Goal: Task Accomplishment & Management: Use online tool/utility

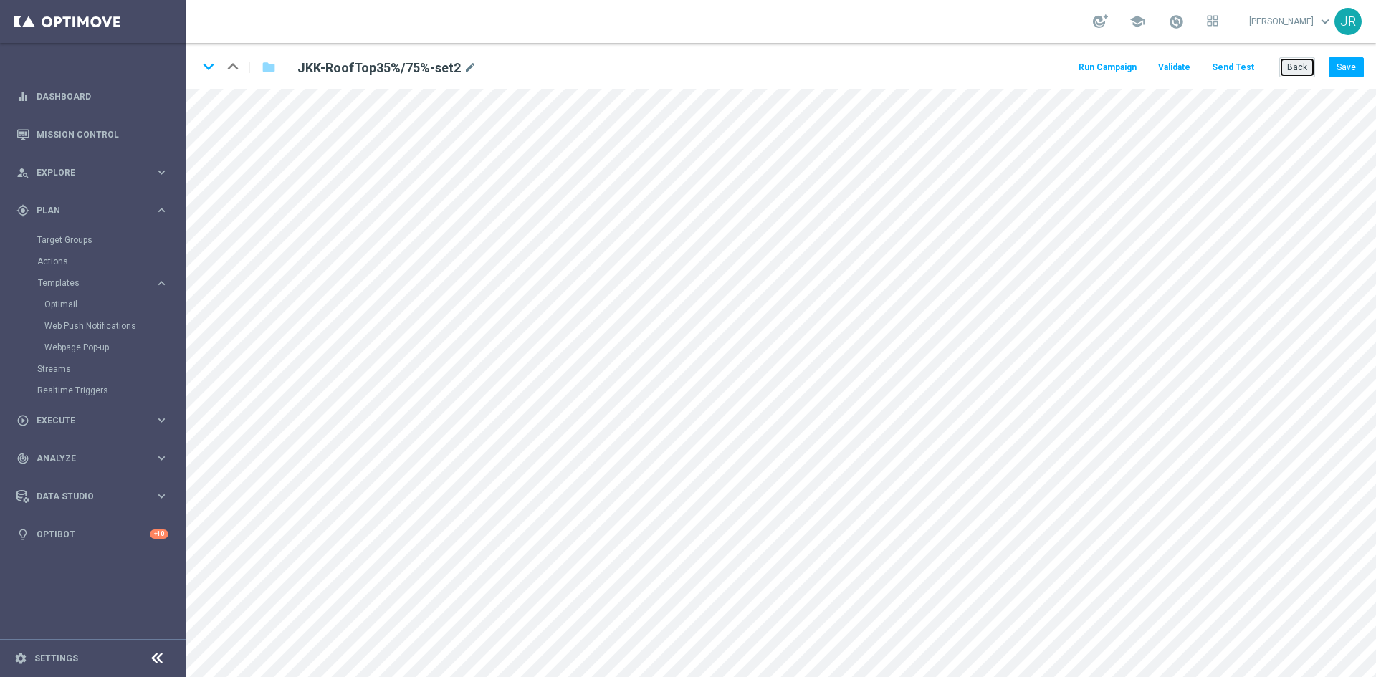
click at [1305, 64] on button "Back" at bounding box center [1297, 67] width 36 height 20
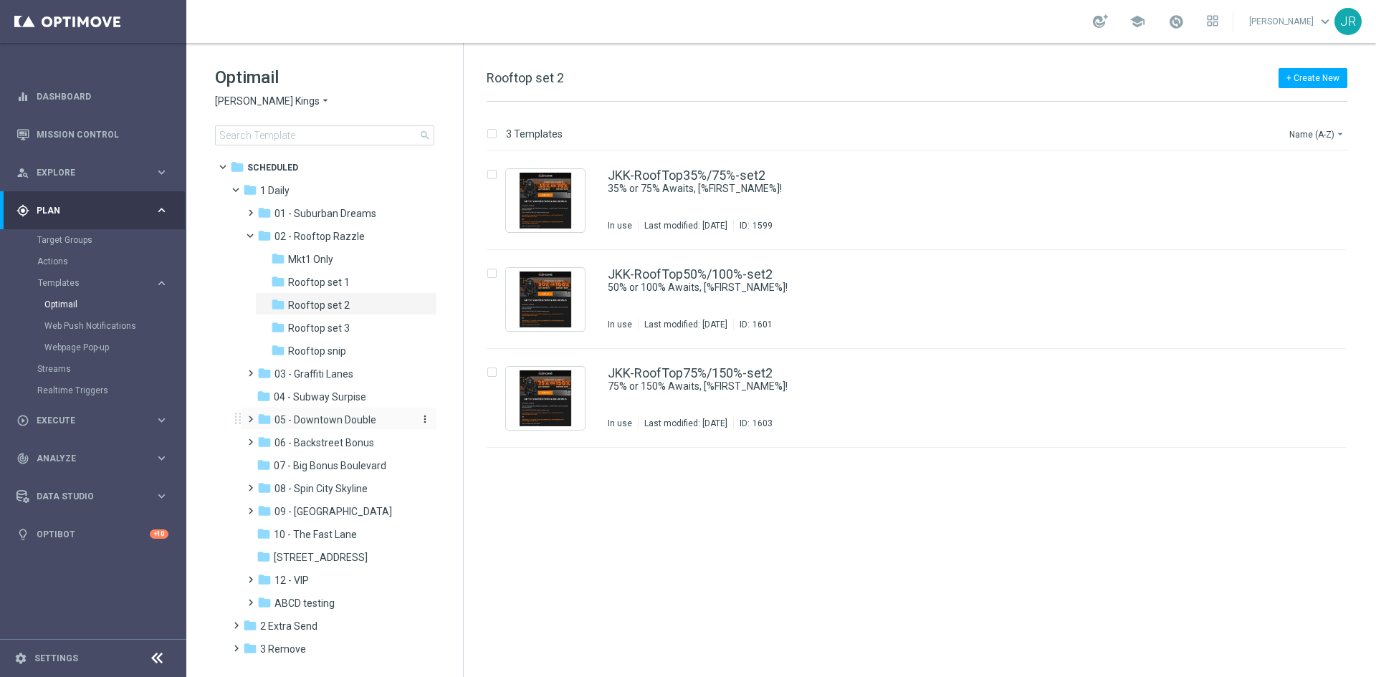
click at [319, 420] on span "05 - Downtown Double" at bounding box center [325, 419] width 102 height 13
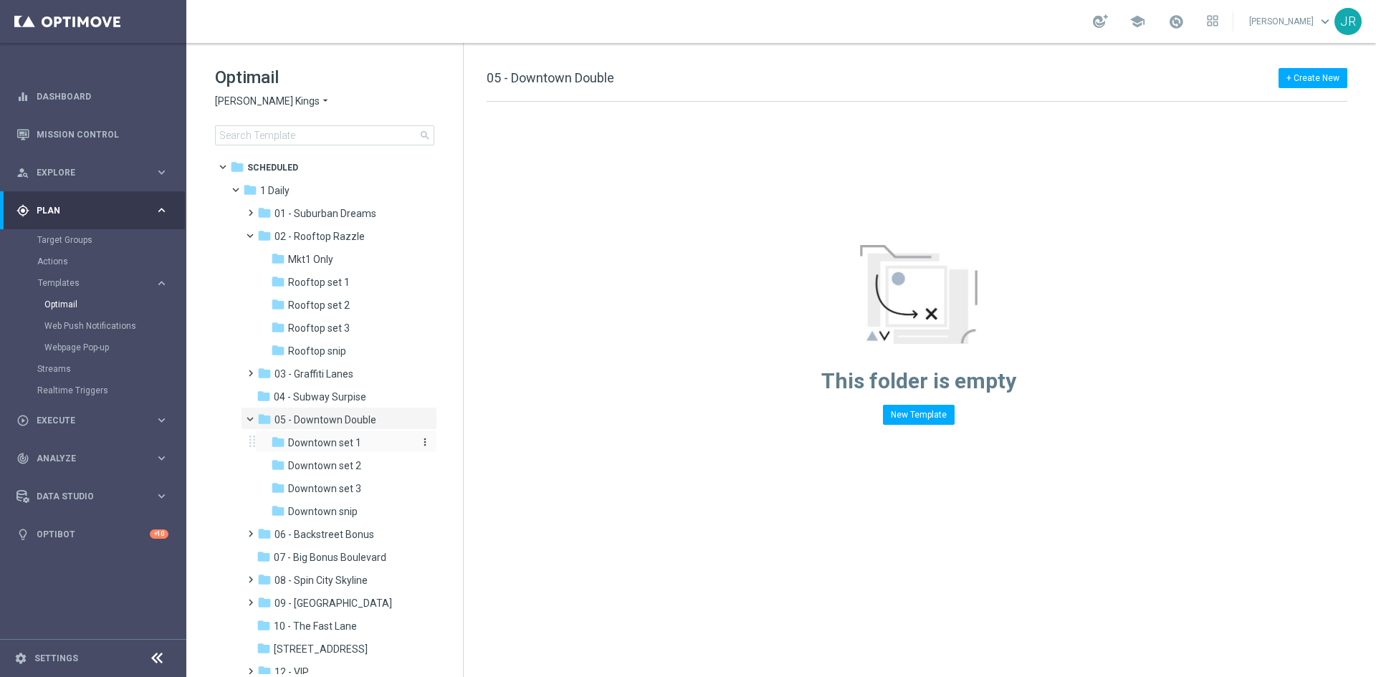
click at [332, 446] on span "Downtown set 1" at bounding box center [324, 442] width 73 height 13
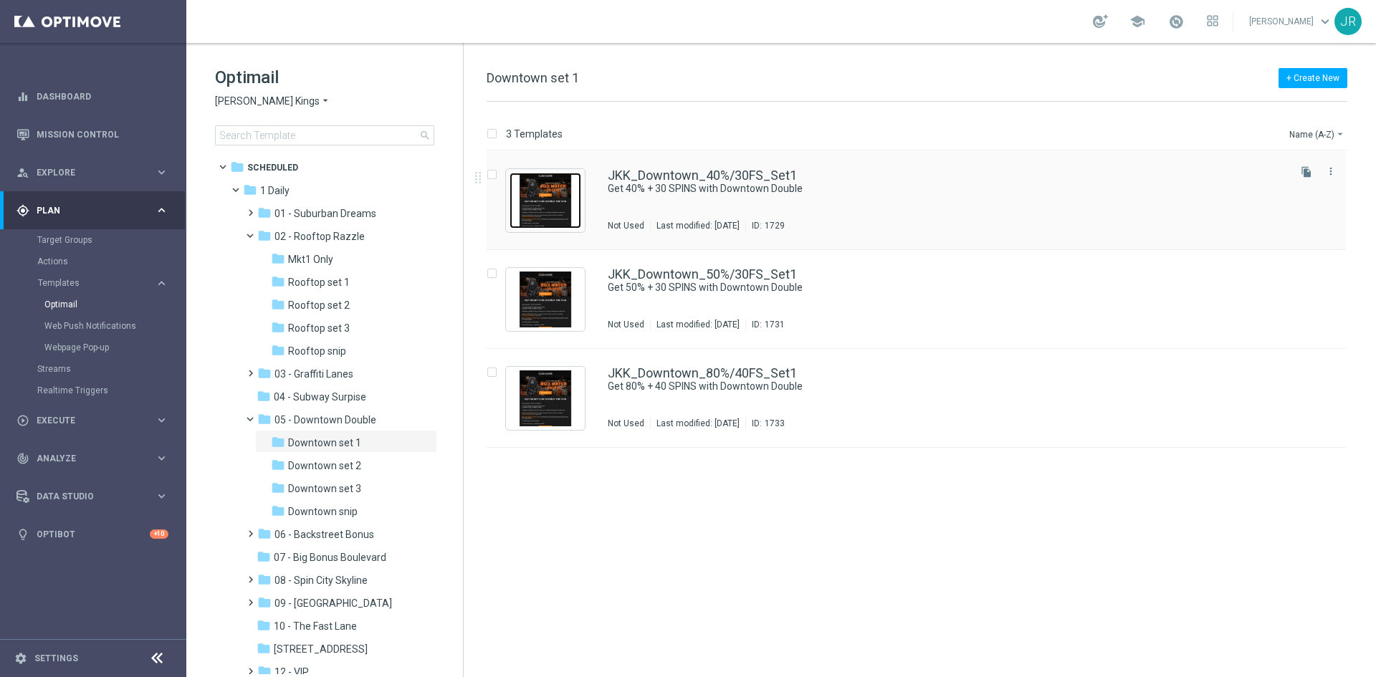
click at [560, 202] on img "Press SPACE to select this row." at bounding box center [545, 201] width 72 height 56
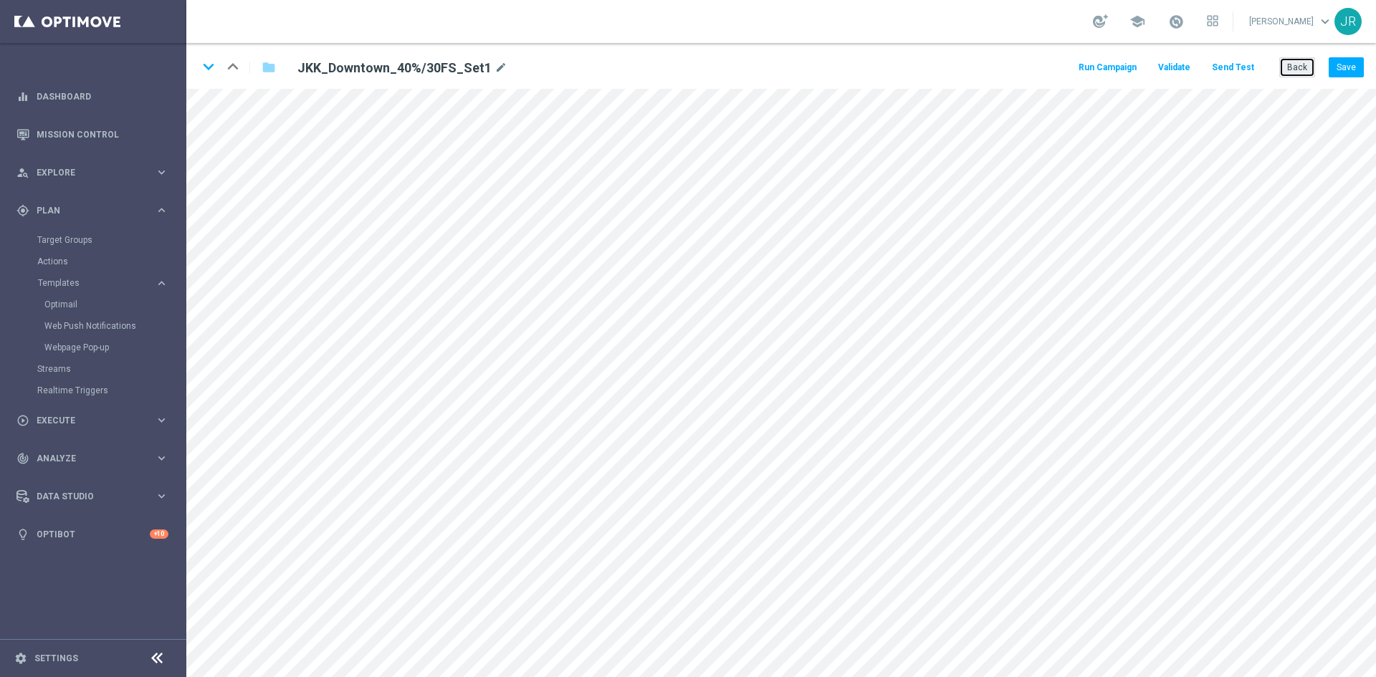
drag, startPoint x: 1302, startPoint y: 60, endPoint x: 1295, endPoint y: 68, distance: 10.2
click at [1302, 61] on button "Back" at bounding box center [1297, 67] width 36 height 20
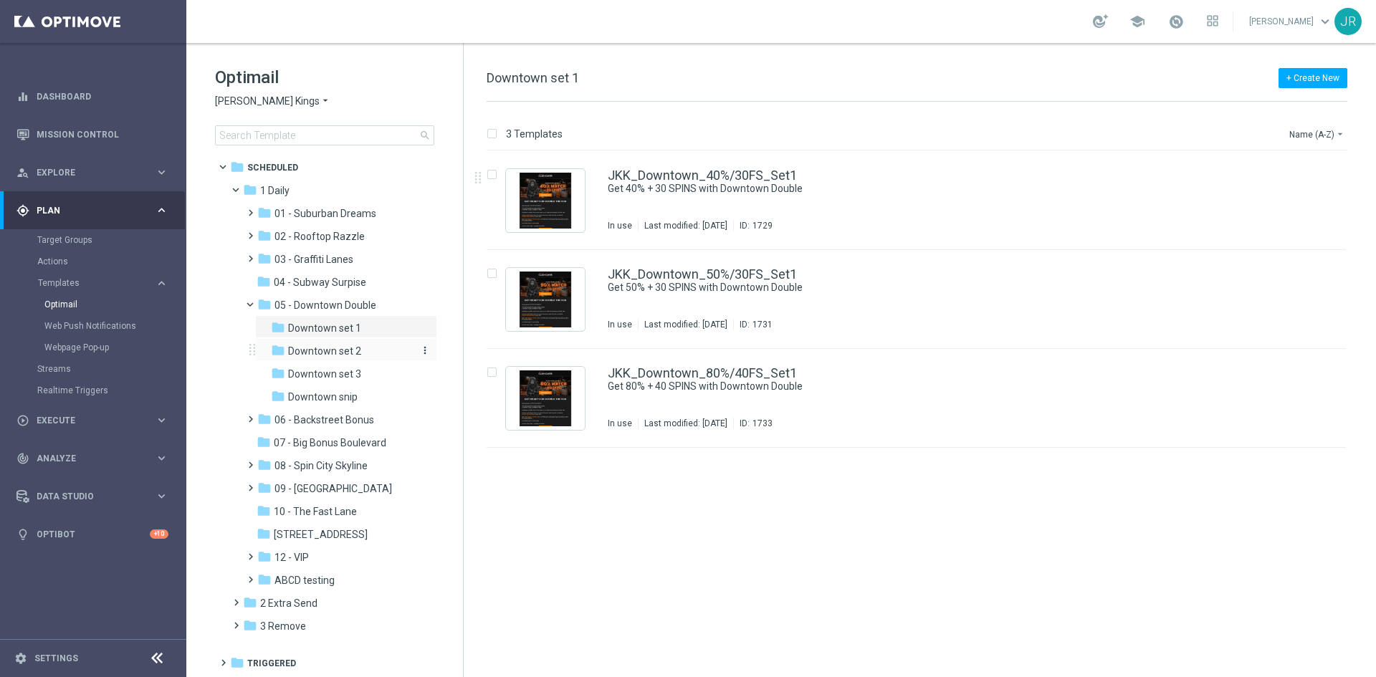
click at [360, 345] on div "folder Downtown set 2" at bounding box center [341, 351] width 141 height 16
click at [546, 207] on img "Press SPACE to select this row." at bounding box center [545, 201] width 72 height 56
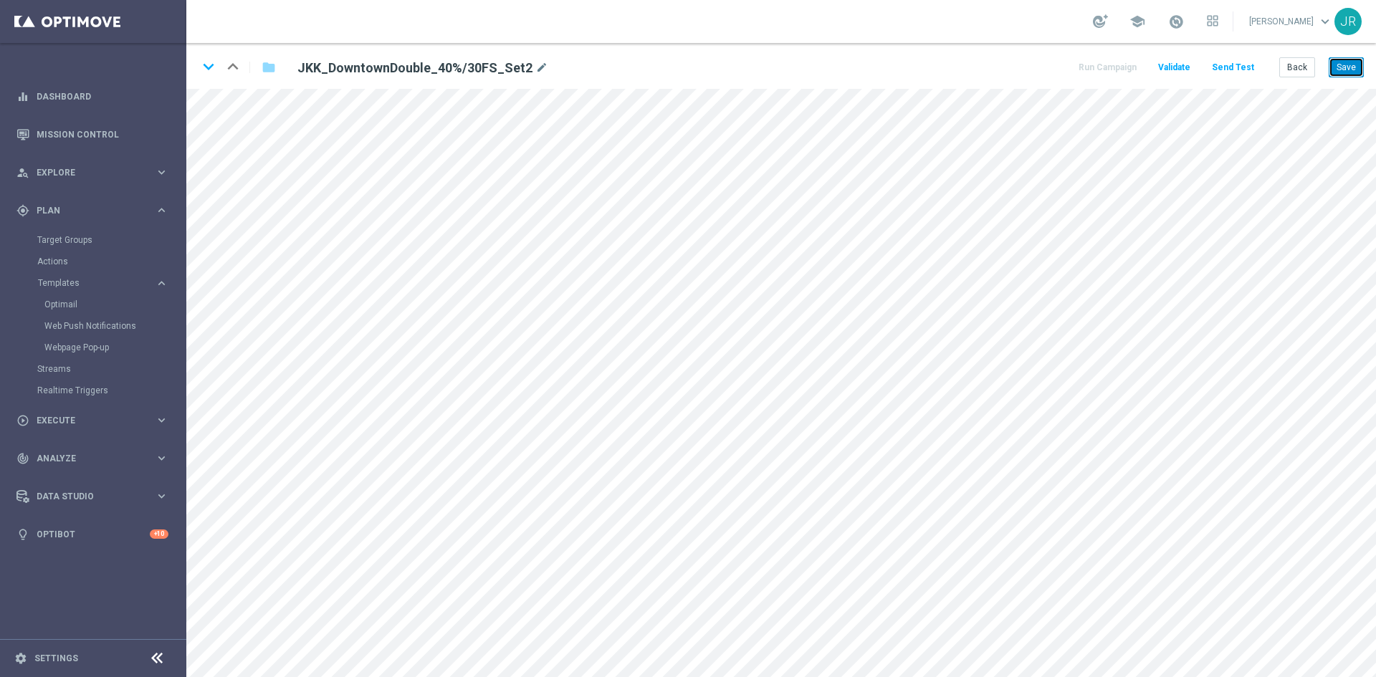
drag, startPoint x: 1341, startPoint y: 60, endPoint x: 1343, endPoint y: 82, distance: 22.3
click at [1341, 60] on button "Save" at bounding box center [1345, 67] width 35 height 20
click at [1333, 64] on button "Save" at bounding box center [1345, 67] width 35 height 20
click at [1343, 62] on button "Save" at bounding box center [1345, 67] width 35 height 20
click at [1355, 56] on div "keyboard_arrow_down keyboard_arrow_up folder JKK_DowntownDouble_40%/30FS_Set2 m…" at bounding box center [780, 66] width 1189 height 46
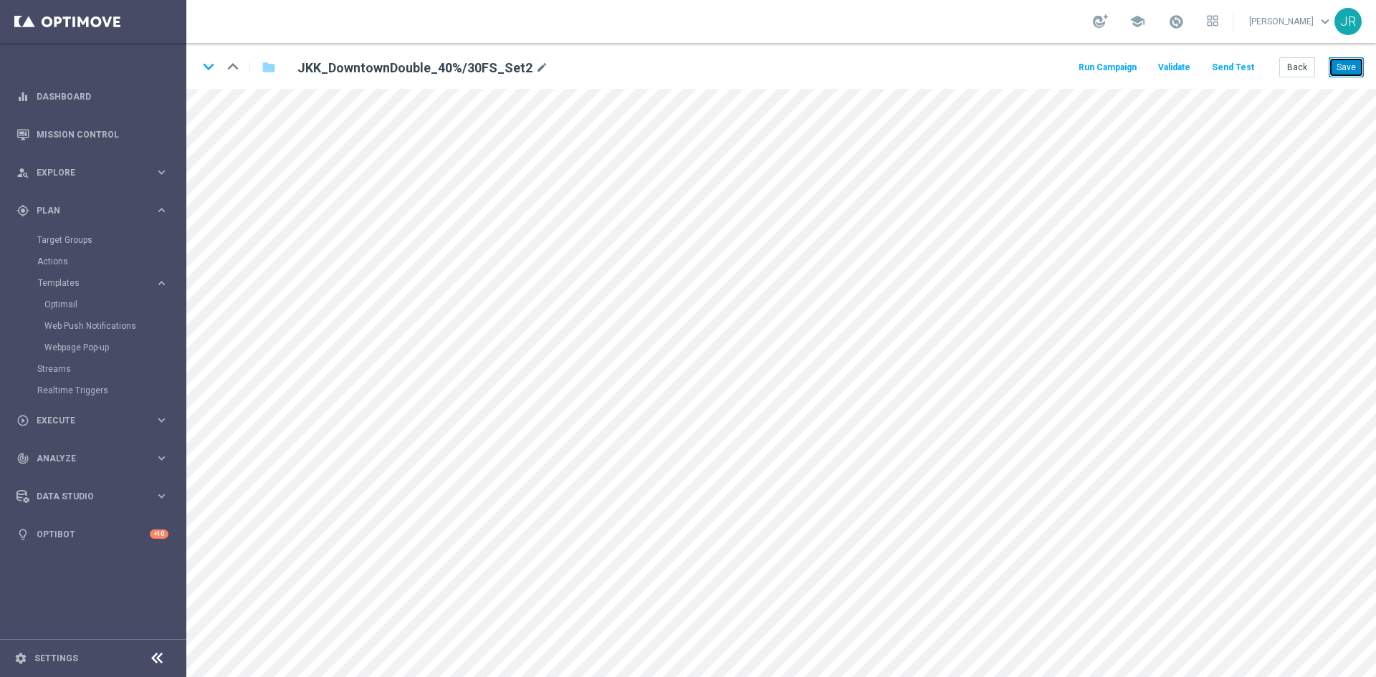
click at [1352, 64] on button "Save" at bounding box center [1345, 67] width 35 height 20
click at [1218, 65] on button "Send Test" at bounding box center [1232, 67] width 47 height 19
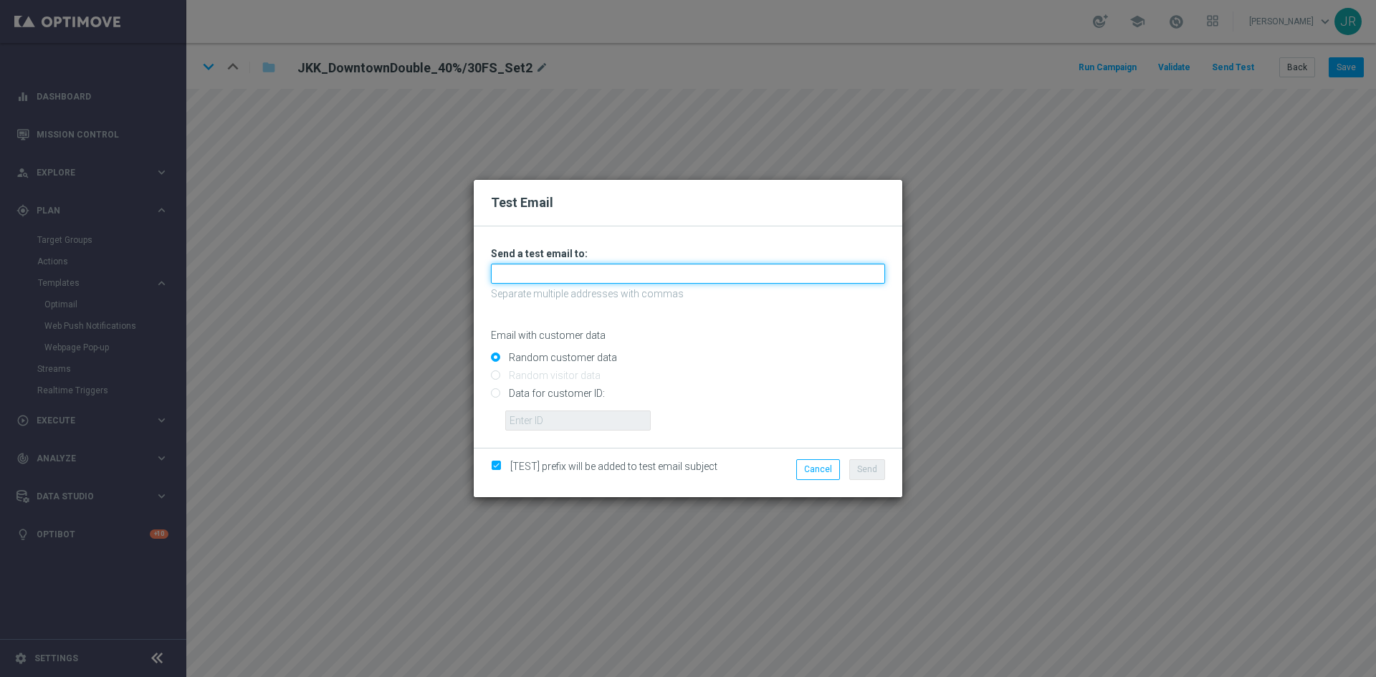
click at [529, 278] on input "text" at bounding box center [688, 274] width 394 height 20
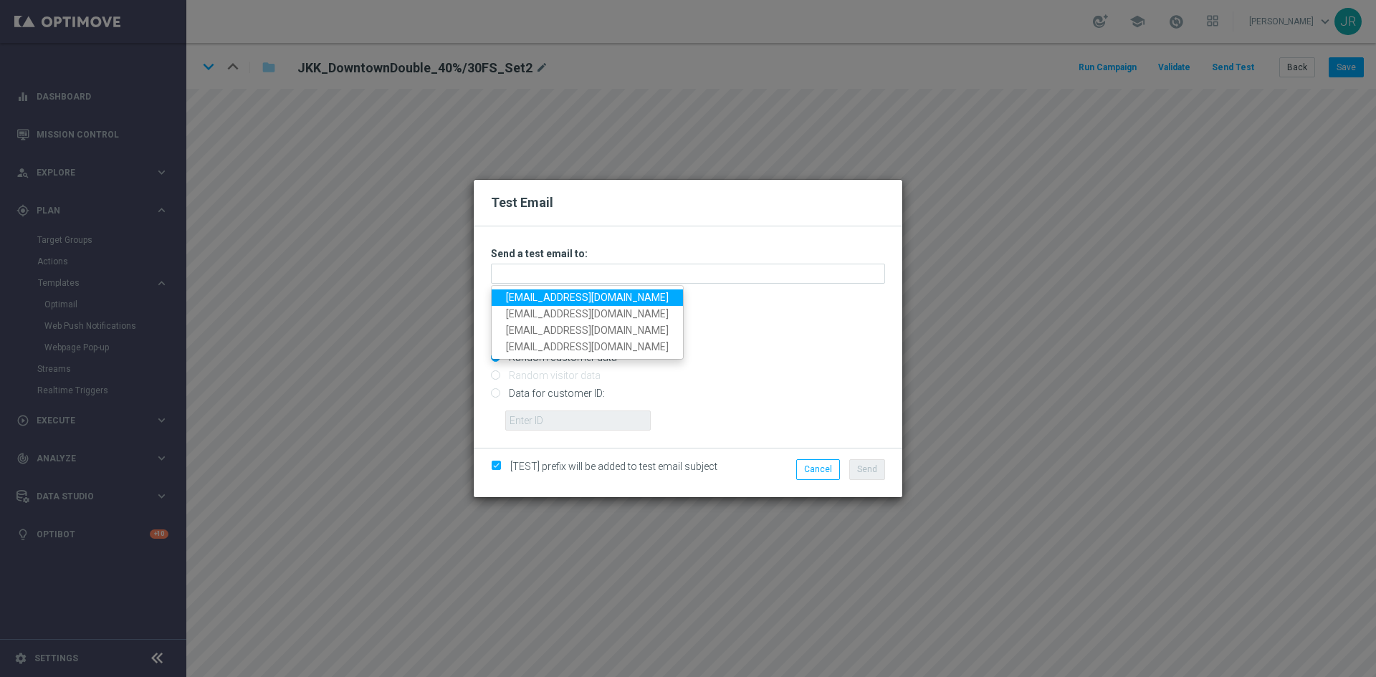
click at [529, 297] on link "[EMAIL_ADDRESS][DOMAIN_NAME]" at bounding box center [587, 297] width 191 height 16
type input "[EMAIL_ADDRESS][DOMAIN_NAME]"
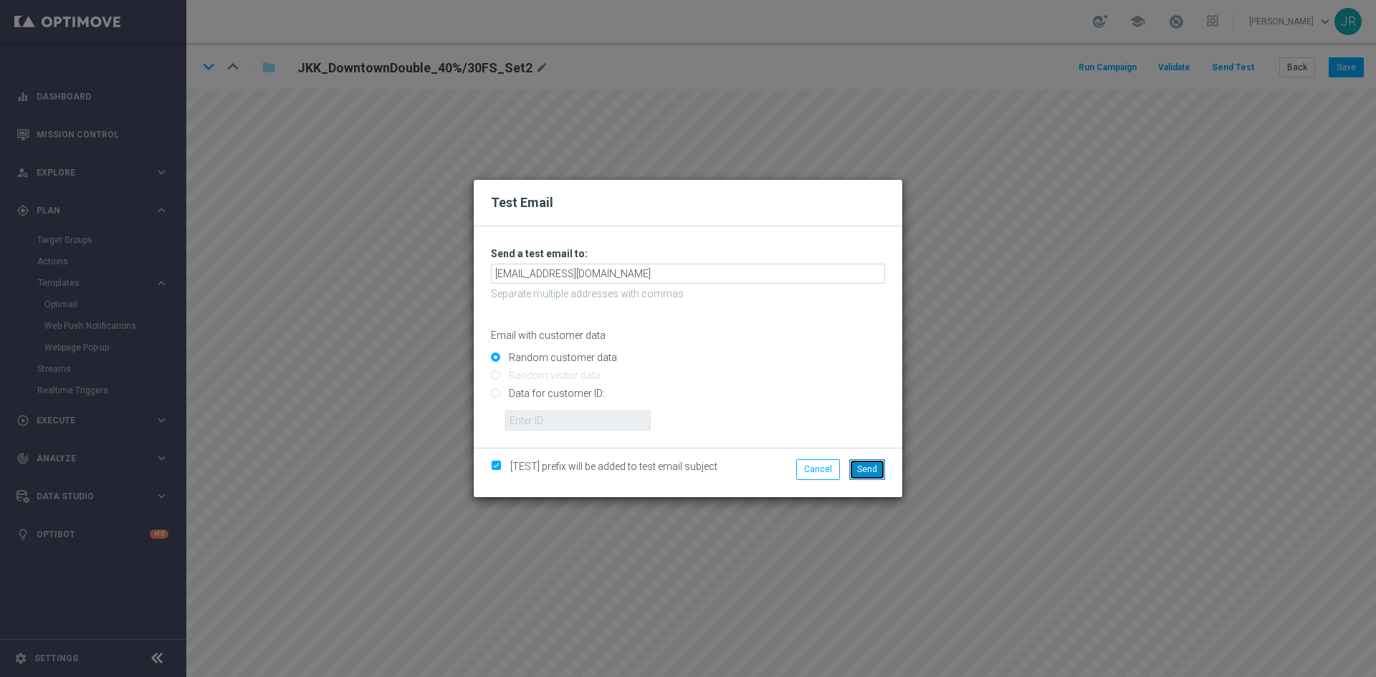
click at [864, 474] on button "Send" at bounding box center [867, 469] width 36 height 20
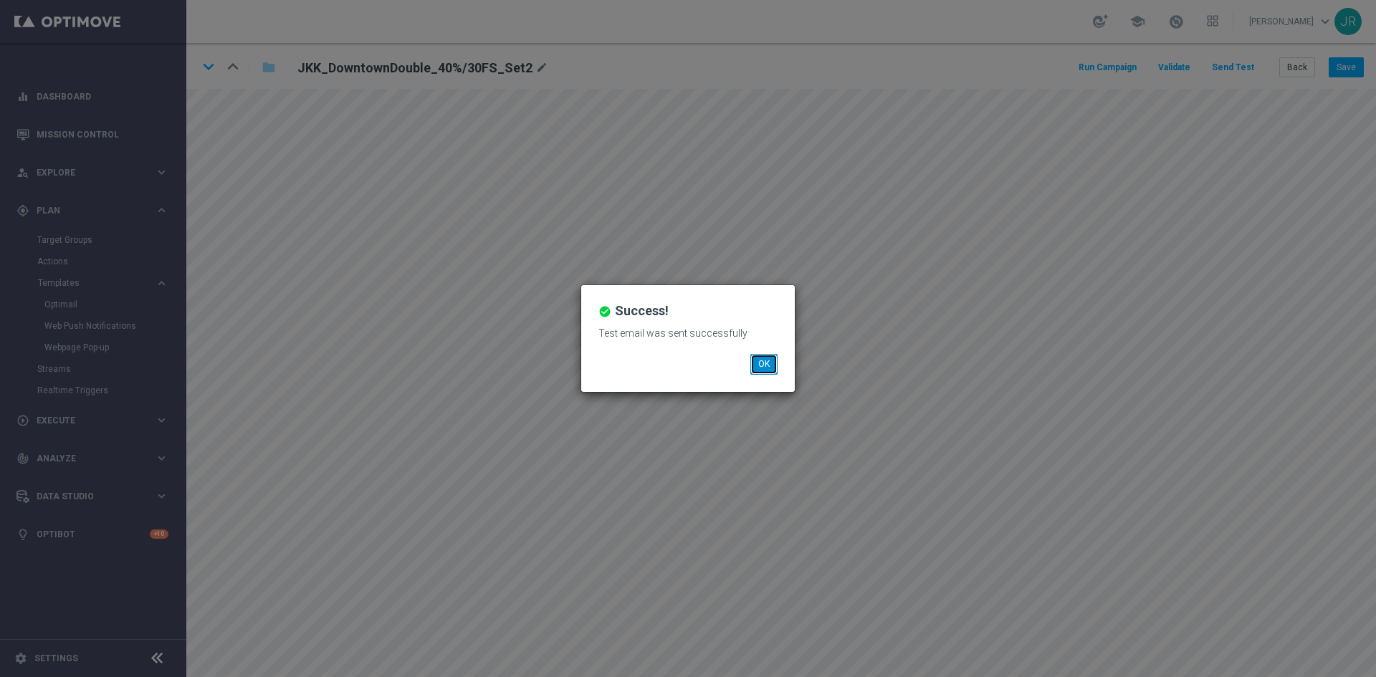
click at [759, 364] on button "OK" at bounding box center [763, 364] width 27 height 20
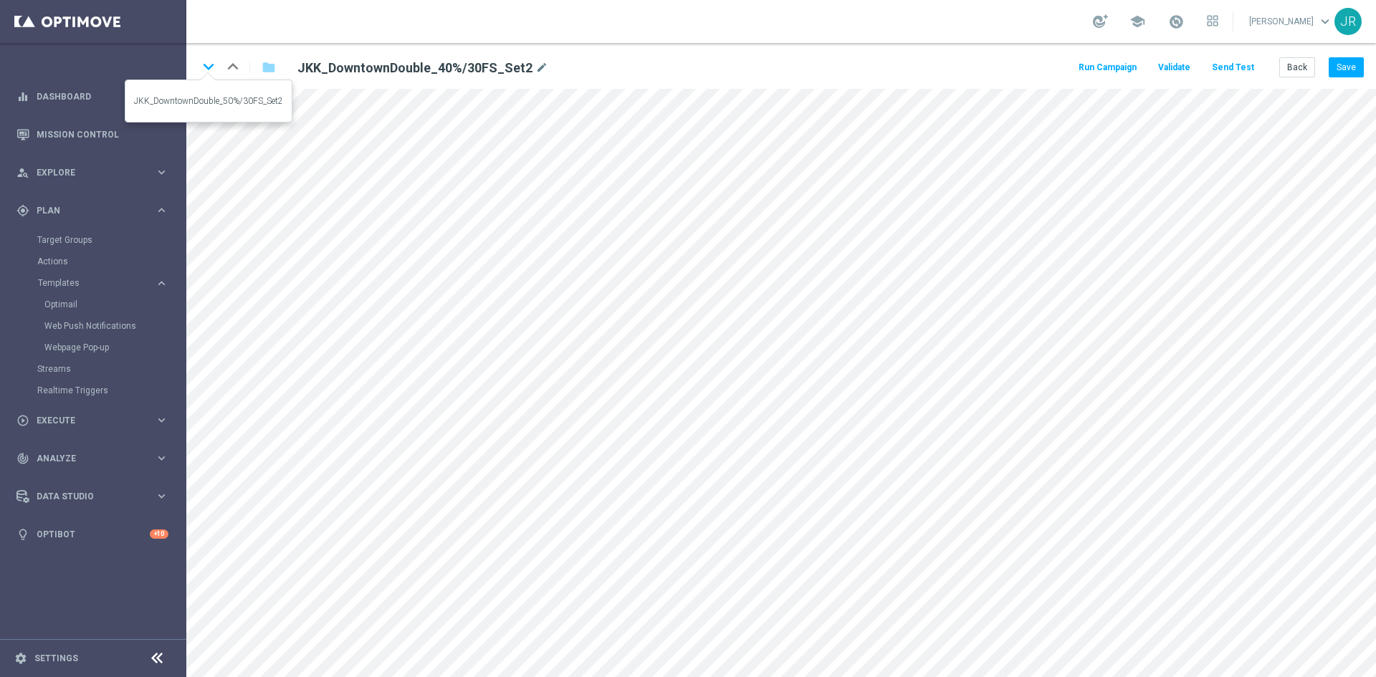
click at [211, 62] on icon "keyboard_arrow_down" at bounding box center [208, 66] width 21 height 21
click at [1343, 62] on button "Save" at bounding box center [1345, 67] width 35 height 20
click at [204, 66] on icon "keyboard_arrow_down" at bounding box center [208, 66] width 21 height 21
click at [1346, 65] on button "Save" at bounding box center [1345, 67] width 35 height 20
click at [1348, 64] on button "Save" at bounding box center [1345, 67] width 35 height 20
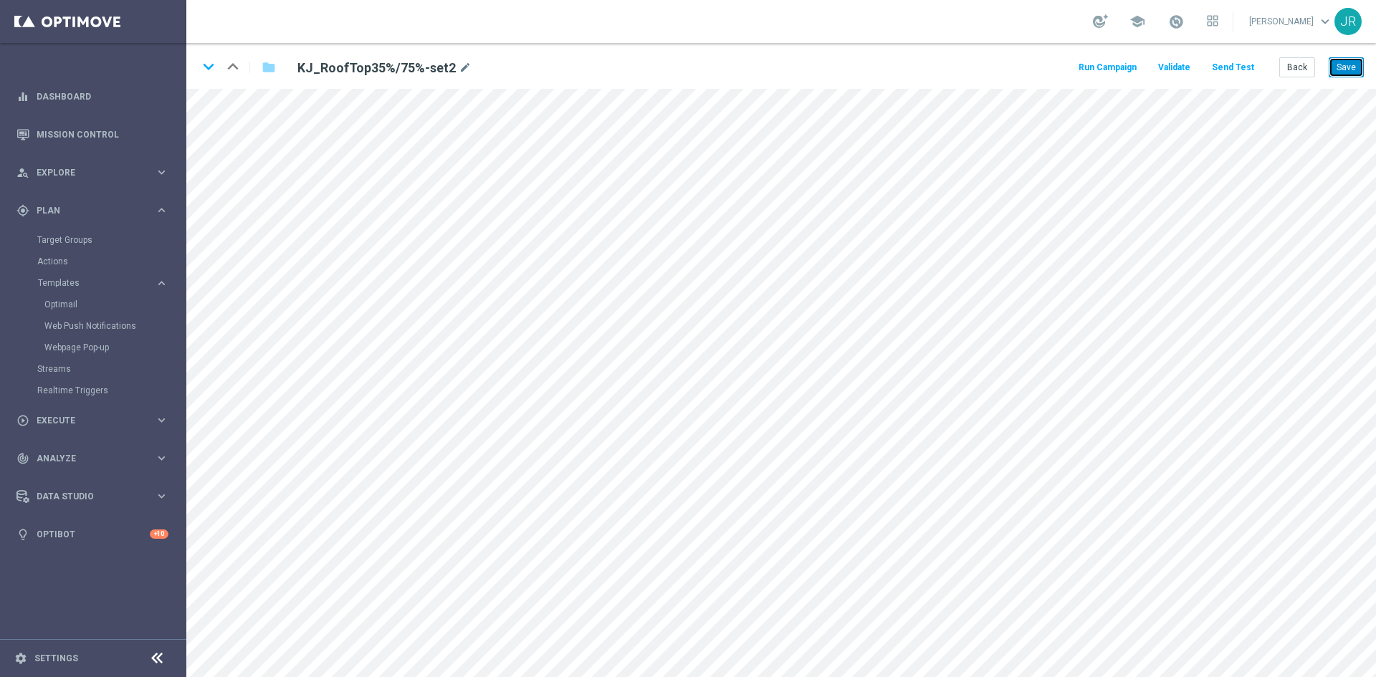
click at [1347, 63] on button "Save" at bounding box center [1345, 67] width 35 height 20
click at [1351, 64] on button "Save" at bounding box center [1345, 67] width 35 height 20
click at [1245, 63] on button "Send Test" at bounding box center [1232, 67] width 47 height 19
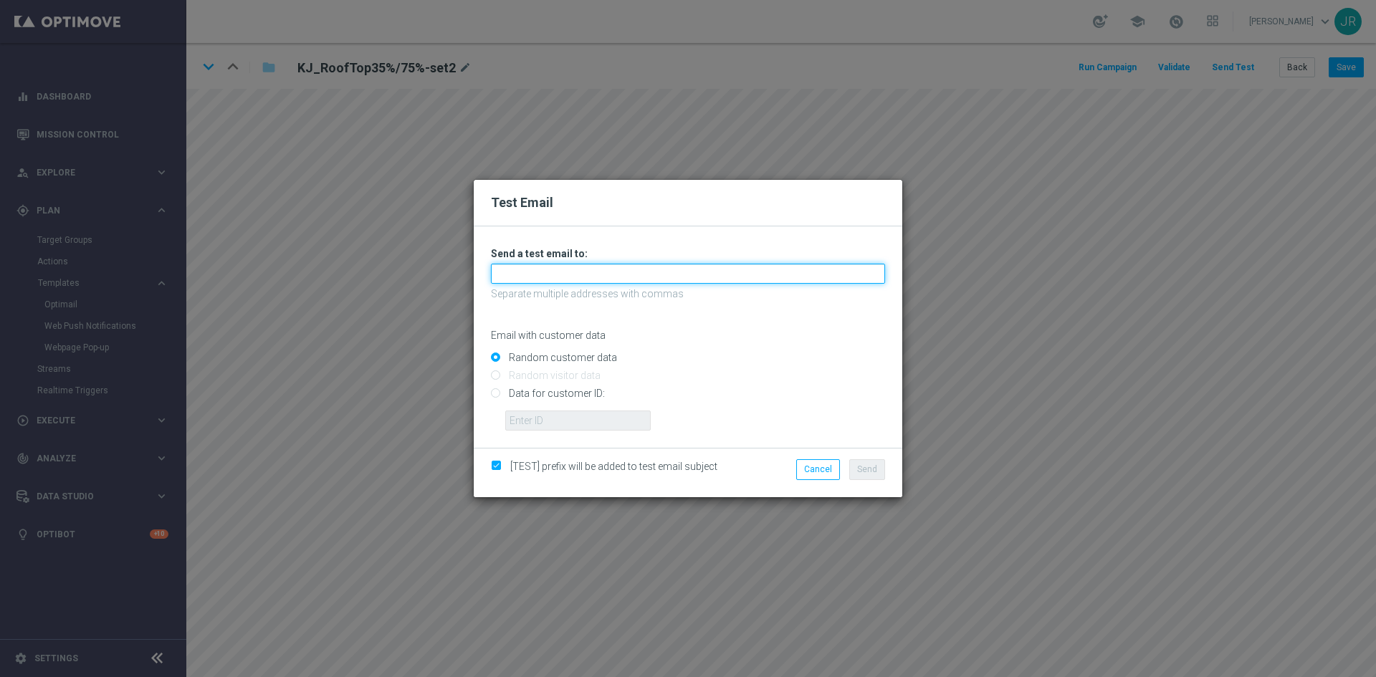
drag, startPoint x: 606, startPoint y: 271, endPoint x: 595, endPoint y: 275, distance: 12.2
click at [605, 271] on input "text" at bounding box center [688, 274] width 394 height 20
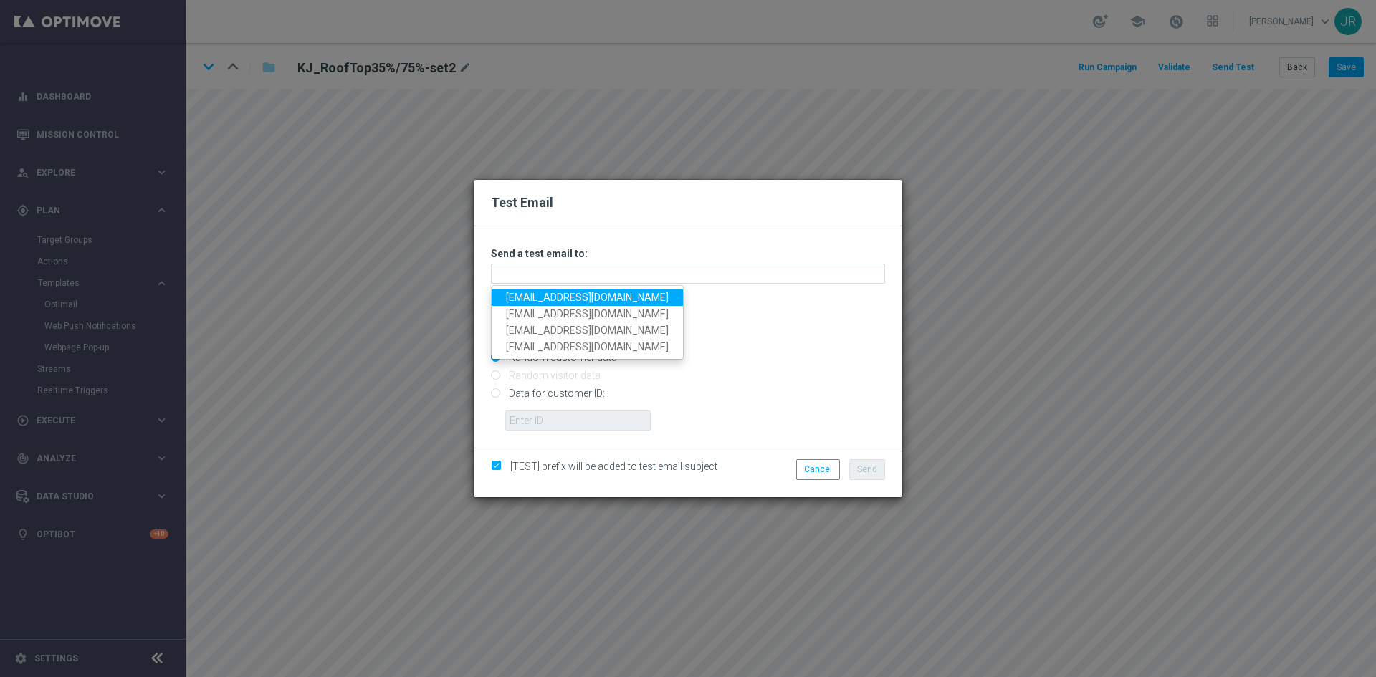
click at [508, 292] on link "[EMAIL_ADDRESS][DOMAIN_NAME]" at bounding box center [587, 297] width 191 height 16
type input "[EMAIL_ADDRESS][DOMAIN_NAME]"
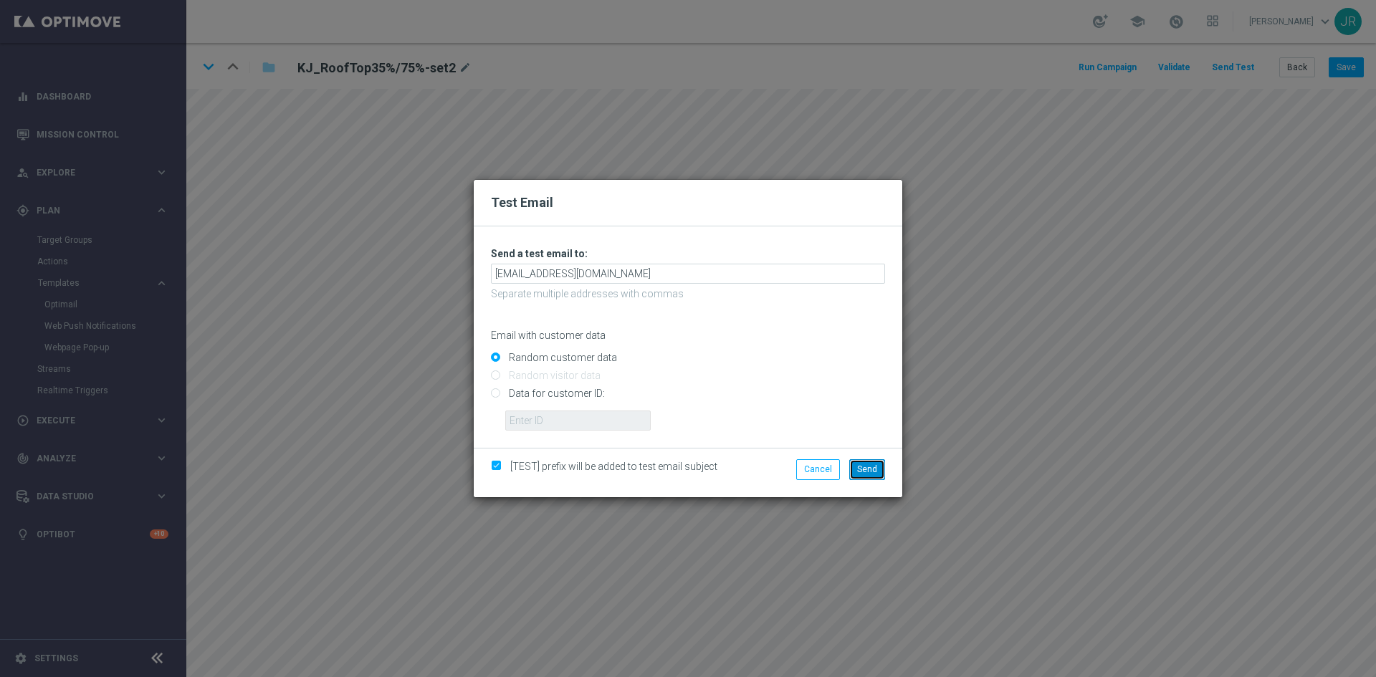
click at [865, 470] on span "Send" at bounding box center [867, 469] width 20 height 10
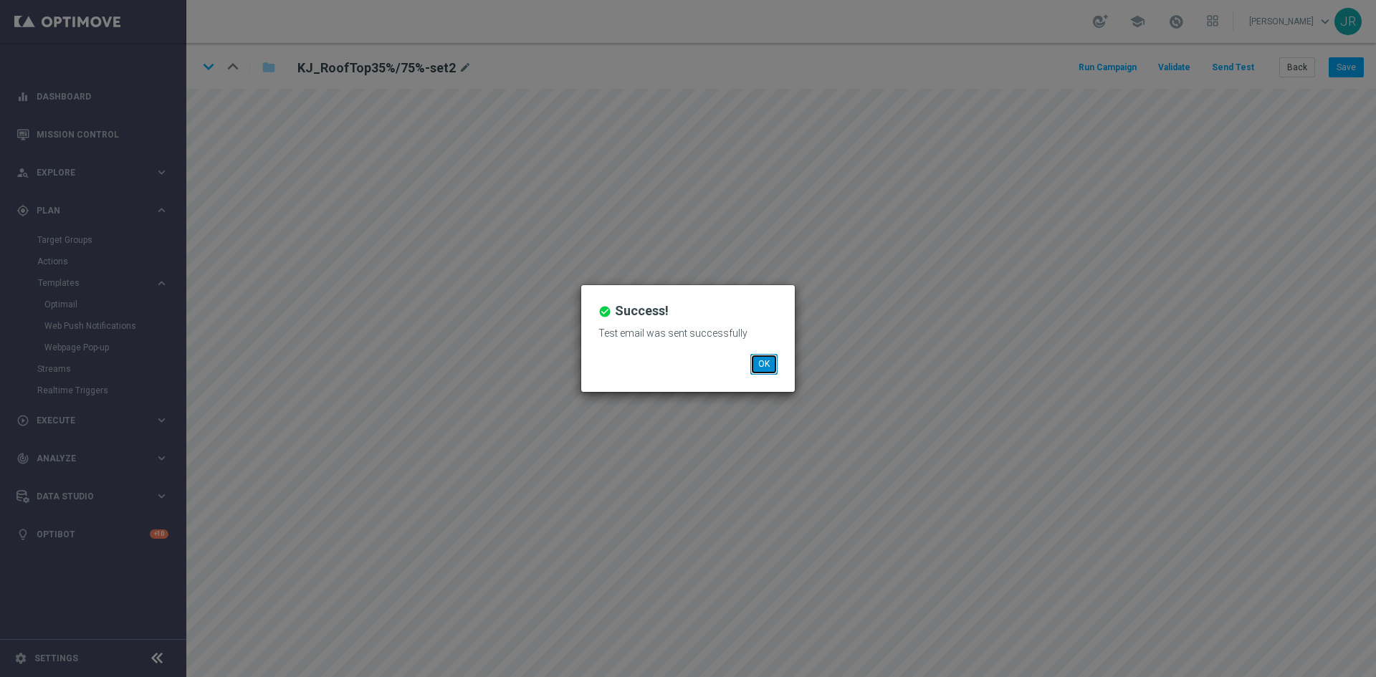
click at [770, 365] on button "OK" at bounding box center [763, 364] width 27 height 20
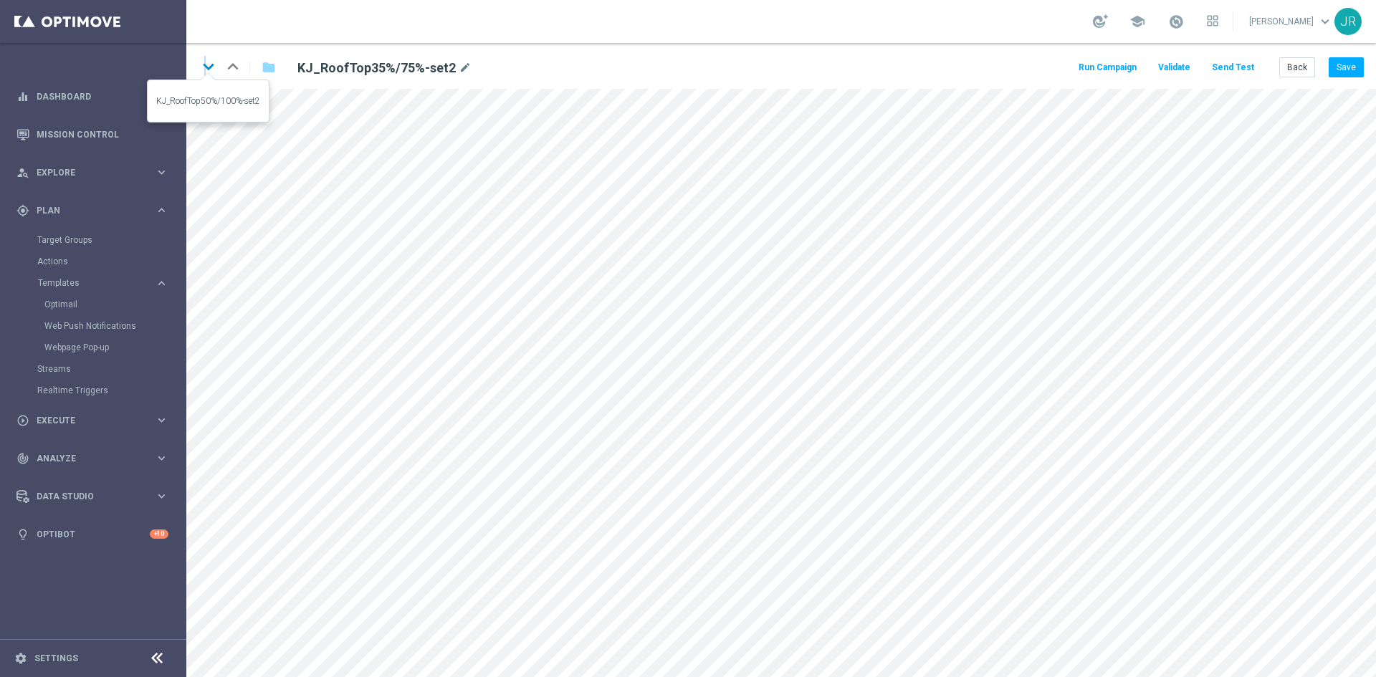
click at [206, 69] on icon "keyboard_arrow_down" at bounding box center [208, 66] width 21 height 21
click at [1341, 72] on button "Save" at bounding box center [1345, 67] width 35 height 20
click at [1347, 59] on button "Save" at bounding box center [1345, 67] width 35 height 20
click at [203, 69] on icon "keyboard_arrow_down" at bounding box center [208, 66] width 21 height 21
click at [1357, 65] on button "Save" at bounding box center [1345, 67] width 35 height 20
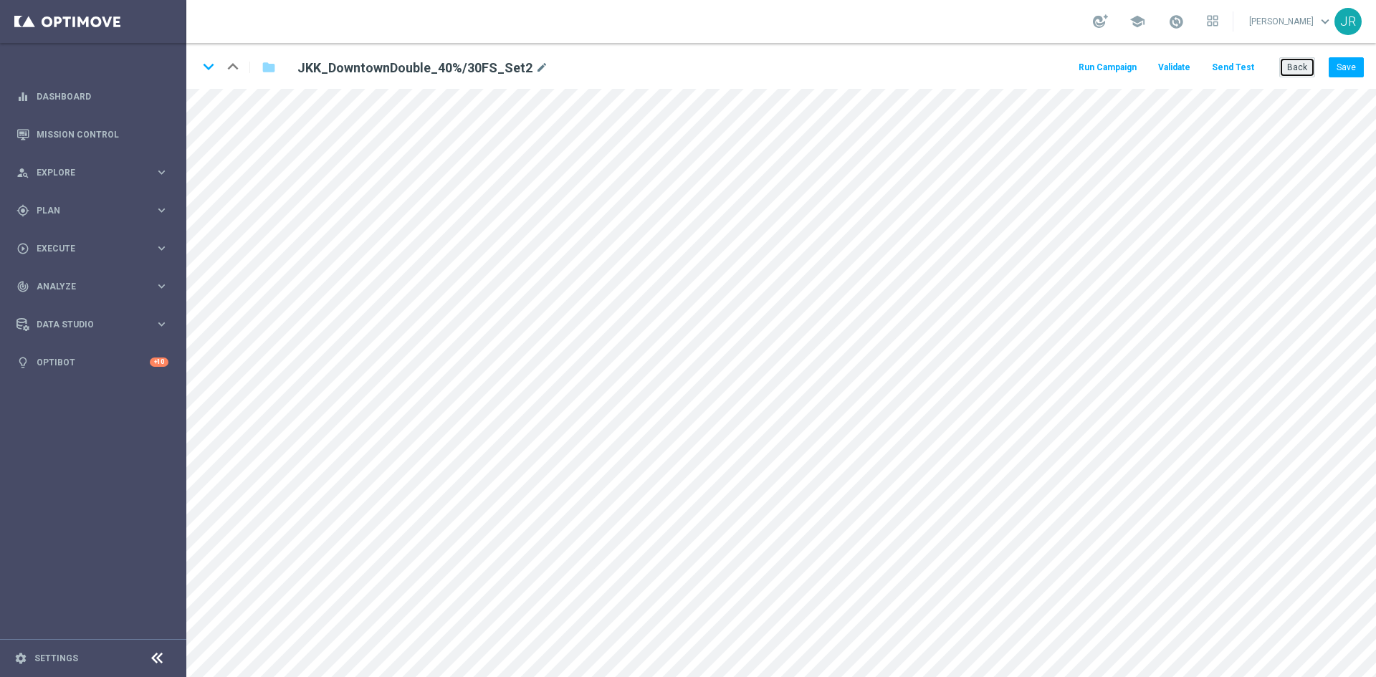
click at [1300, 72] on button "Back" at bounding box center [1297, 67] width 36 height 20
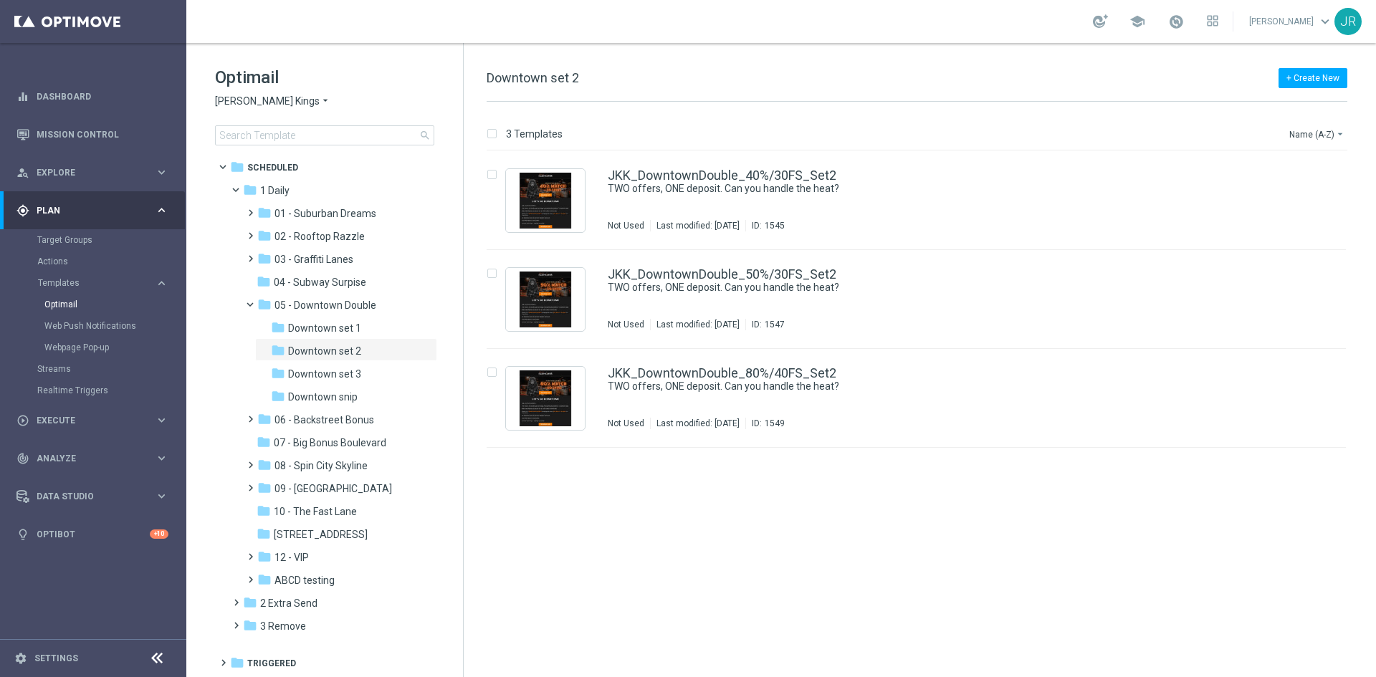
click at [257, 106] on span "Johnnie Kash Kings" at bounding box center [267, 102] width 105 height 14
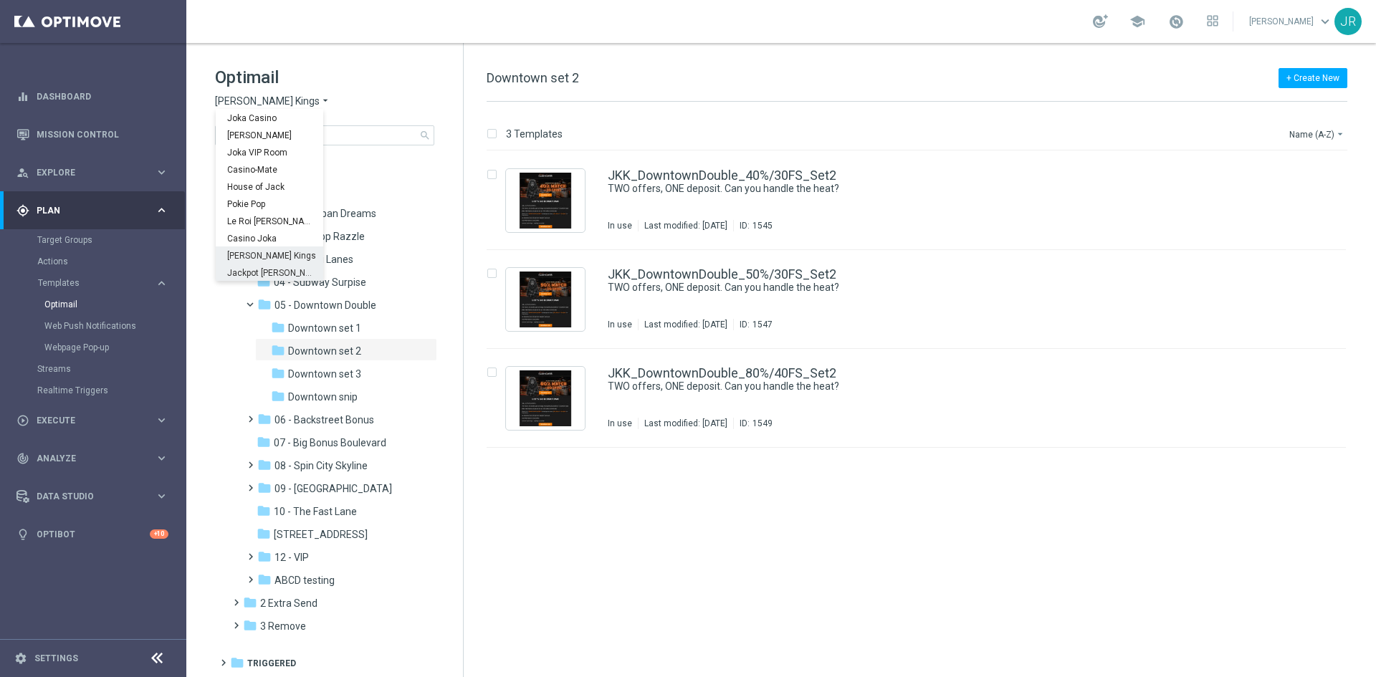
click at [0, 0] on span "Jackpot Jill" at bounding box center [0, 0] width 0 height 0
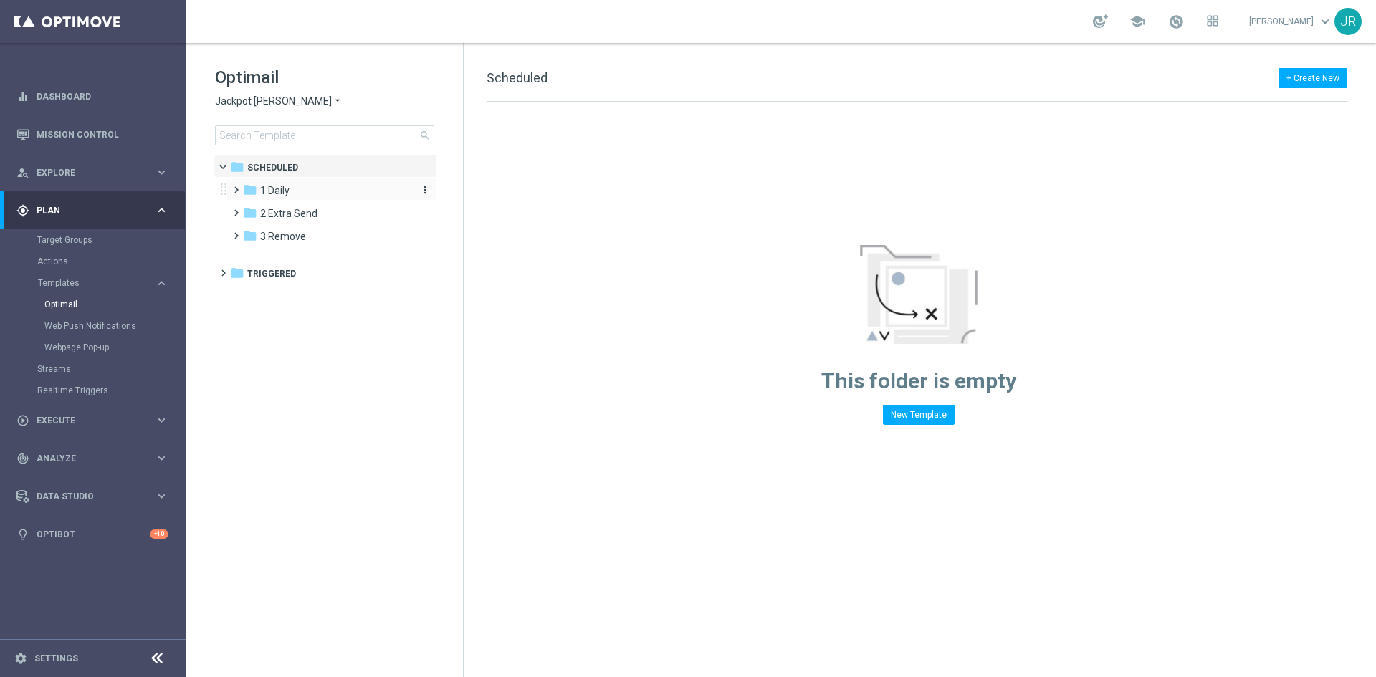
click at [272, 188] on span "1 Daily" at bounding box center [274, 190] width 29 height 13
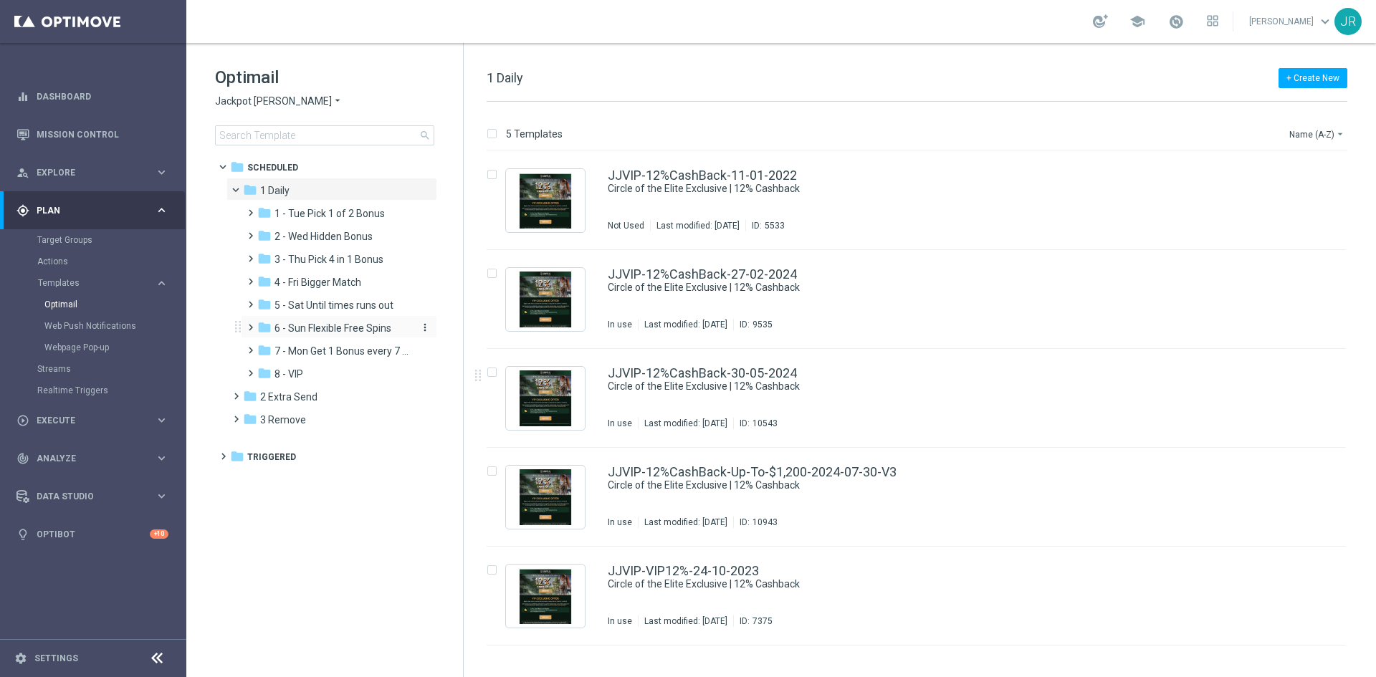
click at [299, 321] on div "folder 6 - Sun Flexible Free Spins" at bounding box center [333, 328] width 153 height 16
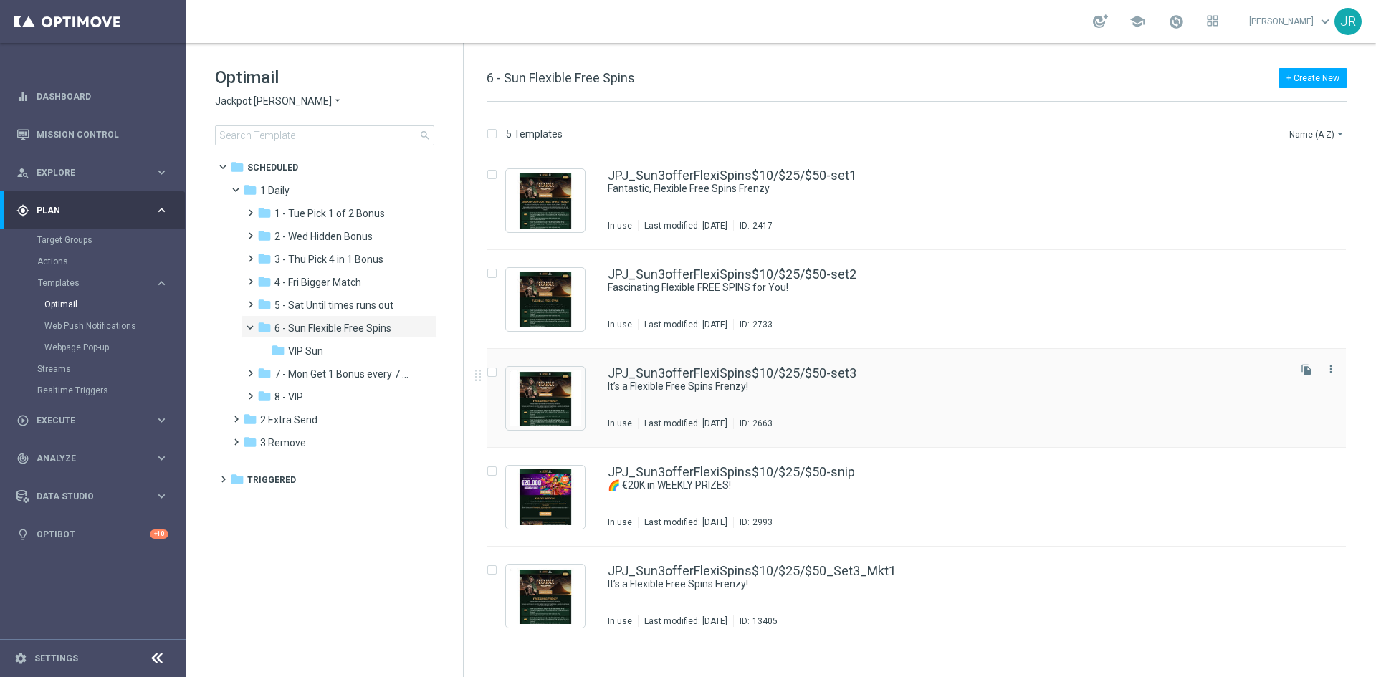
click at [805, 399] on div "JPJ_Sun3offerFlexiSpins$10/$25/$50-set3 It’s a Flexible Free Spins Frenzy! In u…" at bounding box center [947, 398] width 678 height 62
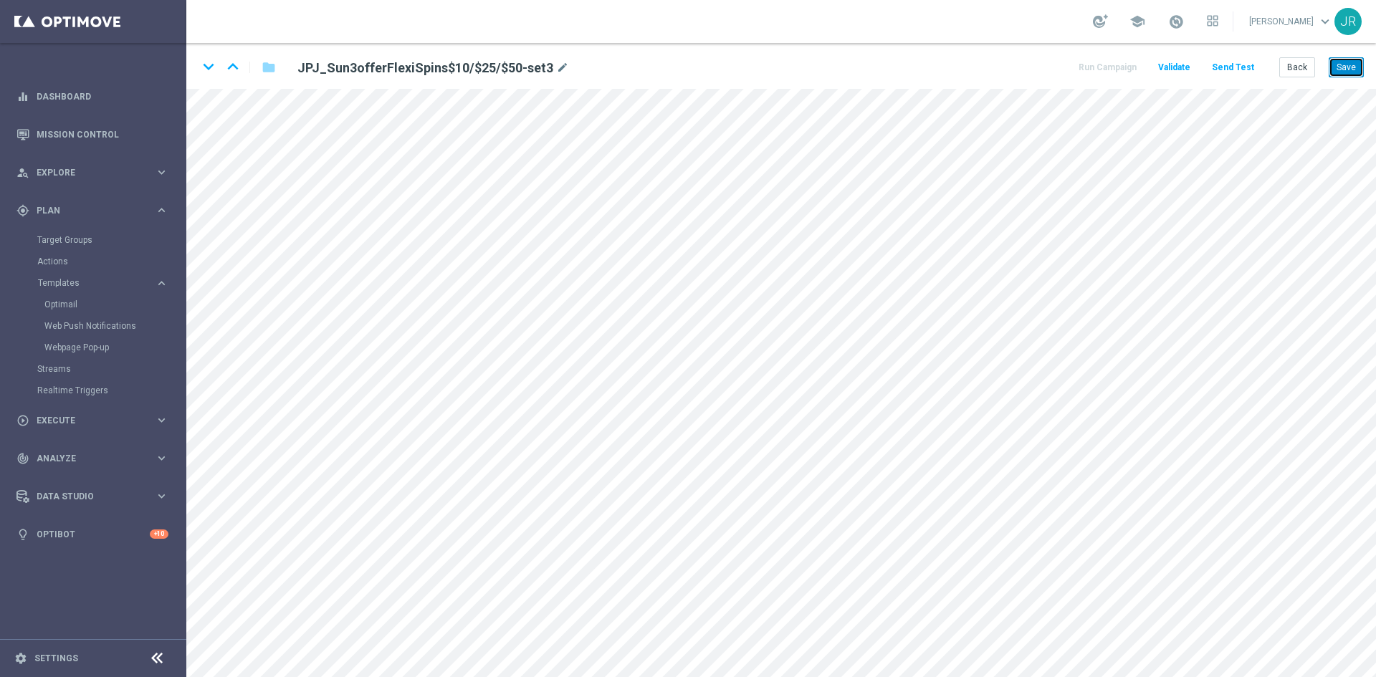
click at [1342, 68] on button "Save" at bounding box center [1345, 67] width 35 height 20
drag, startPoint x: 1343, startPoint y: 71, endPoint x: 1348, endPoint y: 85, distance: 15.0
click at [1346, 70] on button "Save" at bounding box center [1345, 67] width 35 height 20
click at [1336, 67] on button "Save" at bounding box center [1345, 67] width 35 height 20
click at [1353, 75] on button "Save" at bounding box center [1345, 67] width 35 height 20
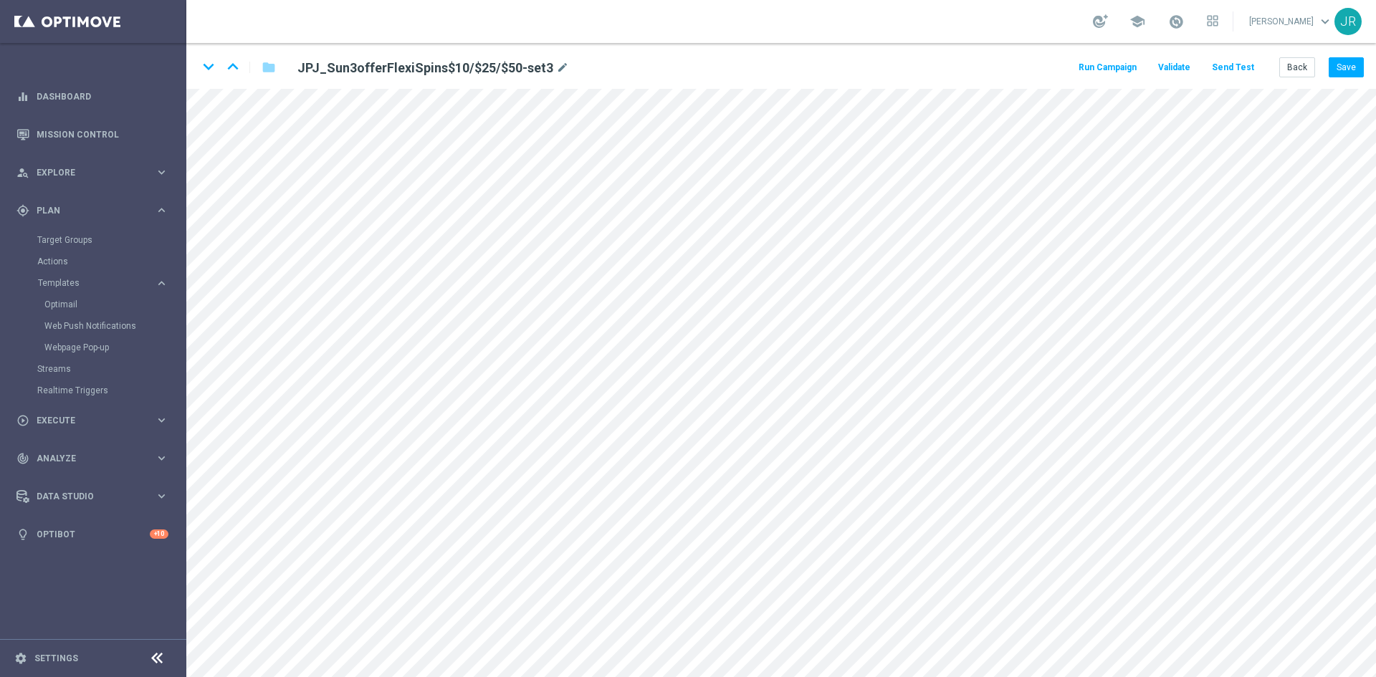
click at [1234, 58] on button "Send Test" at bounding box center [1232, 67] width 47 height 19
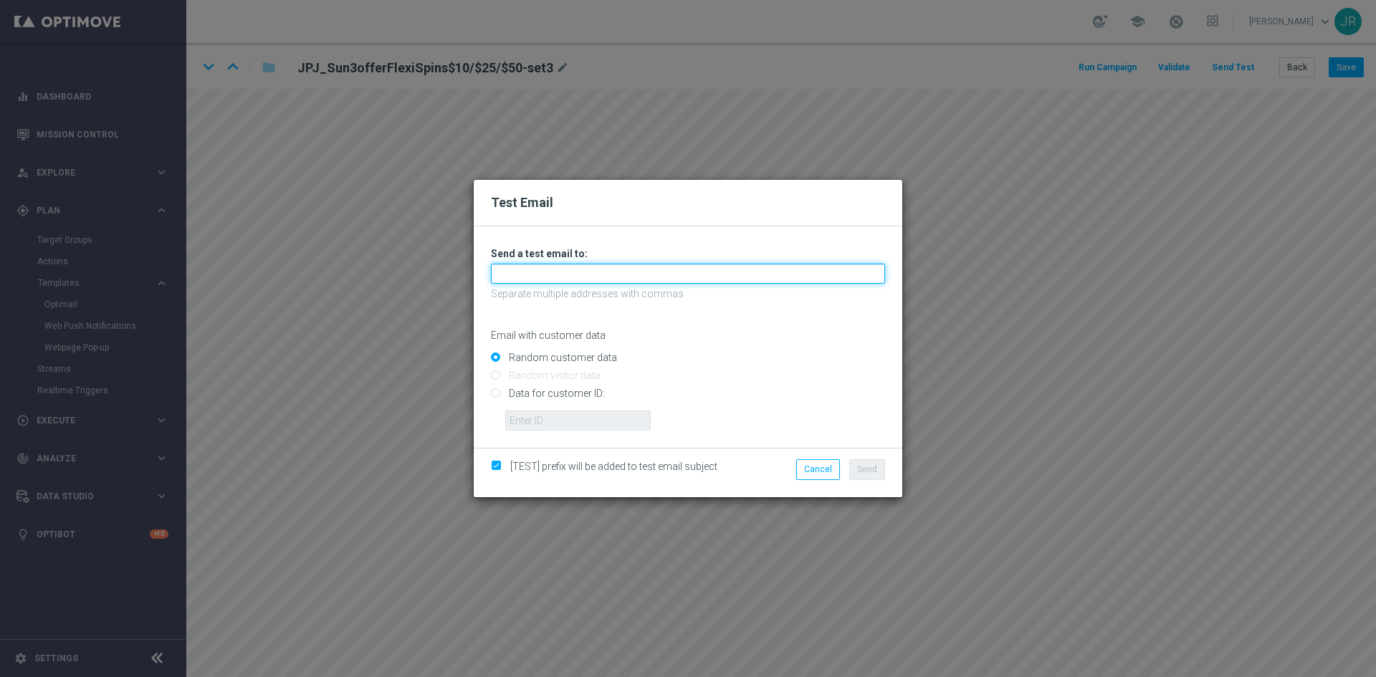
click at [576, 279] on input "text" at bounding box center [688, 274] width 394 height 20
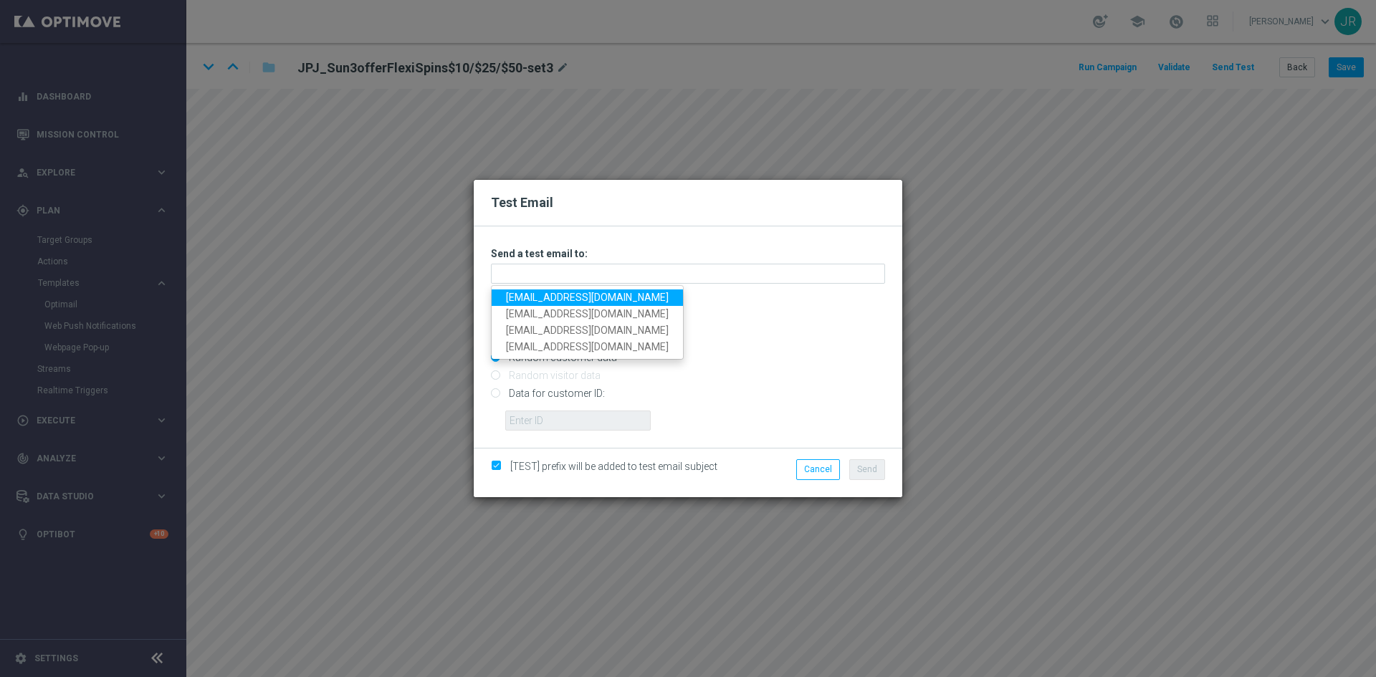
click at [550, 296] on link "testingalltesting@gmail.com" at bounding box center [587, 297] width 191 height 16
type input "testingalltesting@gmail.com"
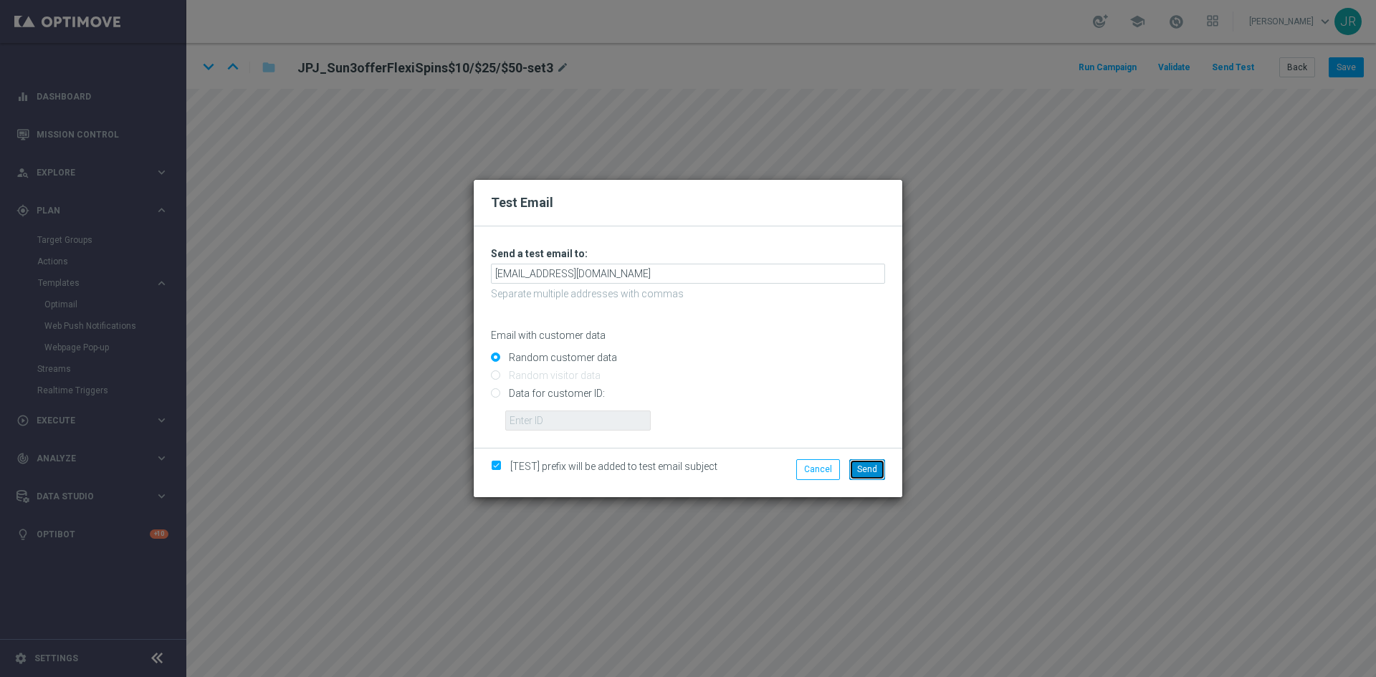
click at [865, 469] on span "Send" at bounding box center [867, 469] width 20 height 10
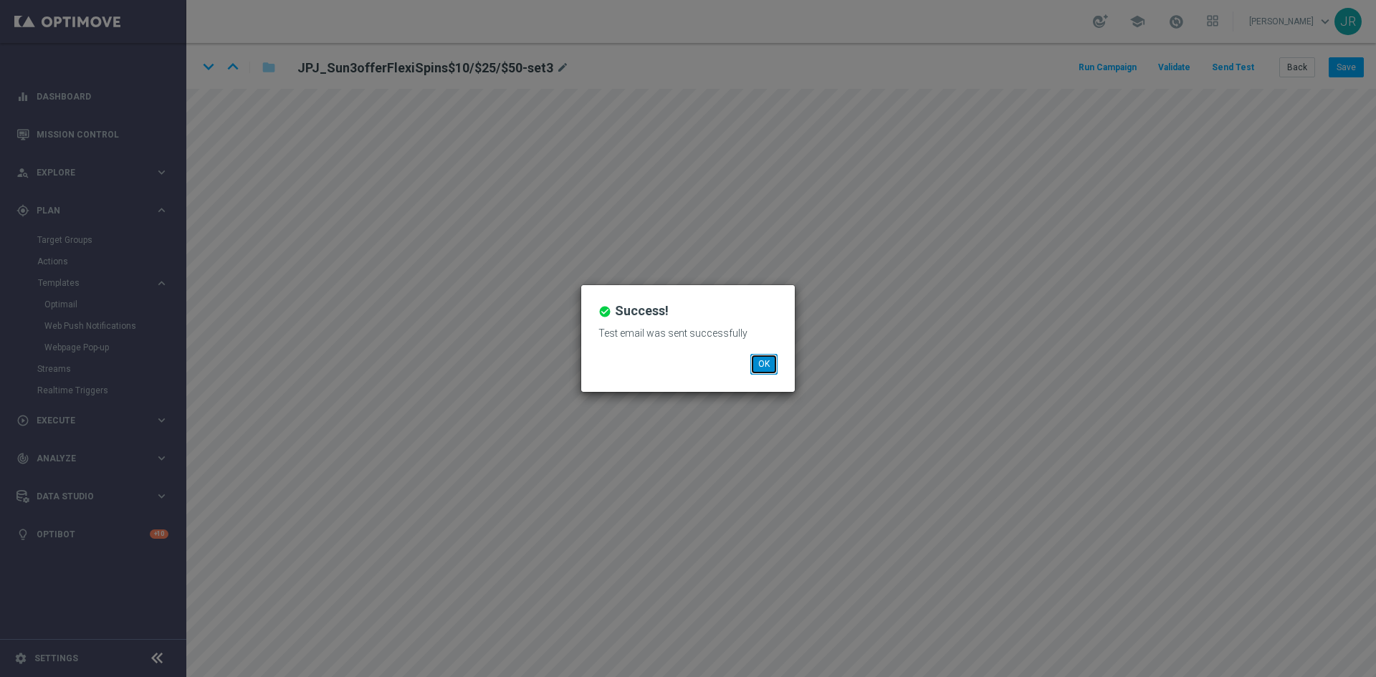
click at [762, 370] on button "OK" at bounding box center [763, 364] width 27 height 20
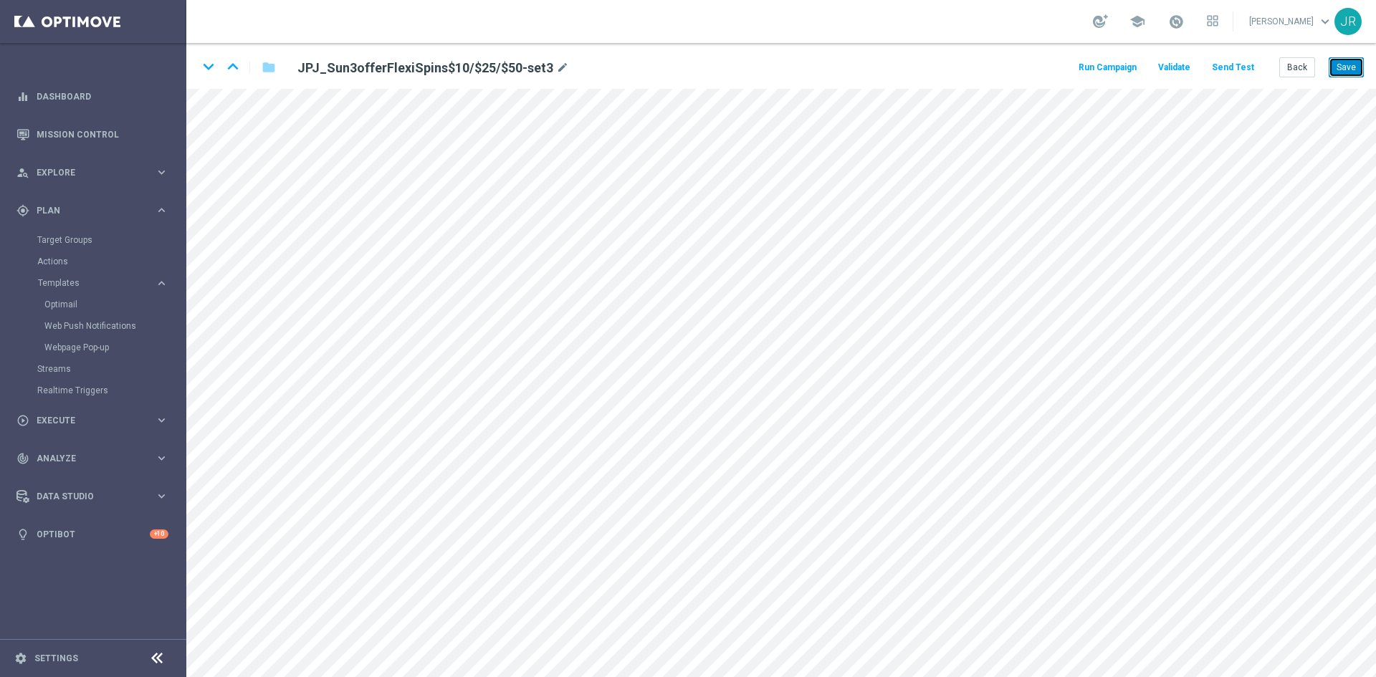
click at [1356, 64] on button "Save" at bounding box center [1345, 67] width 35 height 20
click at [1293, 72] on button "Back" at bounding box center [1297, 67] width 36 height 20
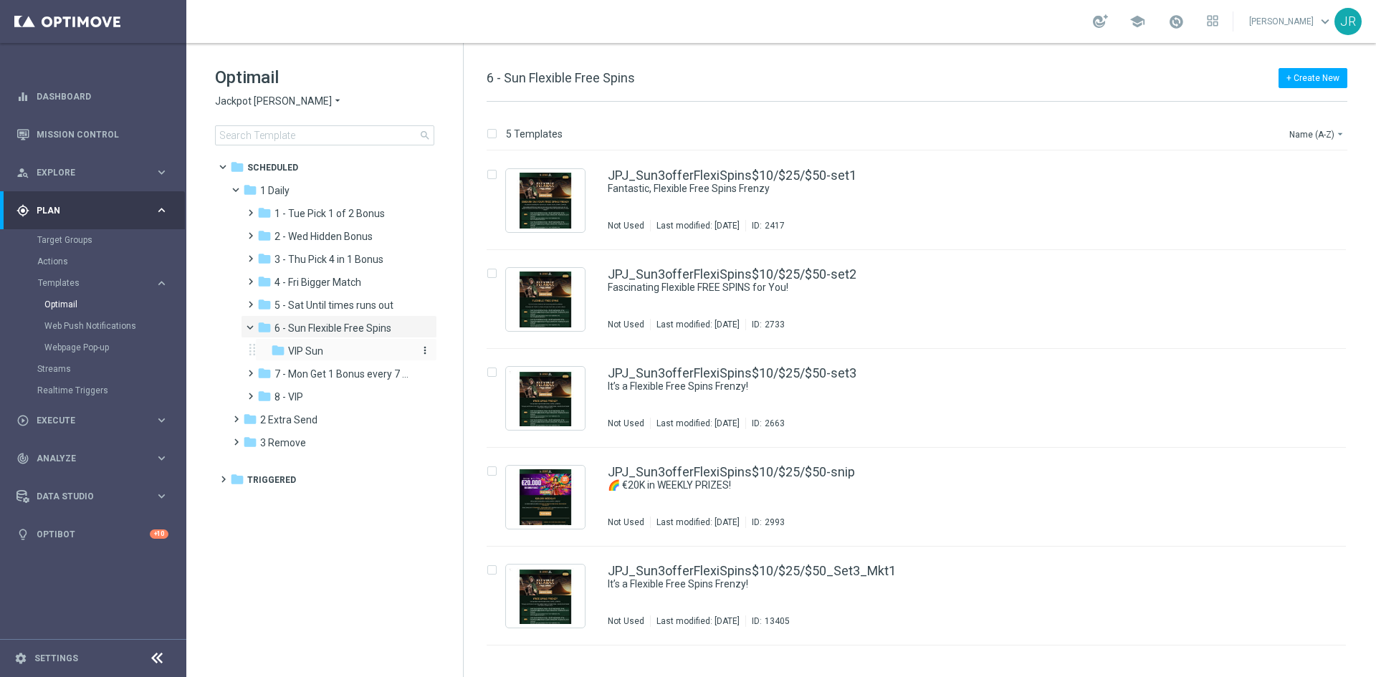
click at [304, 353] on span "VIP Sun" at bounding box center [305, 351] width 35 height 13
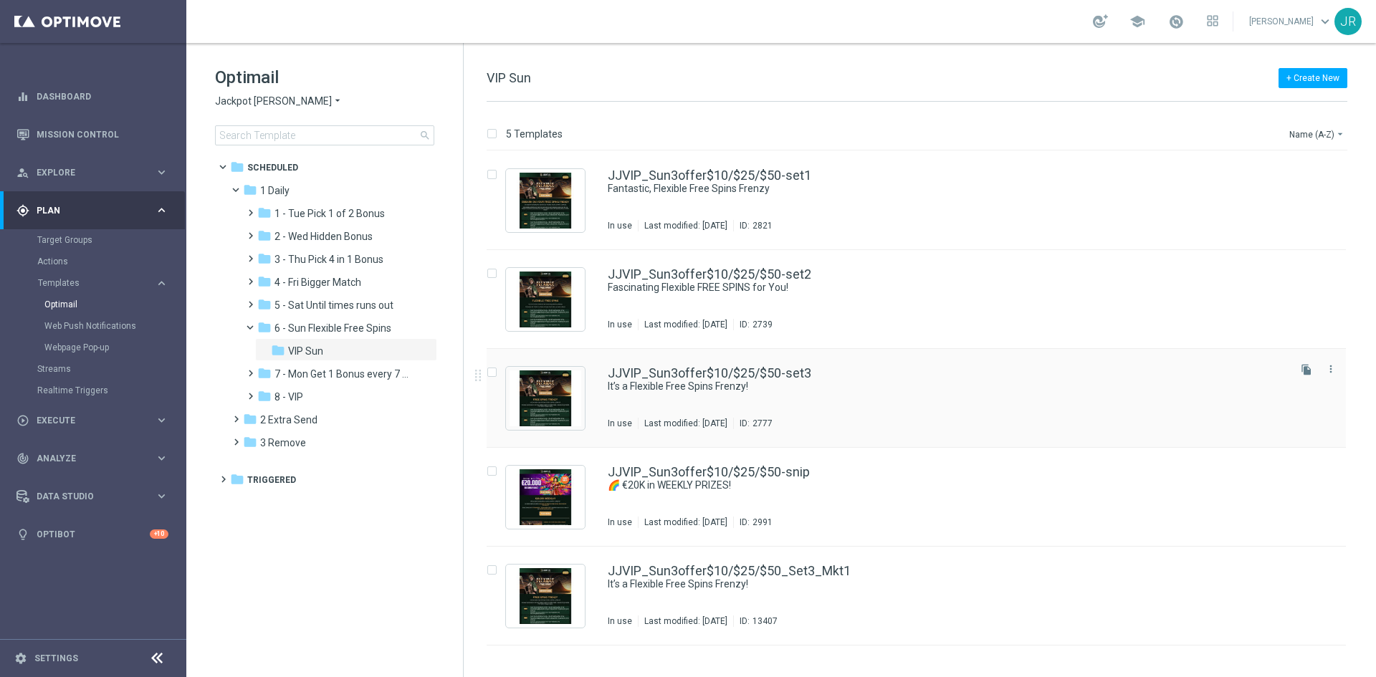
click at [722, 415] on div "JJVIP_Sun3offer$10/$25/$50-set3 It’s a Flexible Free Spins Frenzy! In use Last …" at bounding box center [947, 398] width 678 height 62
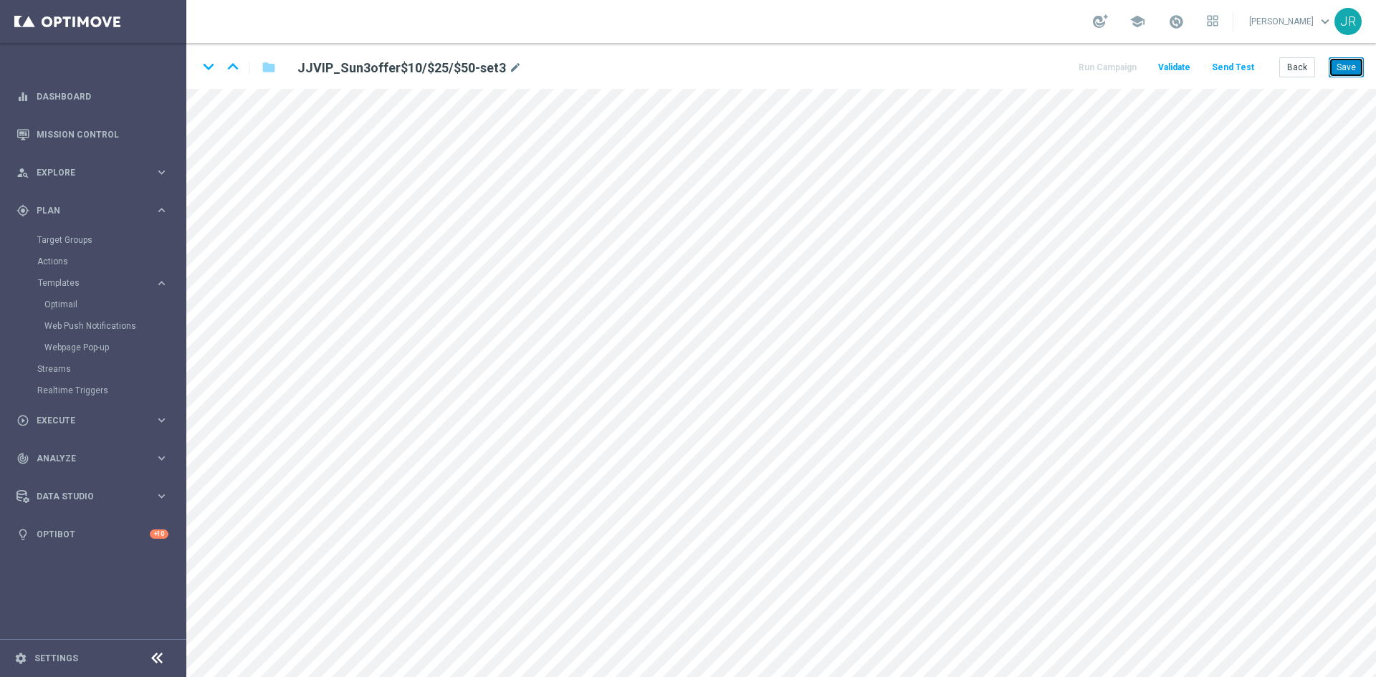
drag, startPoint x: 1351, startPoint y: 66, endPoint x: 1375, endPoint y: 87, distance: 32.0
click at [1351, 65] on button "Save" at bounding box center [1345, 67] width 35 height 20
click at [1348, 72] on button "Save" at bounding box center [1345, 67] width 35 height 20
click at [1341, 72] on button "Save" at bounding box center [1345, 67] width 35 height 20
click at [1247, 73] on button "Send Test" at bounding box center [1232, 67] width 47 height 19
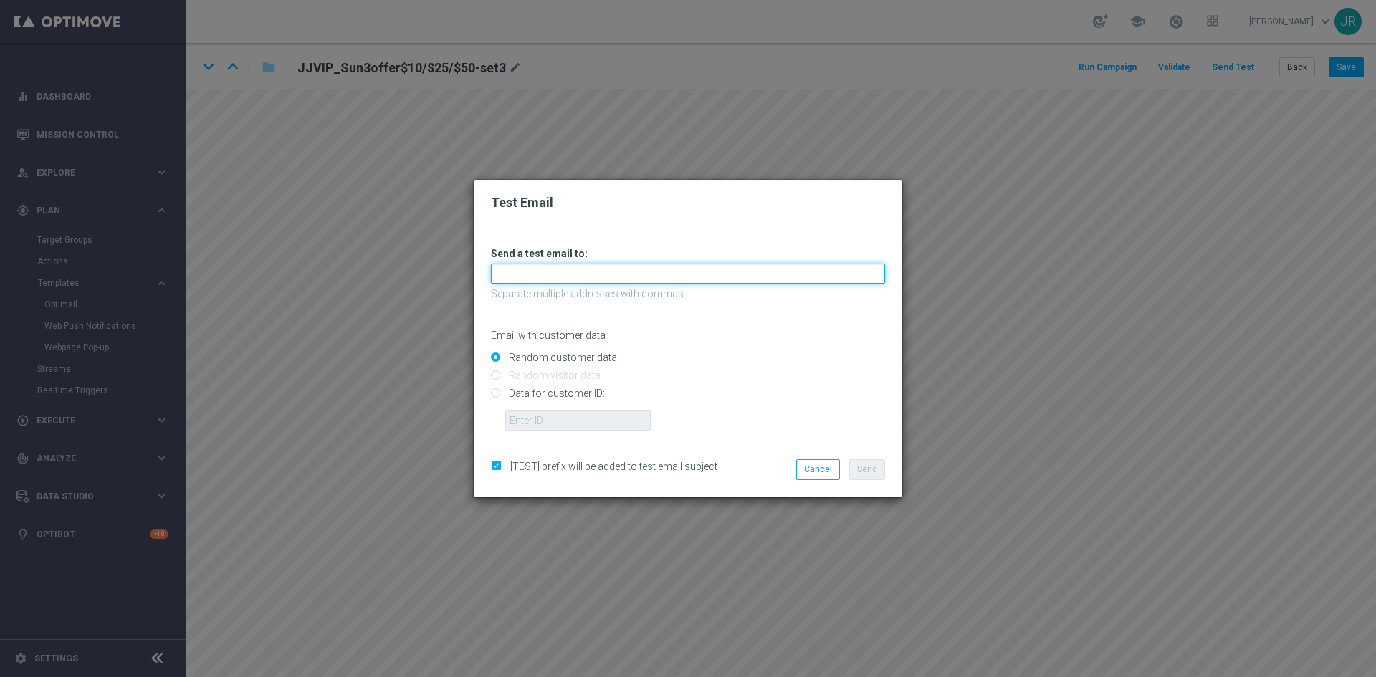
drag, startPoint x: 550, startPoint y: 271, endPoint x: 542, endPoint y: 286, distance: 17.0
click at [550, 271] on input "text" at bounding box center [688, 274] width 394 height 20
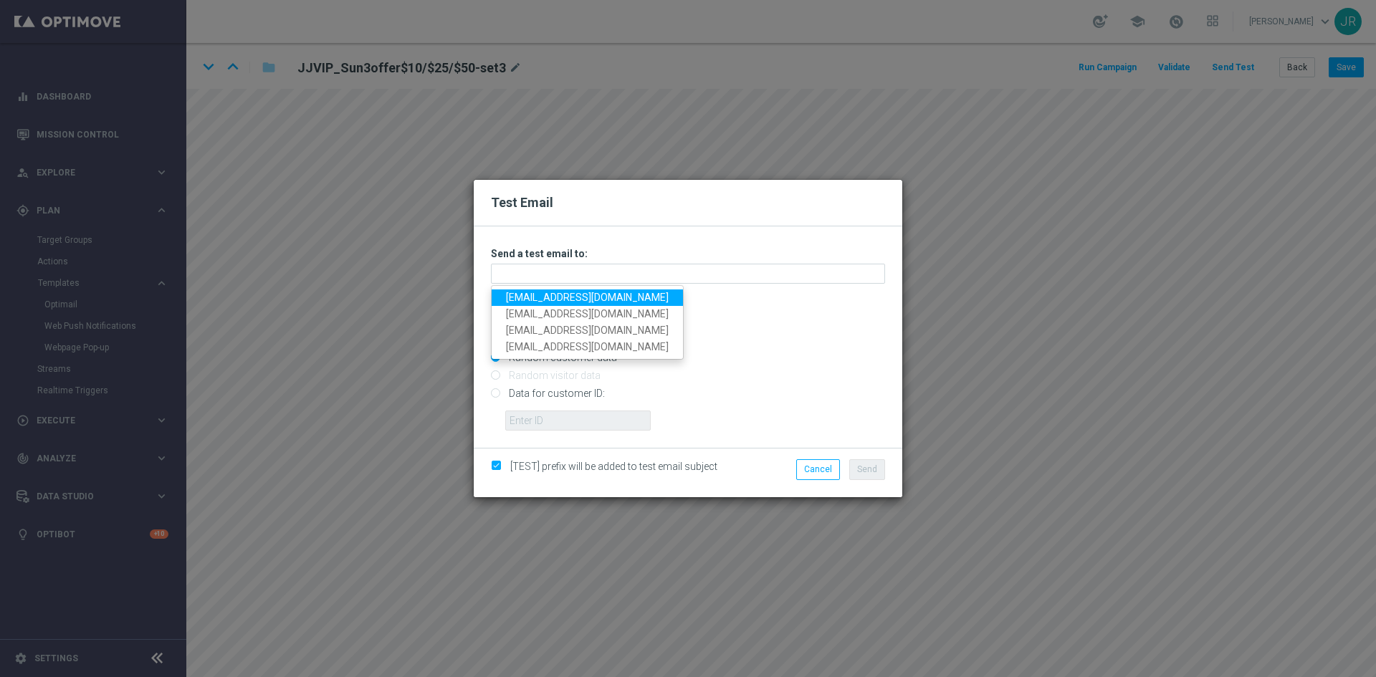
click at [537, 294] on link "[EMAIL_ADDRESS][DOMAIN_NAME]" at bounding box center [587, 297] width 191 height 16
type input "[EMAIL_ADDRESS][DOMAIN_NAME]"
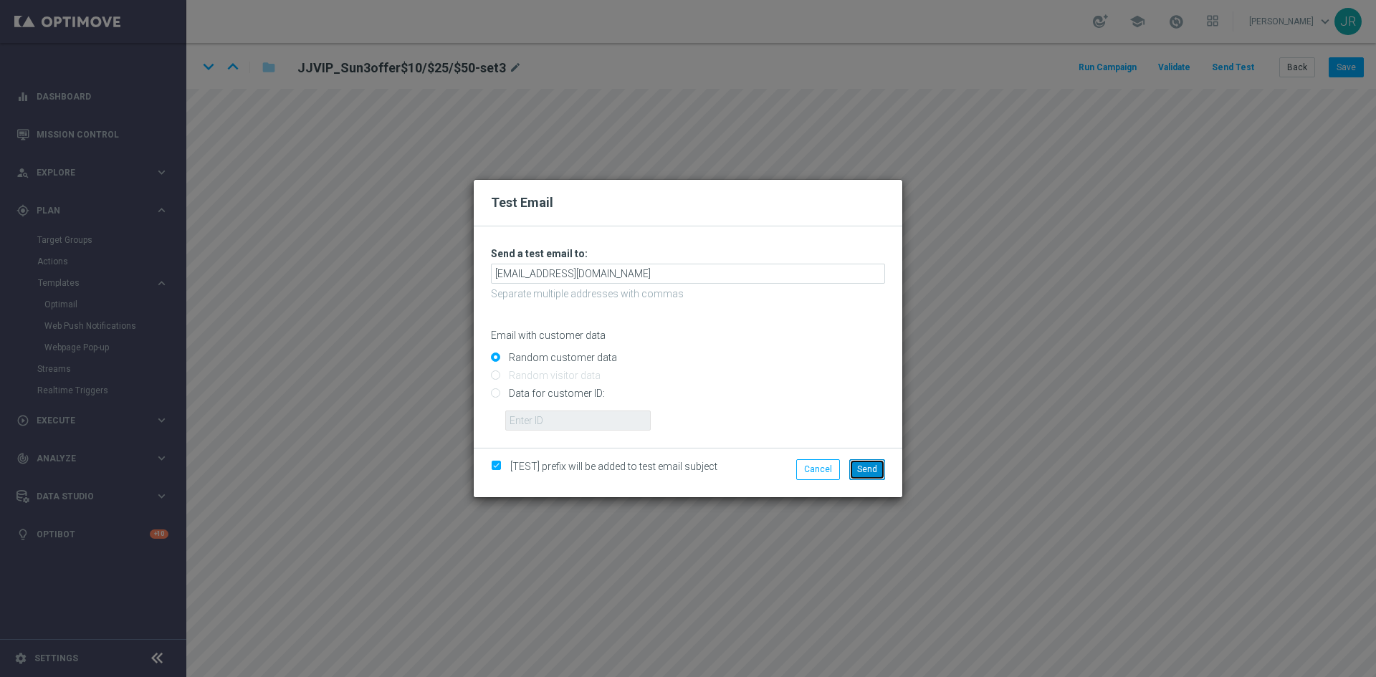
click at [855, 473] on button "Send" at bounding box center [867, 469] width 36 height 20
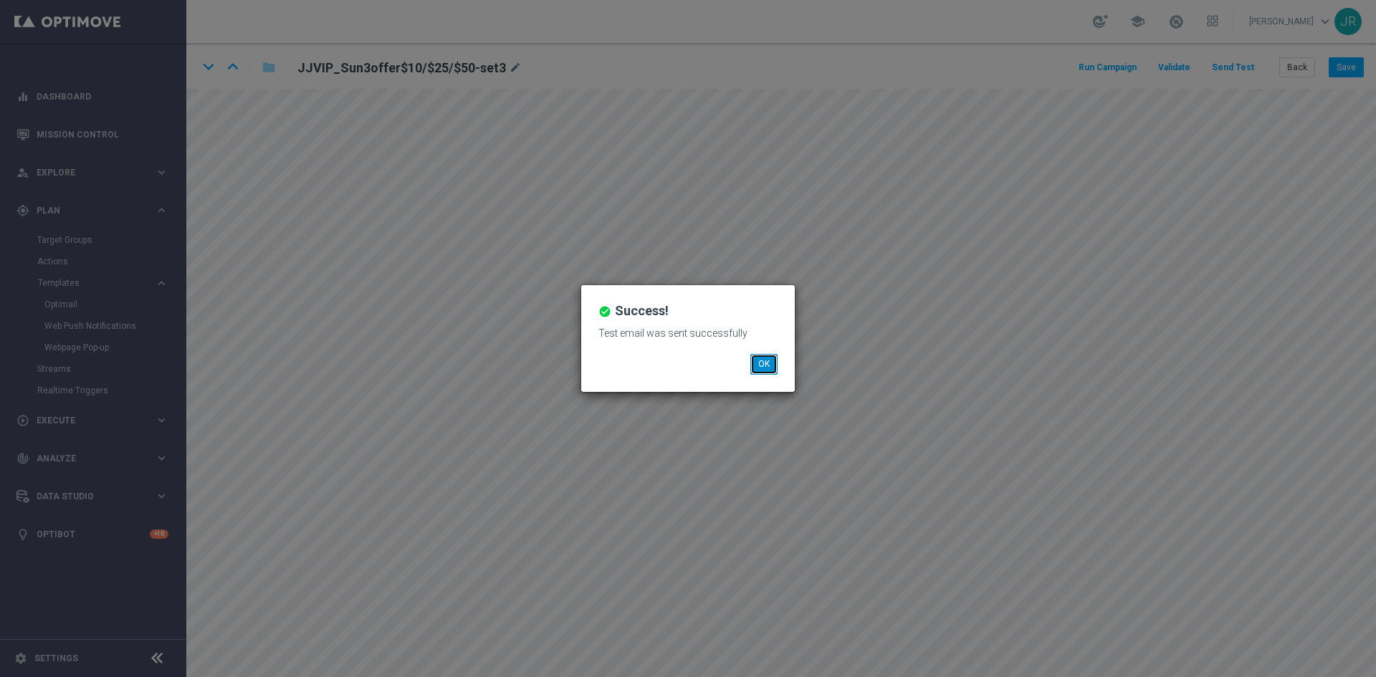
click at [764, 362] on button "OK" at bounding box center [763, 364] width 27 height 20
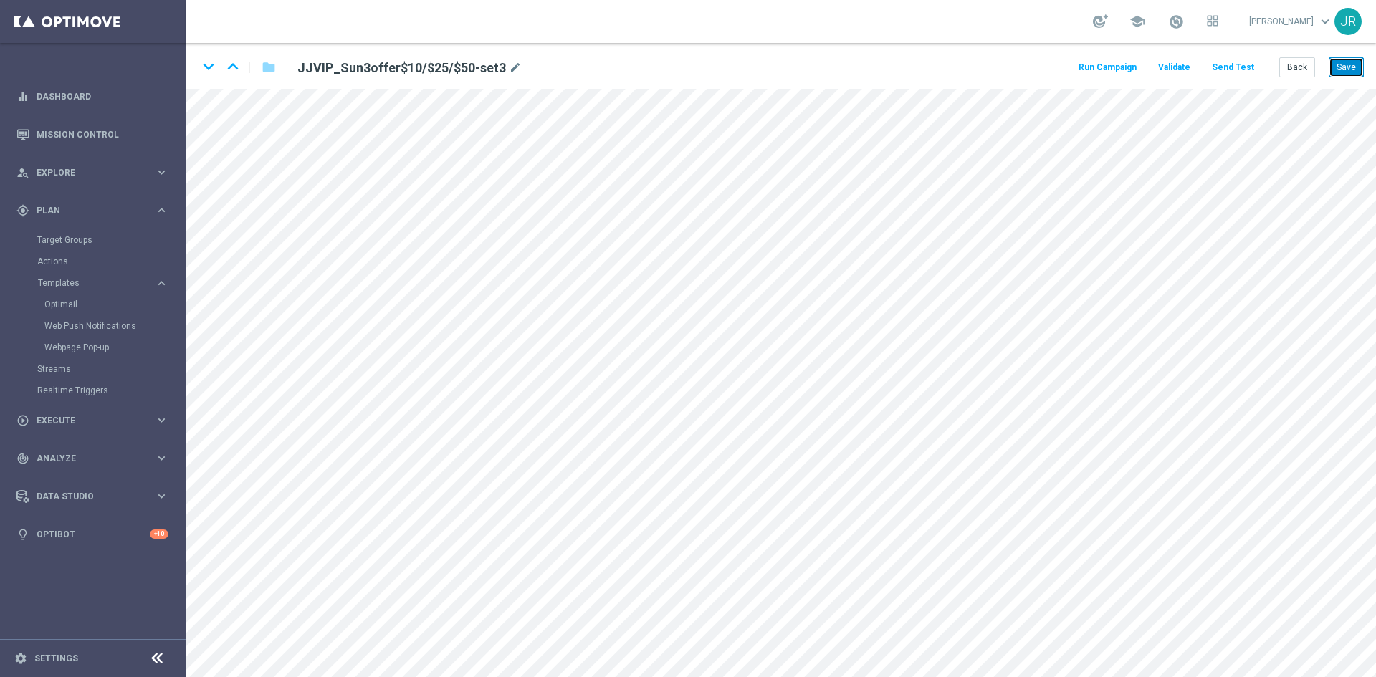
click at [1347, 77] on button "Save" at bounding box center [1345, 67] width 35 height 20
click at [1296, 67] on button "Back" at bounding box center [1297, 67] width 36 height 20
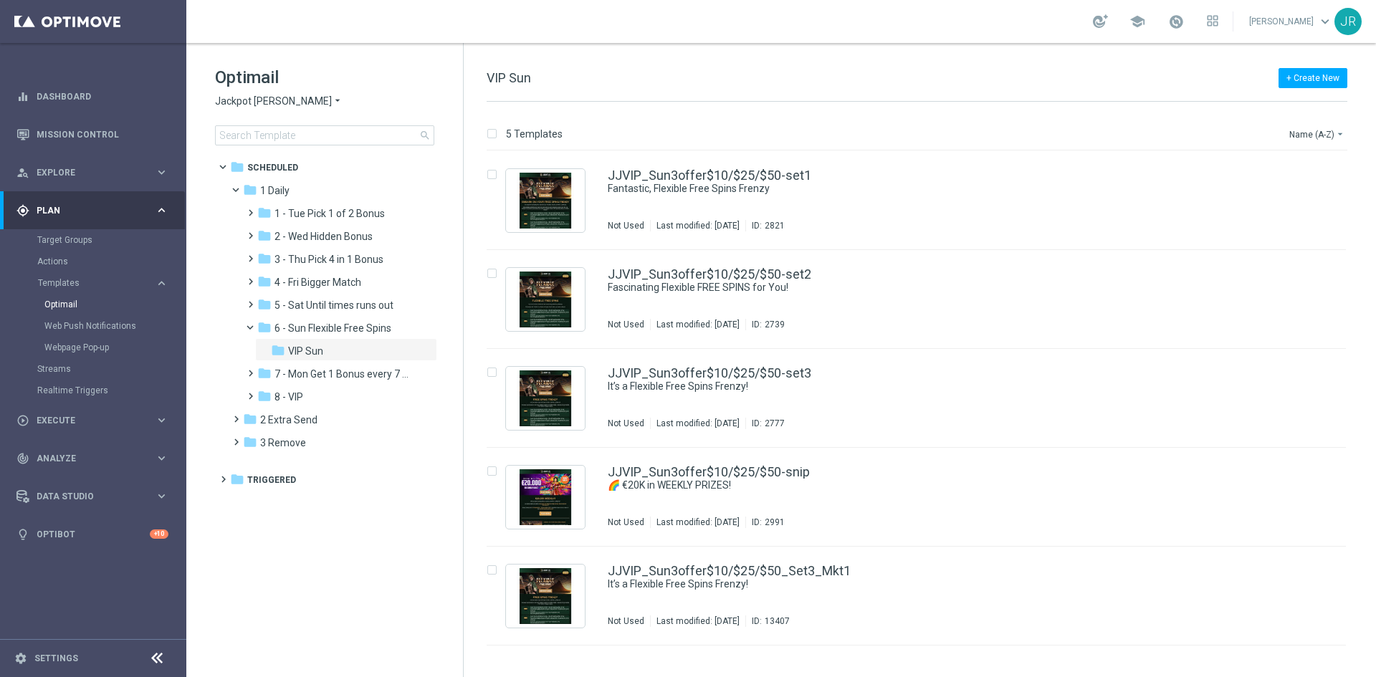
drag, startPoint x: 229, startPoint y: 105, endPoint x: 219, endPoint y: 103, distance: 10.8
click at [226, 105] on span "Jackpot Jill" at bounding box center [273, 102] width 117 height 14
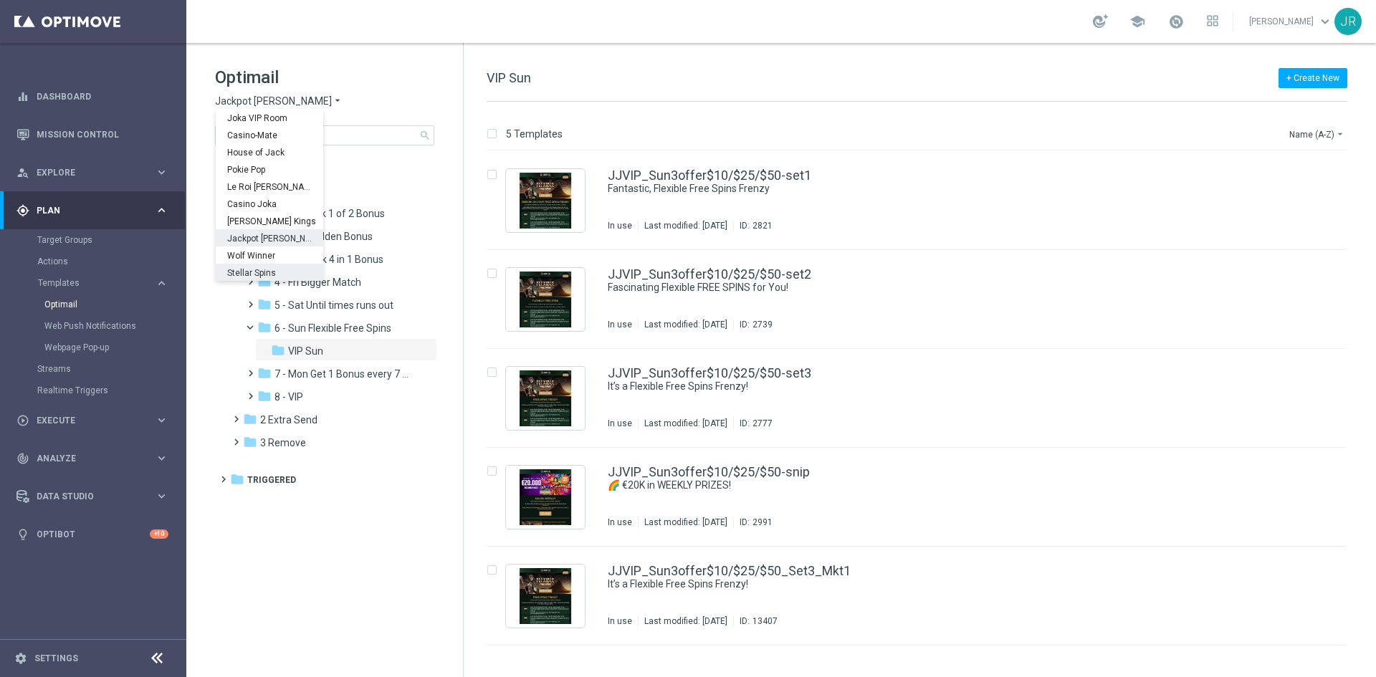
scroll to position [52, 0]
click at [0, 0] on span "Wolf Winner" at bounding box center [0, 0] width 0 height 0
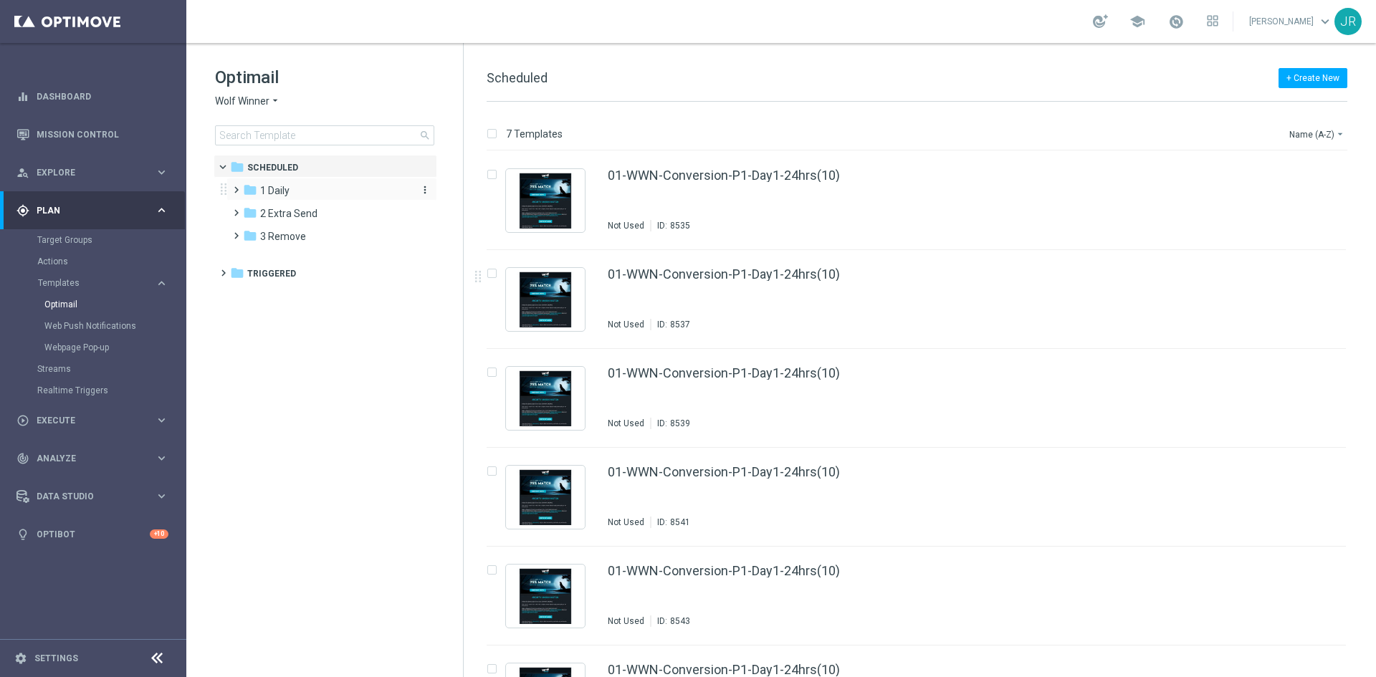
click at [283, 191] on span "1 Daily" at bounding box center [274, 190] width 29 height 13
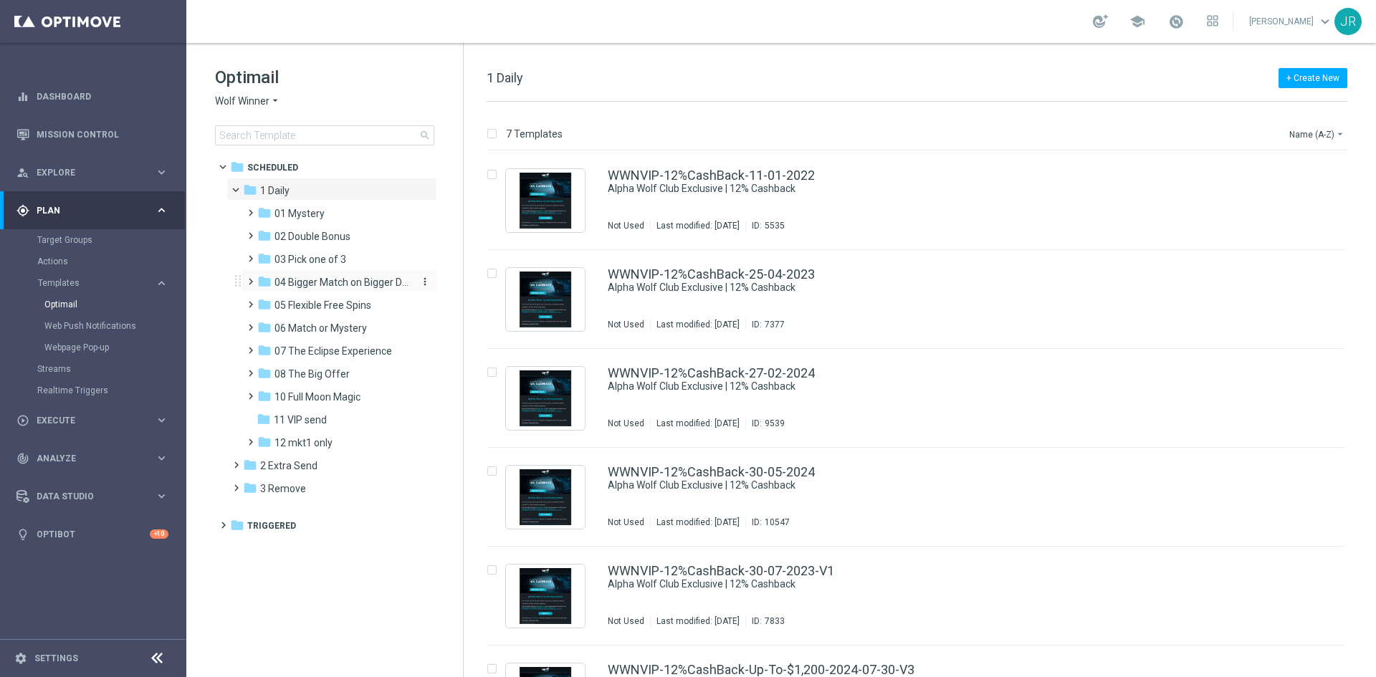
click at [318, 286] on span "04 Bigger Match on Bigger Deposits" at bounding box center [341, 282] width 135 height 13
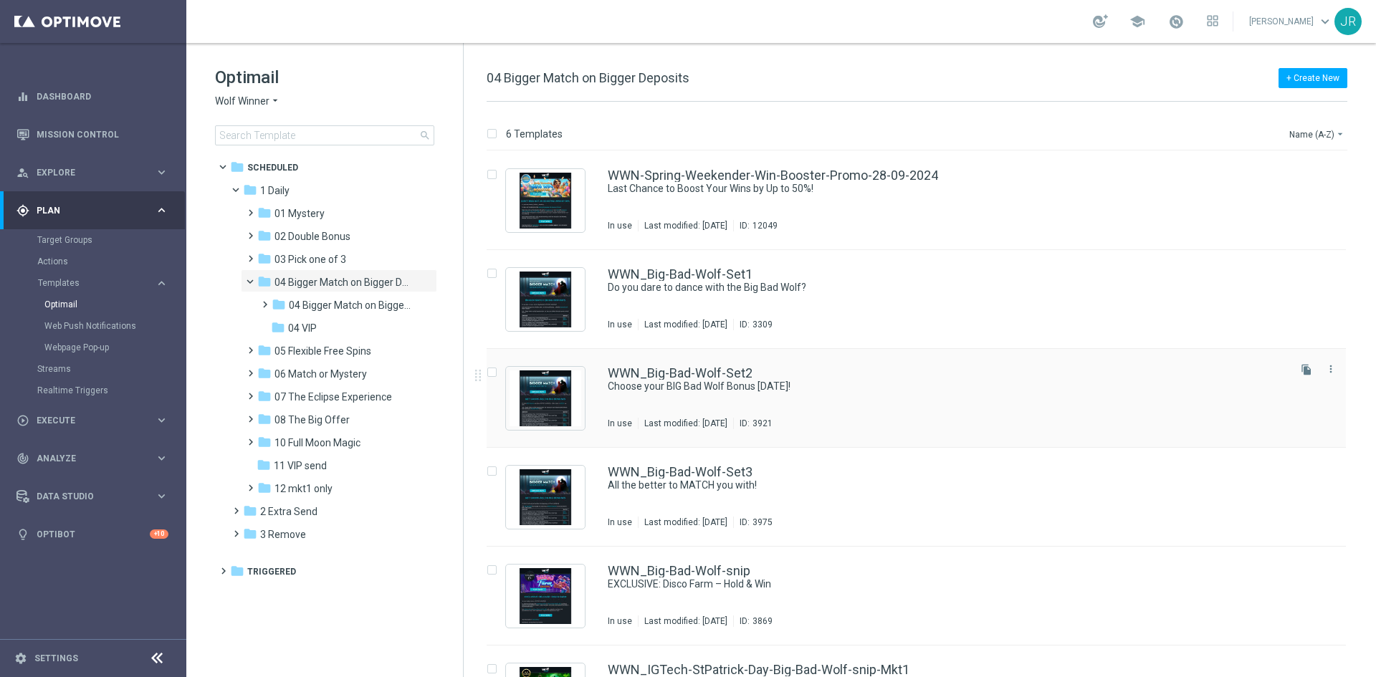
click at [948, 416] on div "WWN_Big-Bad-Wolf-Set2 Choose your BIG Bad Wolf Bonus today! In use Last modifie…" at bounding box center [947, 398] width 678 height 62
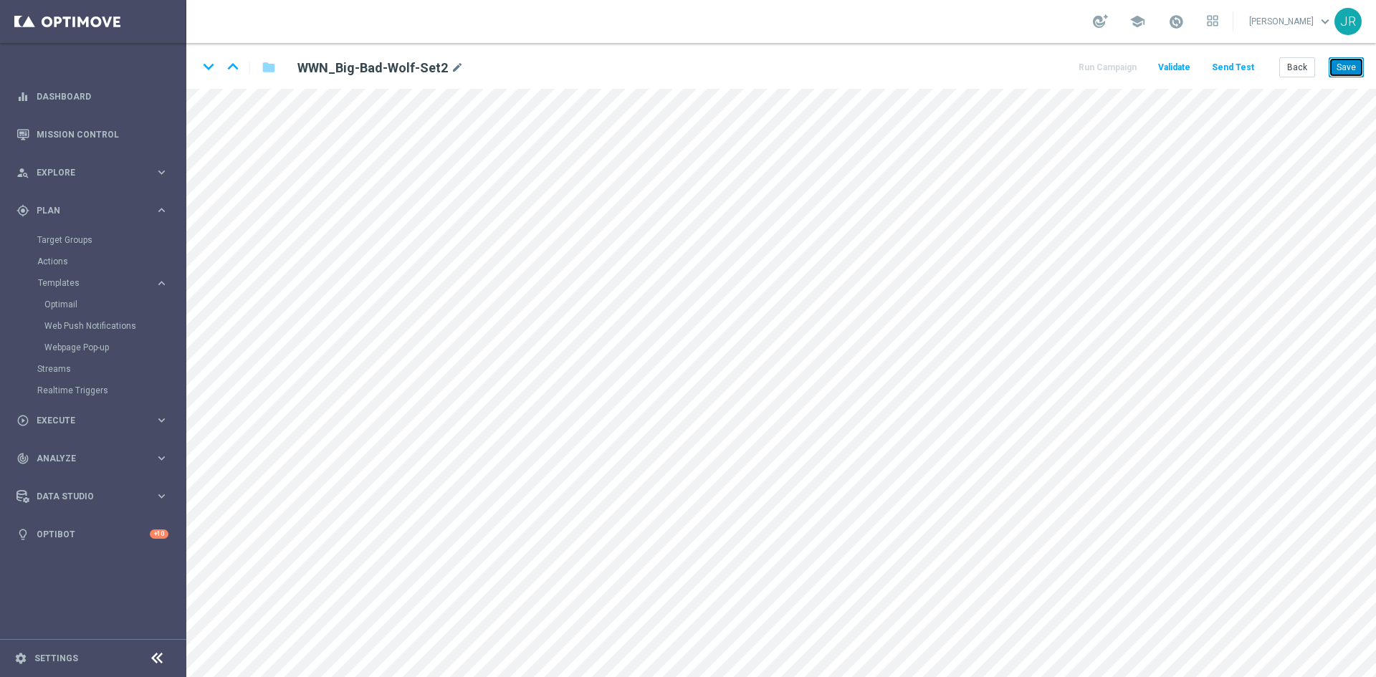
click at [1348, 69] on button "Save" at bounding box center [1345, 67] width 35 height 20
click at [1353, 62] on button "Save" at bounding box center [1345, 67] width 35 height 20
click at [1338, 69] on button "Save" at bounding box center [1345, 67] width 35 height 20
click at [1227, 69] on button "Send Test" at bounding box center [1232, 67] width 47 height 19
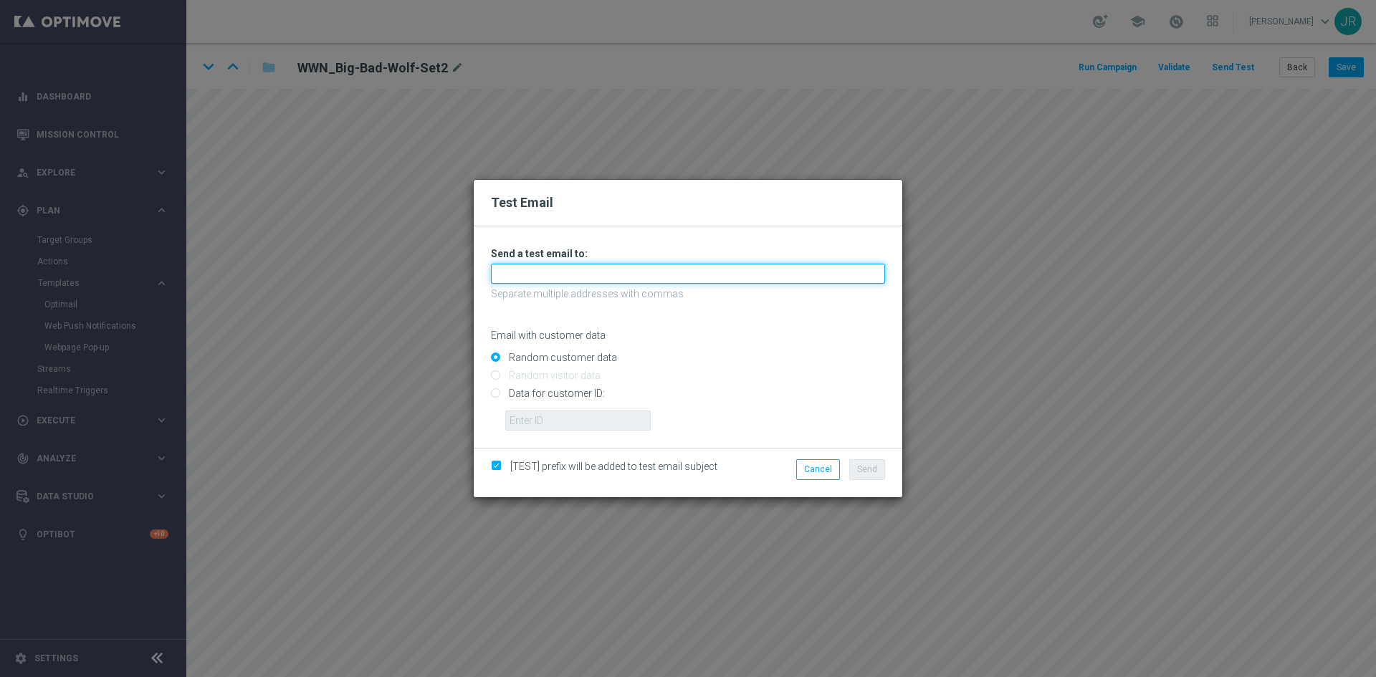
click at [519, 278] on input "text" at bounding box center [688, 274] width 394 height 20
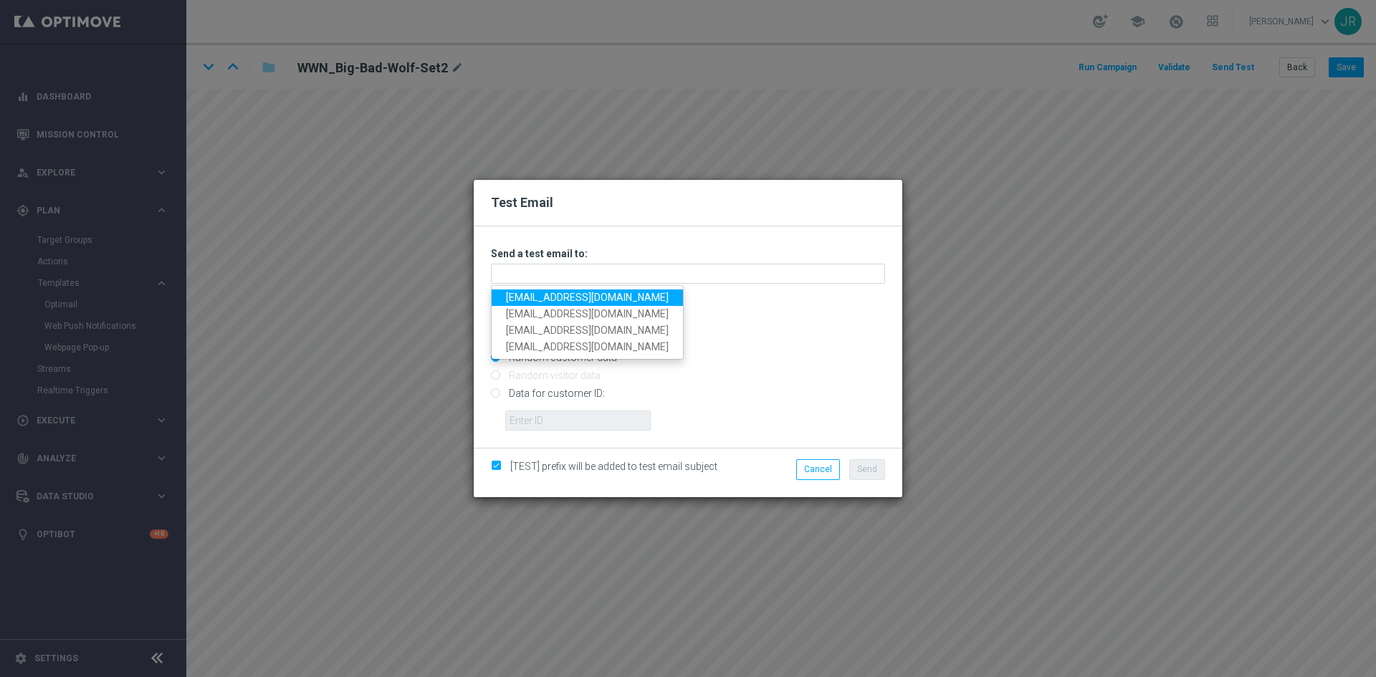
drag, startPoint x: 519, startPoint y: 292, endPoint x: 529, endPoint y: 297, distance: 10.9
click at [519, 292] on link "[EMAIL_ADDRESS][DOMAIN_NAME]" at bounding box center [587, 297] width 191 height 16
type input "[EMAIL_ADDRESS][DOMAIN_NAME]"
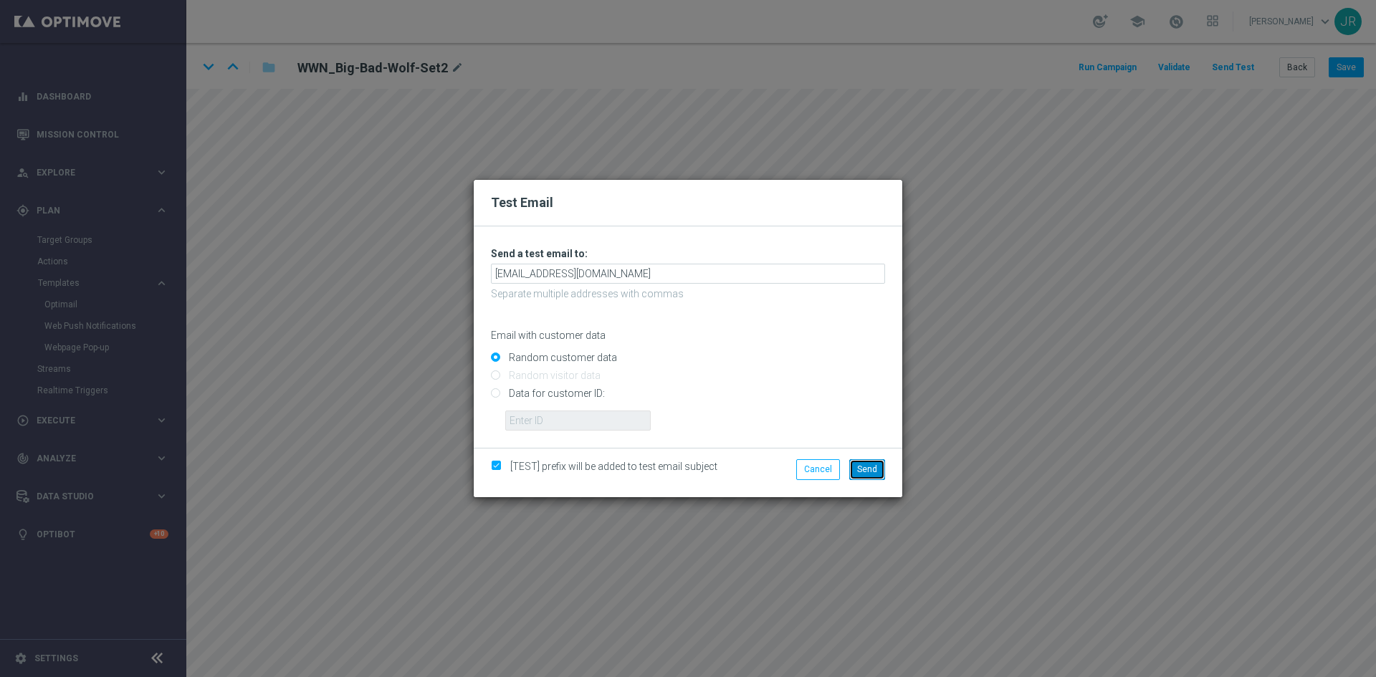
click at [874, 470] on span "Send" at bounding box center [867, 469] width 20 height 10
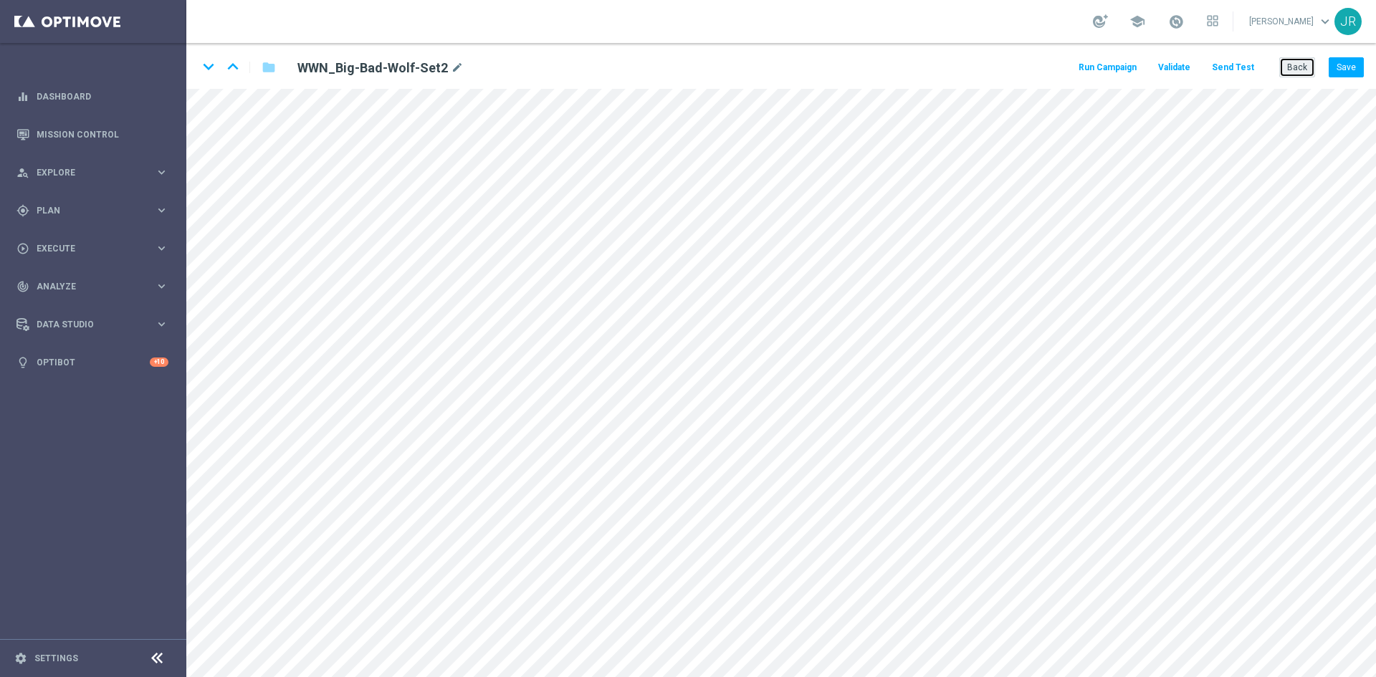
click at [1292, 69] on button "Back" at bounding box center [1297, 67] width 36 height 20
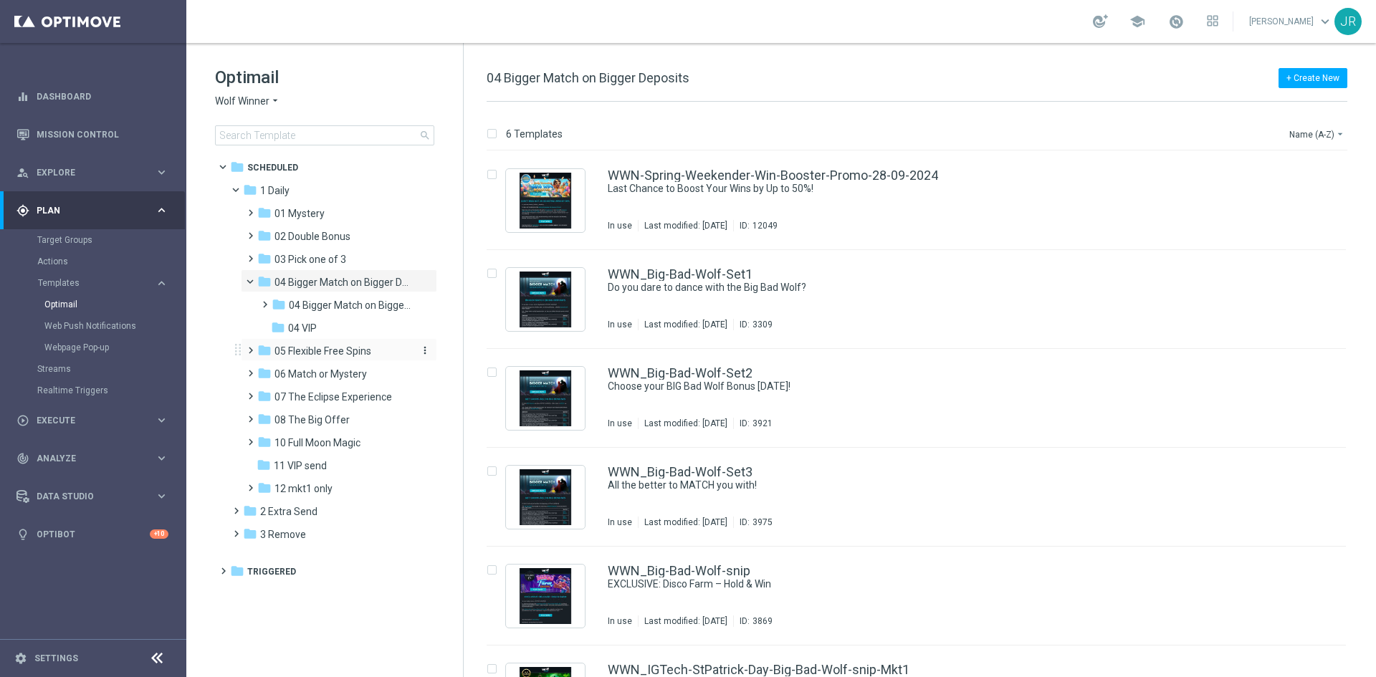
click at [311, 349] on span "05 Flexible Free Spins" at bounding box center [322, 351] width 97 height 13
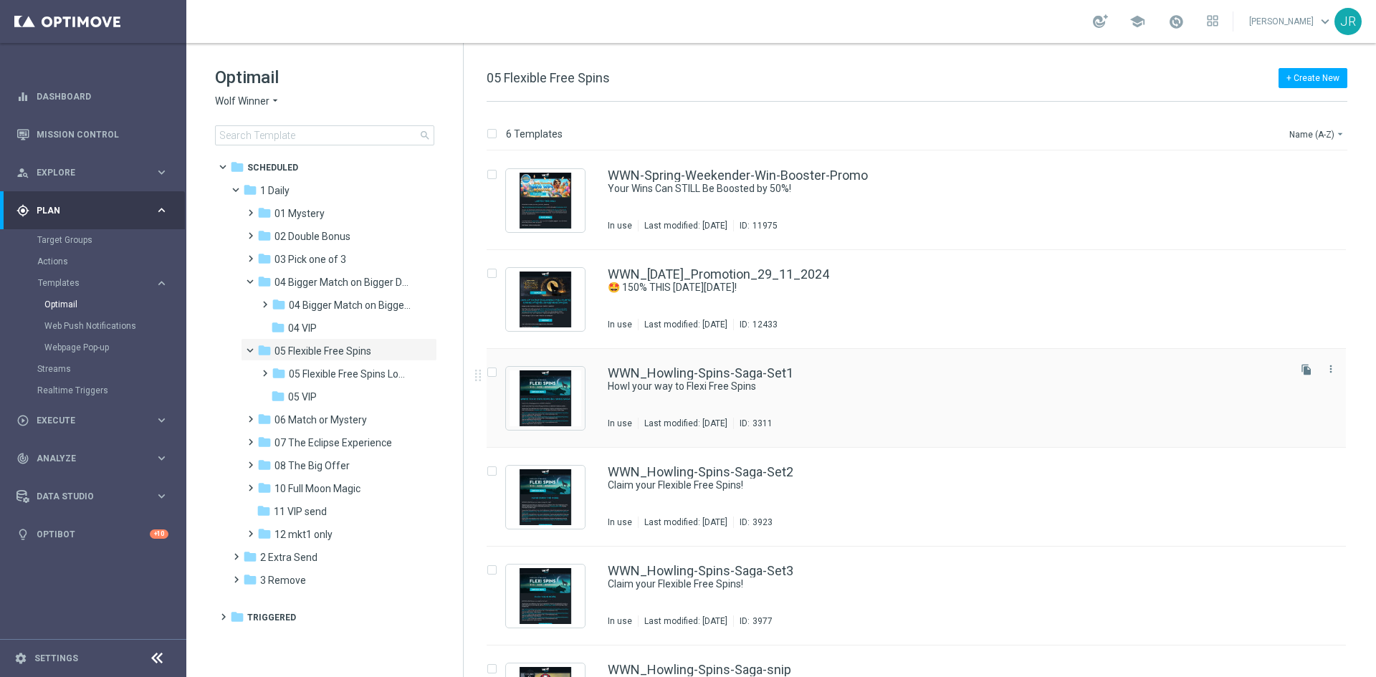
click at [854, 401] on div "WWN_Howling-Spins-Saga-Set1 Howl your way to Flexi Free Spins In use Last modif…" at bounding box center [947, 398] width 678 height 62
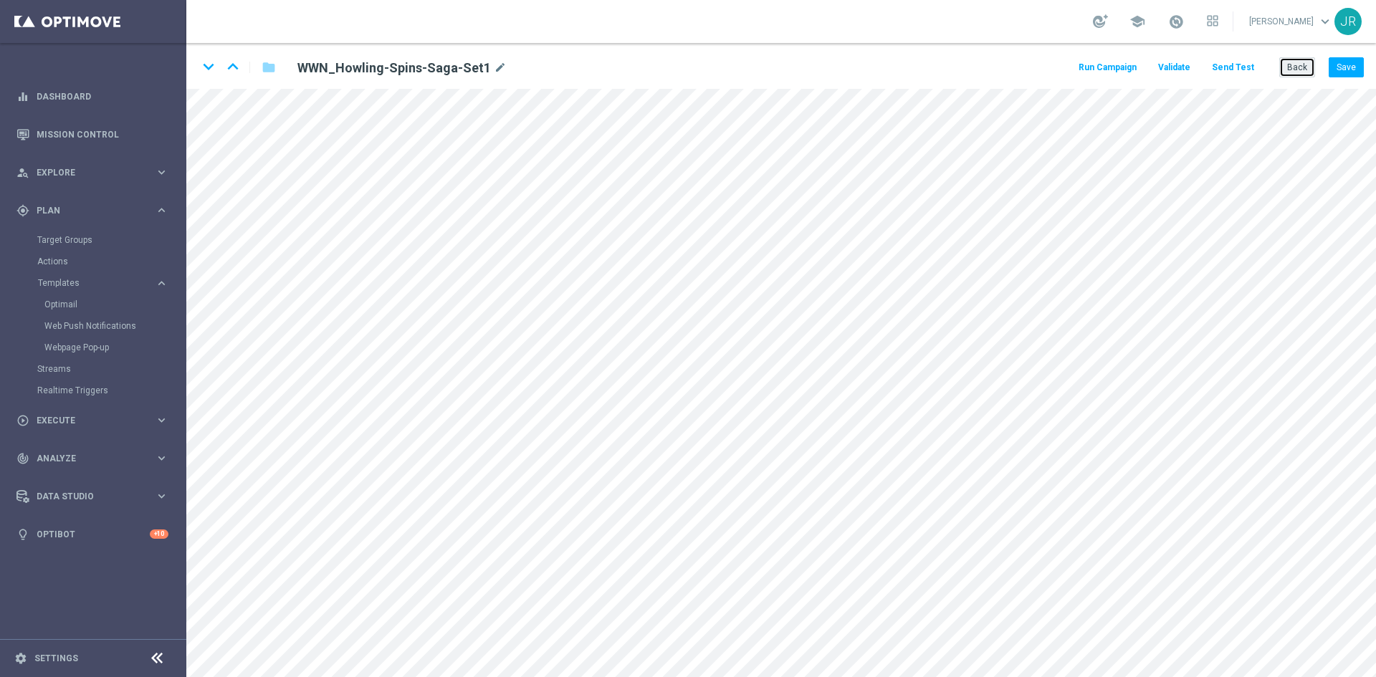
click at [1299, 67] on button "Back" at bounding box center [1297, 67] width 36 height 20
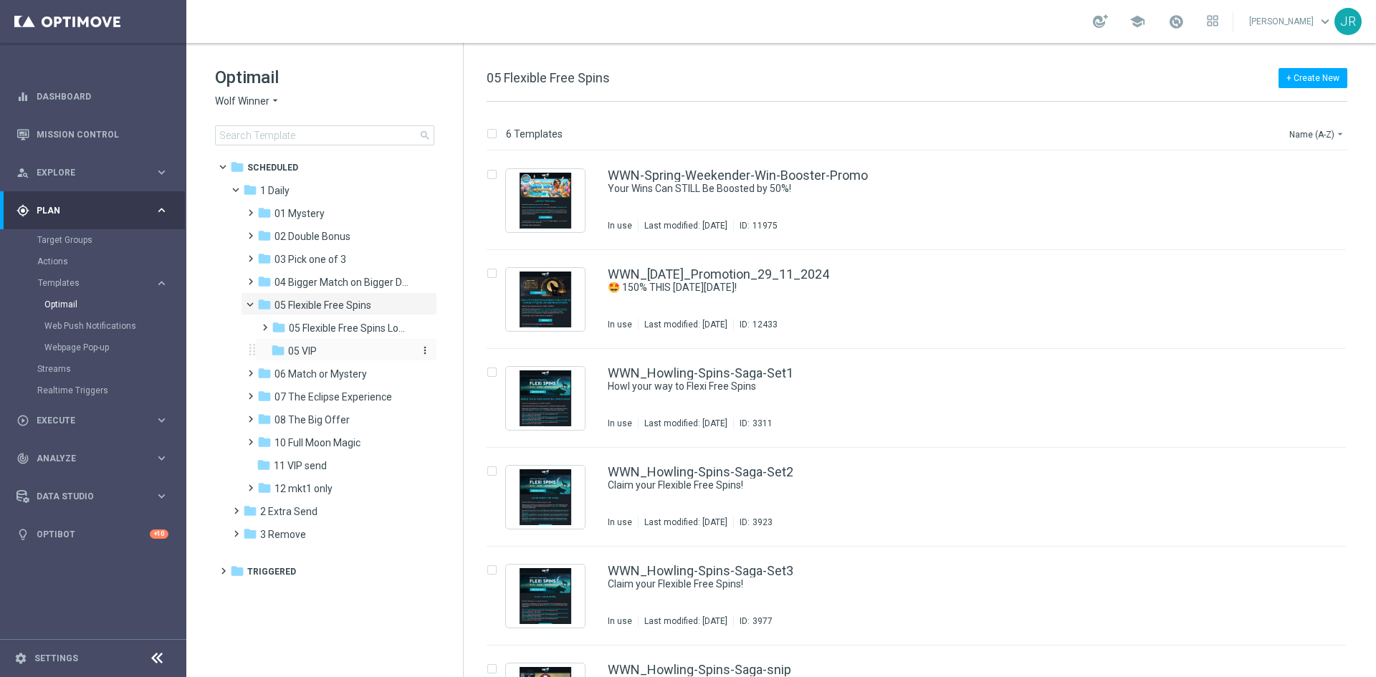
click at [290, 357] on span "05 VIP" at bounding box center [302, 351] width 29 height 13
click at [317, 278] on span "04 Bigger Match on Bigger Deposits" at bounding box center [341, 282] width 135 height 13
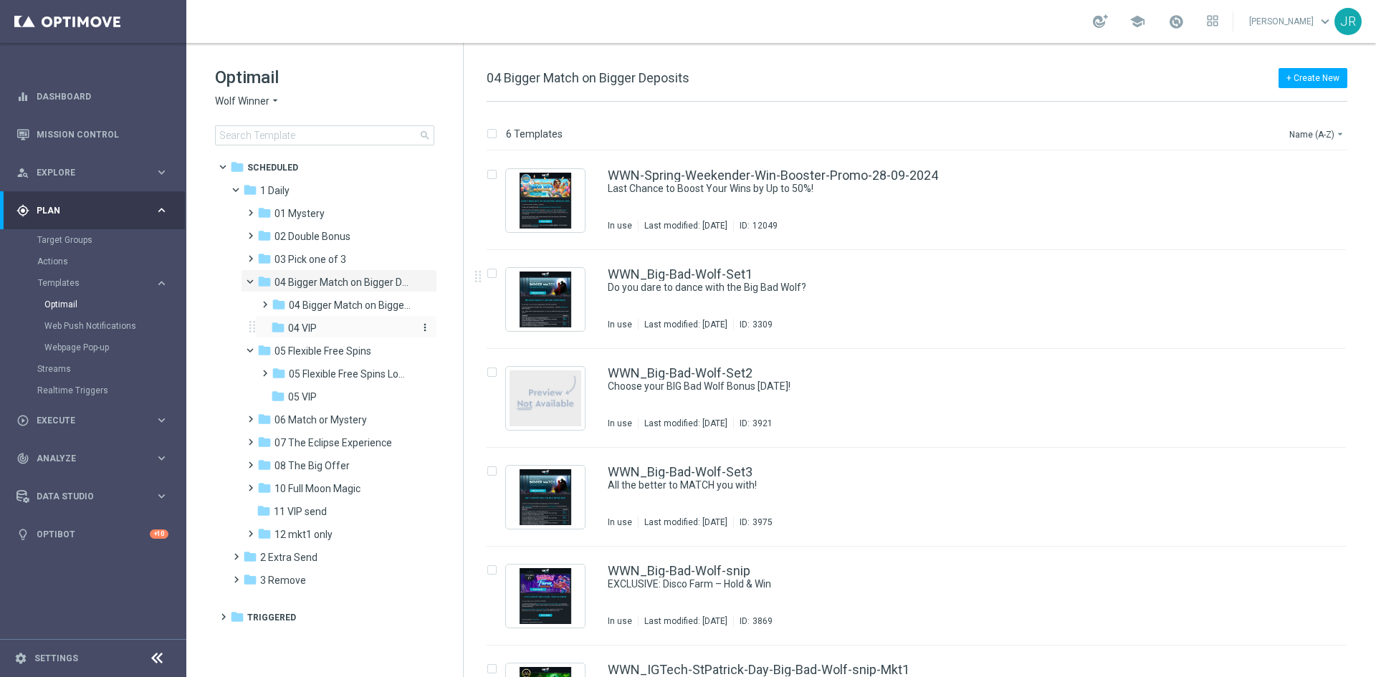
click at [299, 335] on div "folder 04 VIP" at bounding box center [341, 328] width 141 height 16
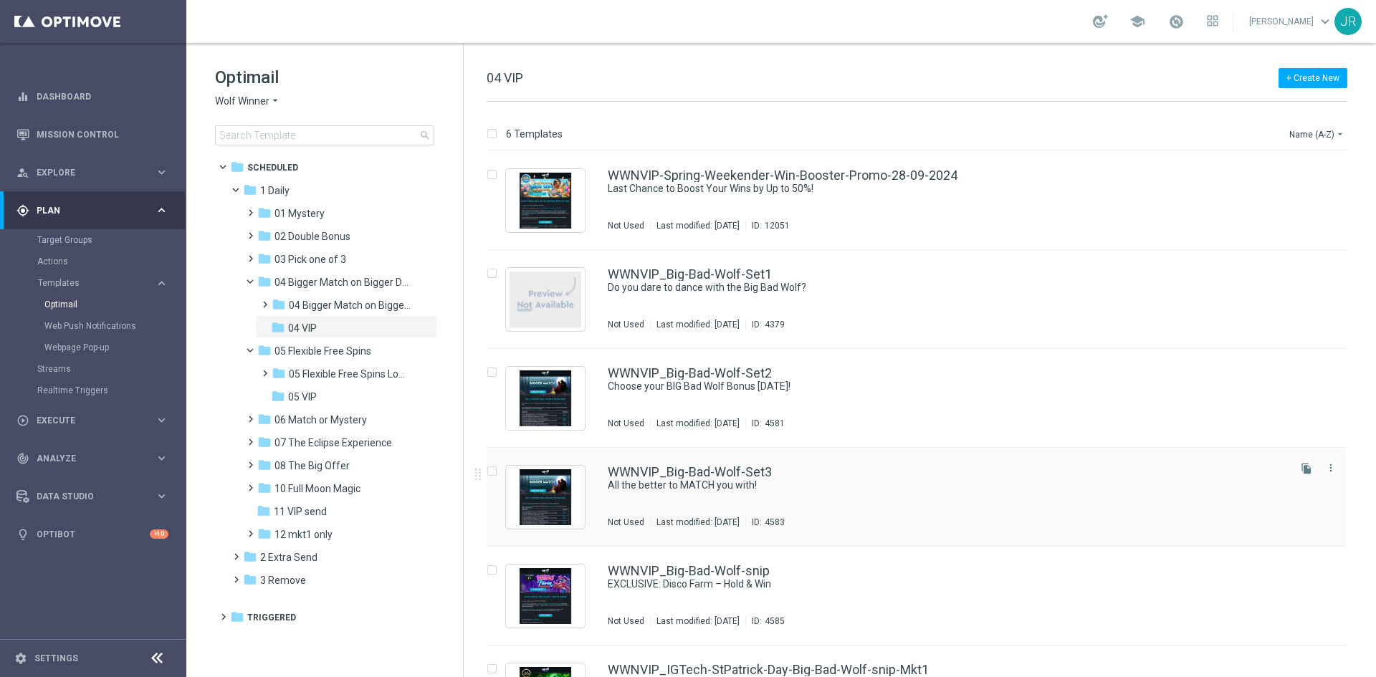
scroll to position [67, 0]
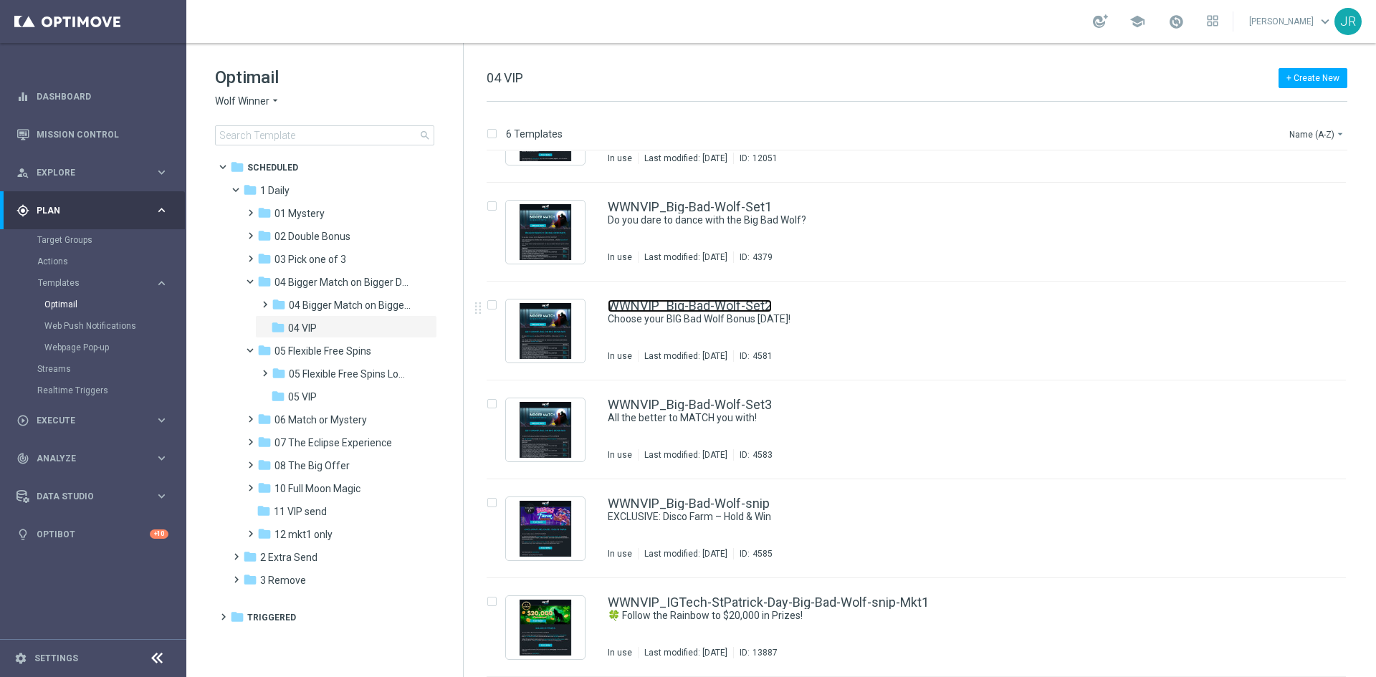
click at [737, 304] on link "WWNVIP_Big-Bad-Wolf-Set2" at bounding box center [690, 305] width 164 height 13
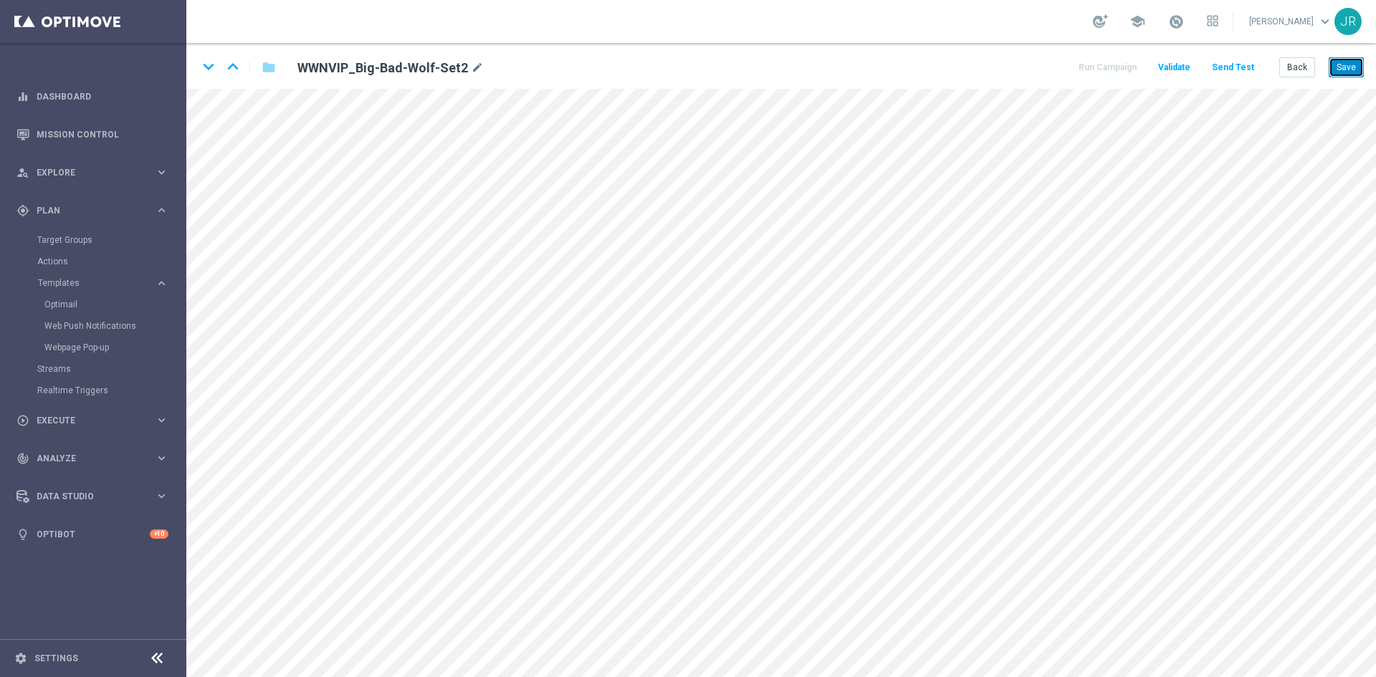
drag, startPoint x: 1351, startPoint y: 68, endPoint x: 1334, endPoint y: 80, distance: 20.1
click at [1351, 68] on button "Save" at bounding box center [1345, 67] width 35 height 20
click at [1336, 62] on button "Save" at bounding box center [1345, 67] width 35 height 20
click at [1343, 62] on button "Save" at bounding box center [1345, 67] width 35 height 20
click at [1238, 55] on div "keyboard_arrow_down keyboard_arrow_up folder WWNVIP_Big-Bad-Wolf-Set2 mode_edit…" at bounding box center [780, 66] width 1189 height 46
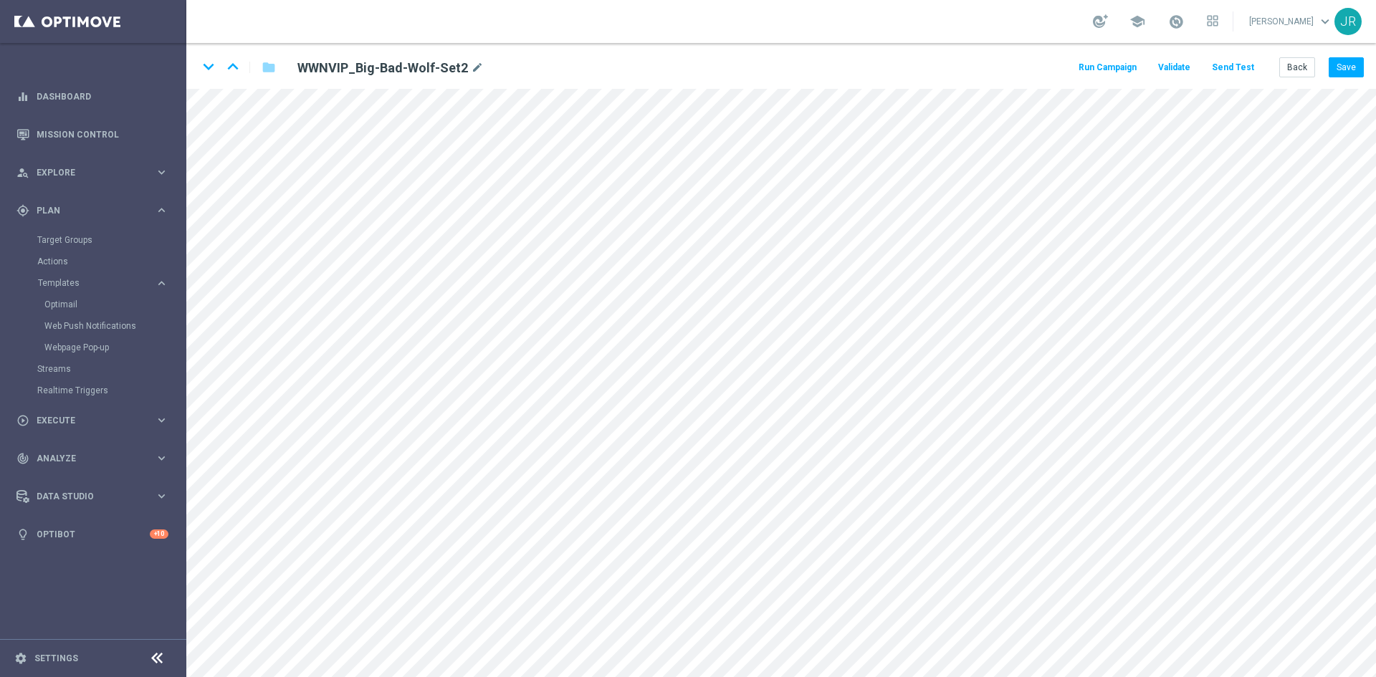
click at [1237, 67] on button "Send Test" at bounding box center [1232, 67] width 47 height 19
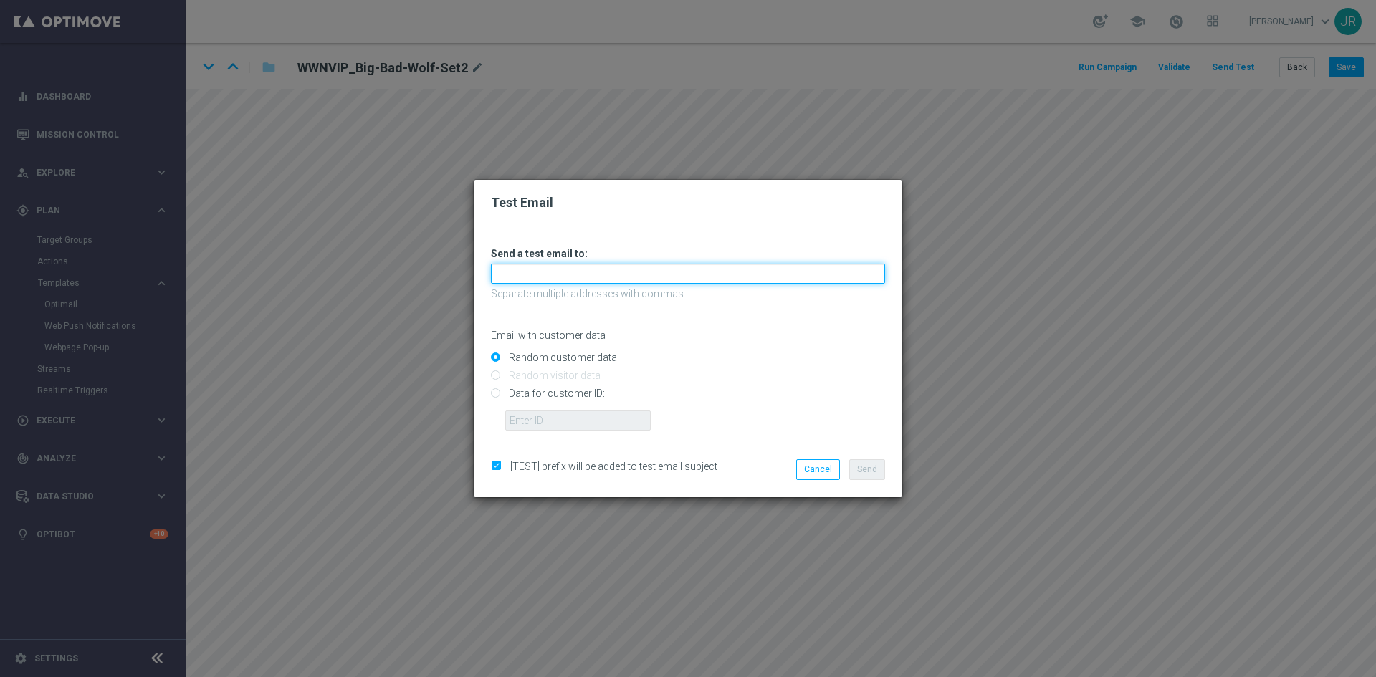
click at [557, 271] on input "text" at bounding box center [688, 274] width 394 height 20
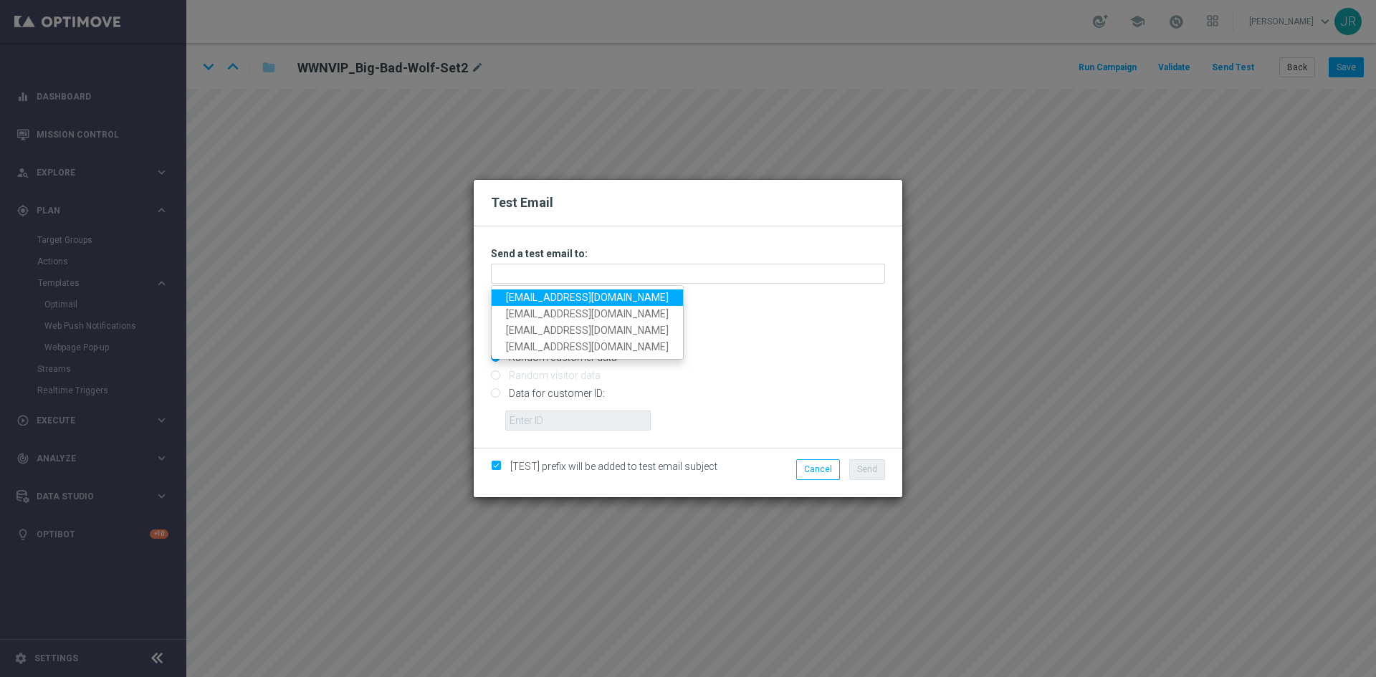
click at [514, 302] on link "[EMAIL_ADDRESS][DOMAIN_NAME]" at bounding box center [587, 297] width 191 height 16
type input "[EMAIL_ADDRESS][DOMAIN_NAME]"
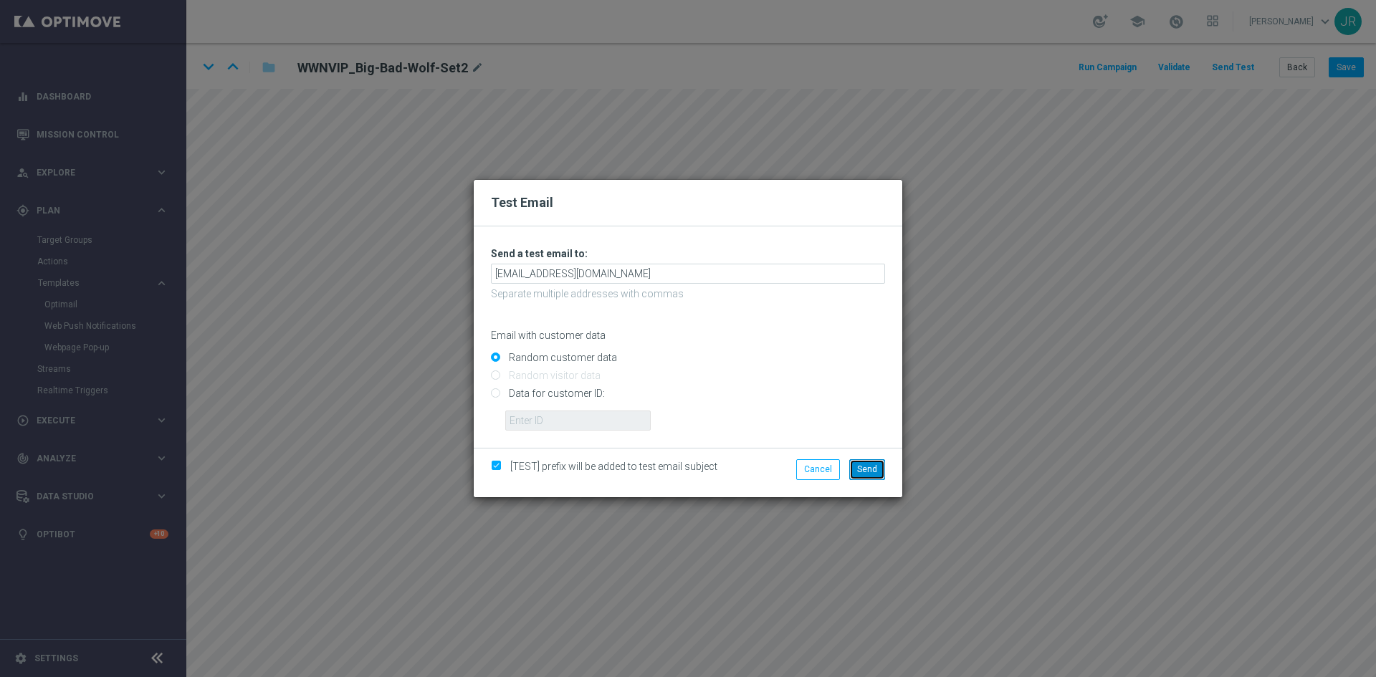
click at [870, 460] on button "Send" at bounding box center [867, 469] width 36 height 20
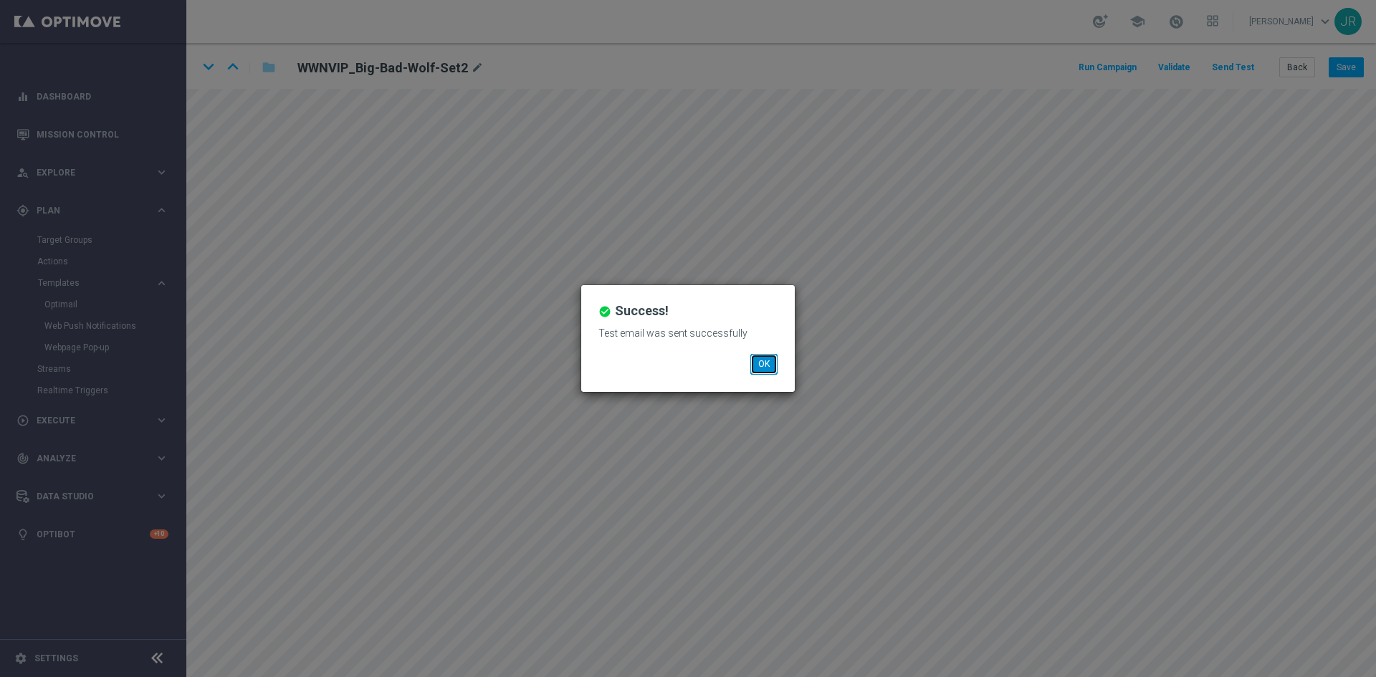
click at [761, 373] on button "OK" at bounding box center [763, 364] width 27 height 20
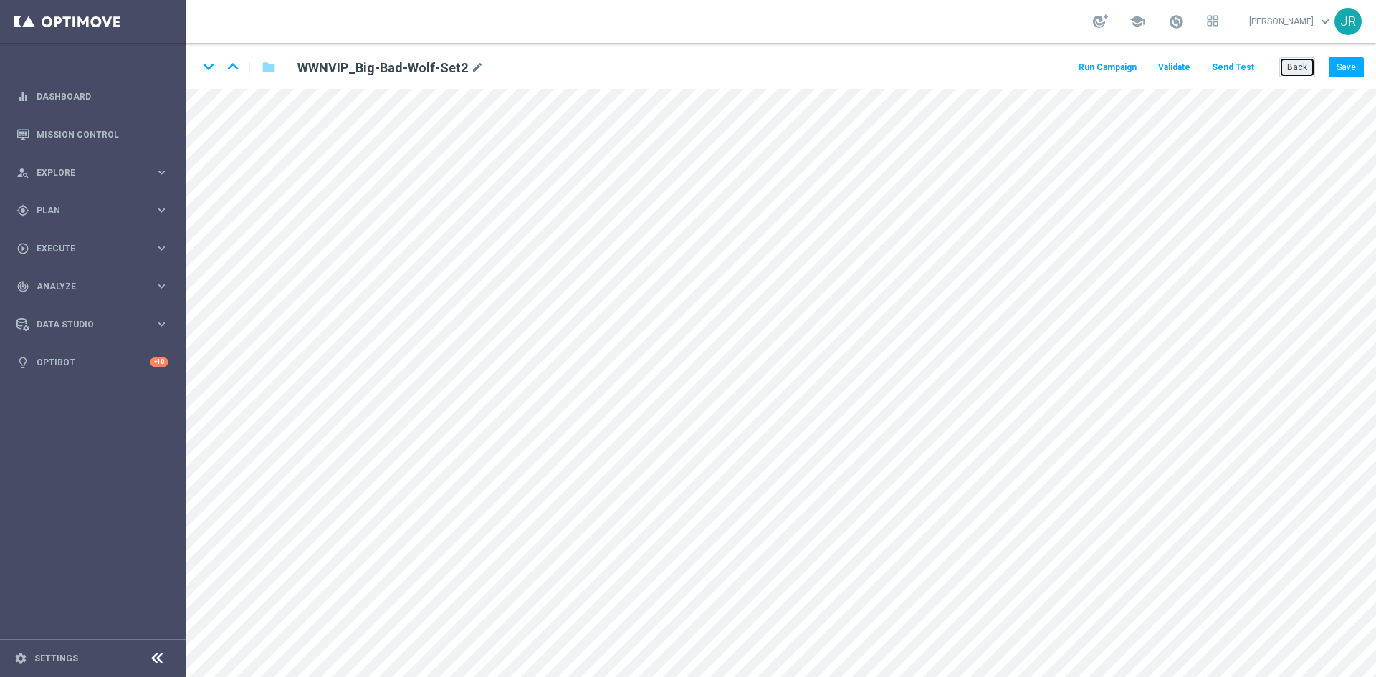
click at [1295, 67] on button "Back" at bounding box center [1297, 67] width 36 height 20
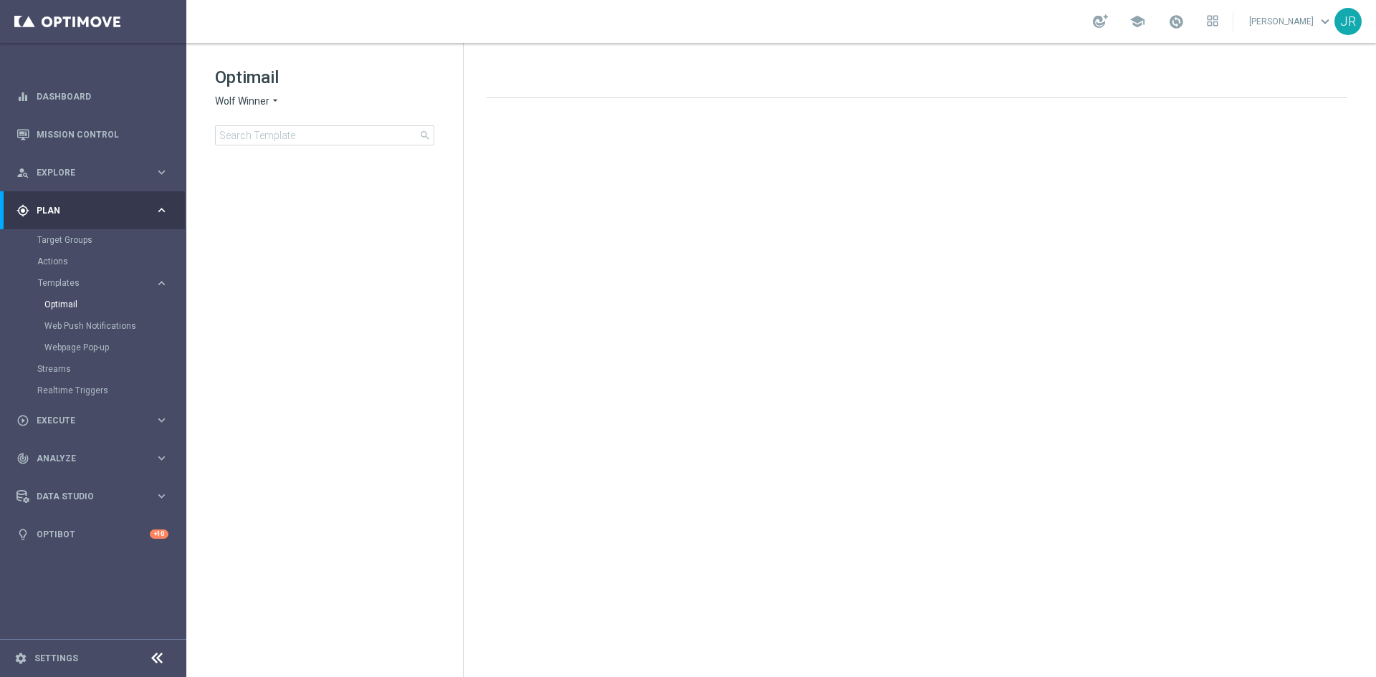
click at [270, 100] on icon "arrow_drop_down" at bounding box center [274, 102] width 11 height 14
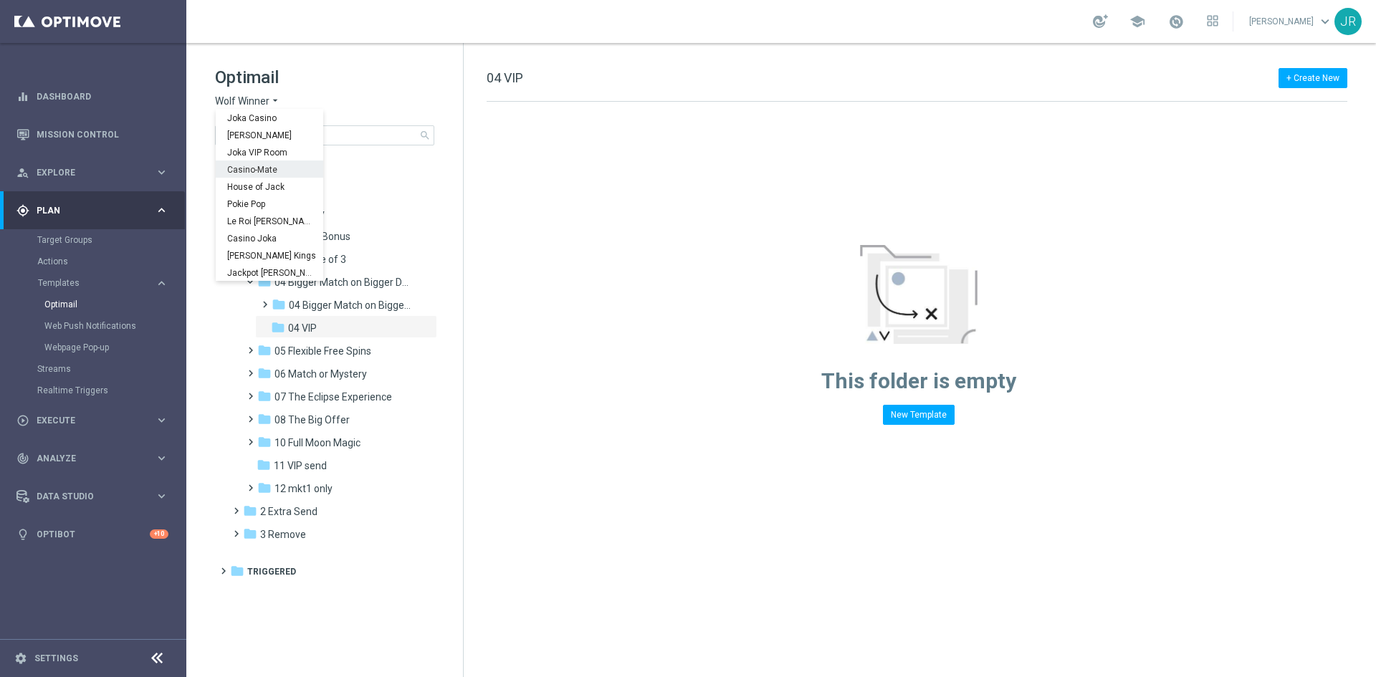
scroll to position [52, 0]
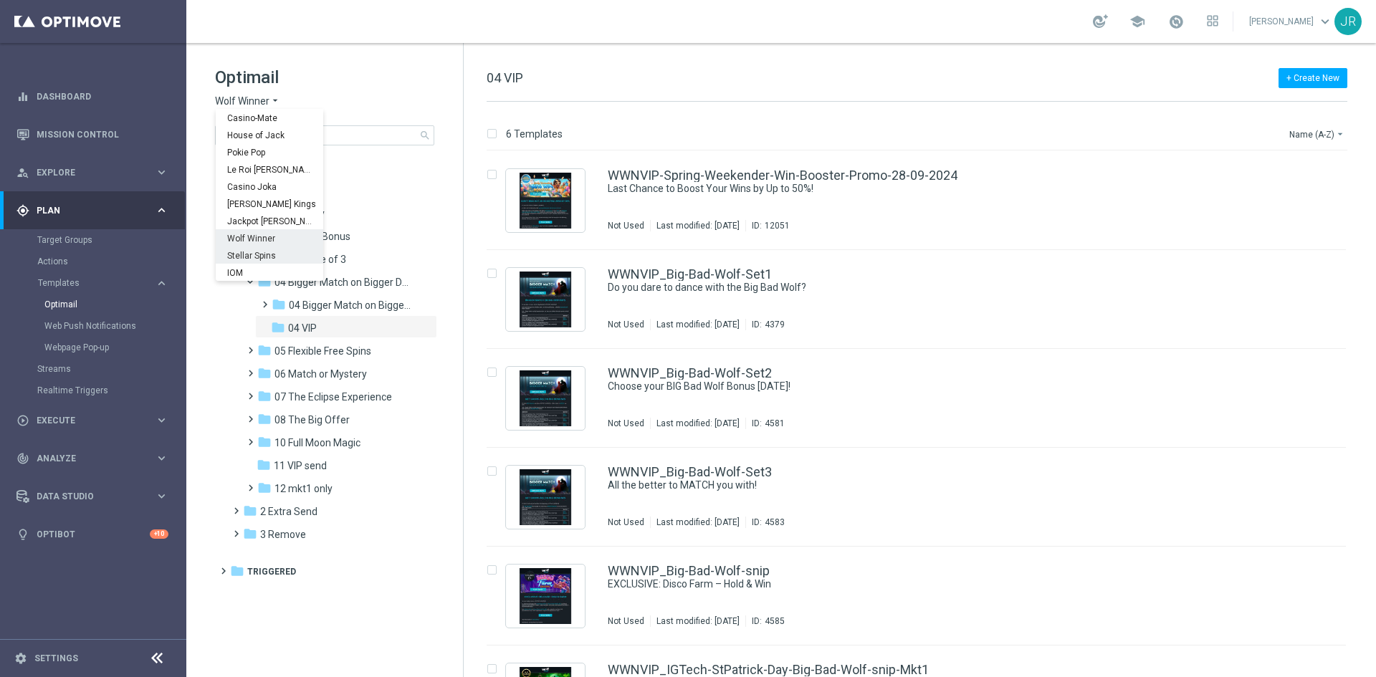
click at [0, 0] on span "Stellar Spins" at bounding box center [0, 0] width 0 height 0
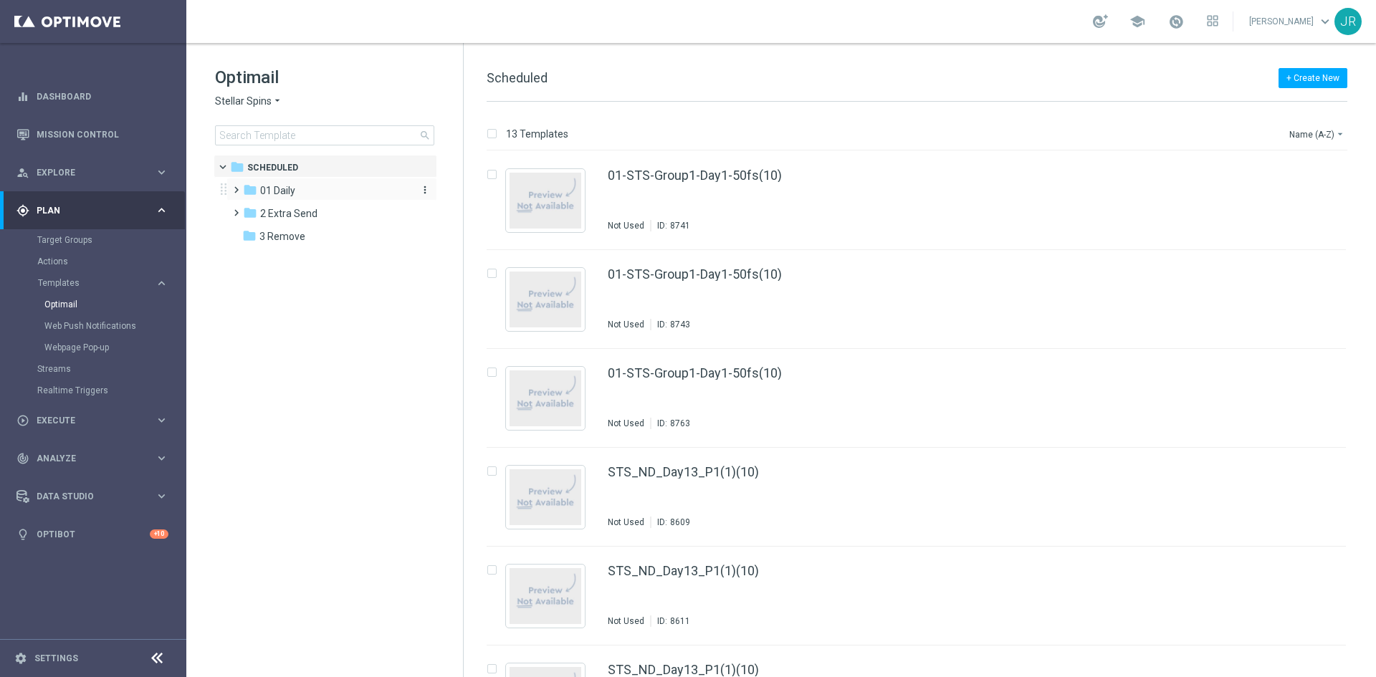
click at [297, 193] on div "folder 01 Daily" at bounding box center [325, 191] width 165 height 16
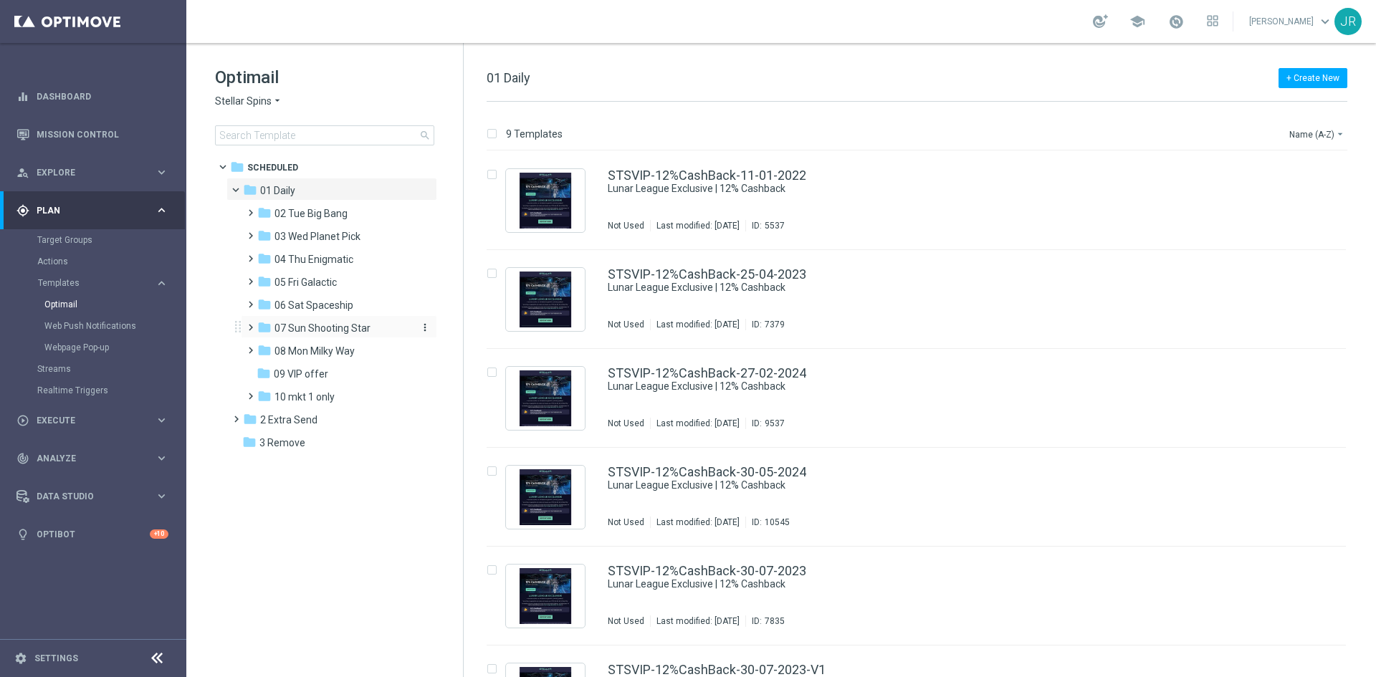
click at [291, 330] on span "07 Sun Shooting Star" at bounding box center [322, 328] width 96 height 13
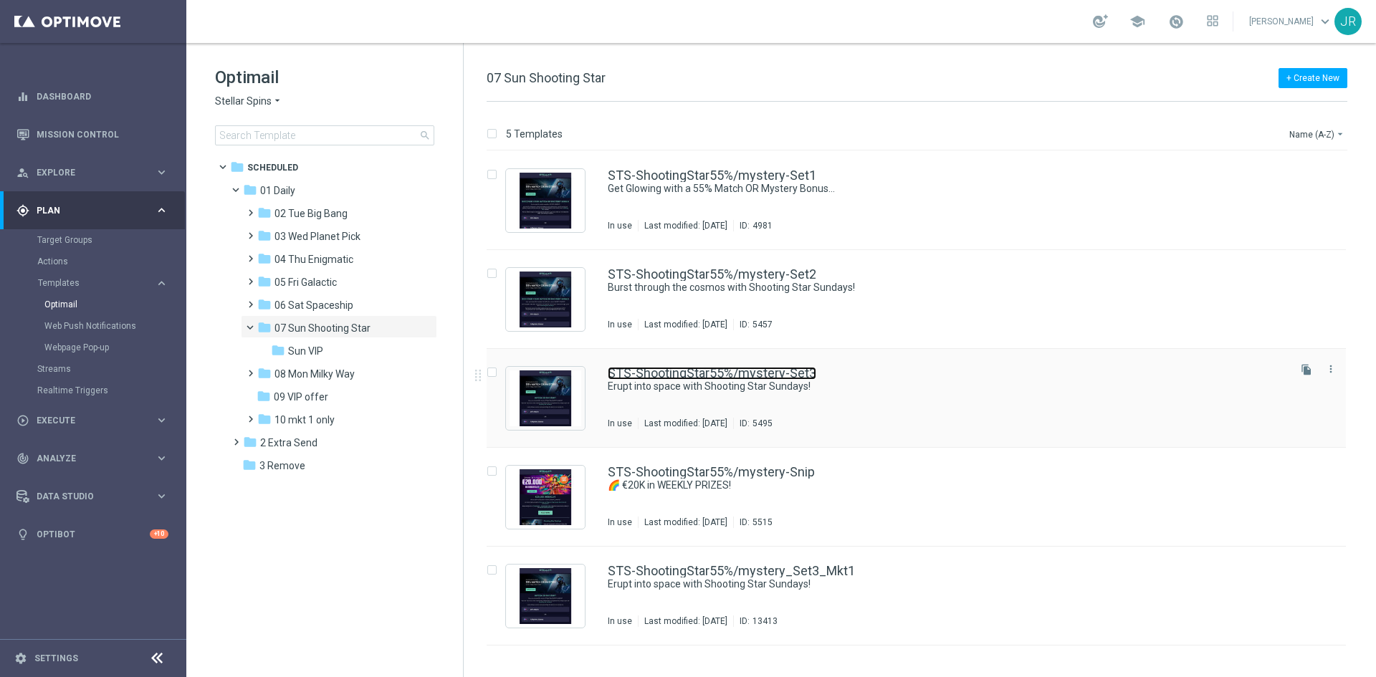
click at [762, 378] on link "STS-ShootingStar55%/mystery-Set3" at bounding box center [712, 373] width 208 height 13
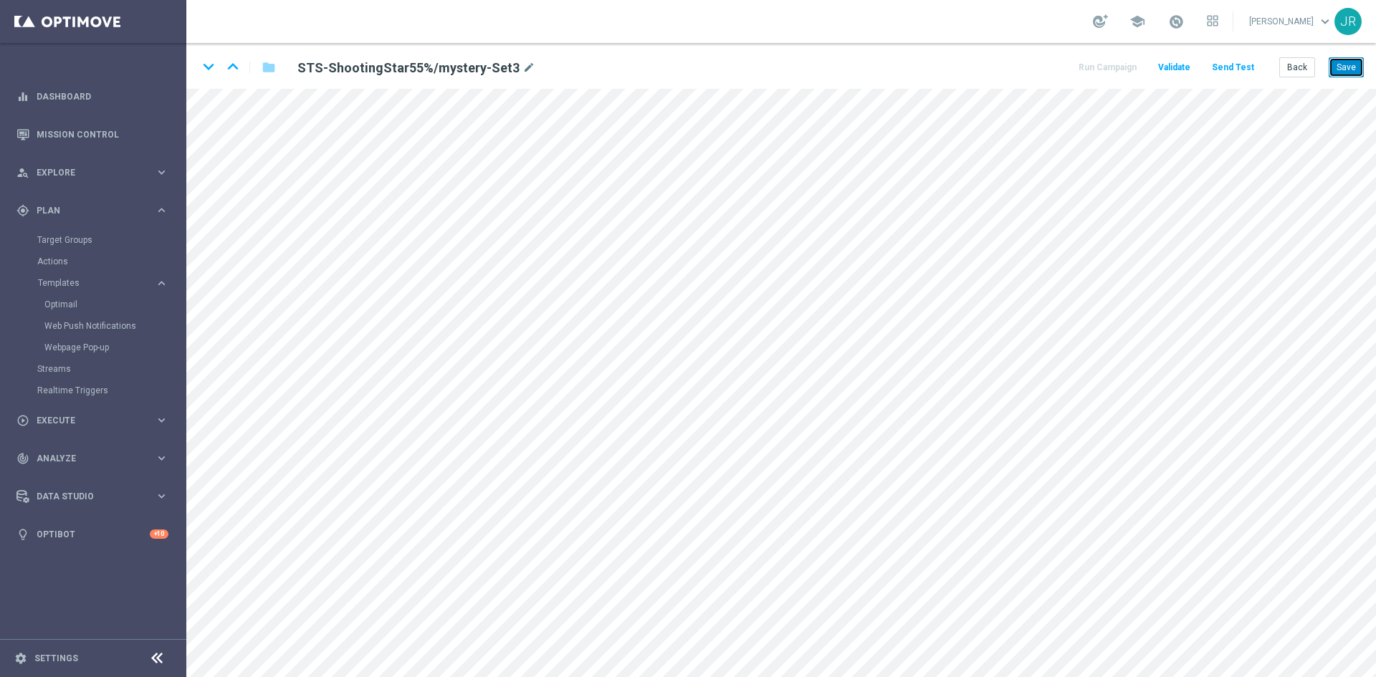
drag, startPoint x: 1336, startPoint y: 62, endPoint x: 1338, endPoint y: 82, distance: 19.5
click at [1336, 63] on button "Save" at bounding box center [1345, 67] width 35 height 20
click at [1350, 63] on button "Save" at bounding box center [1345, 67] width 35 height 20
click at [1348, 70] on button "Save" at bounding box center [1345, 67] width 35 height 20
click at [1356, 64] on button "Save" at bounding box center [1345, 67] width 35 height 20
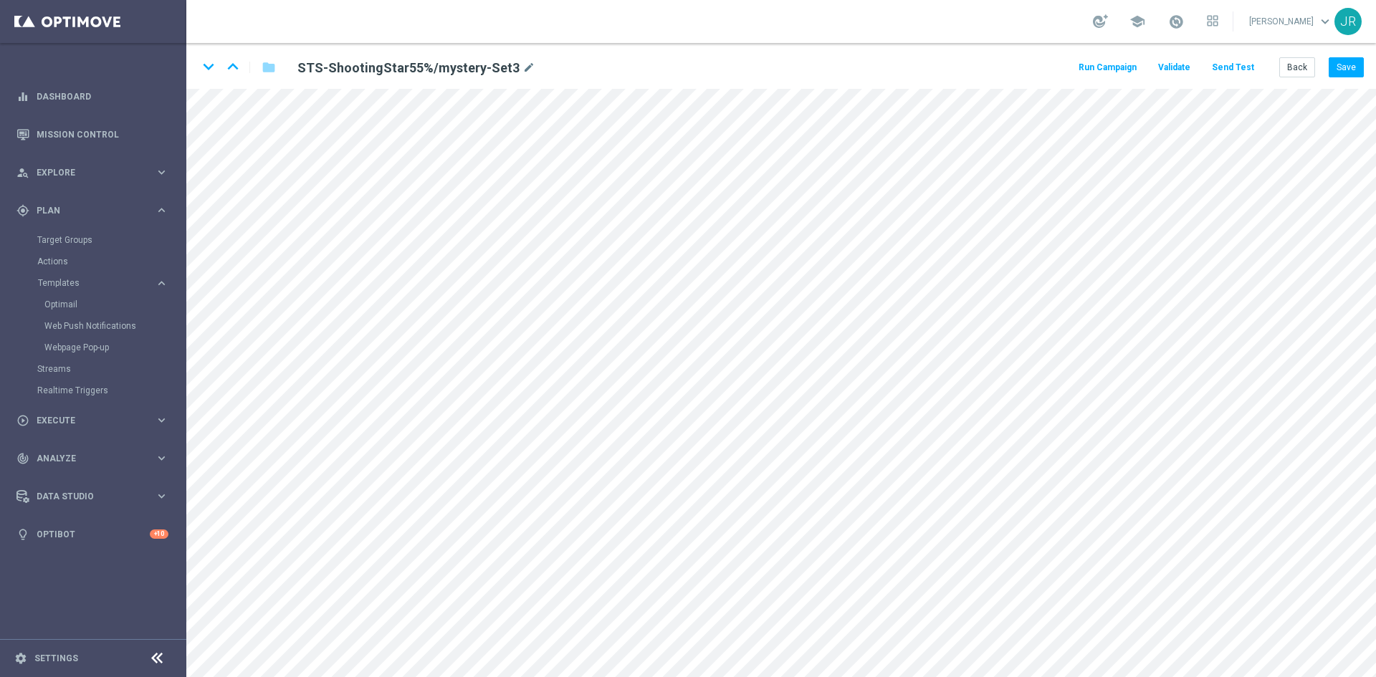
click at [1234, 61] on button "Send Test" at bounding box center [1232, 67] width 47 height 19
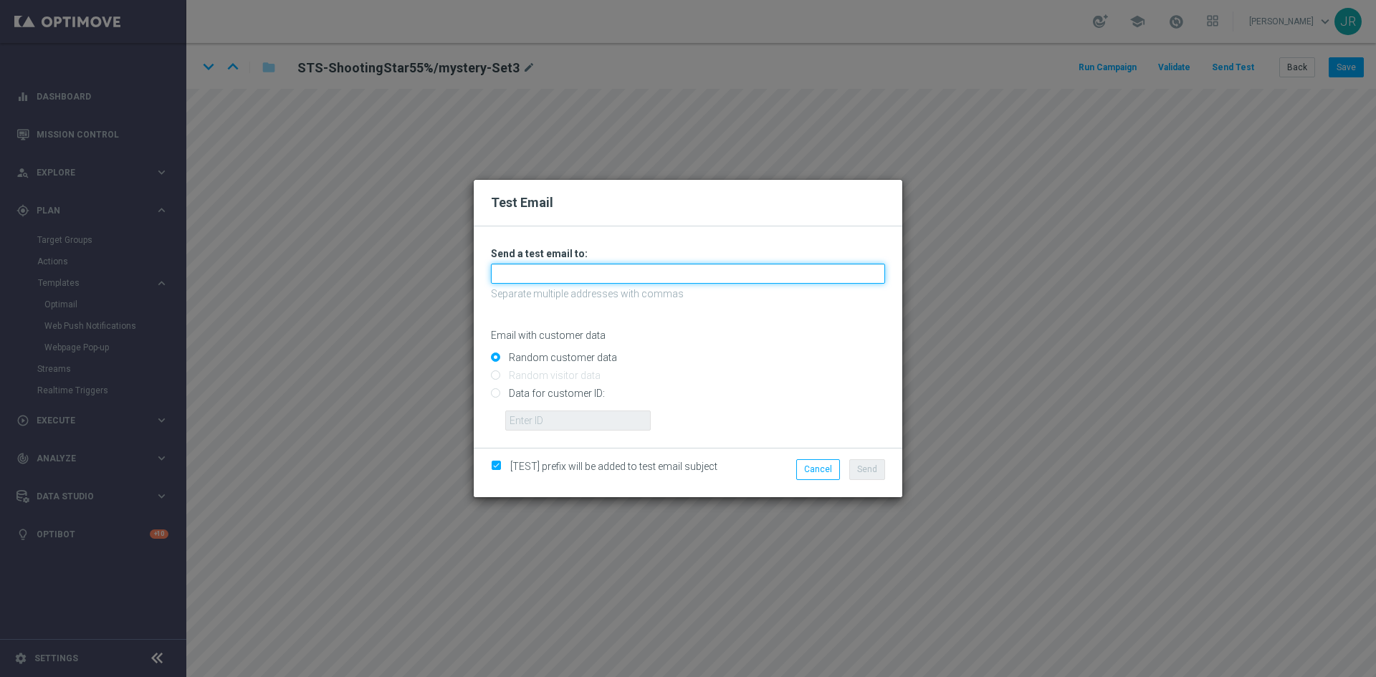
click at [567, 277] on input "text" at bounding box center [688, 274] width 394 height 20
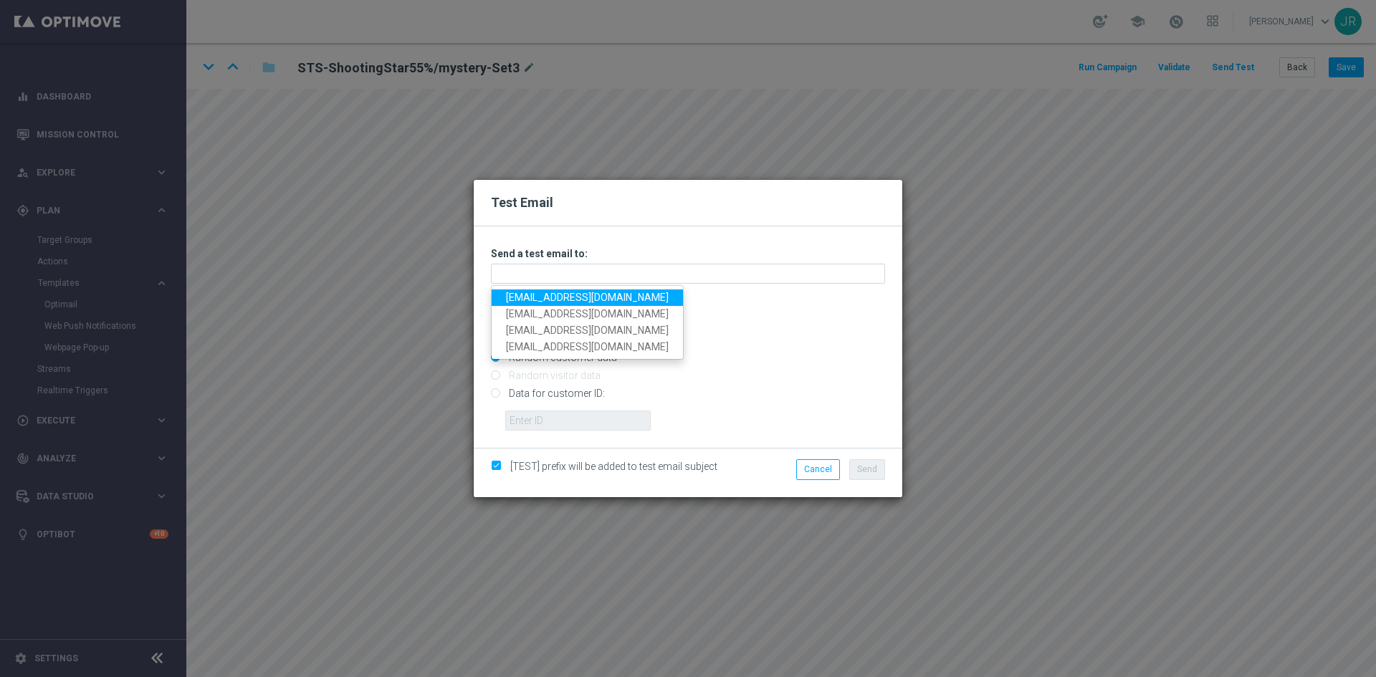
click at [535, 303] on link "[EMAIL_ADDRESS][DOMAIN_NAME]" at bounding box center [587, 297] width 191 height 16
type input "[EMAIL_ADDRESS][DOMAIN_NAME]"
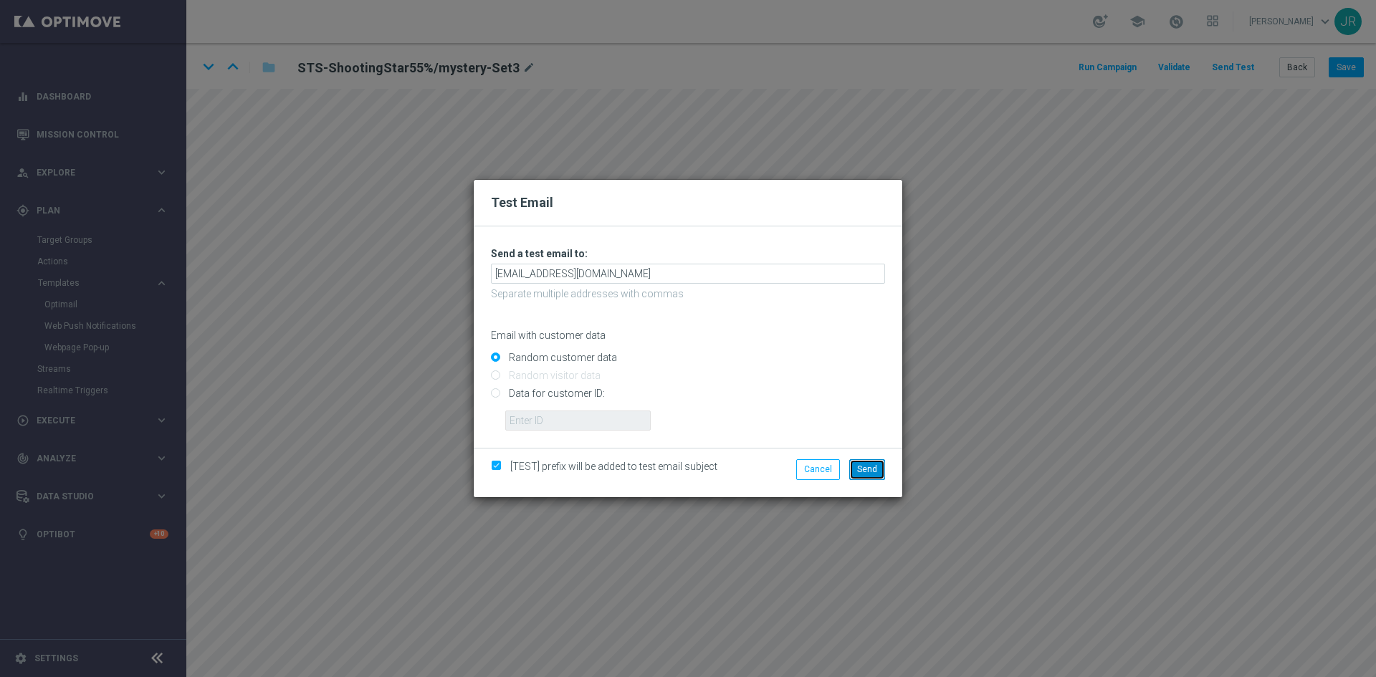
click at [865, 466] on span "Send" at bounding box center [867, 469] width 20 height 10
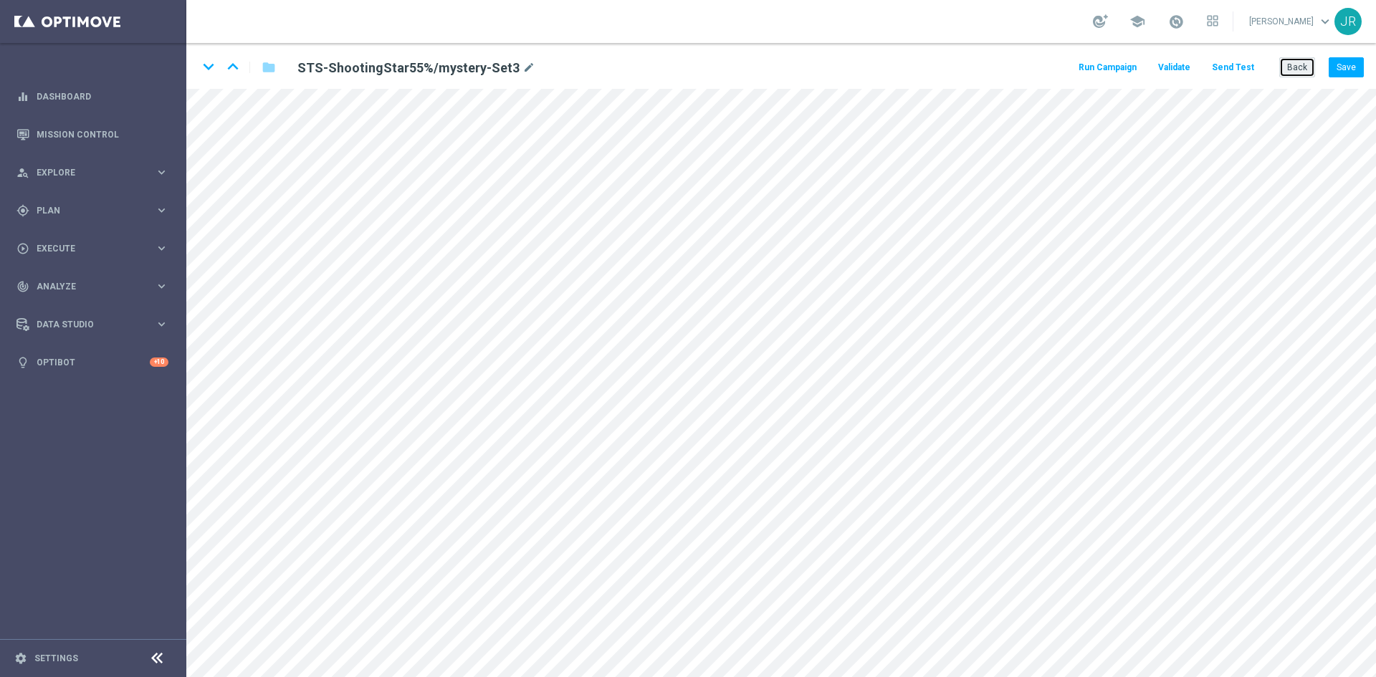
click at [1300, 71] on button "Back" at bounding box center [1297, 67] width 36 height 20
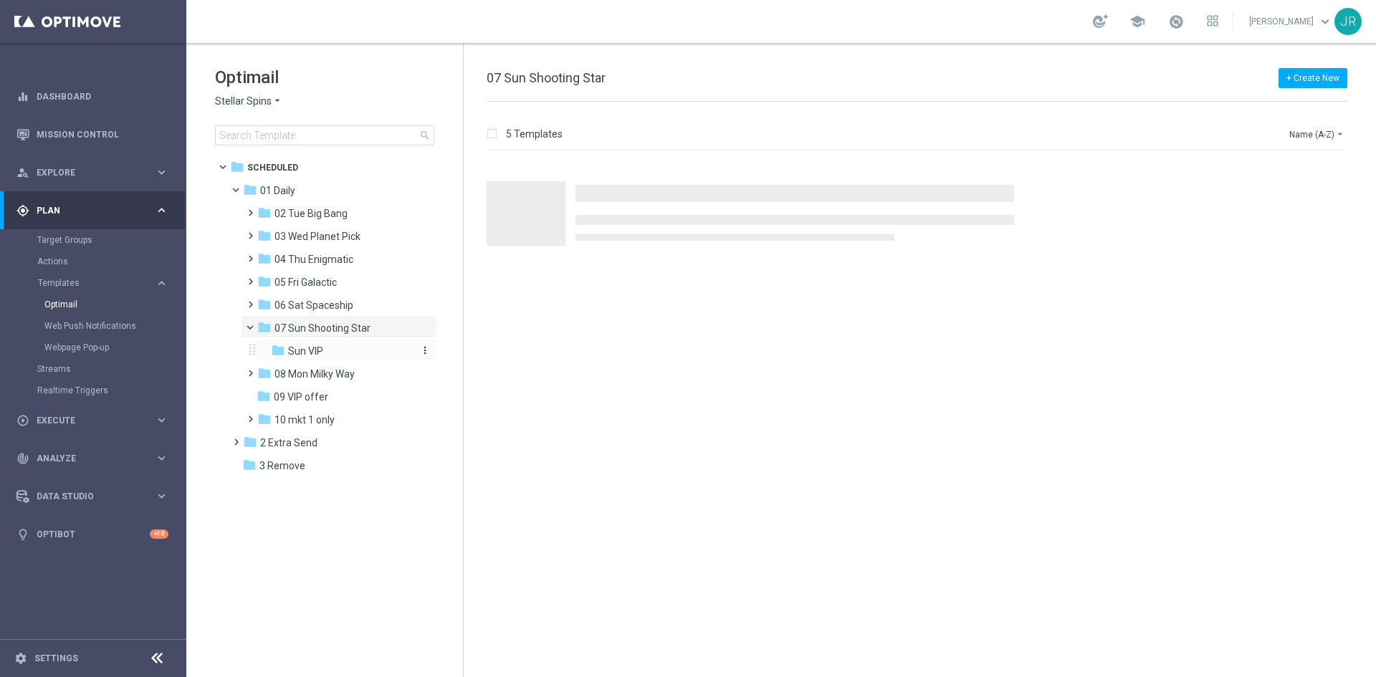
click at [305, 356] on span "Sun VIP" at bounding box center [305, 351] width 35 height 13
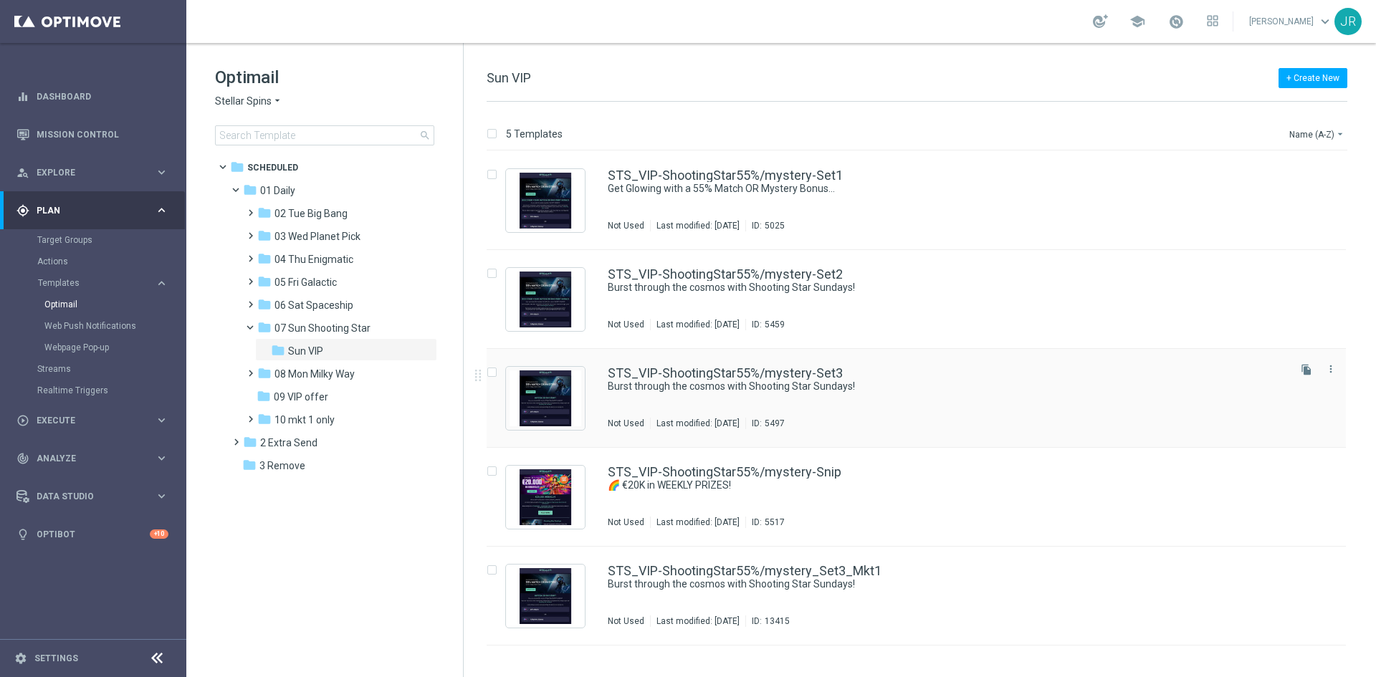
click at [836, 399] on div "STS_VIP-ShootingStar55%/mystery-Set3 Burst through the cosmos with Shooting Sta…" at bounding box center [947, 398] width 678 height 62
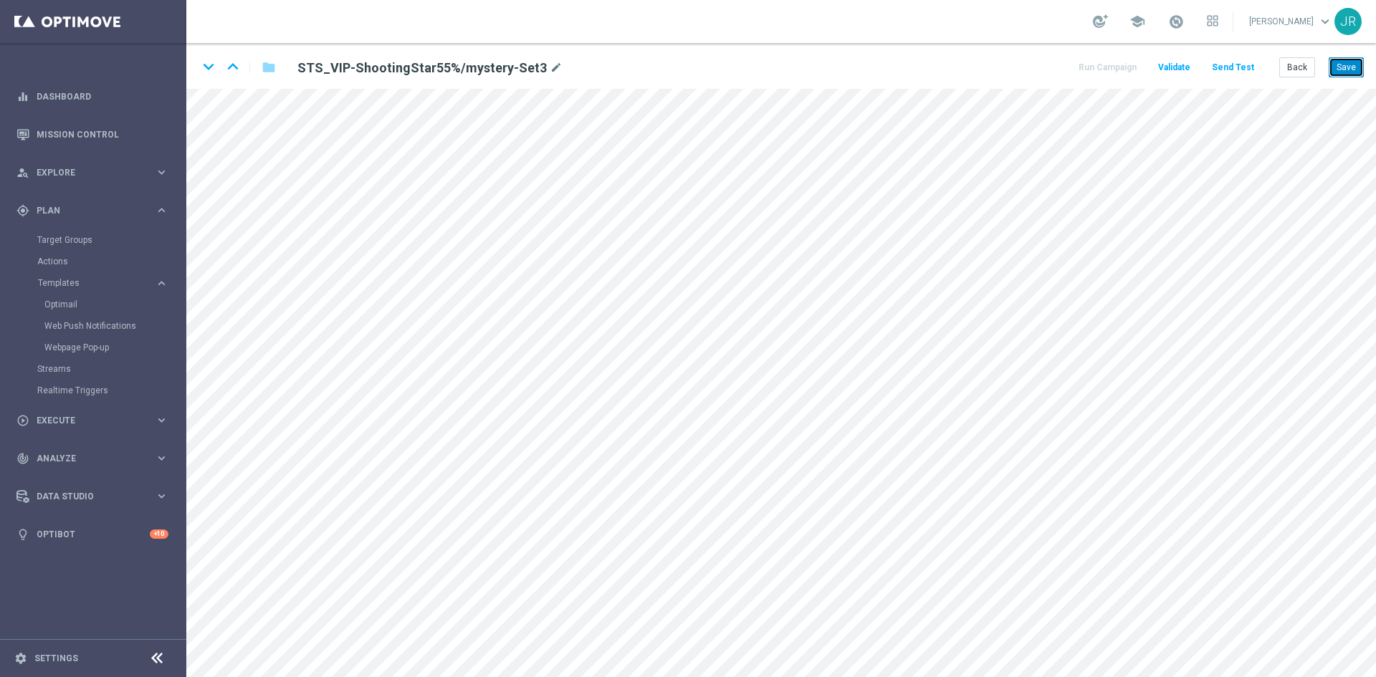
drag, startPoint x: 1346, startPoint y: 65, endPoint x: 1373, endPoint y: 88, distance: 35.6
click at [1346, 65] on button "Save" at bounding box center [1345, 67] width 35 height 20
click at [1348, 65] on button "Save" at bounding box center [1345, 67] width 35 height 20
click at [1242, 69] on button "Send Test" at bounding box center [1232, 67] width 47 height 19
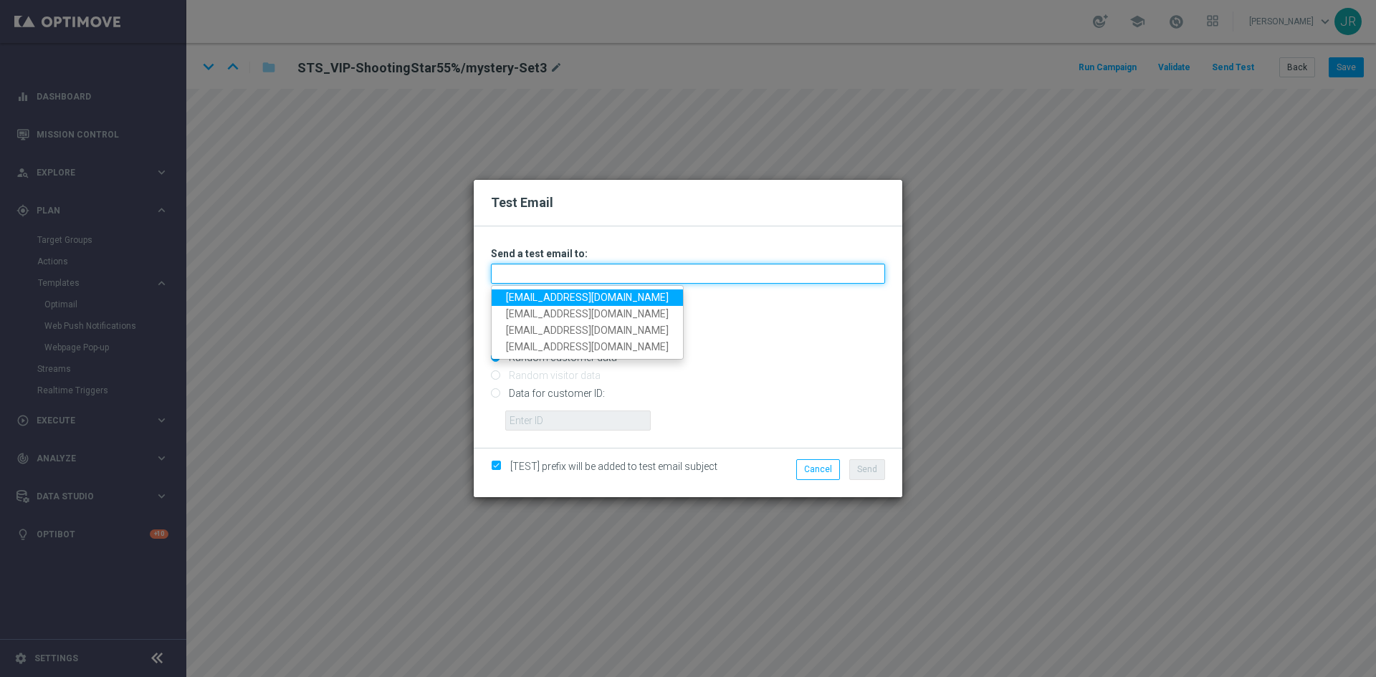
drag, startPoint x: 642, startPoint y: 269, endPoint x: 587, endPoint y: 278, distance: 55.8
click at [641, 269] on input "text" at bounding box center [688, 274] width 394 height 20
drag, startPoint x: 514, startPoint y: 296, endPoint x: 546, endPoint y: 320, distance: 39.4
click at [514, 296] on link "testingalltesting@gmail.com" at bounding box center [587, 297] width 191 height 16
type input "testingalltesting@gmail.com"
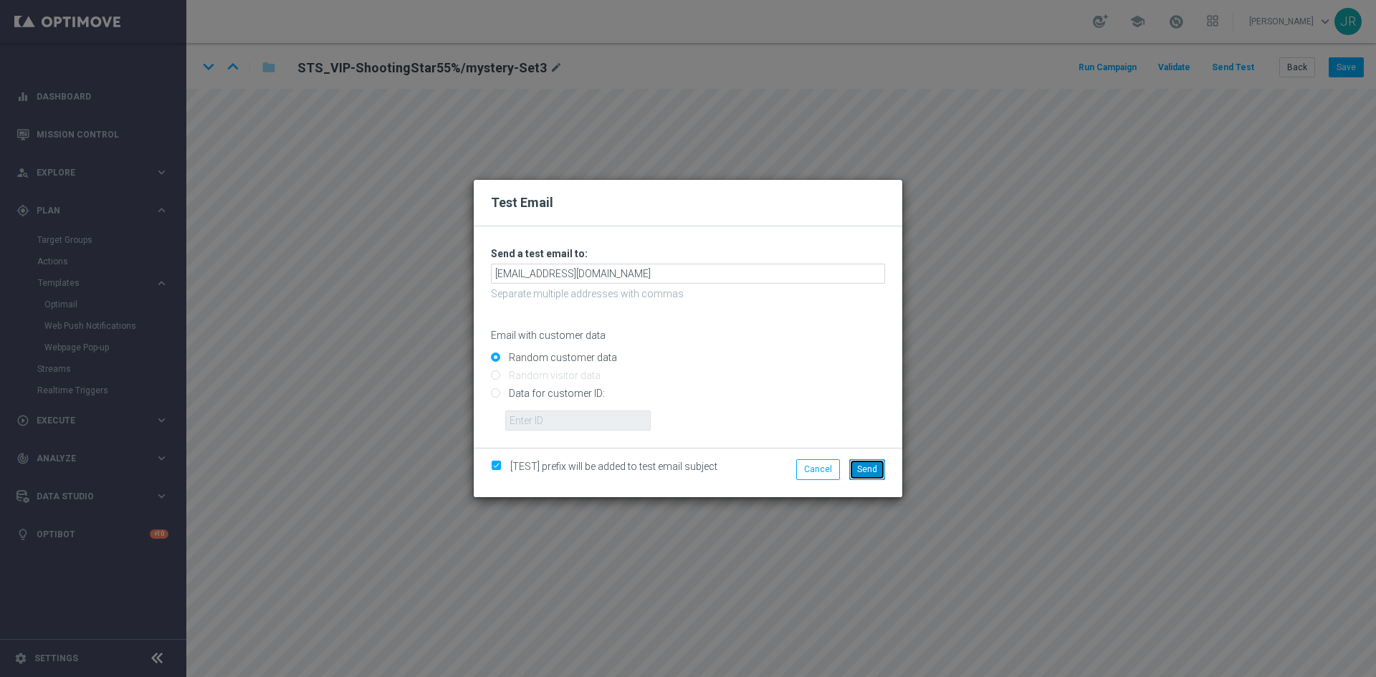
click at [874, 469] on span "Send" at bounding box center [867, 469] width 20 height 10
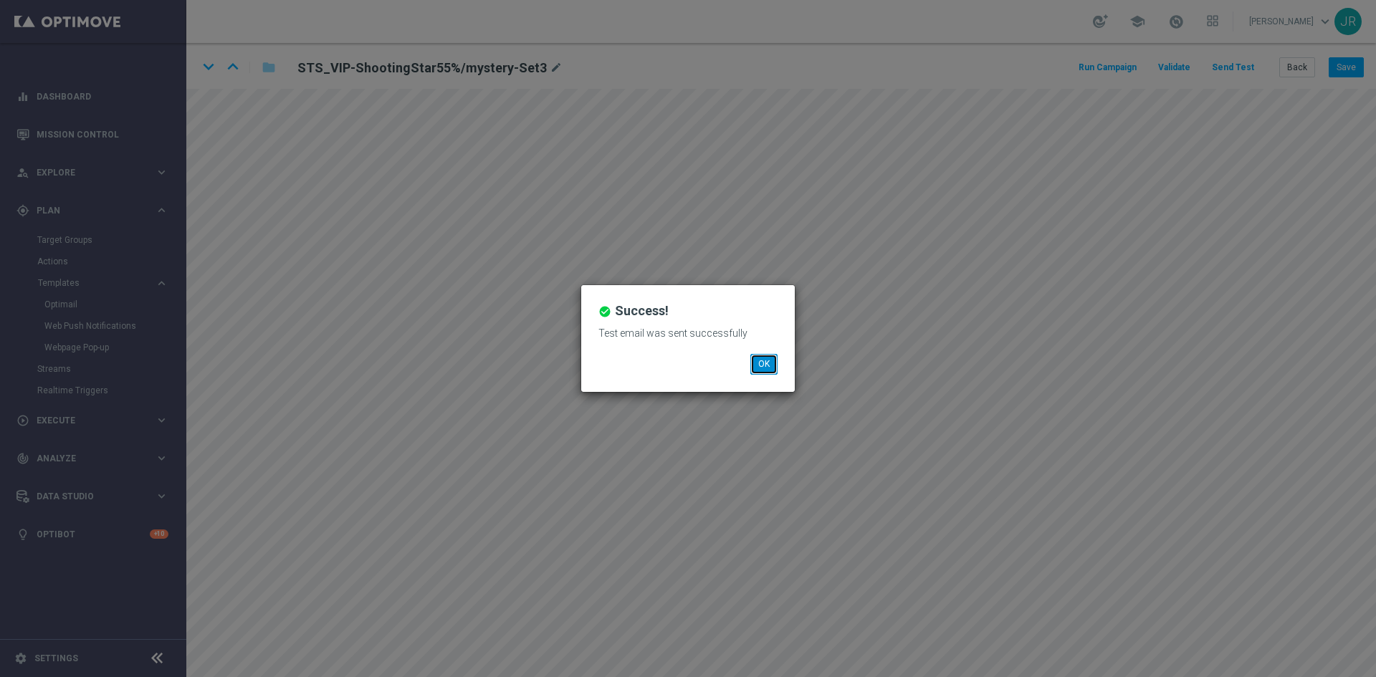
click at [762, 360] on button "OK" at bounding box center [763, 364] width 27 height 20
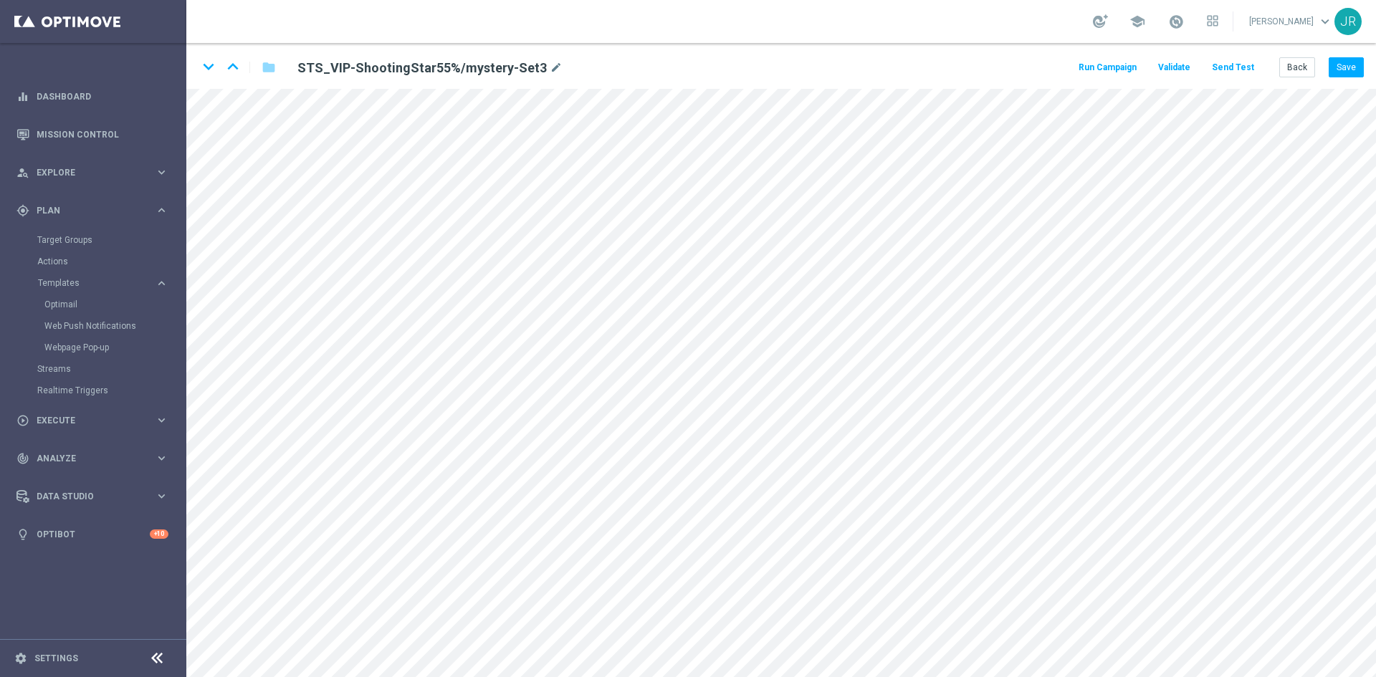
click at [1343, 78] on div "keyboard_arrow_down keyboard_arrow_up folder STS_VIP-ShootingStar55%/mystery-Se…" at bounding box center [780, 66] width 1189 height 46
click at [1352, 73] on button "Save" at bounding box center [1345, 67] width 35 height 20
click at [1345, 59] on button "Save" at bounding box center [1345, 67] width 35 height 20
drag, startPoint x: 1348, startPoint y: 60, endPoint x: 1353, endPoint y: 86, distance: 26.4
click at [1349, 63] on button "Save" at bounding box center [1345, 67] width 35 height 20
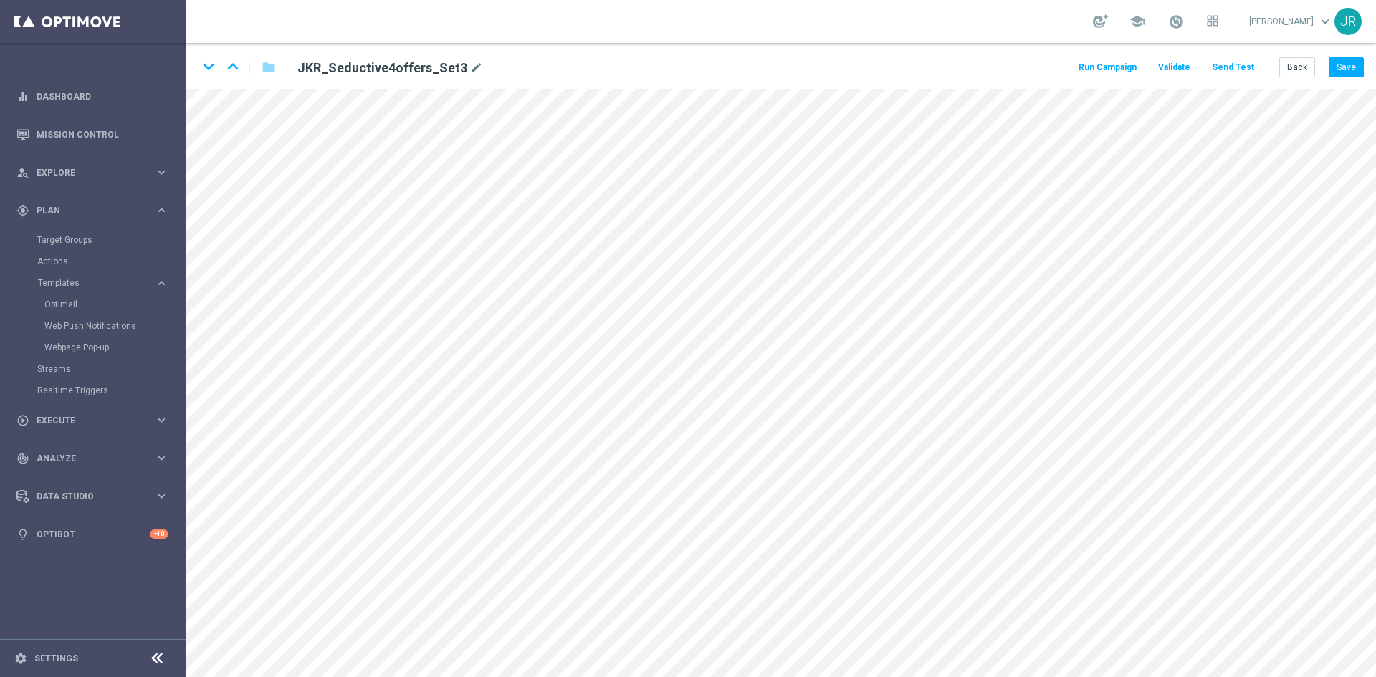
click at [1232, 61] on button "Send Test" at bounding box center [1232, 67] width 47 height 19
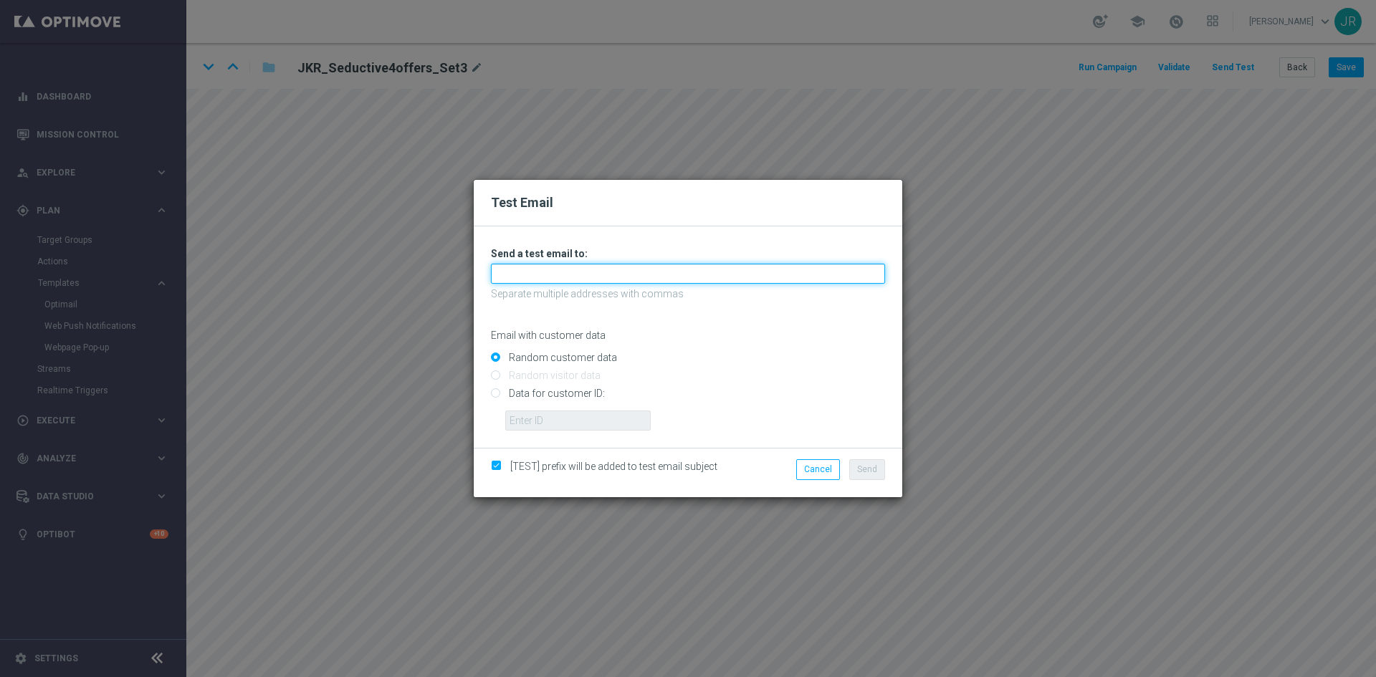
drag, startPoint x: 599, startPoint y: 270, endPoint x: 592, endPoint y: 271, distance: 7.2
click at [599, 270] on input "text" at bounding box center [688, 274] width 394 height 20
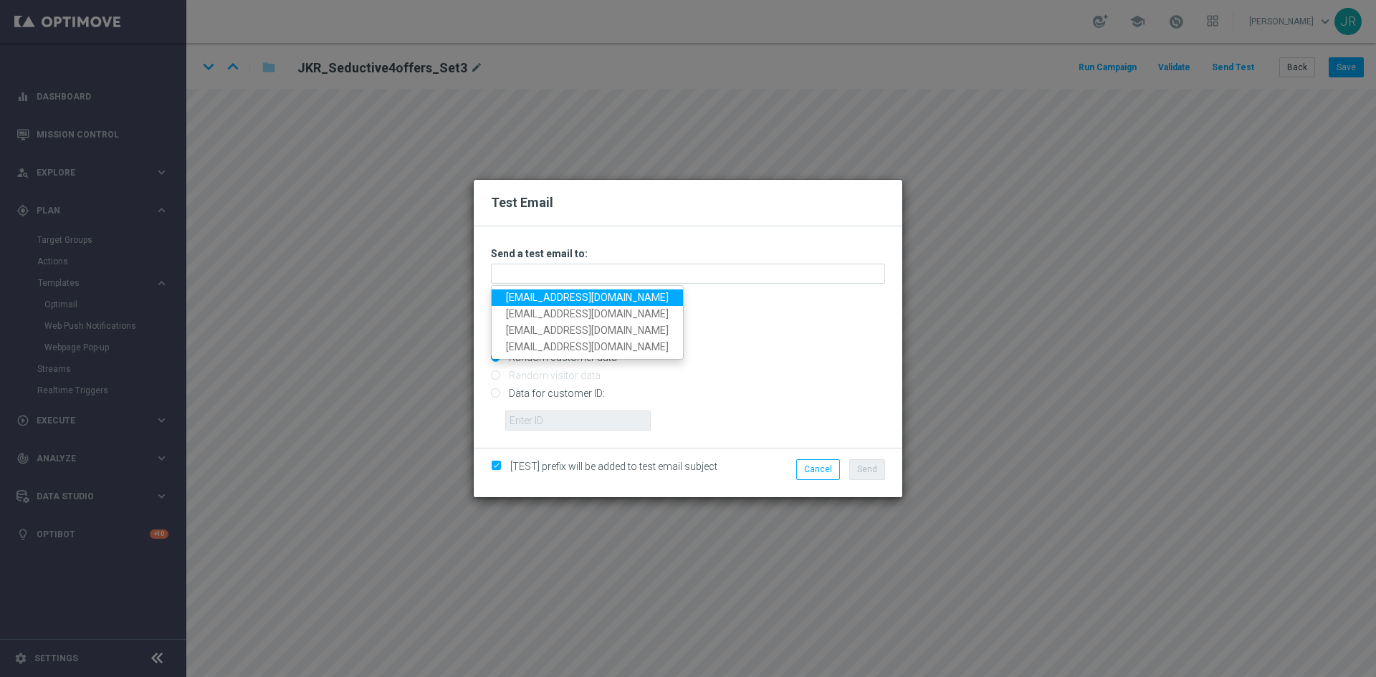
click at [534, 296] on link "[EMAIL_ADDRESS][DOMAIN_NAME]" at bounding box center [587, 297] width 191 height 16
type input "[EMAIL_ADDRESS][DOMAIN_NAME]"
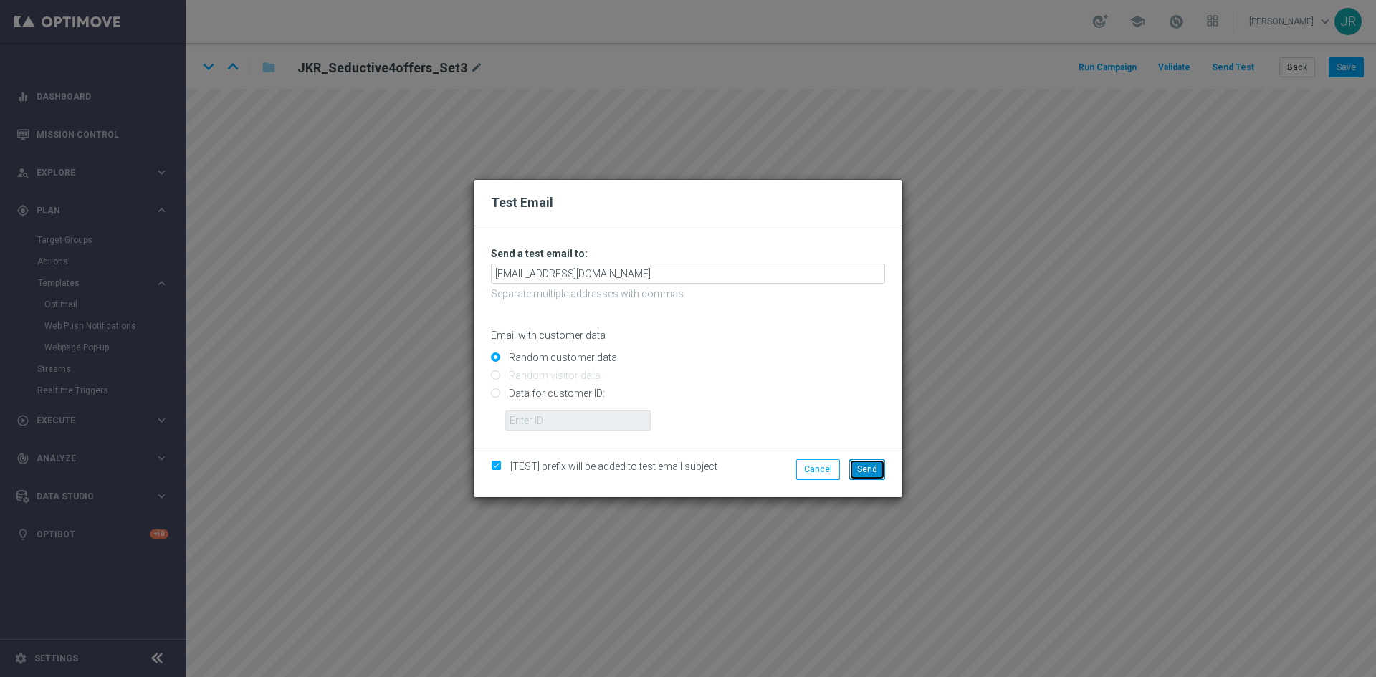
click at [863, 474] on span "Send" at bounding box center [867, 469] width 20 height 10
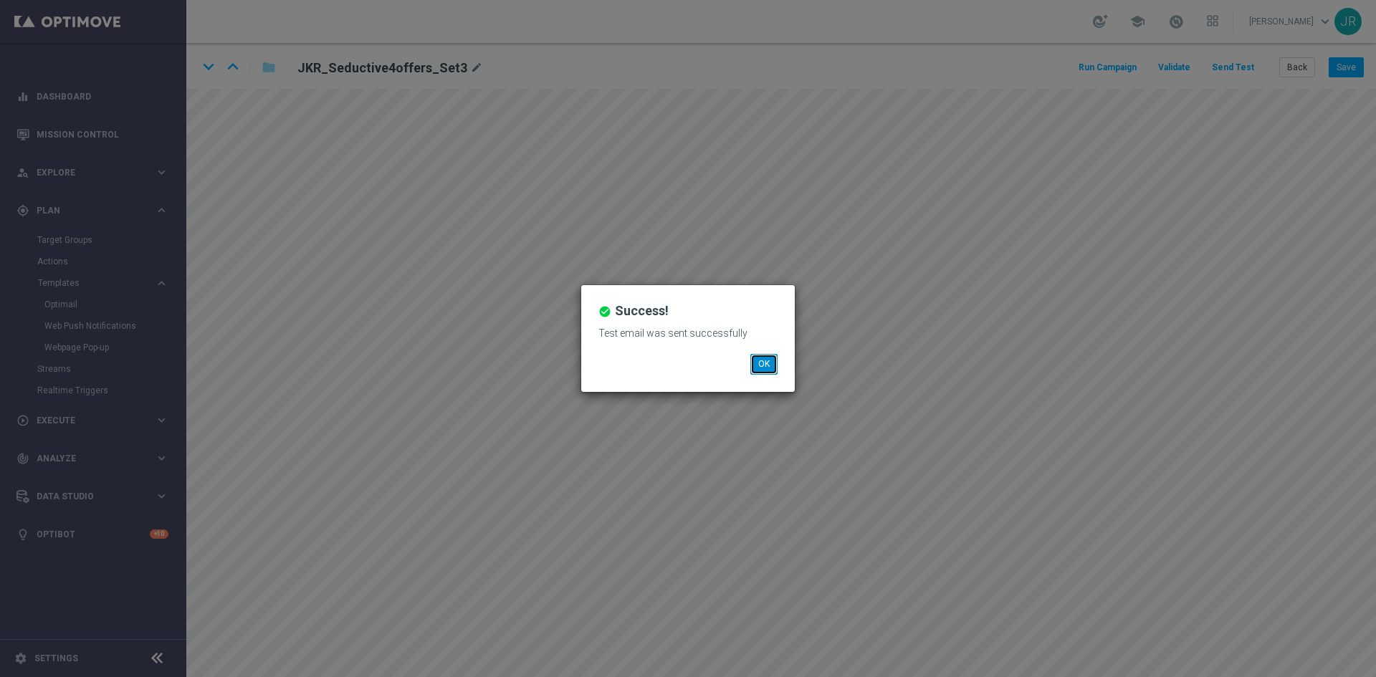
click at [761, 366] on button "OK" at bounding box center [763, 364] width 27 height 20
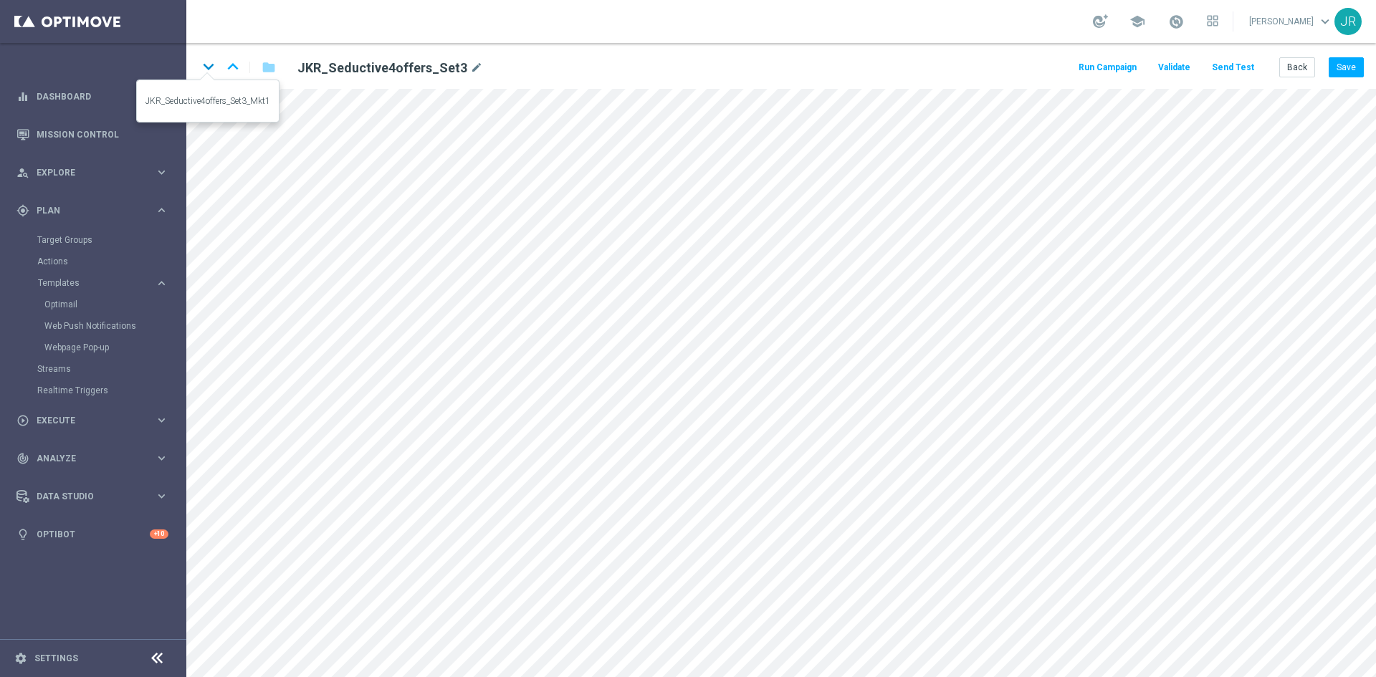
click at [210, 60] on icon "keyboard_arrow_down" at bounding box center [208, 66] width 21 height 21
click at [1300, 75] on button "Back" at bounding box center [1297, 67] width 36 height 20
click at [1341, 66] on button "Save" at bounding box center [1345, 67] width 35 height 20
click at [1228, 69] on button "Send Test" at bounding box center [1232, 67] width 47 height 19
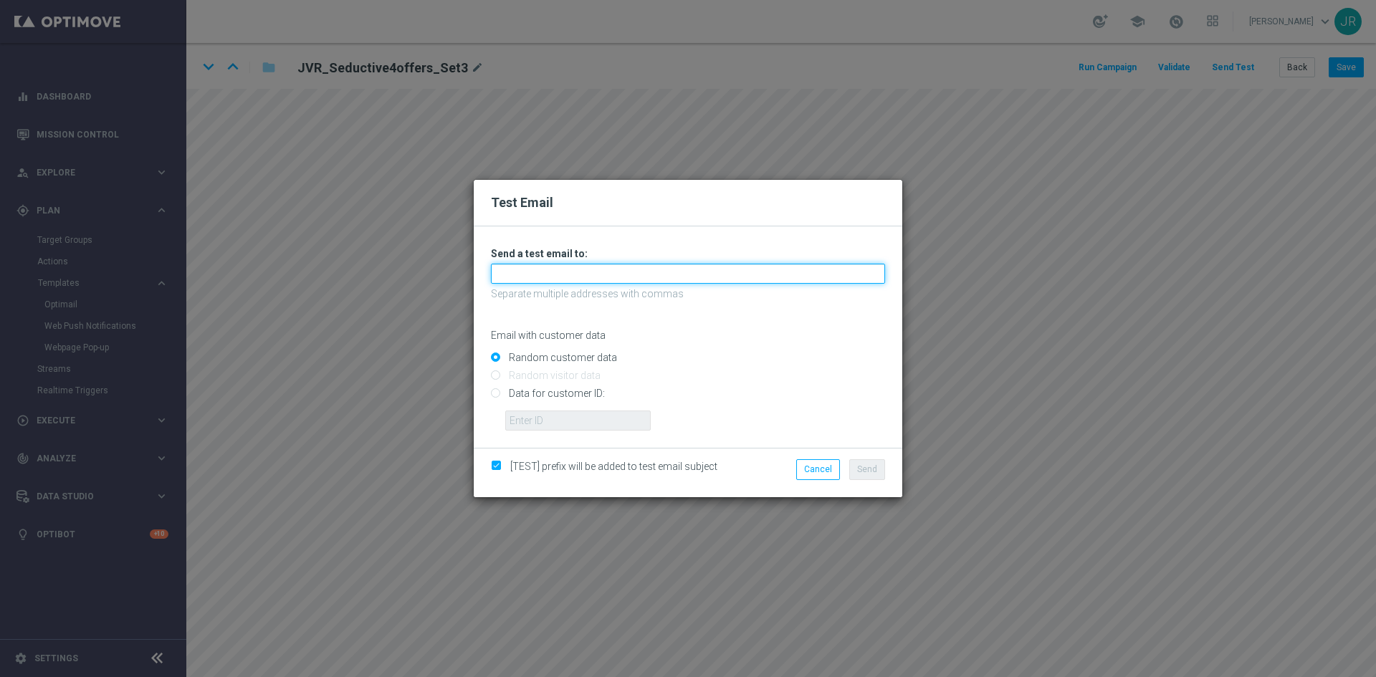
drag, startPoint x: 529, startPoint y: 278, endPoint x: 531, endPoint y: 285, distance: 7.5
click at [529, 278] on input "text" at bounding box center [688, 274] width 394 height 20
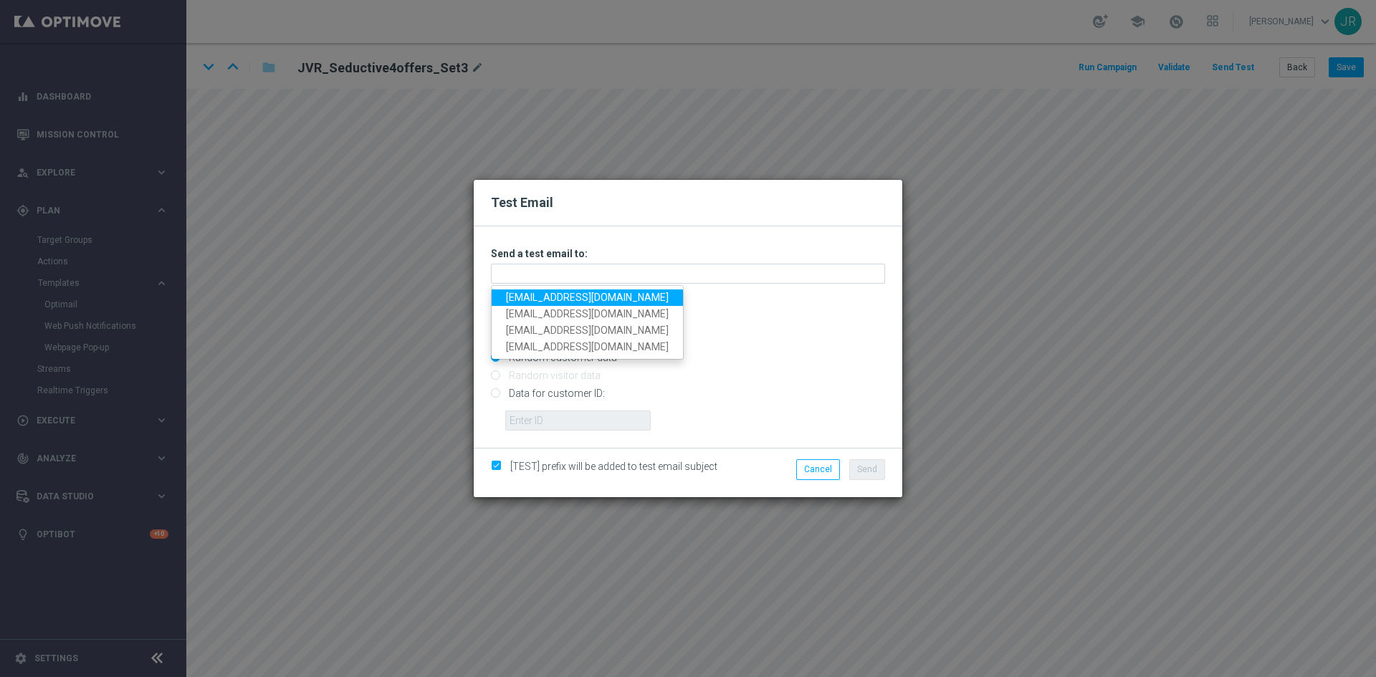
drag, startPoint x: 537, startPoint y: 296, endPoint x: 550, endPoint y: 299, distance: 13.9
click at [537, 296] on link "testingalltesting@gmail.com" at bounding box center [587, 297] width 191 height 16
type input "testingalltesting@gmail.com"
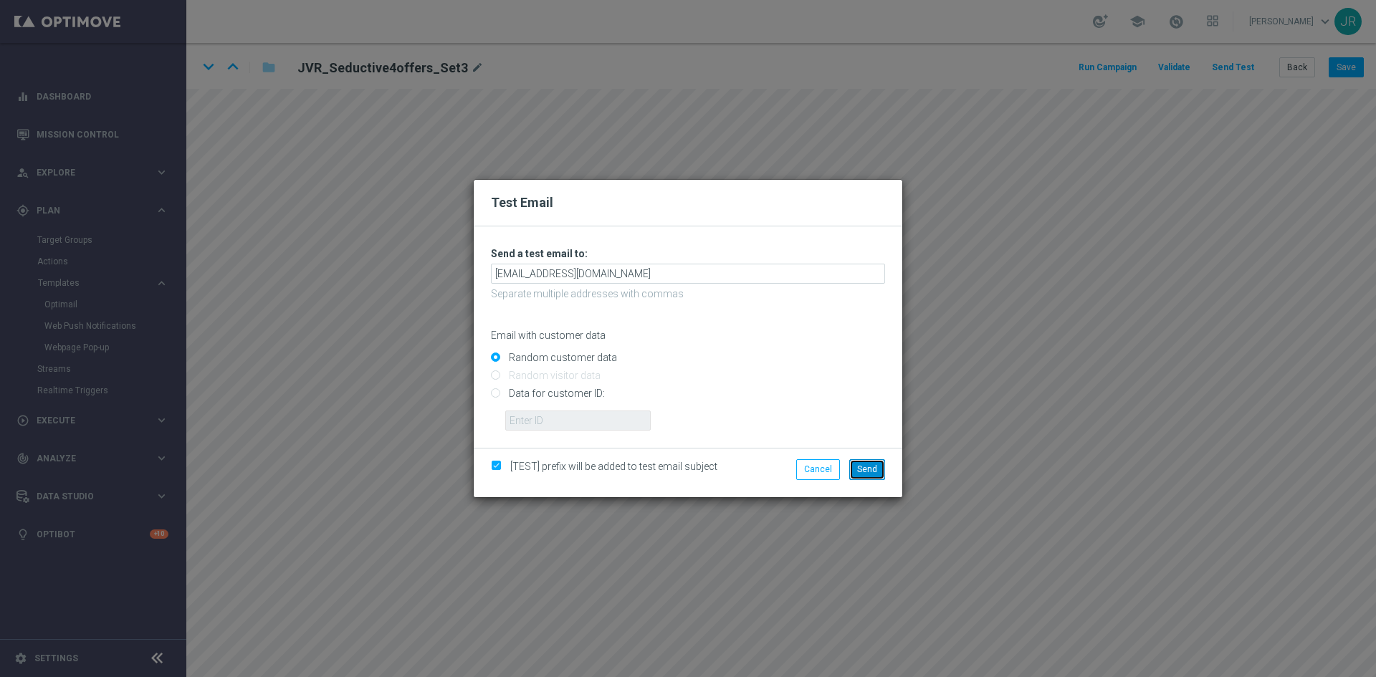
click at [864, 474] on span "Send" at bounding box center [867, 469] width 20 height 10
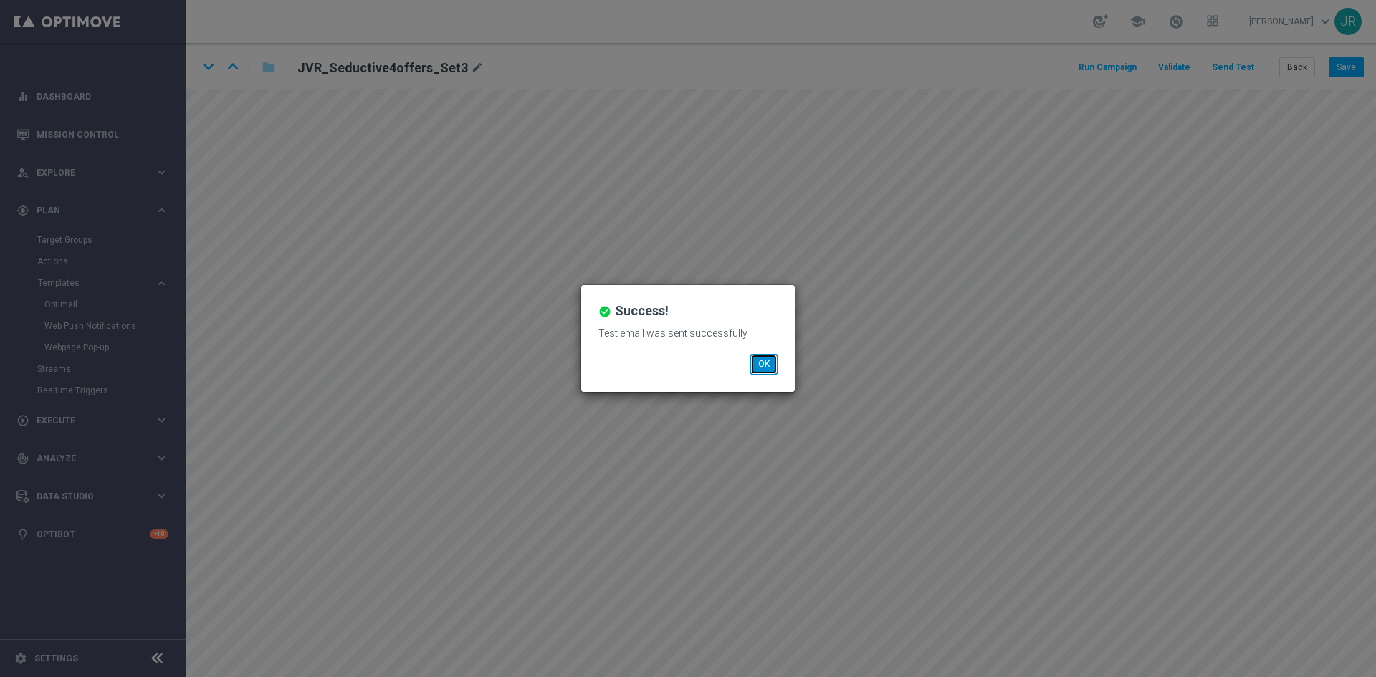
click at [769, 368] on button "OK" at bounding box center [763, 364] width 27 height 20
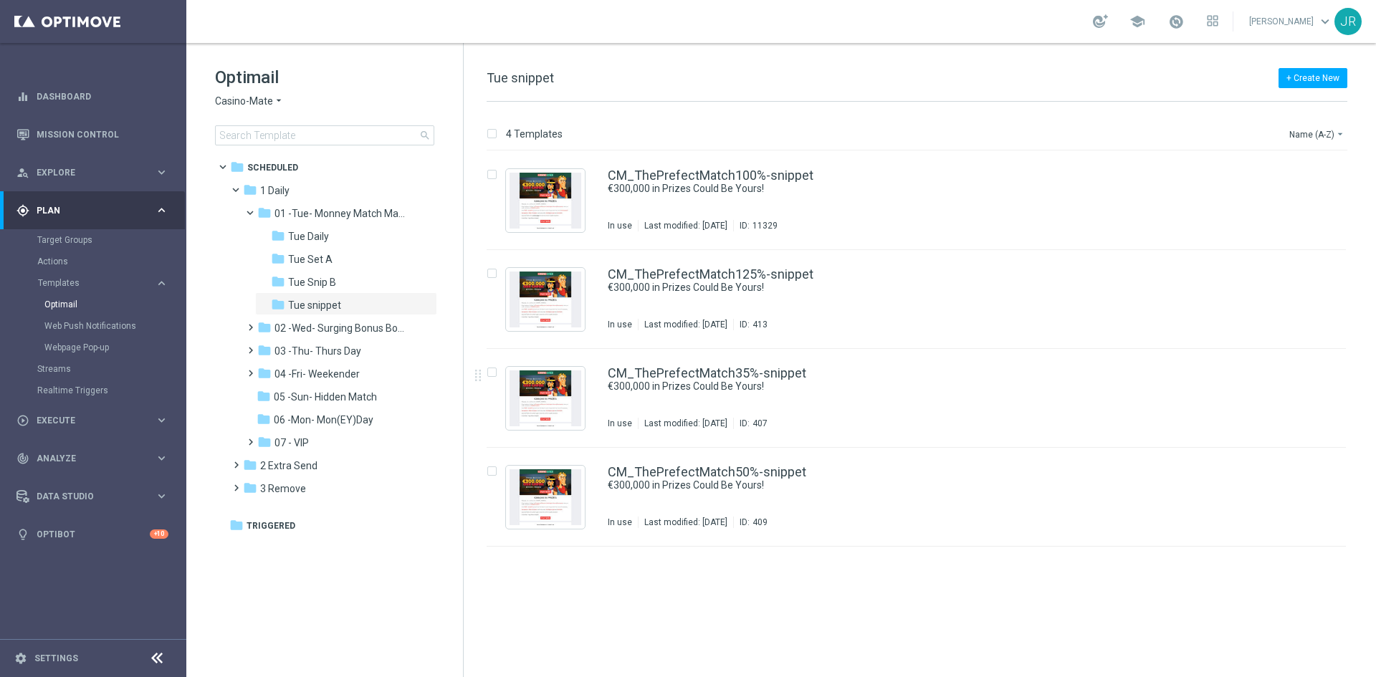
click at [242, 97] on span "Casino-Mate" at bounding box center [244, 102] width 58 height 14
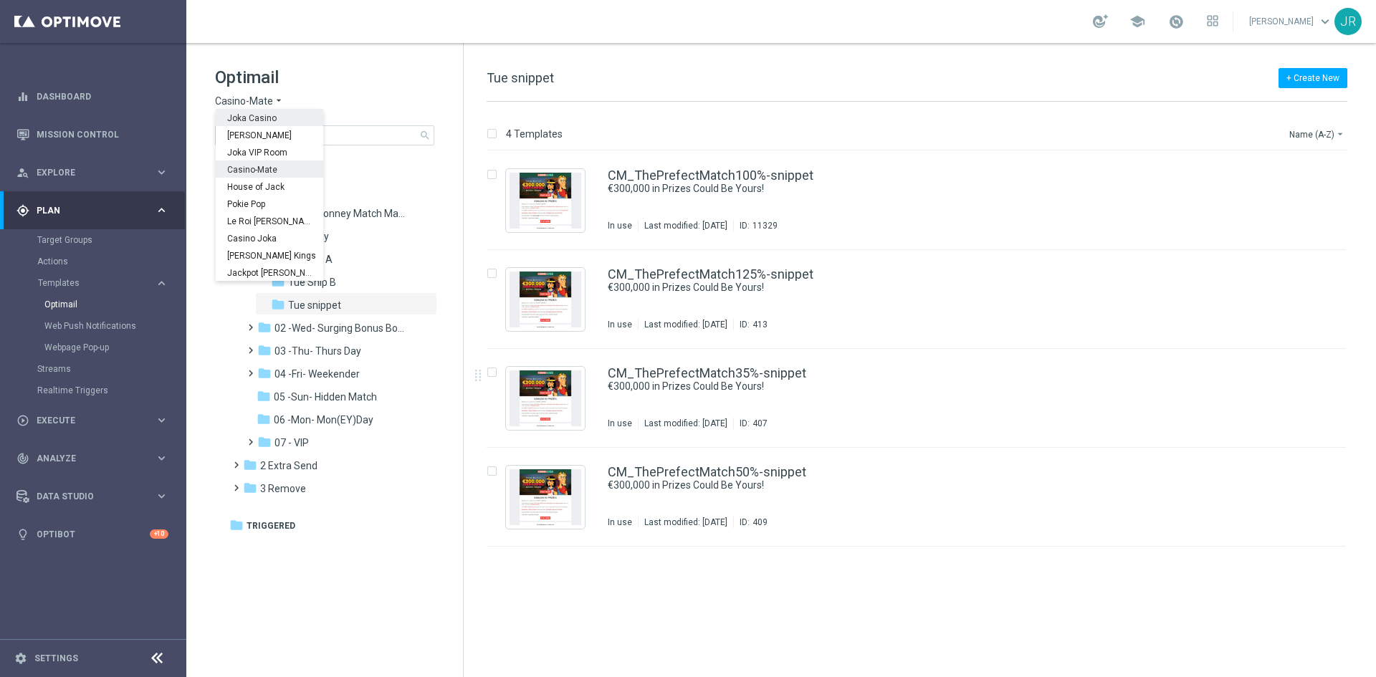
click at [242, 111] on div "Joka Casino" at bounding box center [269, 117] width 107 height 17
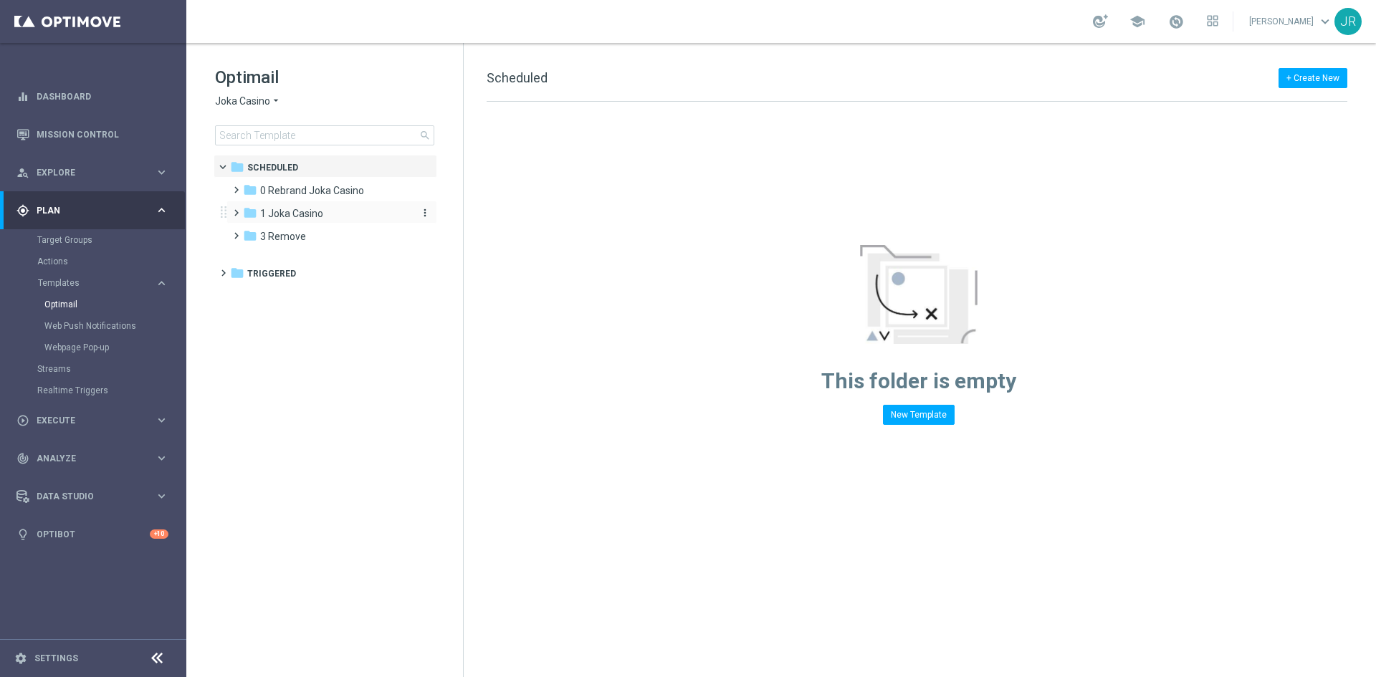
click at [283, 216] on span "1 Joka Casino" at bounding box center [291, 213] width 63 height 13
click at [310, 239] on div "folder 1- Daily" at bounding box center [333, 237] width 153 height 16
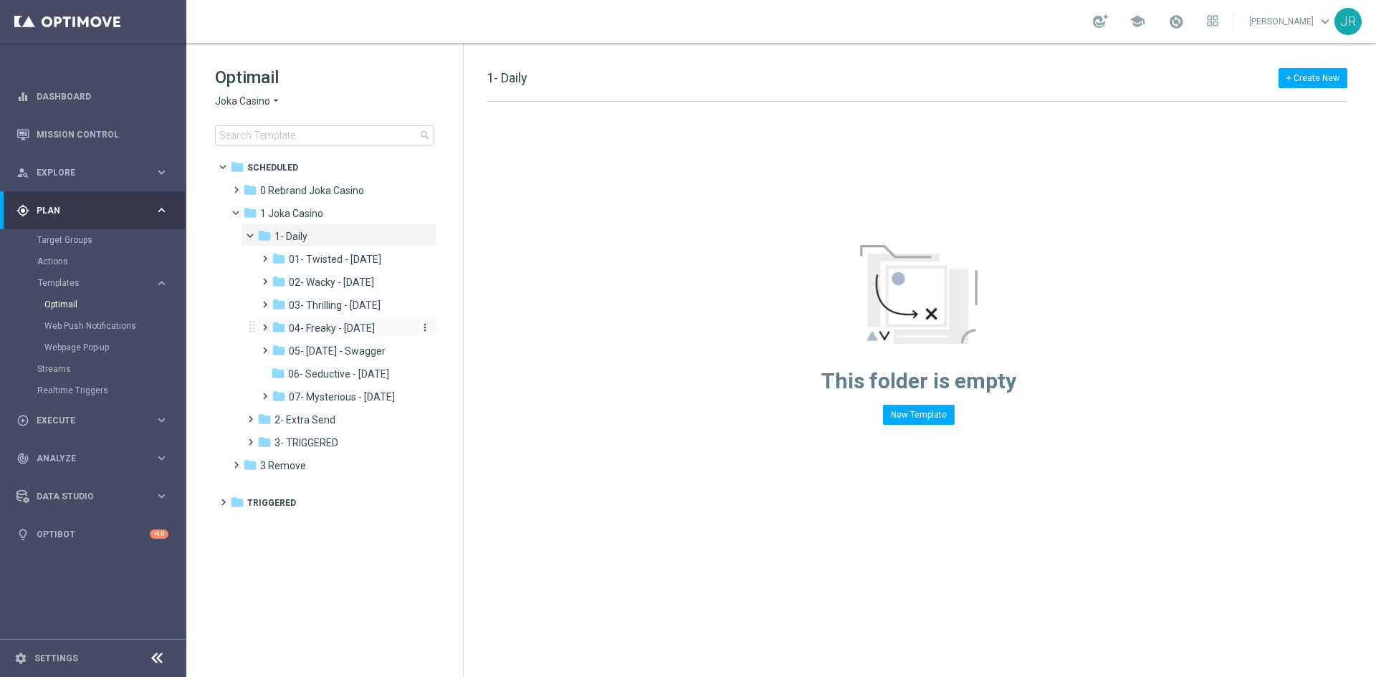
click at [330, 325] on span "04- Freaky - [DATE]" at bounding box center [332, 328] width 86 height 13
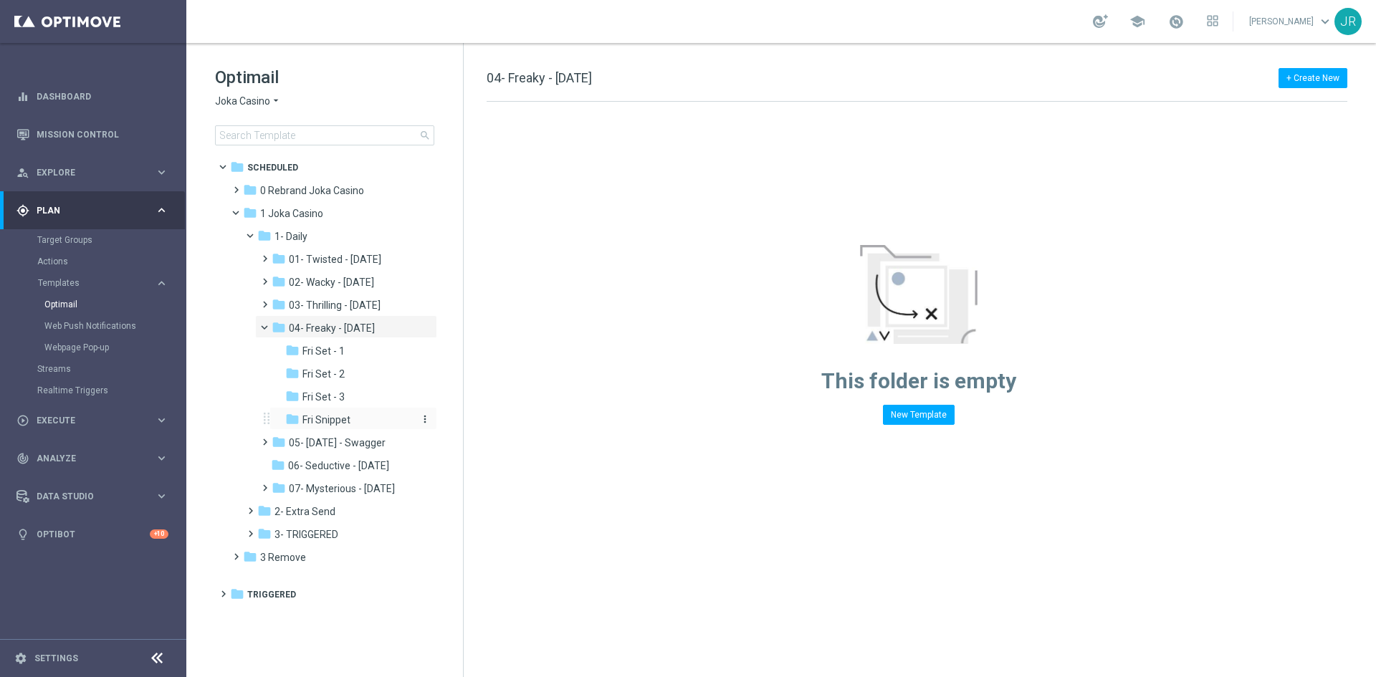
click at [335, 420] on span "Fri Snippet" at bounding box center [326, 419] width 48 height 13
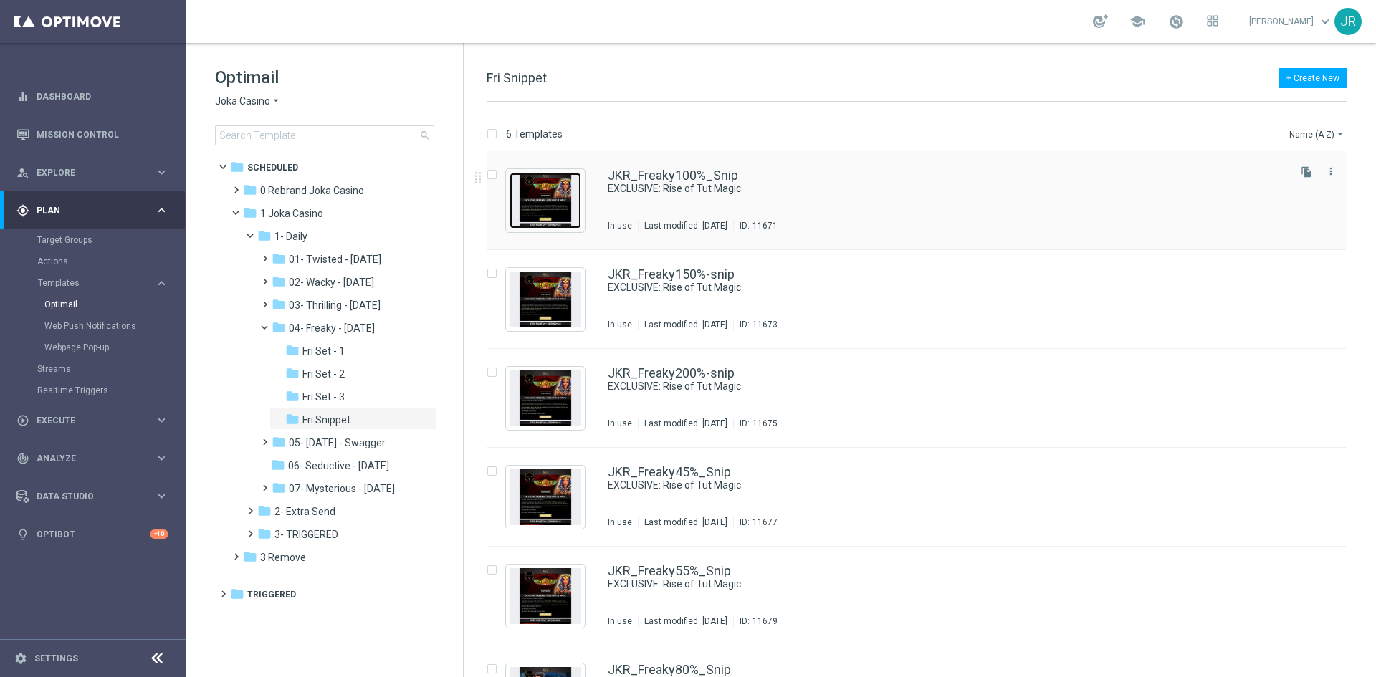
click at [553, 197] on img "Press SPACE to select this row." at bounding box center [545, 201] width 72 height 56
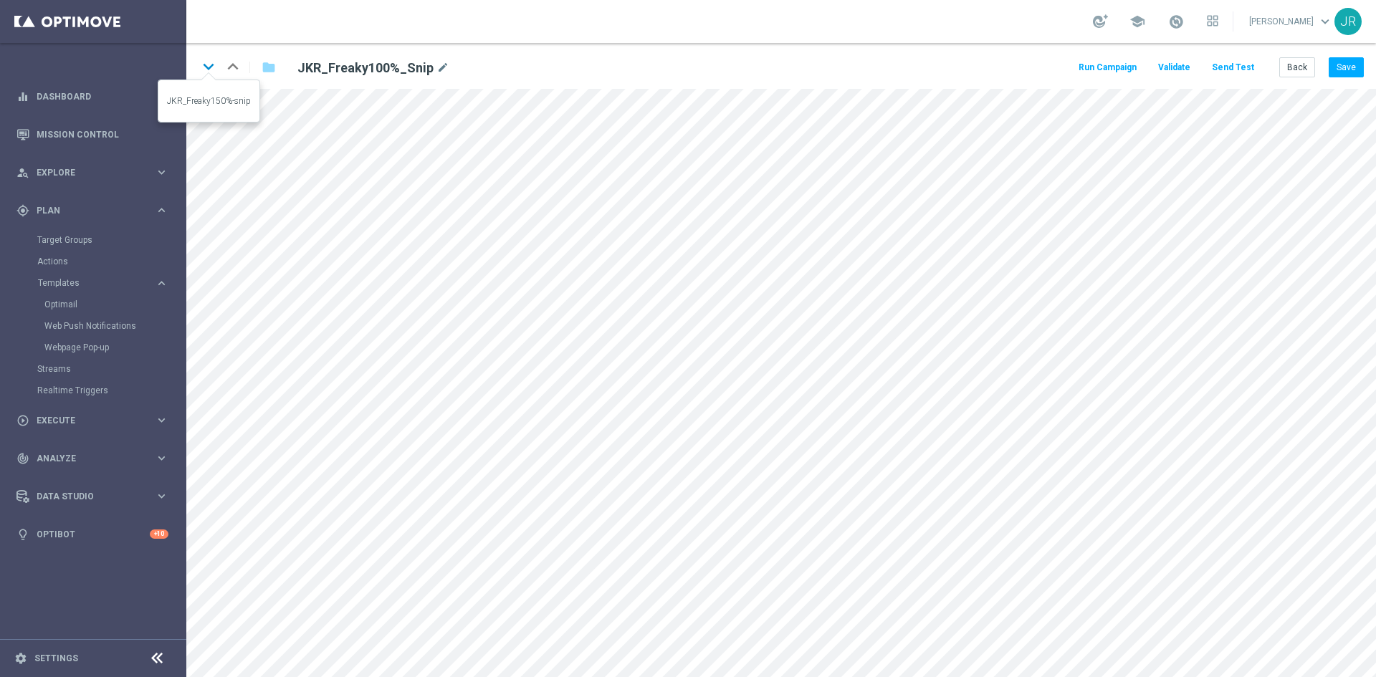
click at [206, 62] on icon "keyboard_arrow_down" at bounding box center [208, 66] width 21 height 21
click at [205, 69] on icon "keyboard_arrow_down" at bounding box center [208, 66] width 21 height 21
click at [207, 63] on icon "keyboard_arrow_down" at bounding box center [208, 66] width 21 height 21
click at [1355, 63] on button "Save" at bounding box center [1345, 67] width 35 height 20
click at [206, 75] on icon "keyboard_arrow_down" at bounding box center [208, 66] width 21 height 21
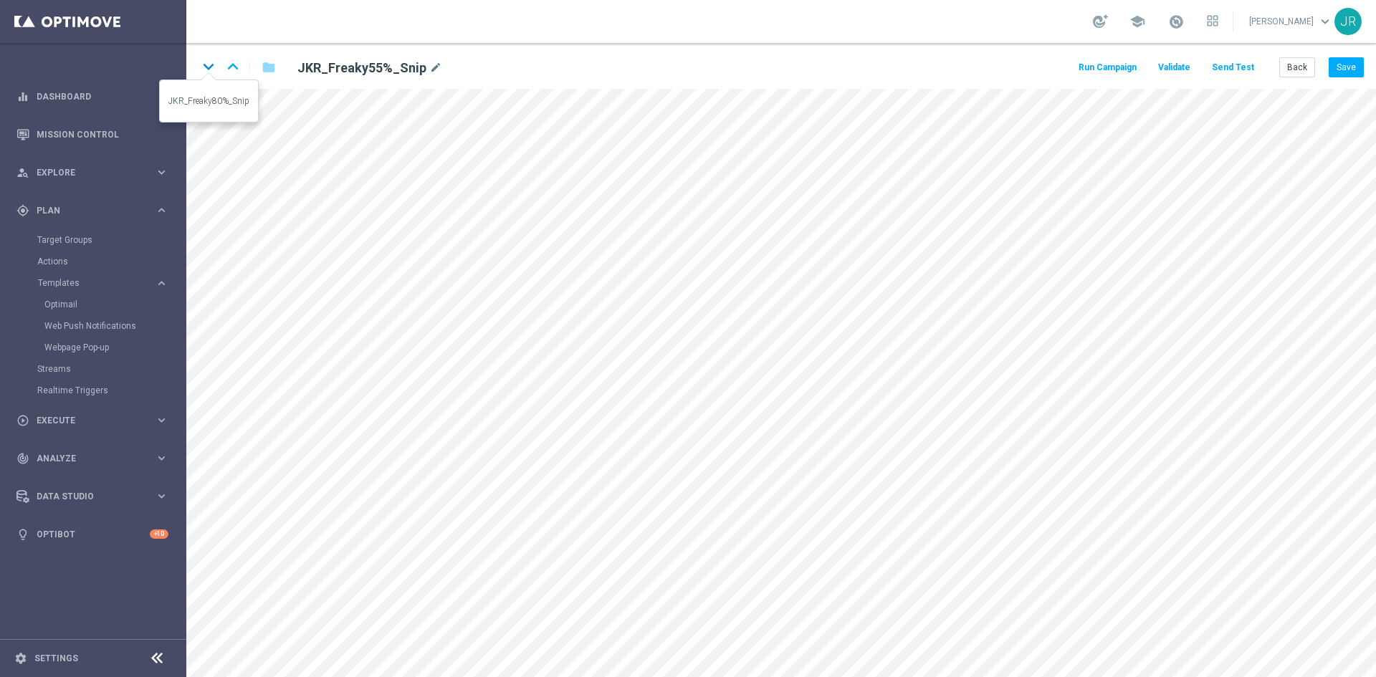
click at [209, 62] on icon "keyboard_arrow_down" at bounding box center [208, 66] width 21 height 21
click at [1284, 75] on button "Back" at bounding box center [1297, 67] width 36 height 20
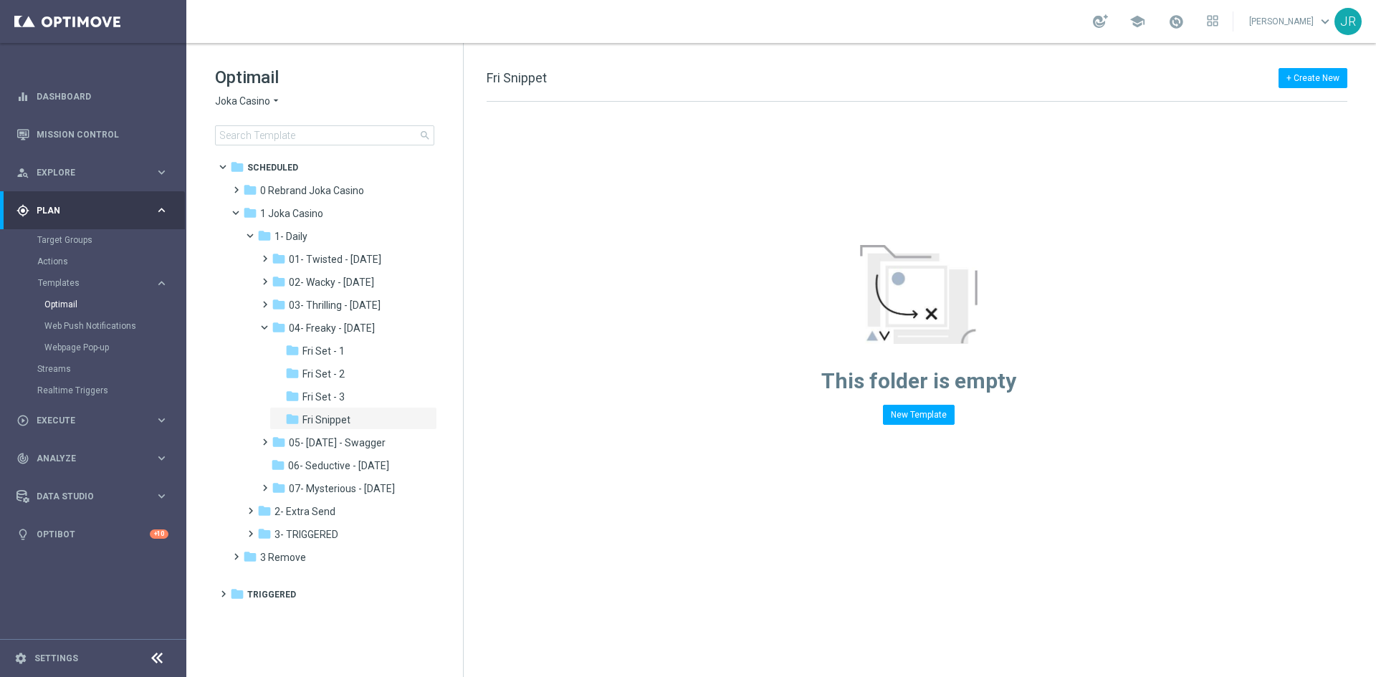
click at [234, 96] on span "Joka Casino" at bounding box center [242, 102] width 55 height 14
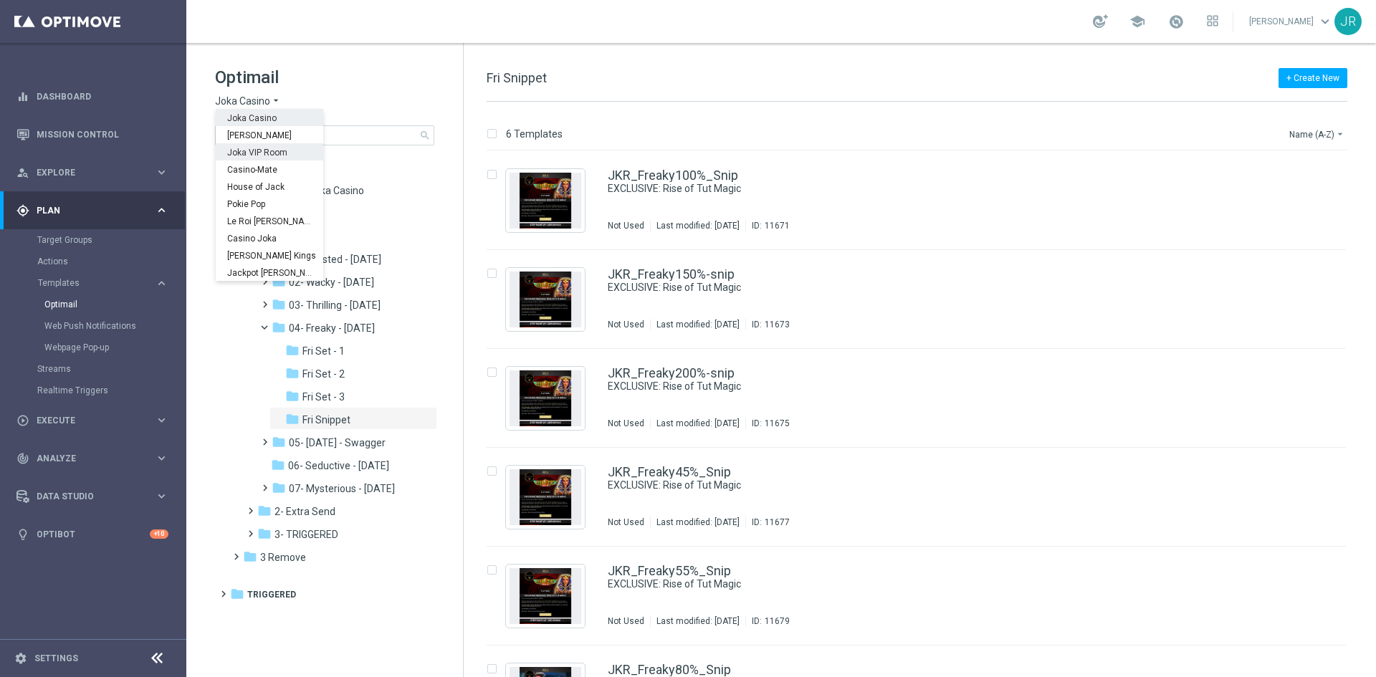
click at [245, 156] on div "Joka VIP Room" at bounding box center [269, 151] width 107 height 17
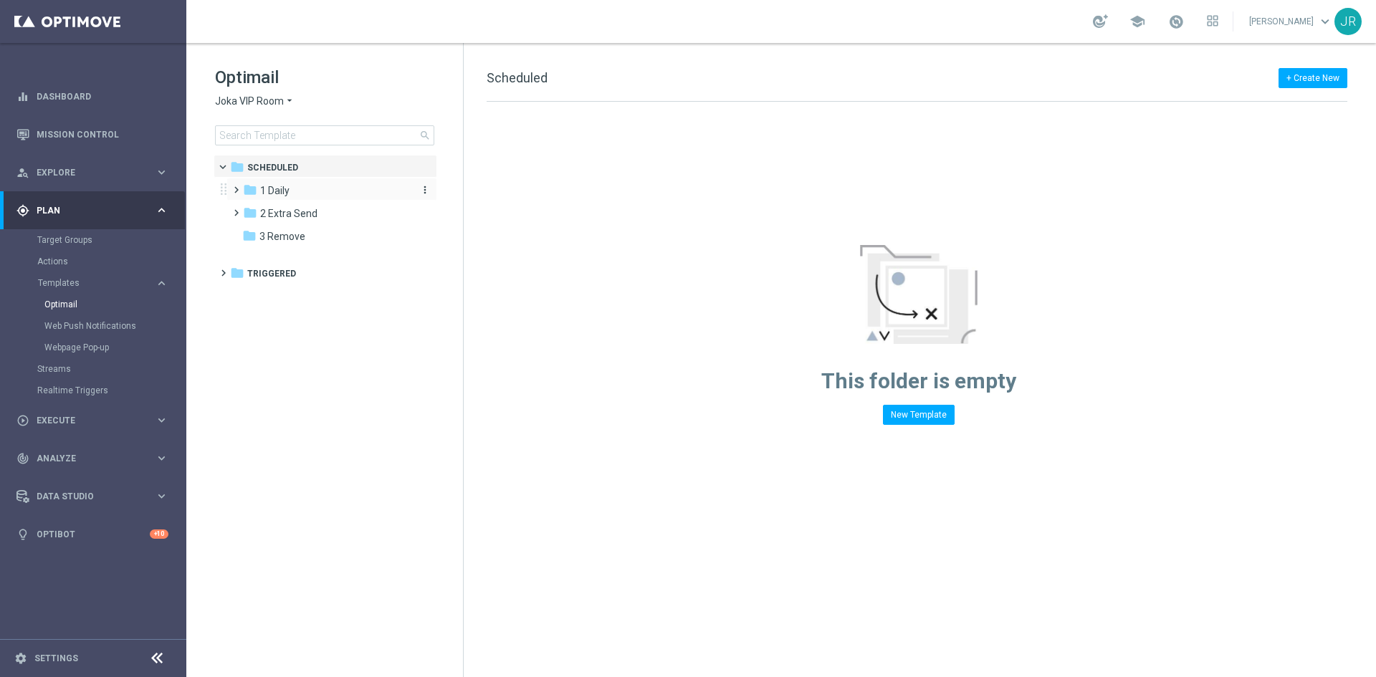
click at [280, 191] on span "1 Daily" at bounding box center [274, 190] width 29 height 13
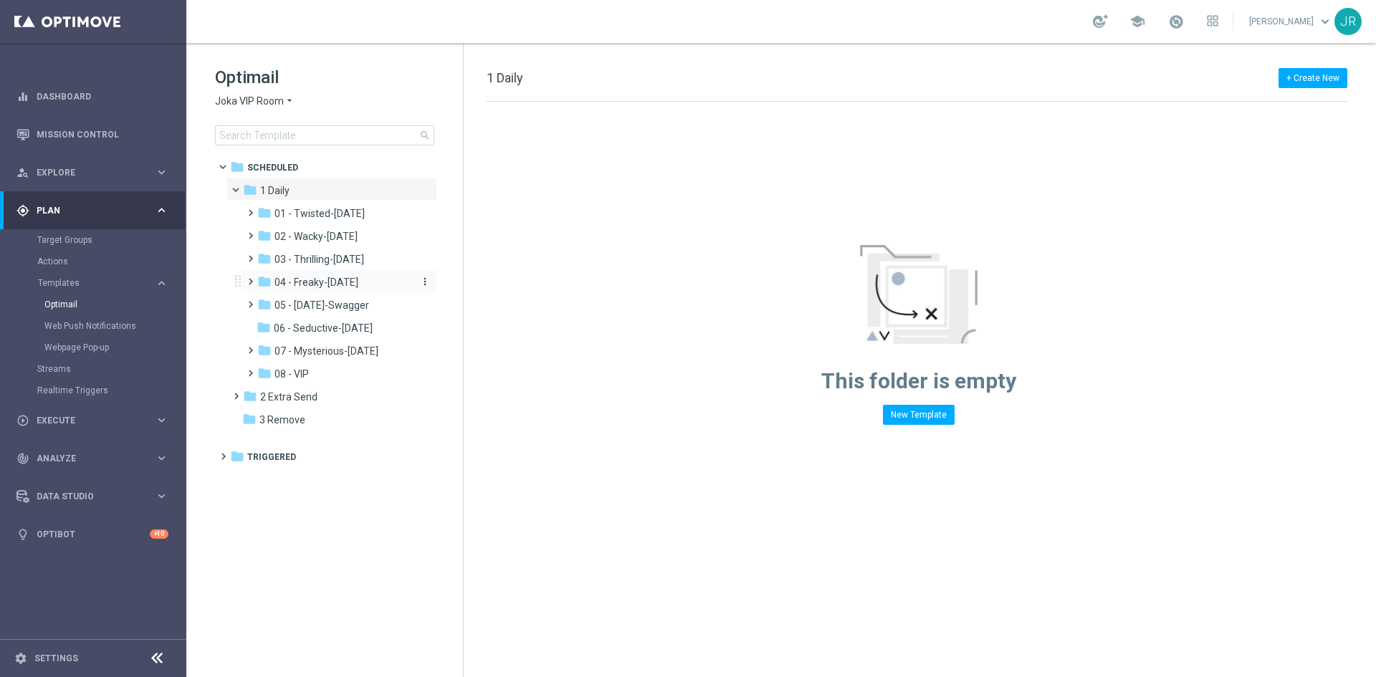
click at [299, 278] on span "04 - Freaky-Friday" at bounding box center [316, 282] width 84 height 13
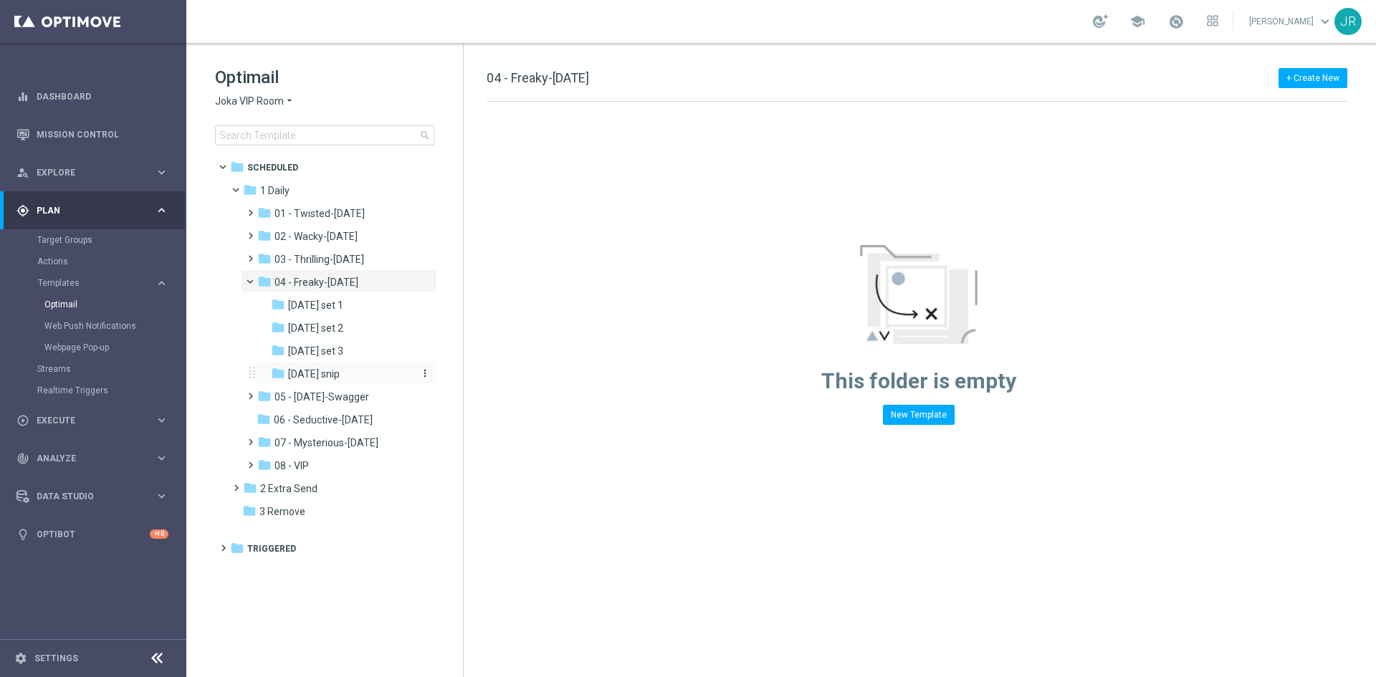
click at [305, 366] on div "folder Friday snip" at bounding box center [341, 374] width 141 height 16
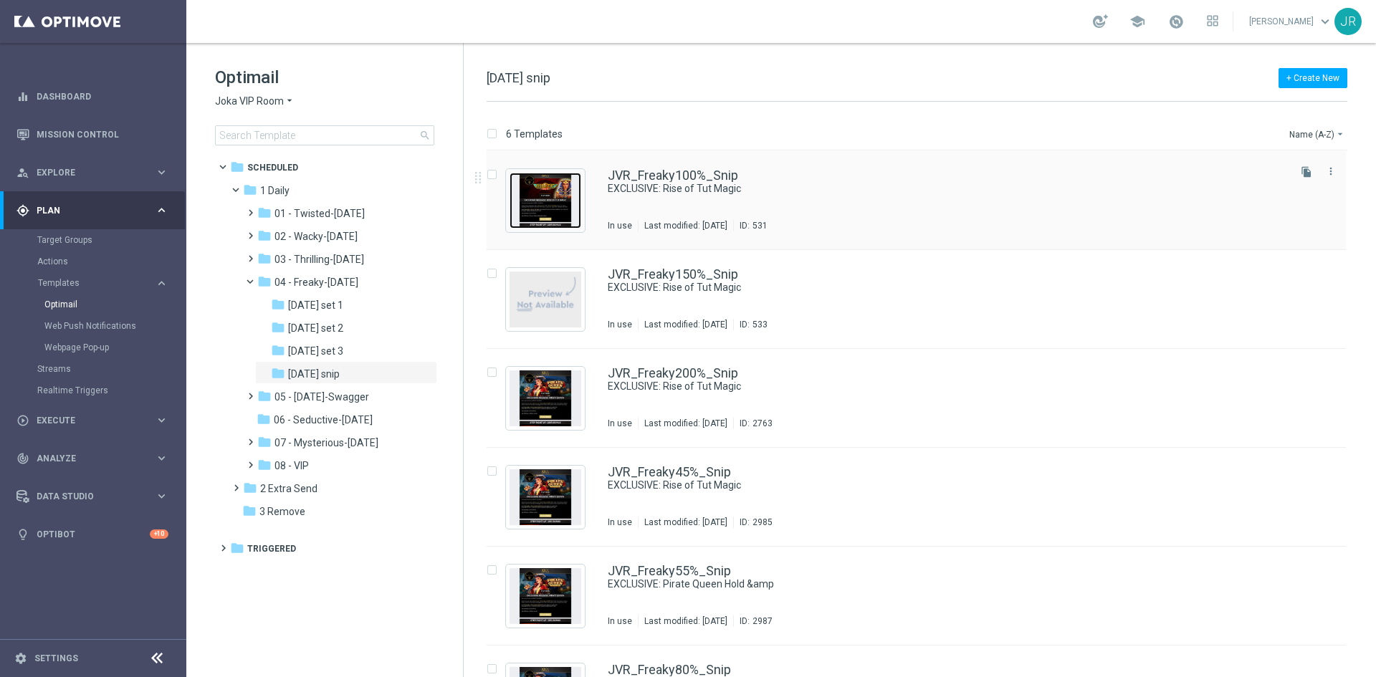
click at [560, 204] on img "Press SPACE to select this row." at bounding box center [545, 201] width 72 height 56
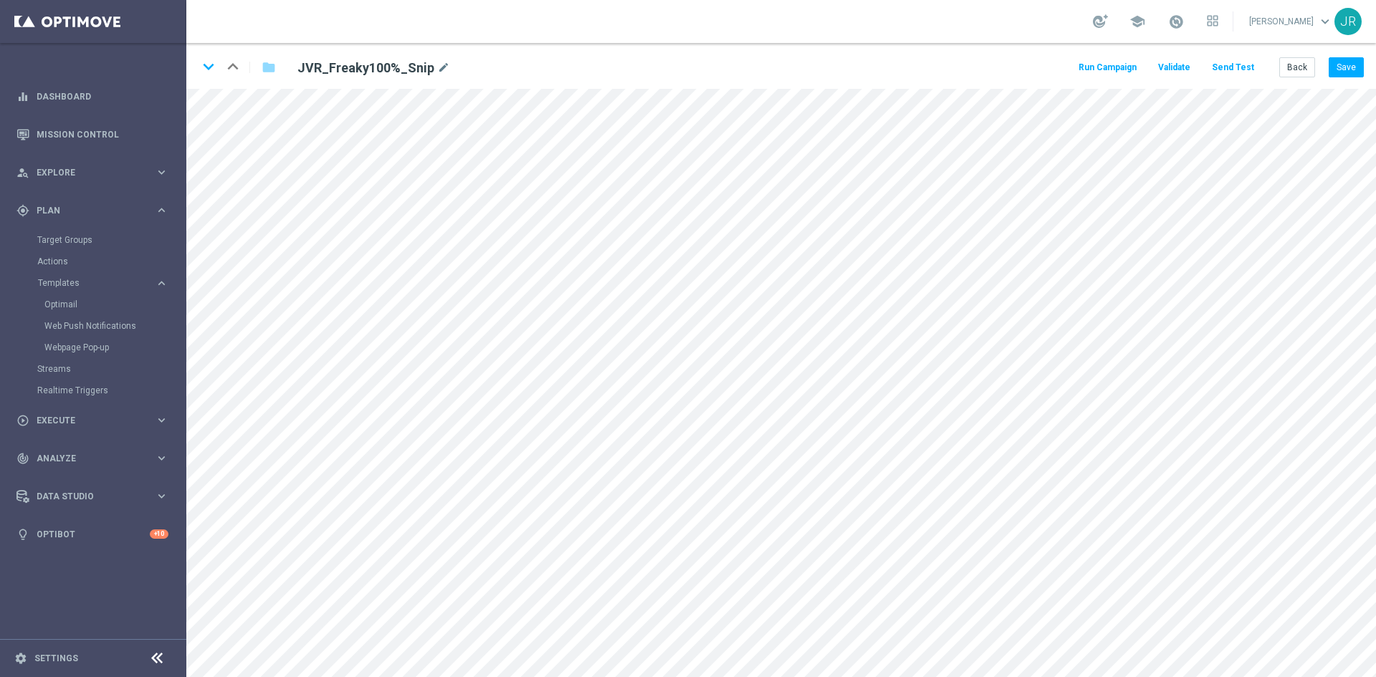
click at [1279, 67] on div "Run Campaign Validate Send Test Back Save" at bounding box center [1219, 67] width 287 height 20
click at [1287, 67] on button "Back" at bounding box center [1297, 67] width 36 height 20
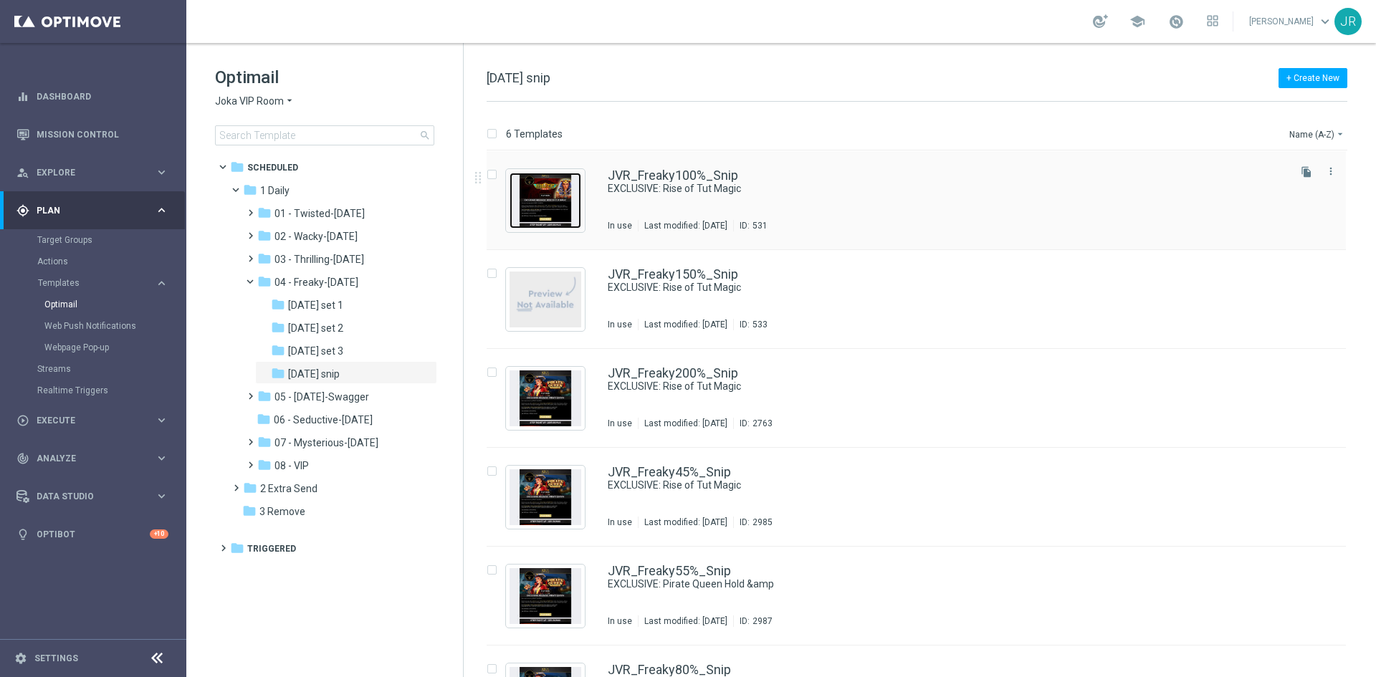
click at [548, 198] on img "Press SPACE to select this row." at bounding box center [545, 201] width 72 height 56
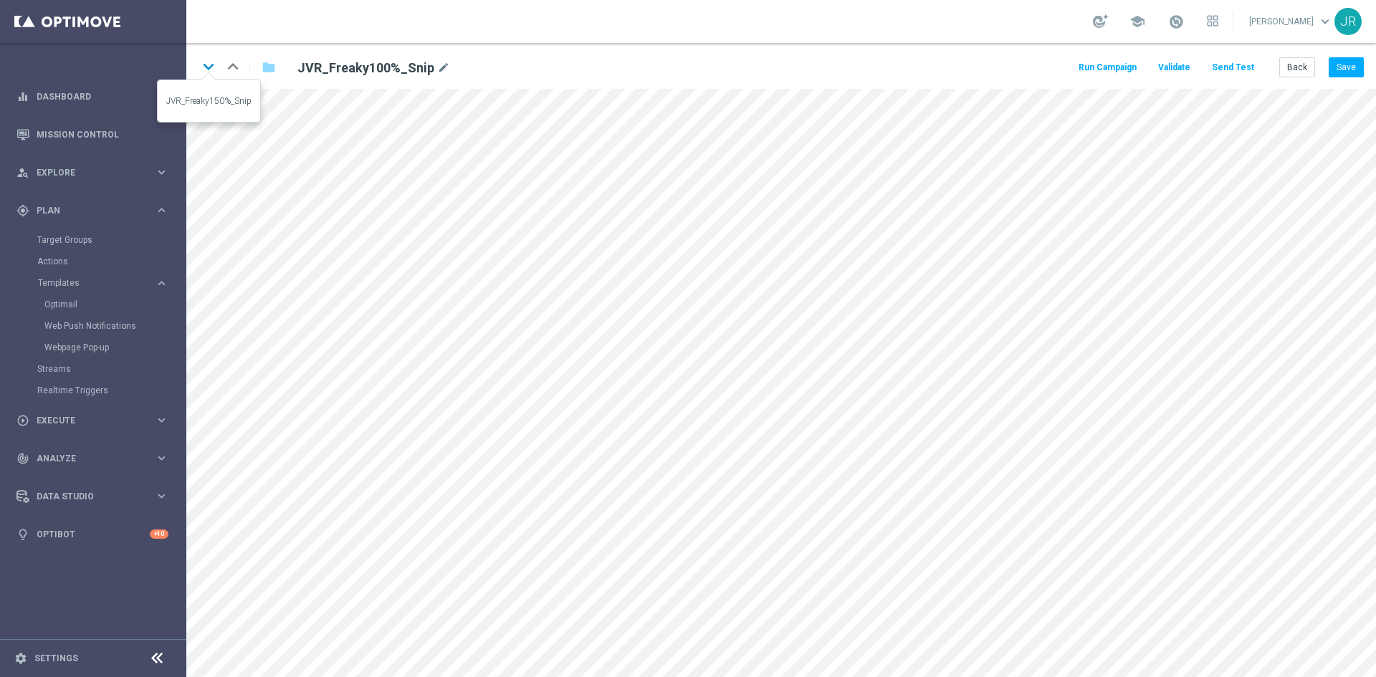
click at [211, 67] on icon "keyboard_arrow_down" at bounding box center [208, 66] width 21 height 21
click at [1304, 67] on button "Back" at bounding box center [1297, 67] width 36 height 20
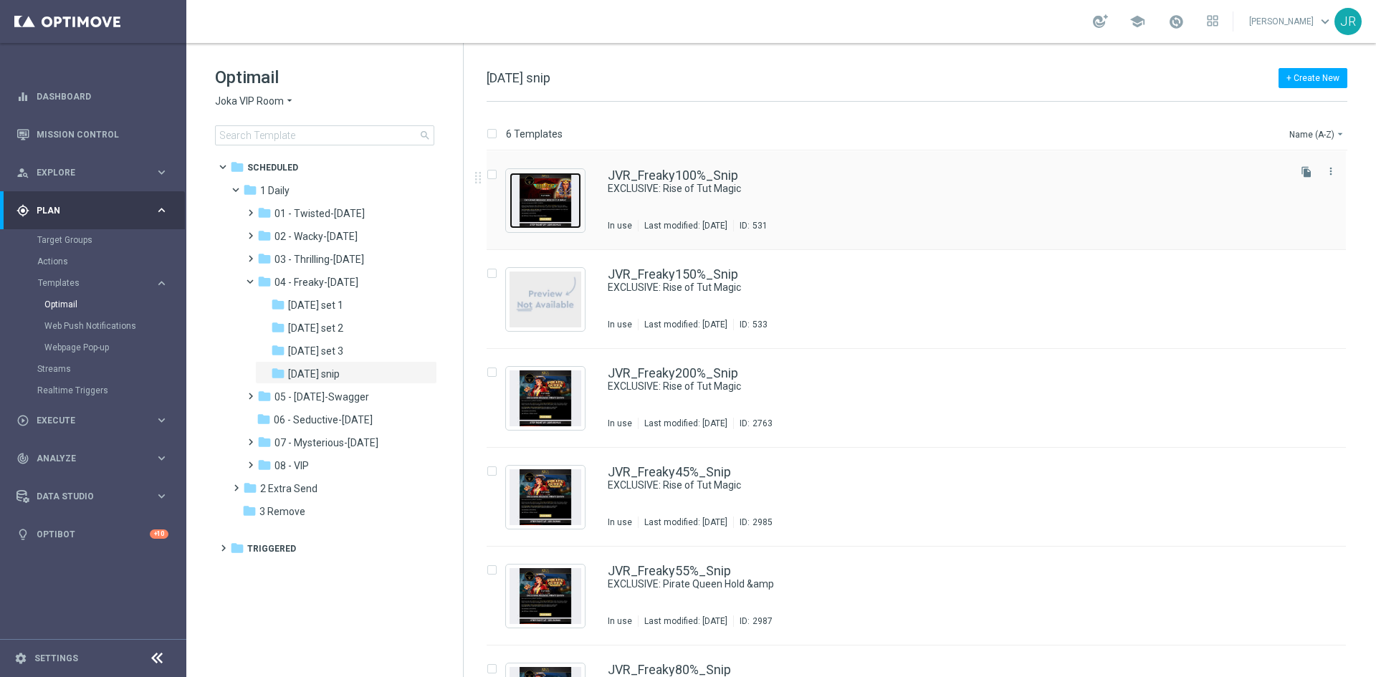
click at [532, 219] on img "Press SPACE to select this row." at bounding box center [545, 201] width 72 height 56
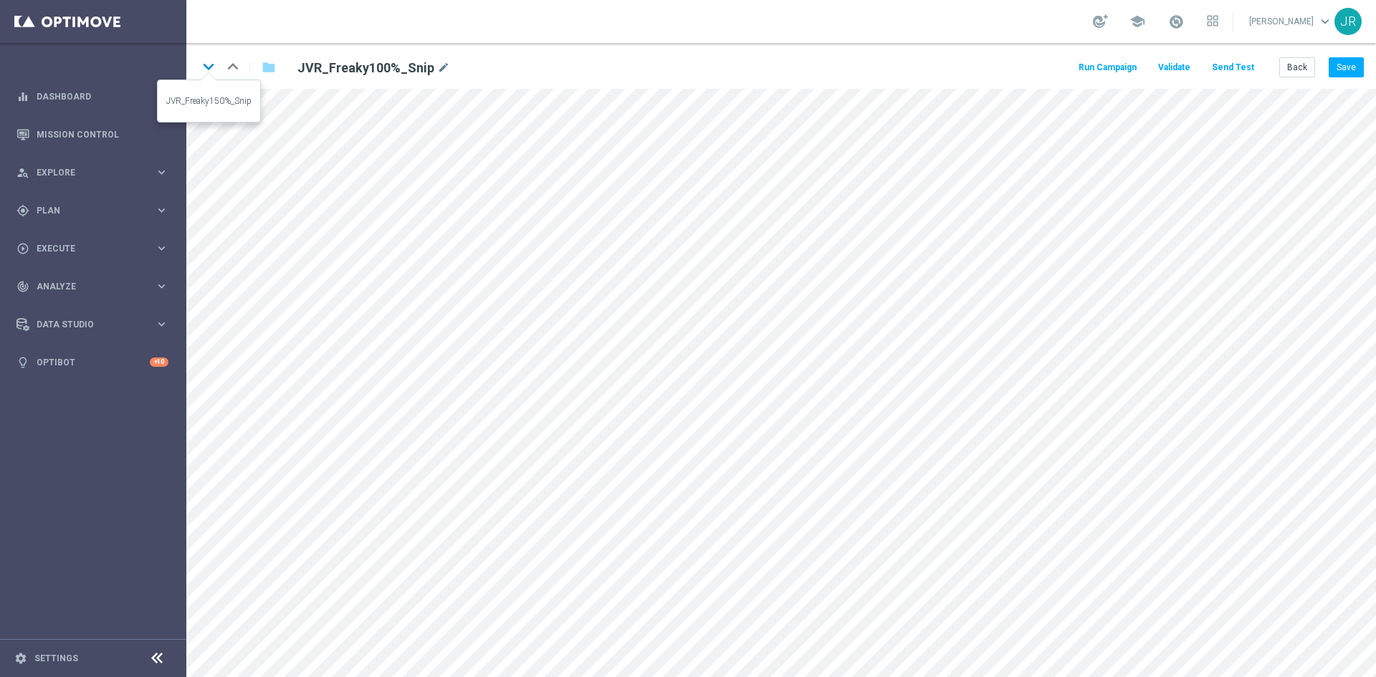
click at [205, 72] on icon "keyboard_arrow_down" at bounding box center [208, 66] width 21 height 21
drag, startPoint x: 201, startPoint y: 64, endPoint x: 209, endPoint y: 85, distance: 23.2
click at [201, 65] on icon "keyboard_arrow_down" at bounding box center [208, 66] width 21 height 21
click at [206, 62] on icon "keyboard_arrow_down" at bounding box center [208, 66] width 21 height 21
click at [199, 64] on icon "keyboard_arrow_down" at bounding box center [208, 66] width 21 height 21
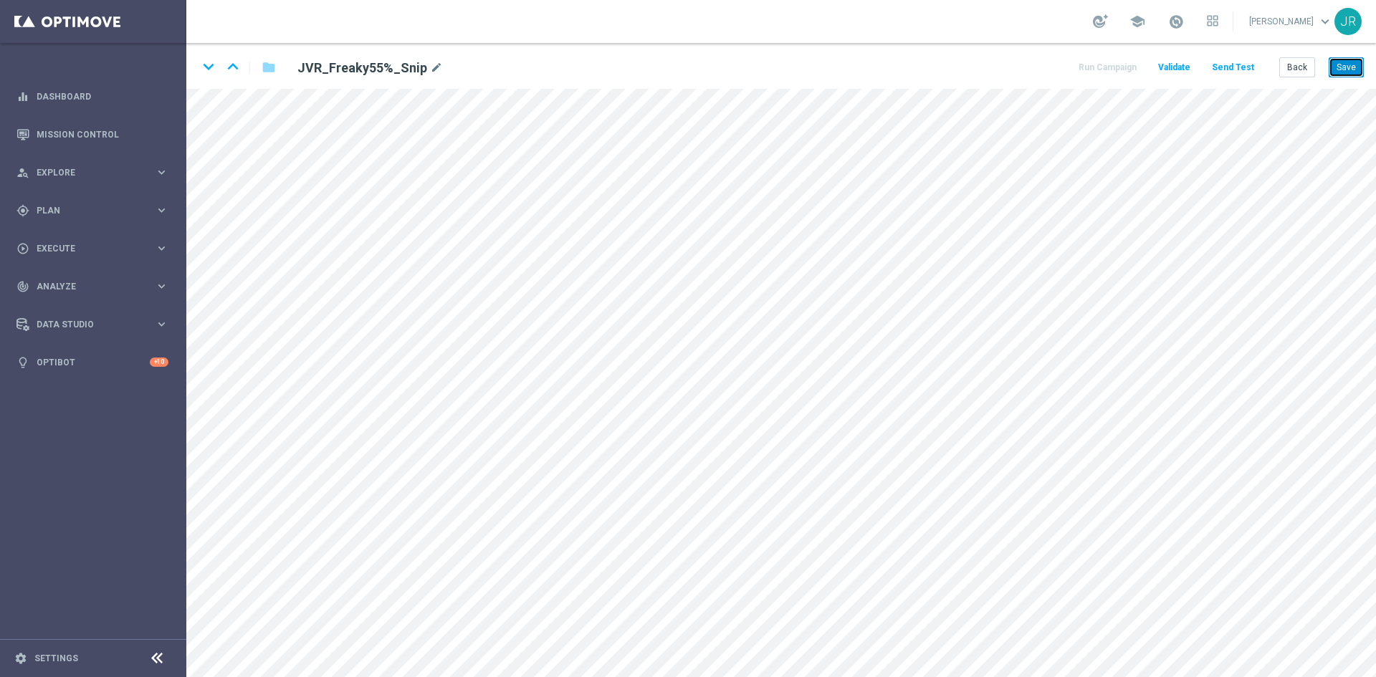
drag, startPoint x: 1349, startPoint y: 67, endPoint x: 1318, endPoint y: 122, distance: 63.5
click at [1350, 67] on button "Save" at bounding box center [1345, 67] width 35 height 20
drag, startPoint x: 1358, startPoint y: 64, endPoint x: 1358, endPoint y: 77, distance: 12.9
click at [1357, 64] on button "Save" at bounding box center [1345, 67] width 35 height 20
click at [206, 62] on icon "keyboard_arrow_down" at bounding box center [208, 66] width 21 height 21
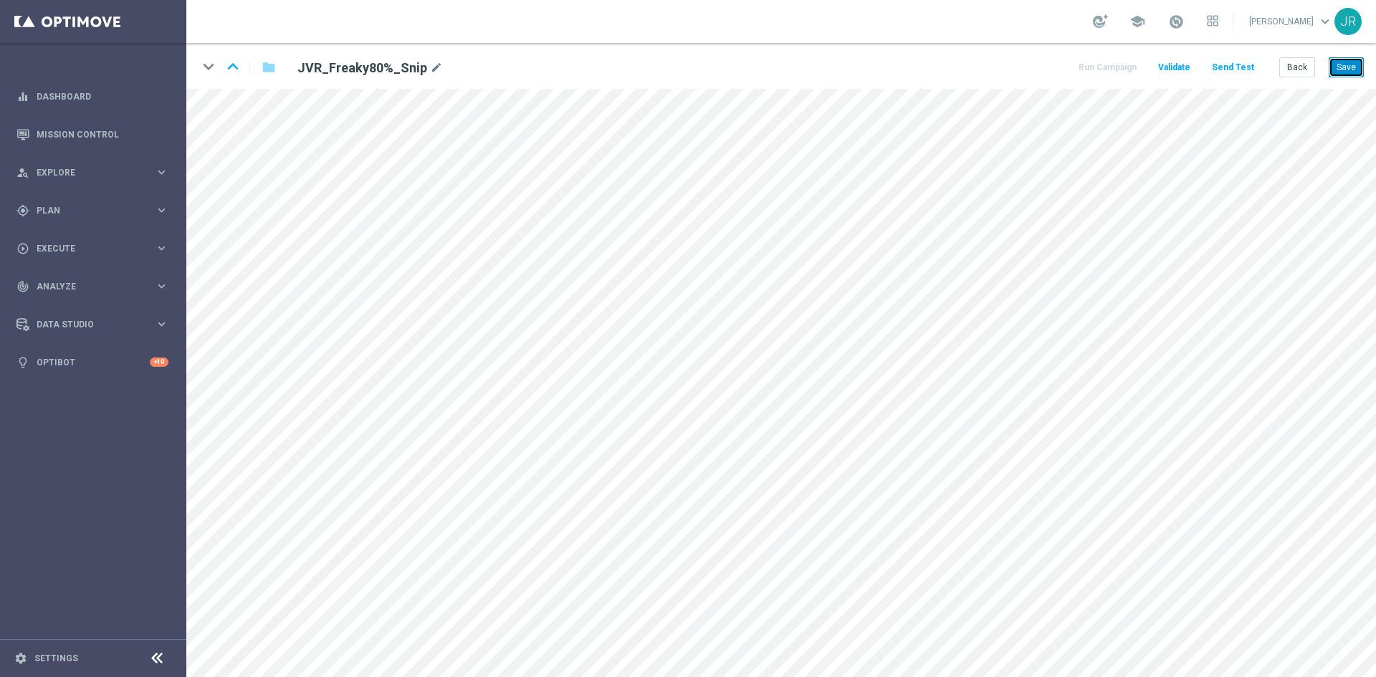
click at [1349, 62] on button "Save" at bounding box center [1345, 67] width 35 height 20
click at [1341, 77] on button "Save" at bounding box center [1345, 67] width 35 height 20
click at [1288, 72] on button "Back" at bounding box center [1297, 67] width 36 height 20
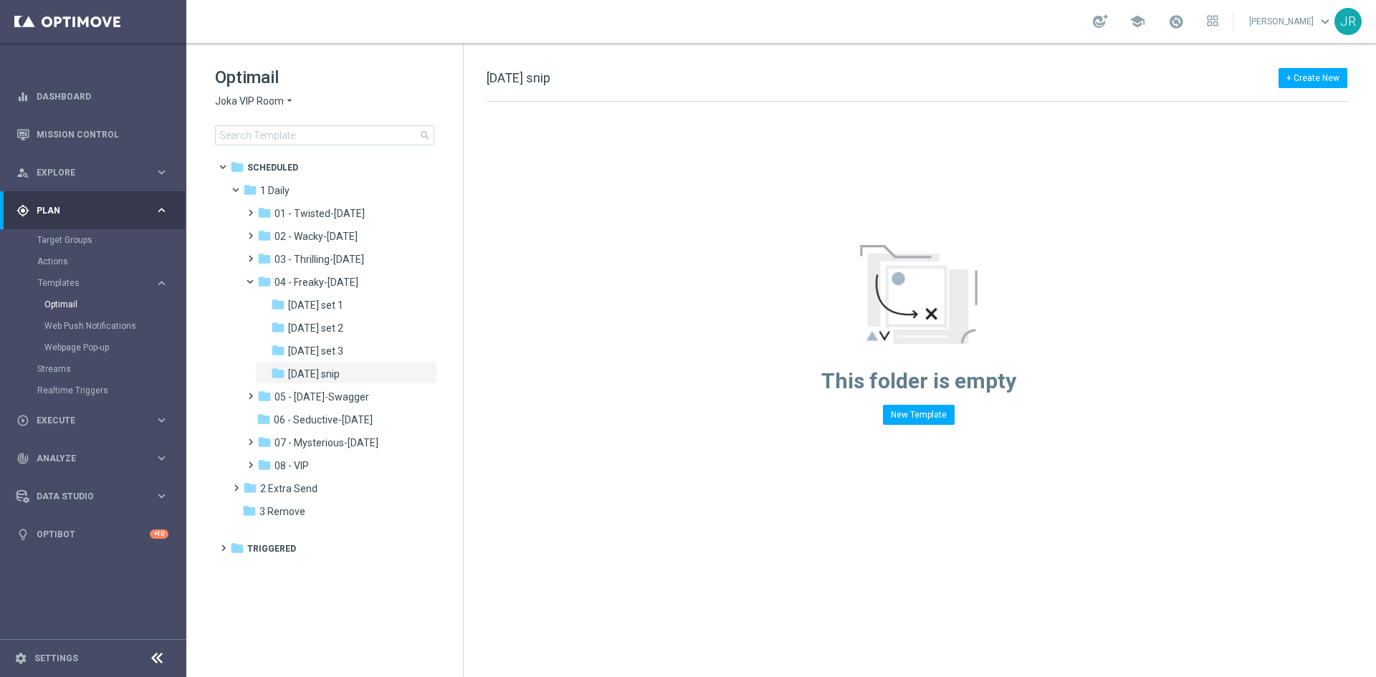
click at [270, 105] on span "Joka VIP Room" at bounding box center [249, 102] width 69 height 14
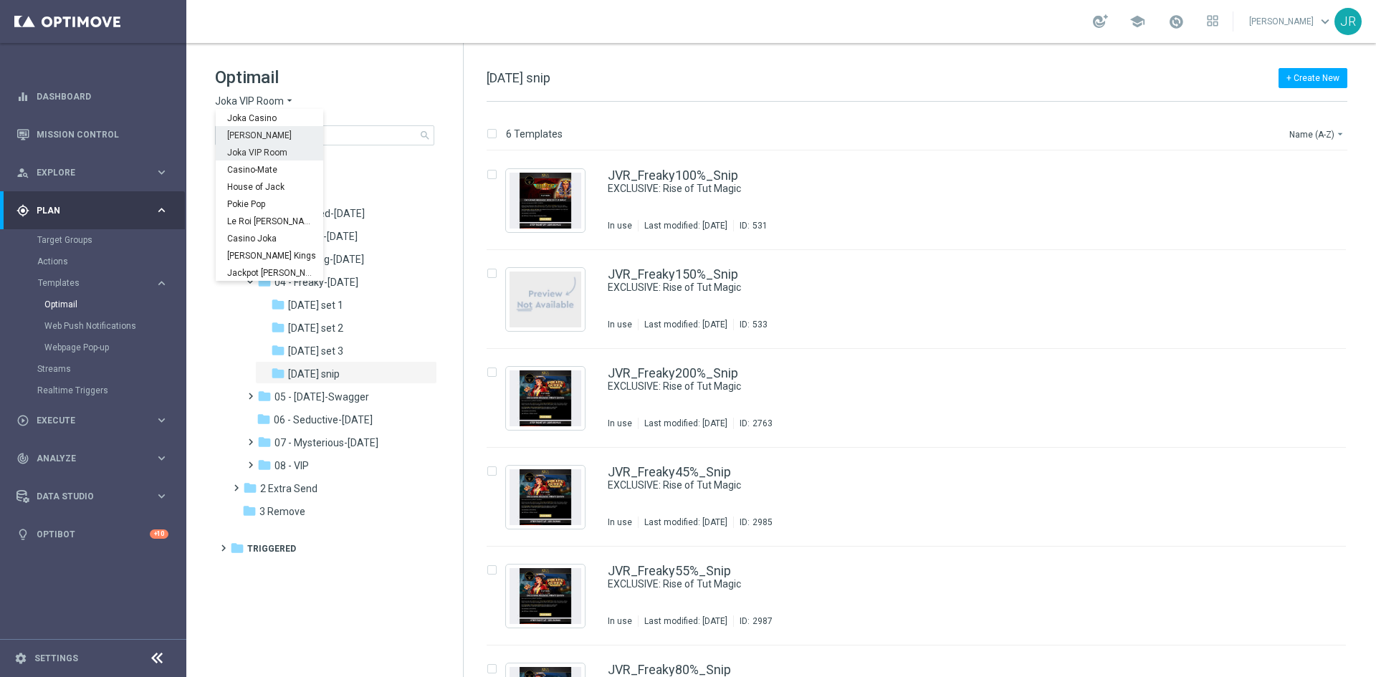
click at [0, 0] on span "[PERSON_NAME]" at bounding box center [0, 0] width 0 height 0
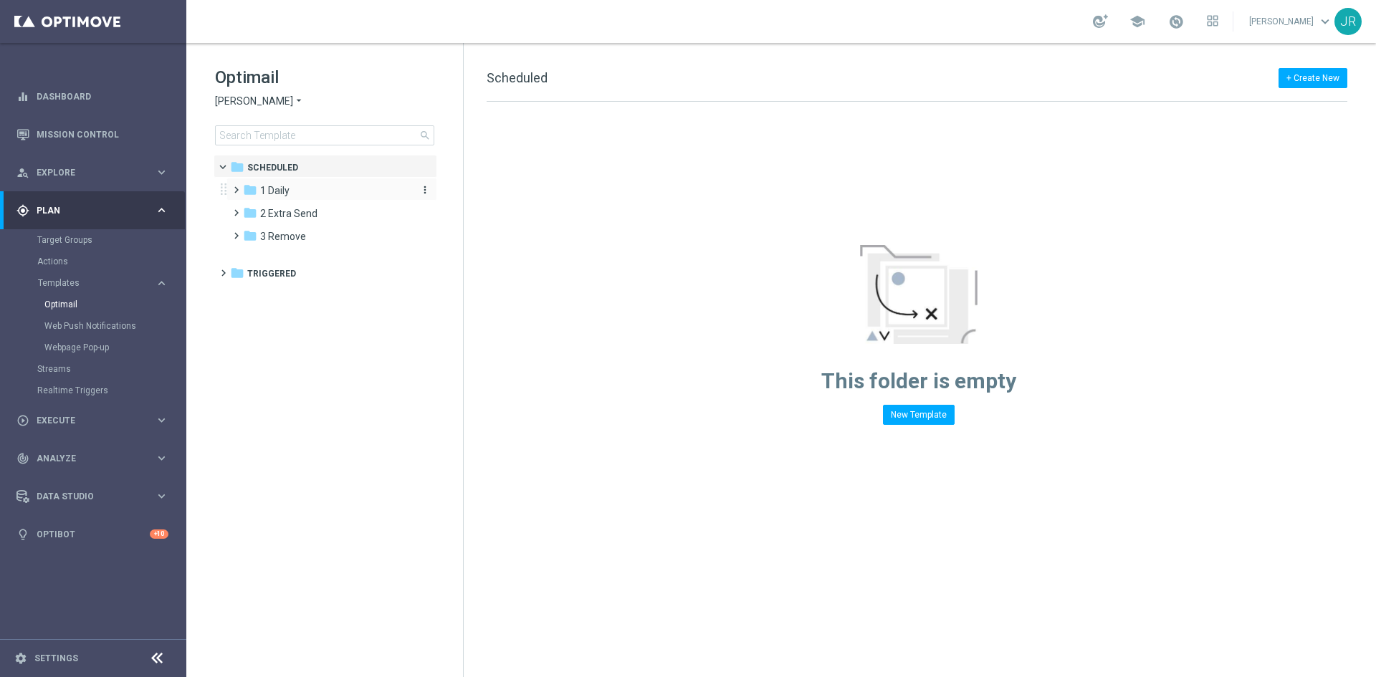
click at [298, 193] on div "folder 1 Daily" at bounding box center [325, 191] width 165 height 16
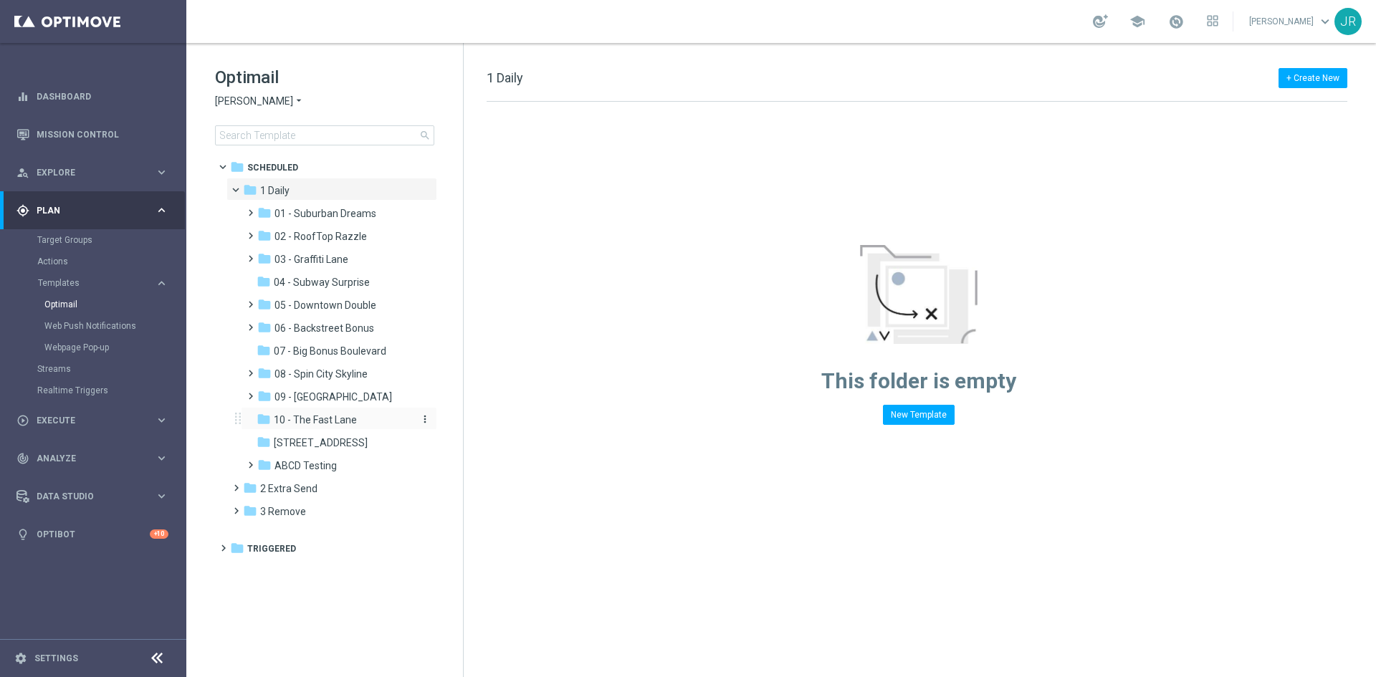
click at [330, 418] on span "10 - The Fast Lane" at bounding box center [315, 419] width 83 height 13
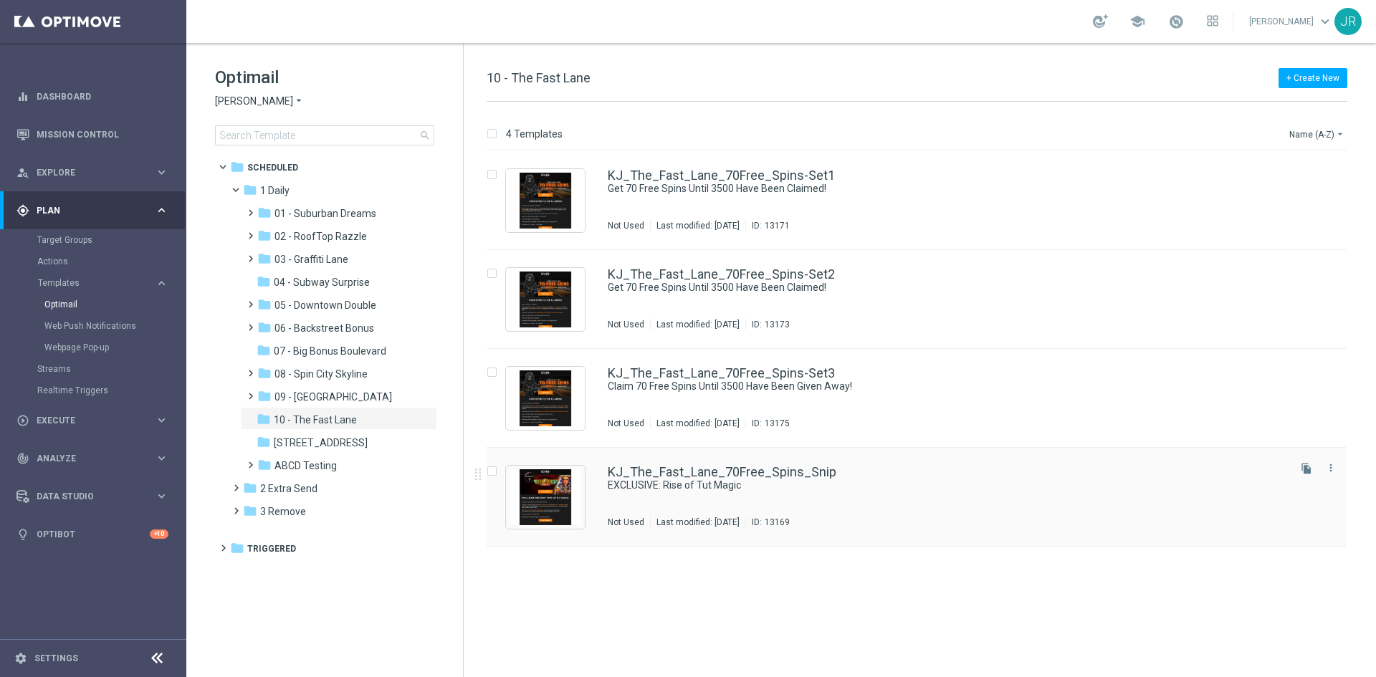
click at [745, 522] on div "Last modified: [DATE]" at bounding box center [698, 522] width 95 height 11
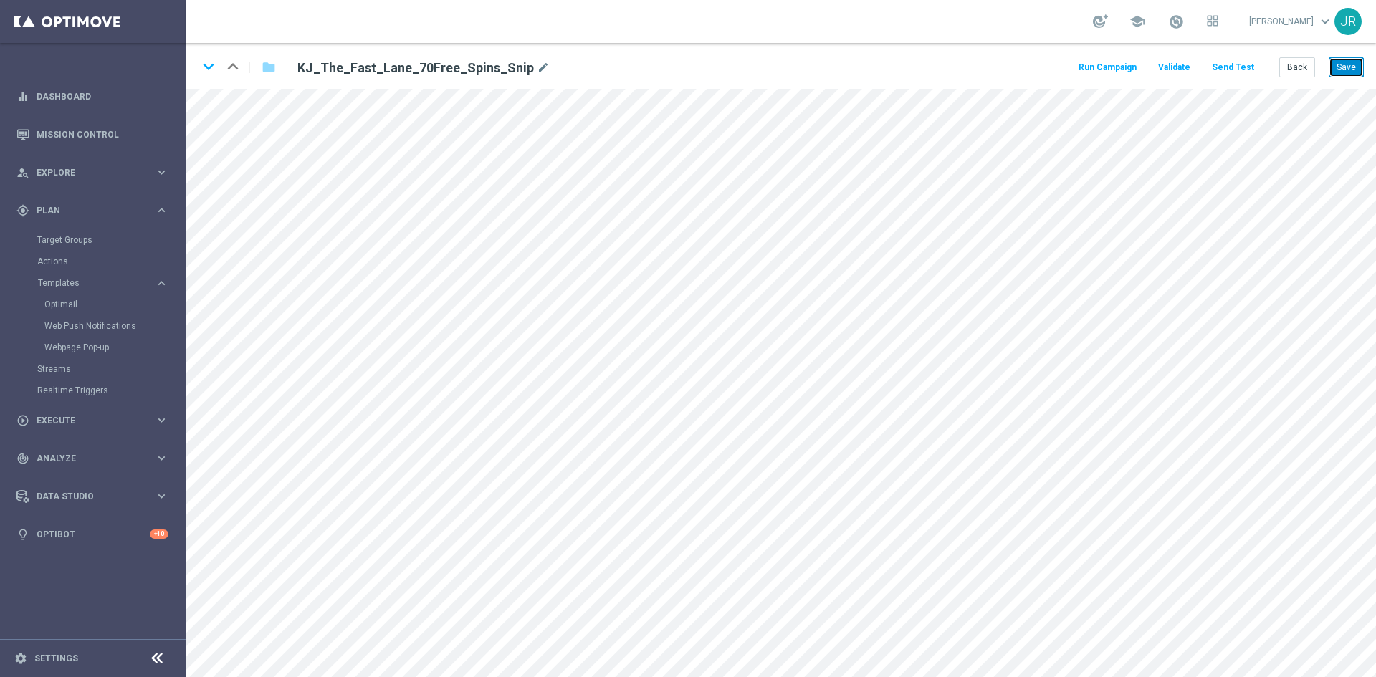
click at [1353, 69] on button "Save" at bounding box center [1345, 67] width 35 height 20
click at [1285, 69] on button "Back" at bounding box center [1297, 67] width 36 height 20
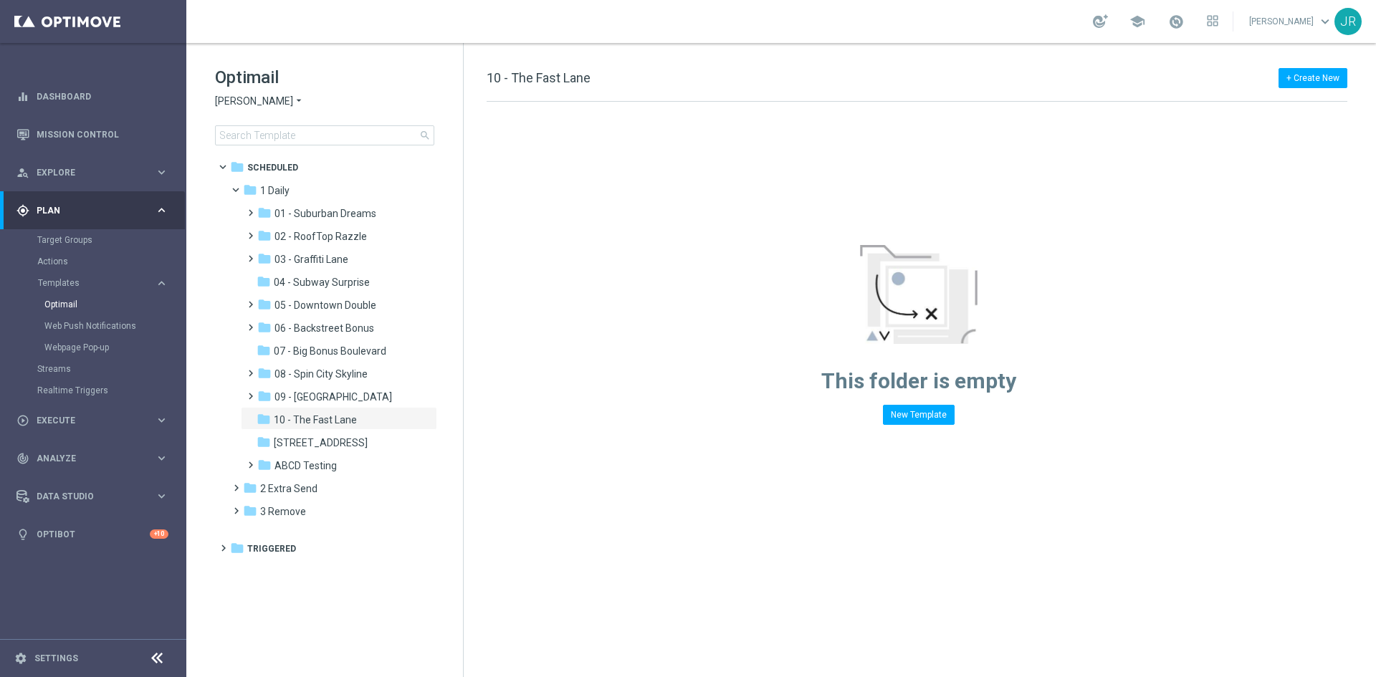
click at [232, 95] on span "[PERSON_NAME]" at bounding box center [254, 102] width 78 height 14
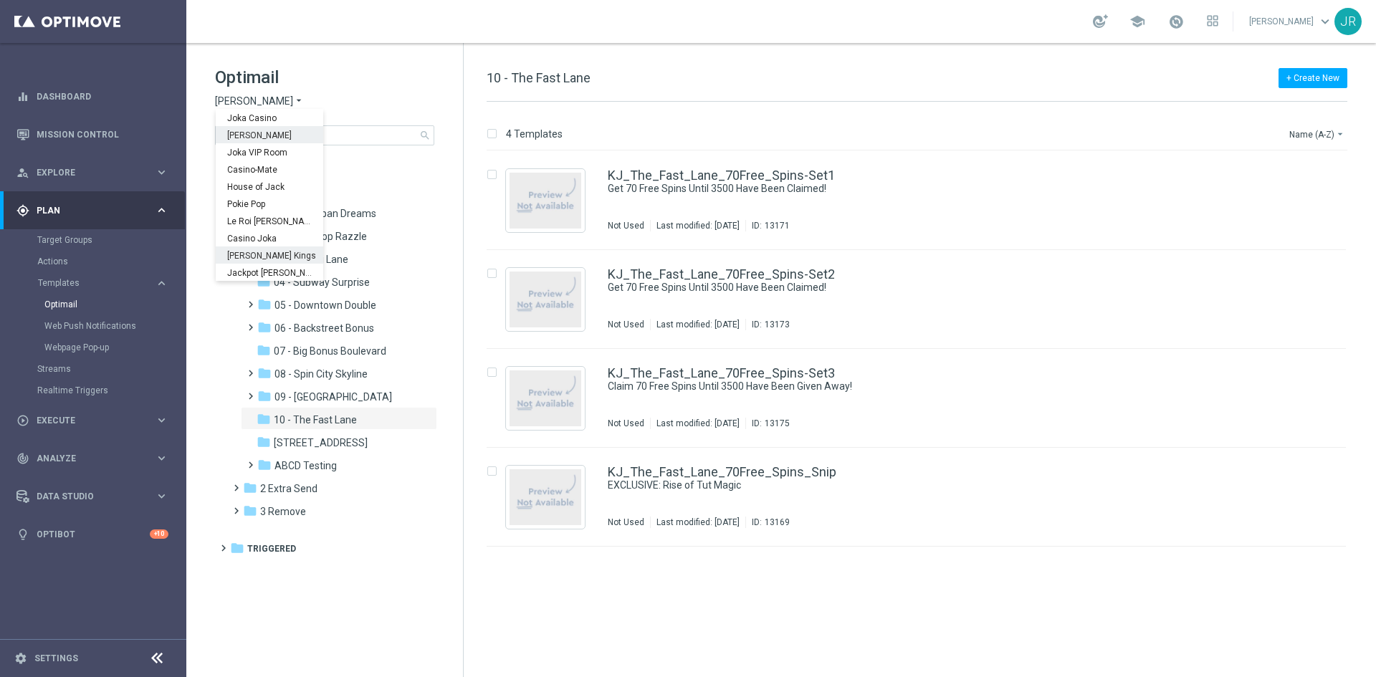
click at [284, 248] on div "[PERSON_NAME] Kings" at bounding box center [269, 254] width 107 height 17
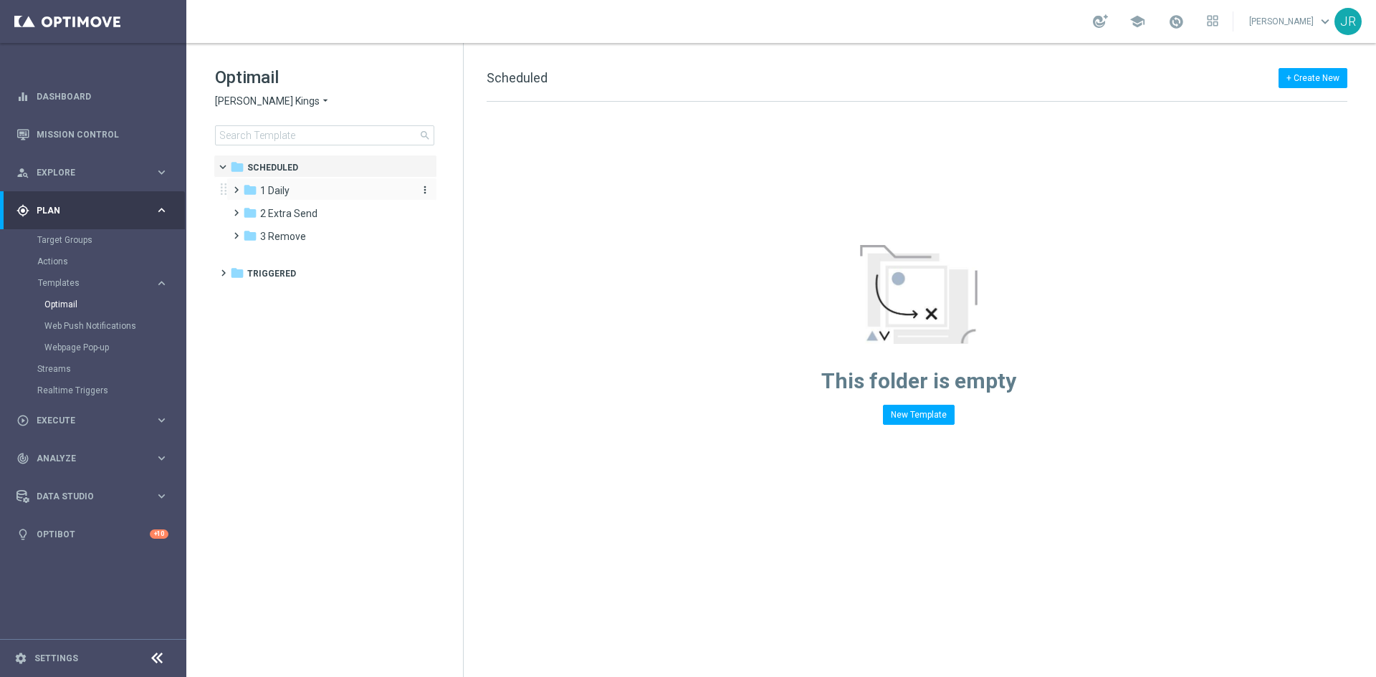
click at [277, 195] on span "1 Daily" at bounding box center [274, 190] width 29 height 13
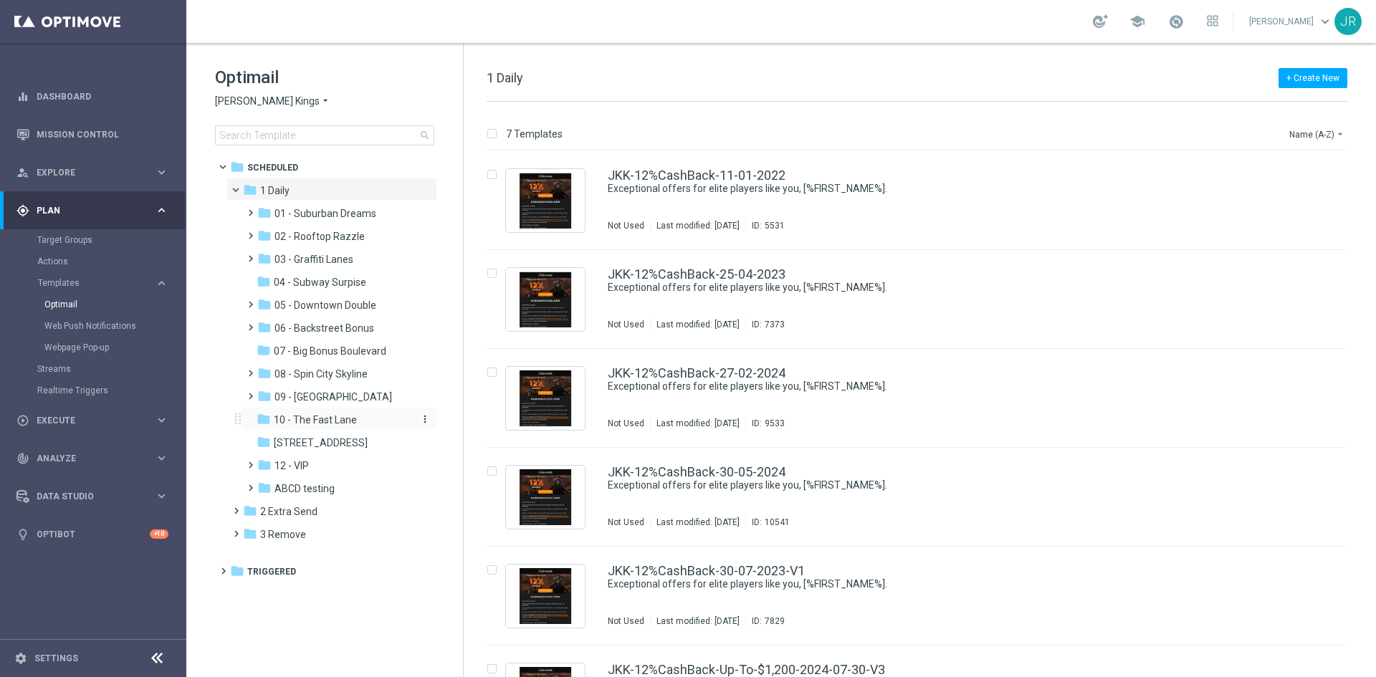
click at [332, 423] on span "10 - The Fast Lane" at bounding box center [315, 419] width 83 height 13
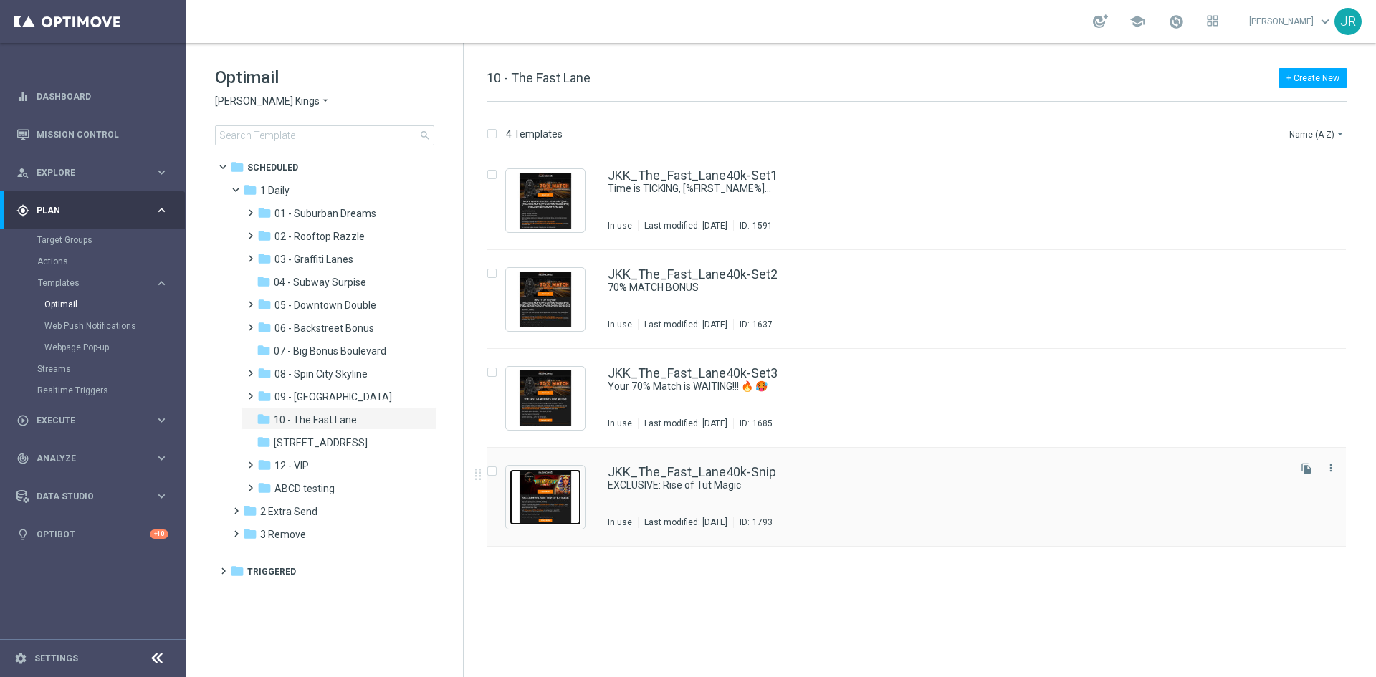
click at [550, 502] on img "Press SPACE to select this row." at bounding box center [545, 497] width 72 height 56
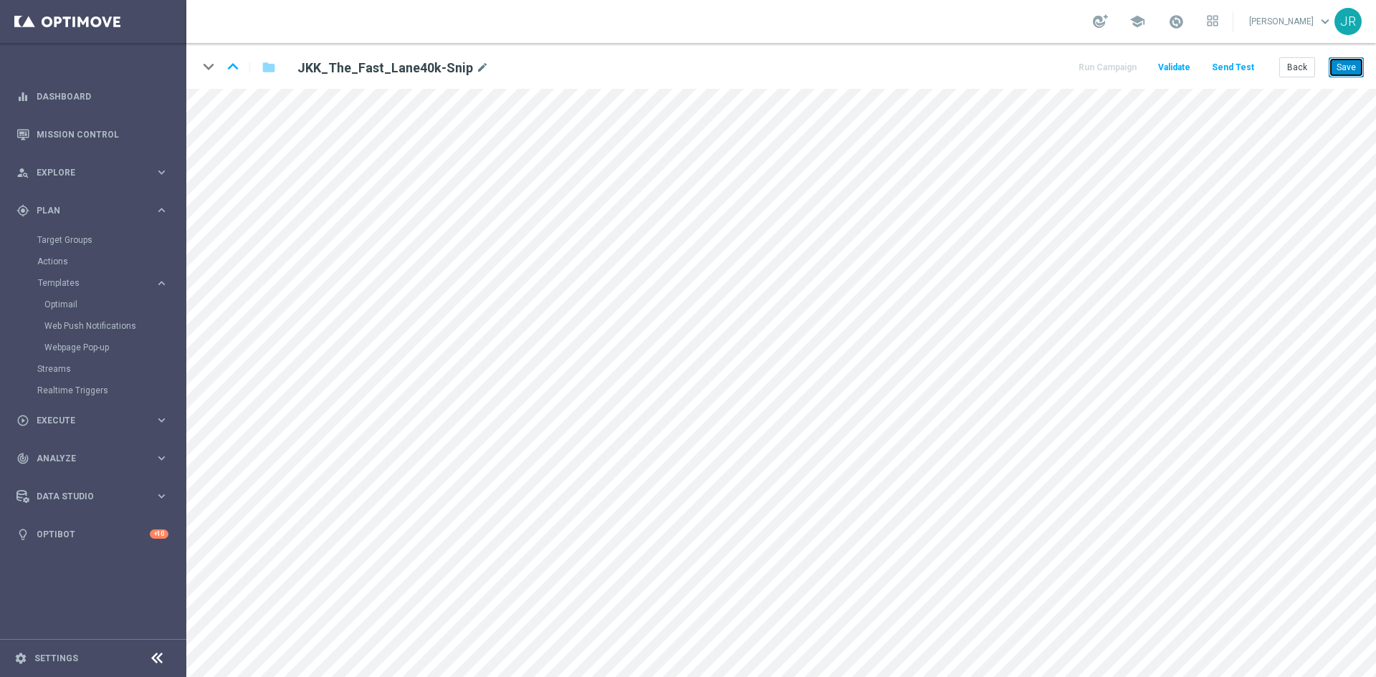
click at [1337, 57] on button "Save" at bounding box center [1345, 67] width 35 height 20
click at [1343, 67] on button "Save" at bounding box center [1345, 67] width 35 height 20
click at [1343, 68] on button "Save" at bounding box center [1345, 67] width 35 height 20
click at [1340, 67] on button "Save" at bounding box center [1345, 67] width 35 height 20
click at [1346, 75] on button "Save" at bounding box center [1345, 67] width 35 height 20
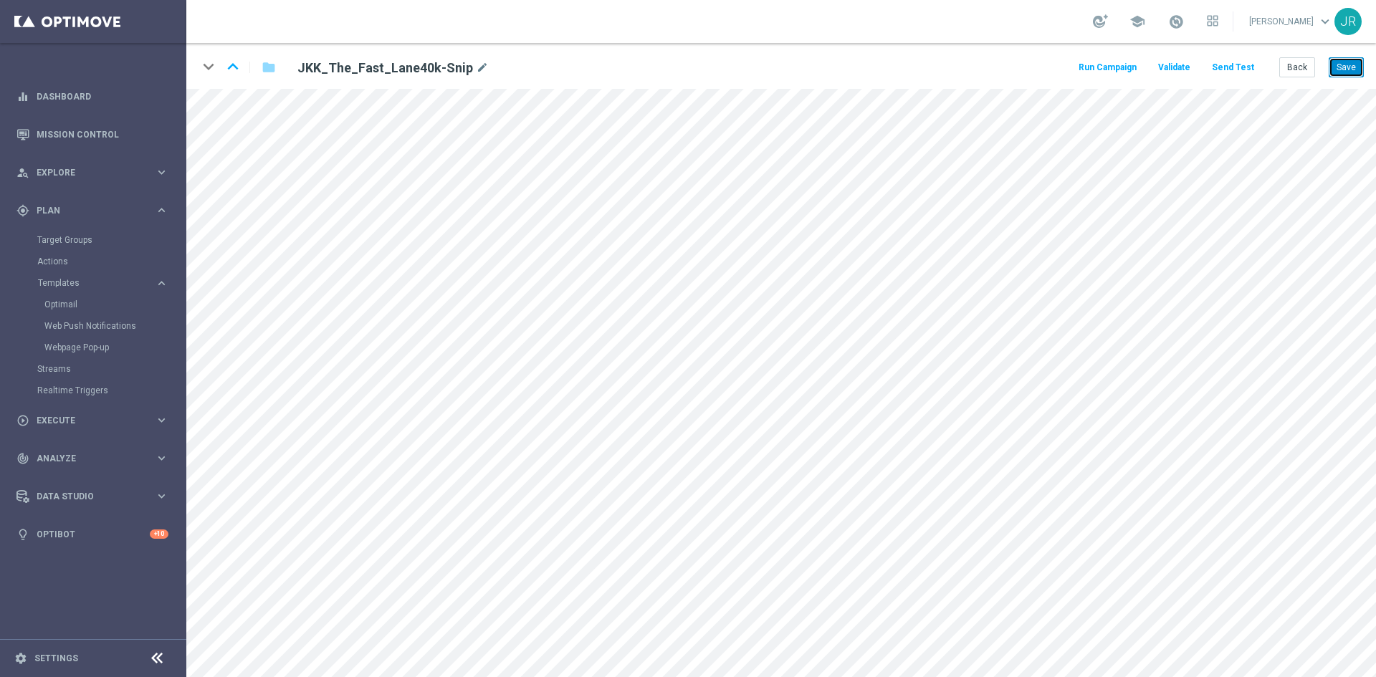
click at [1343, 67] on button "Save" at bounding box center [1345, 67] width 35 height 20
click at [1341, 72] on button "Save" at bounding box center [1345, 67] width 35 height 20
click at [1291, 63] on button "Back" at bounding box center [1297, 67] width 36 height 20
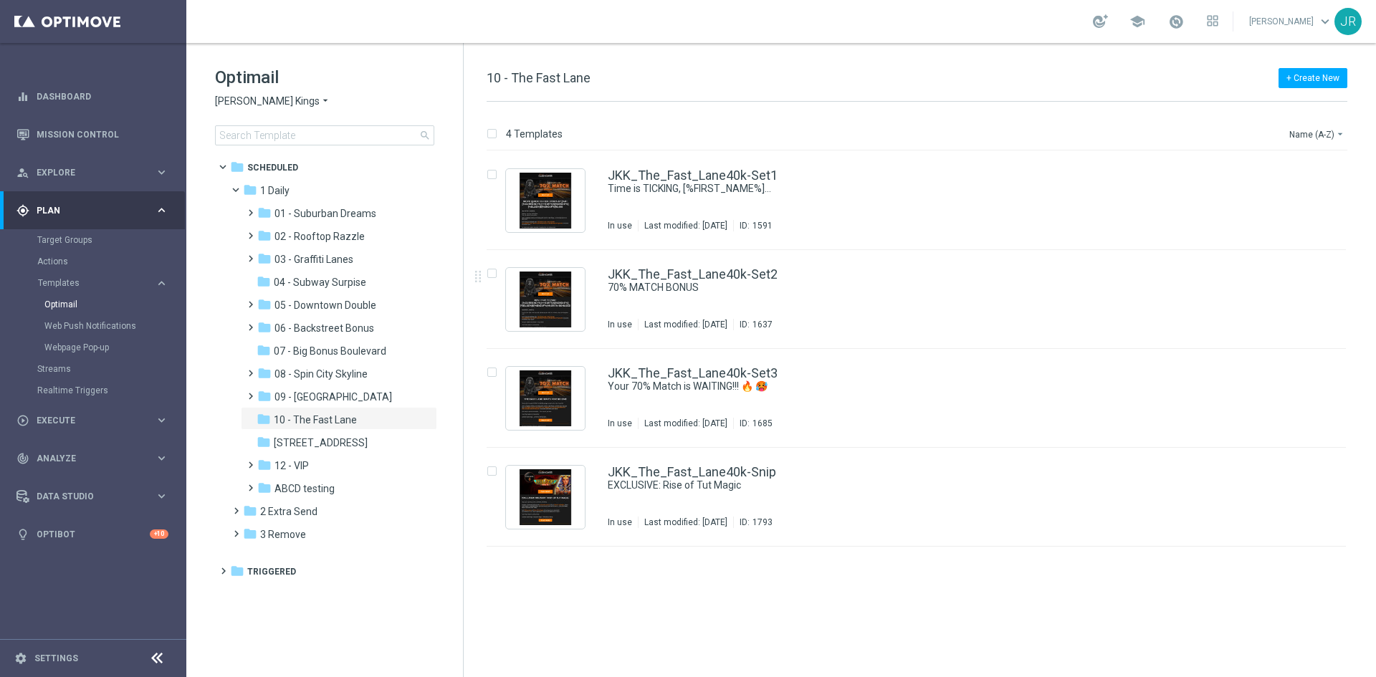
click at [264, 98] on span "[PERSON_NAME] Kings" at bounding box center [267, 102] width 105 height 14
click at [273, 274] on div "Jackpot [PERSON_NAME]" at bounding box center [269, 272] width 107 height 17
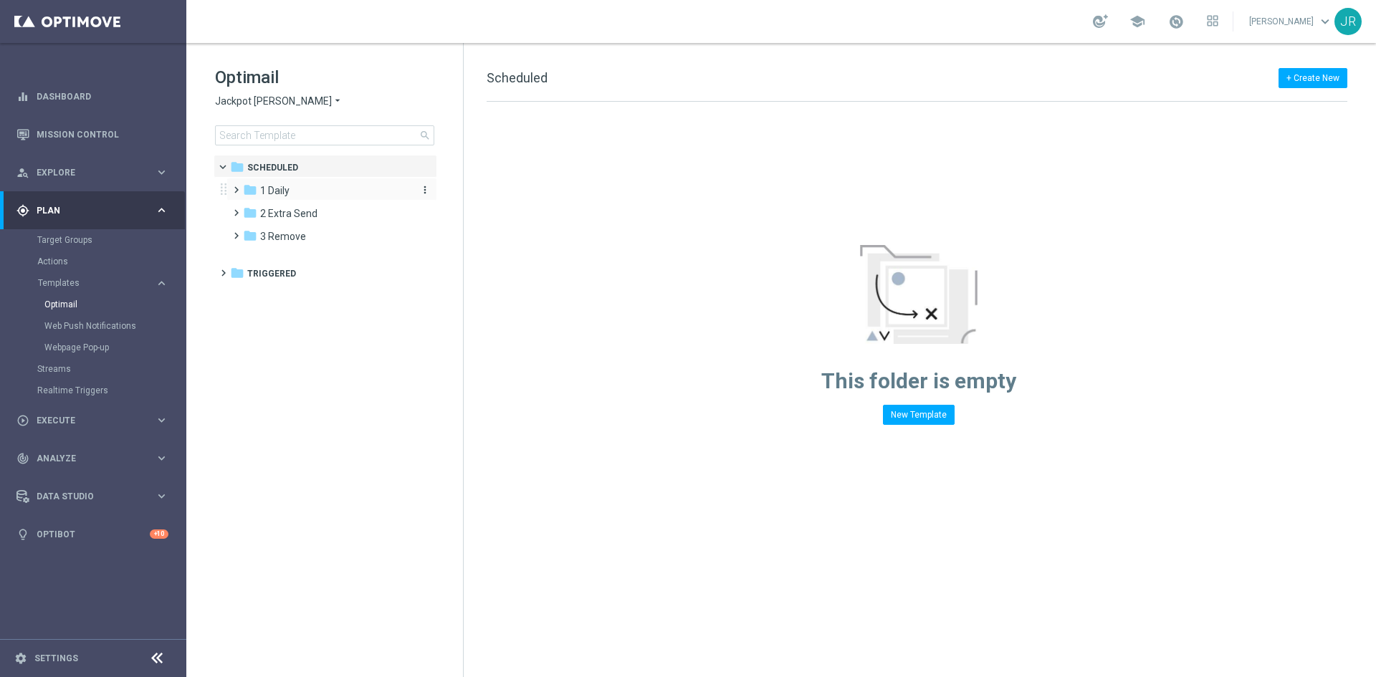
click at [291, 193] on div "folder 1 Daily" at bounding box center [325, 191] width 165 height 16
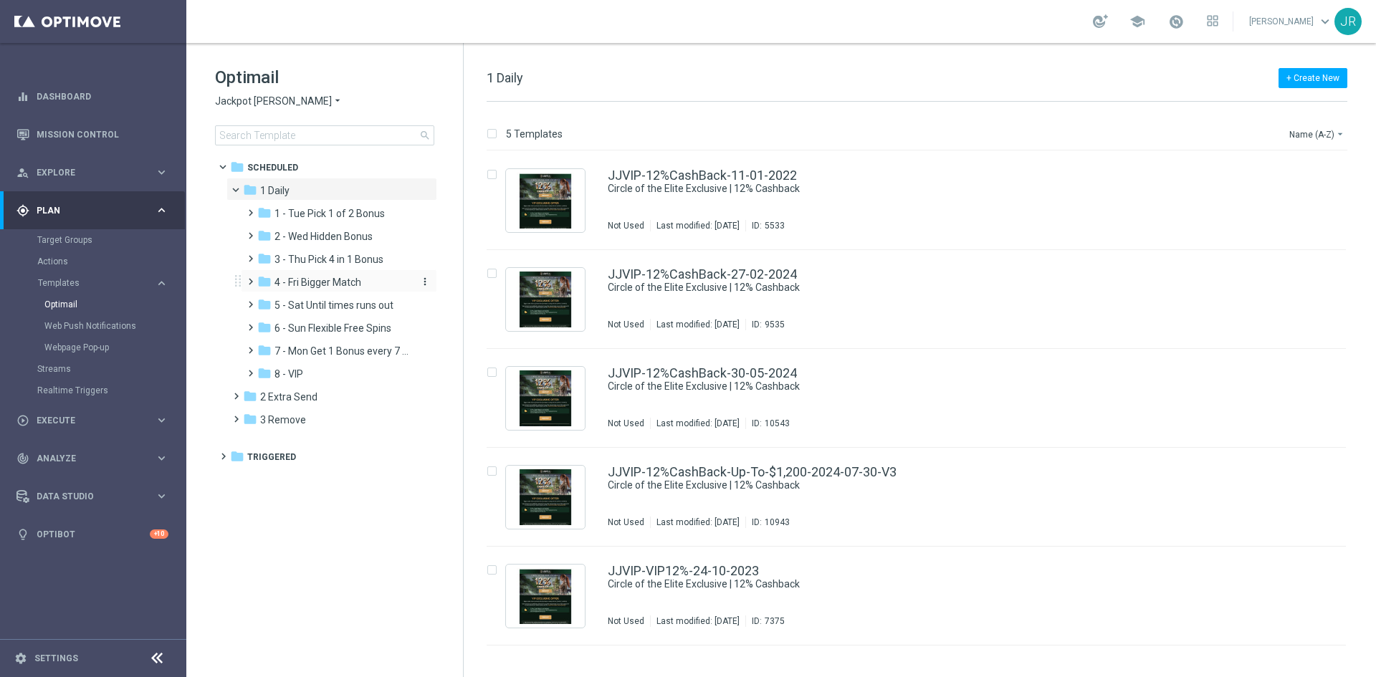
click at [305, 284] on span "4 - Fri Bigger Match" at bounding box center [317, 282] width 87 height 13
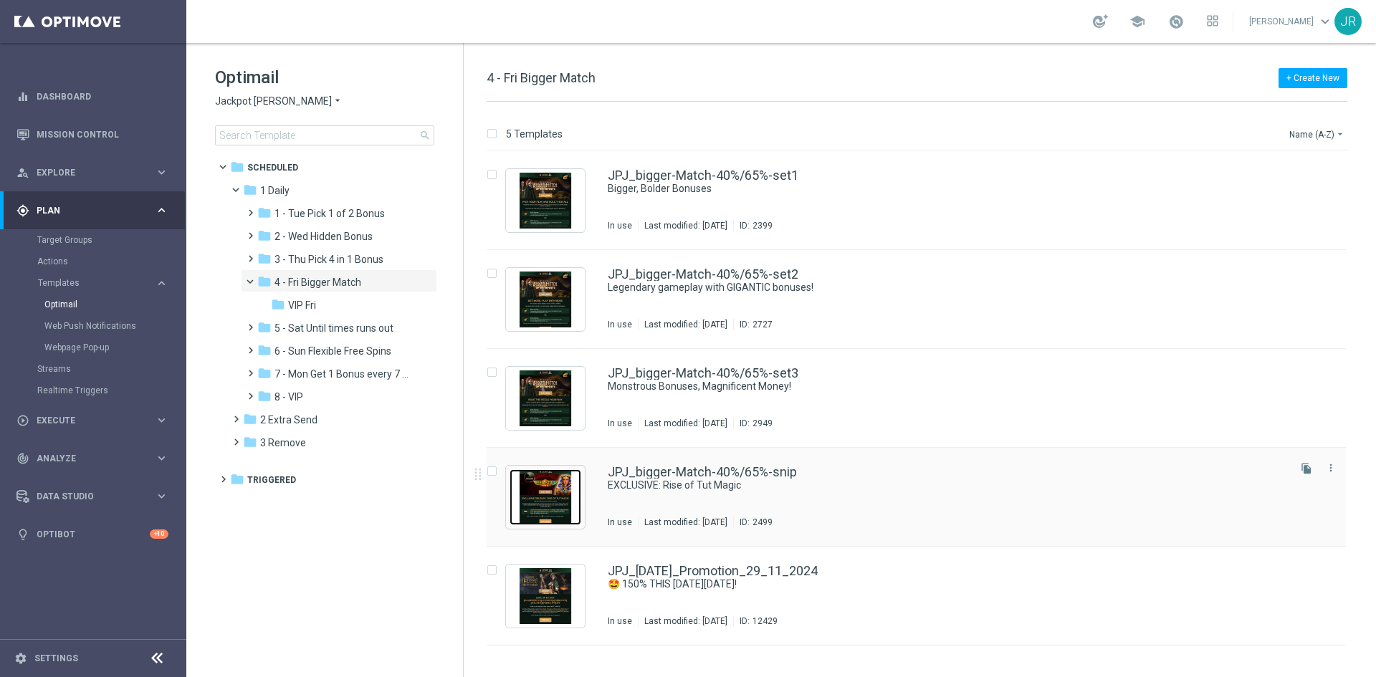
click at [549, 487] on img "Press SPACE to select this row." at bounding box center [545, 497] width 72 height 56
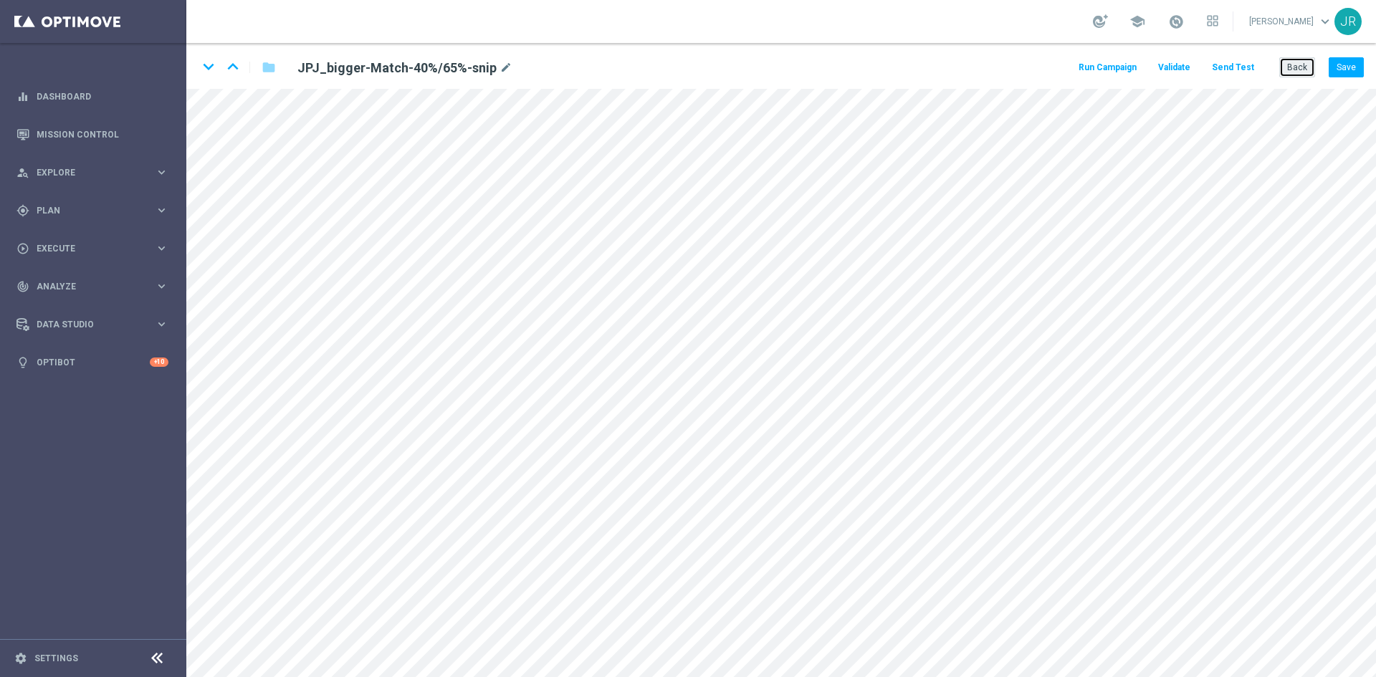
click at [1299, 57] on button "Back" at bounding box center [1297, 67] width 36 height 20
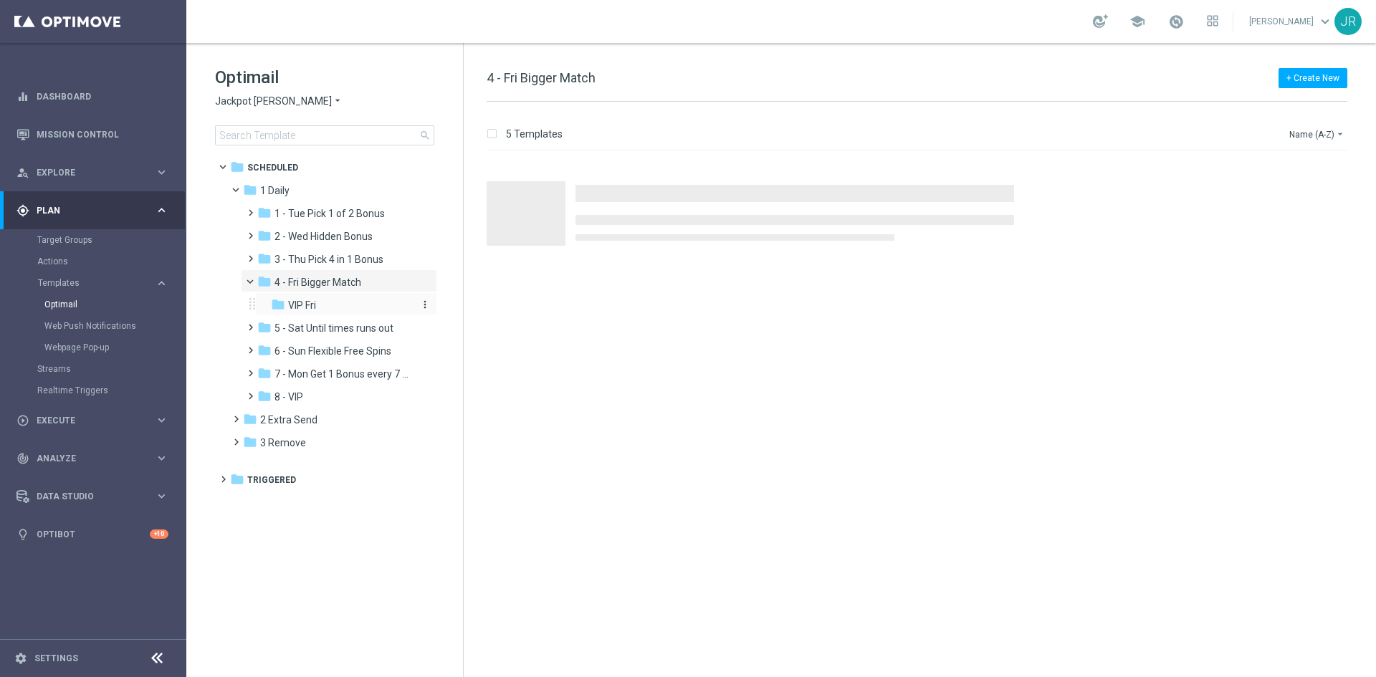
click at [347, 303] on div "folder VIP Fri" at bounding box center [341, 305] width 141 height 16
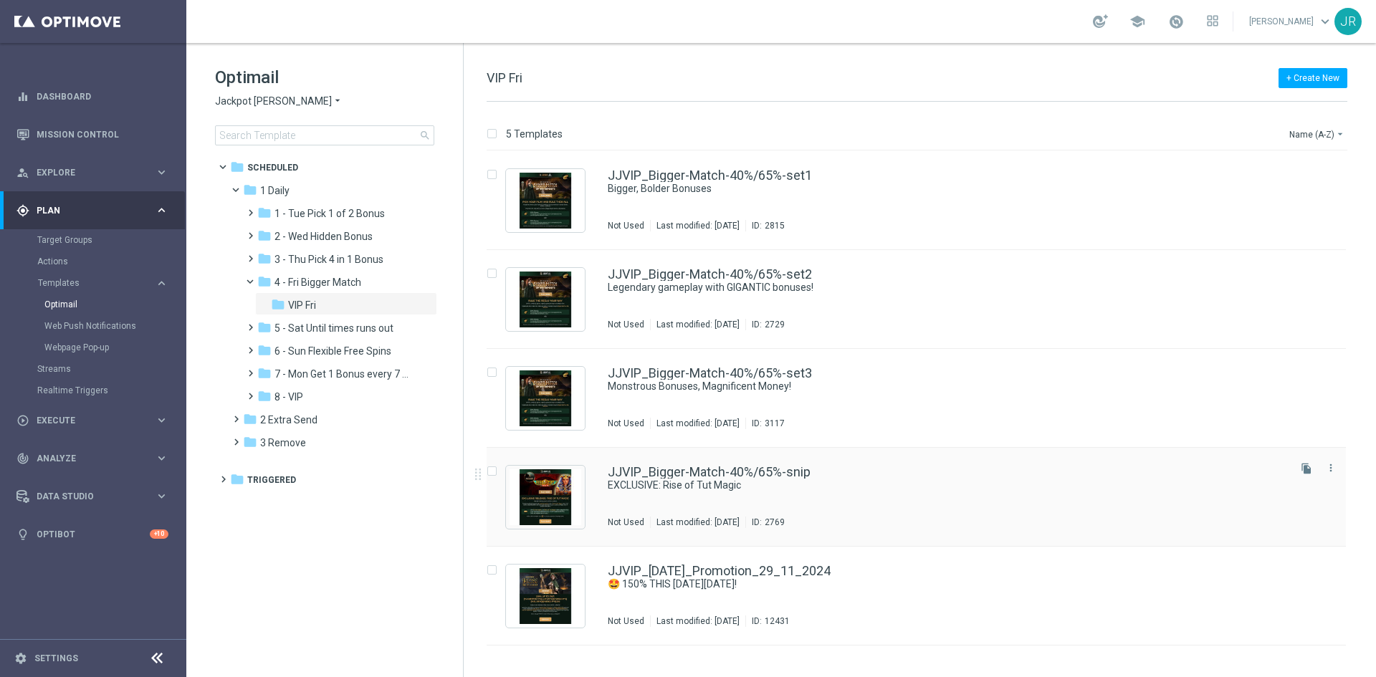
click at [723, 515] on div "JJVIP_Bigger-Match-40%/65%-snip EXCLUSIVE: Rise of Tut Magic Not Used Last modi…" at bounding box center [947, 497] width 678 height 62
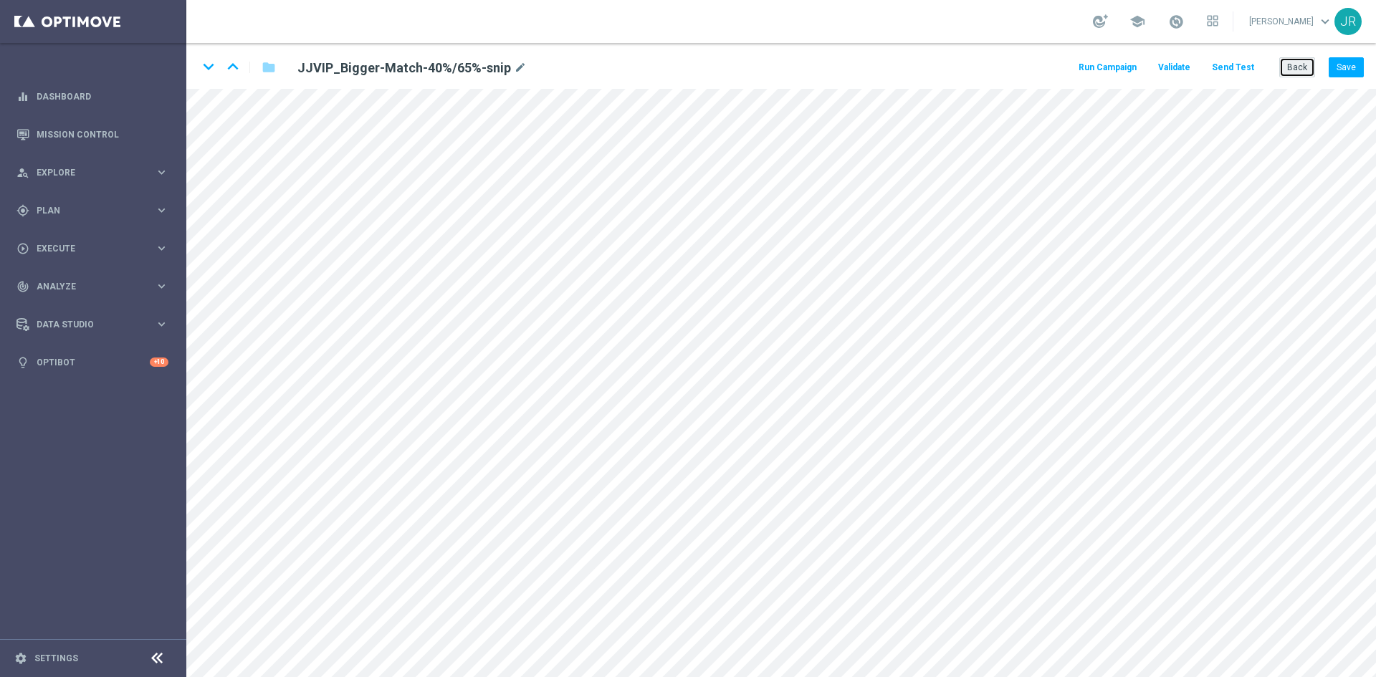
click at [1293, 70] on button "Back" at bounding box center [1297, 67] width 36 height 20
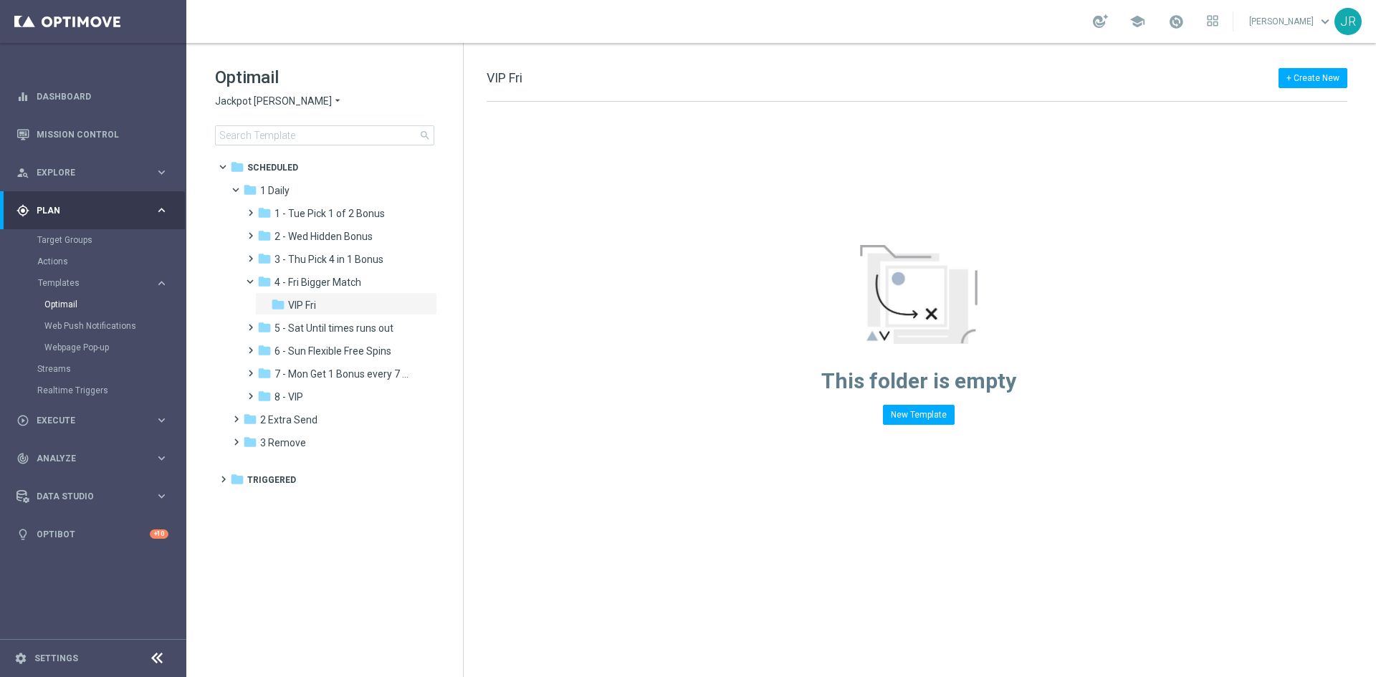
click at [229, 105] on span "Jackpot Jill" at bounding box center [273, 102] width 117 height 14
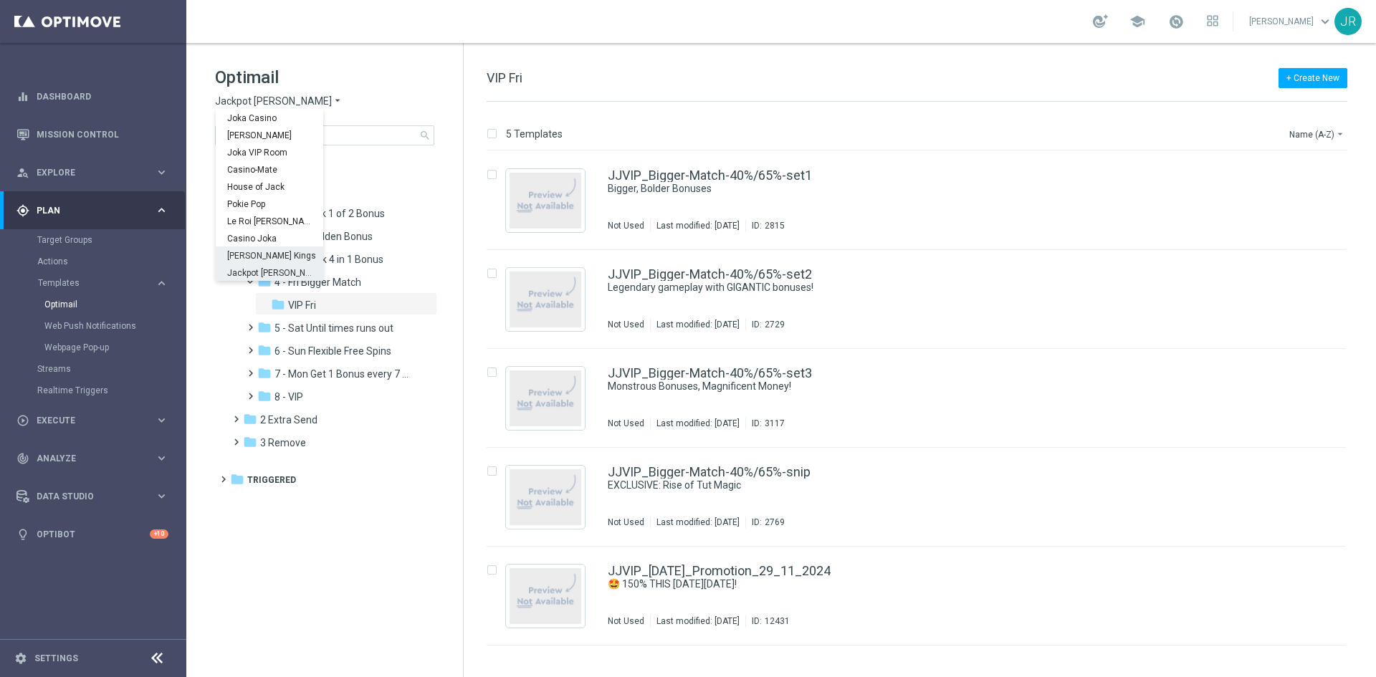
scroll to position [52, 0]
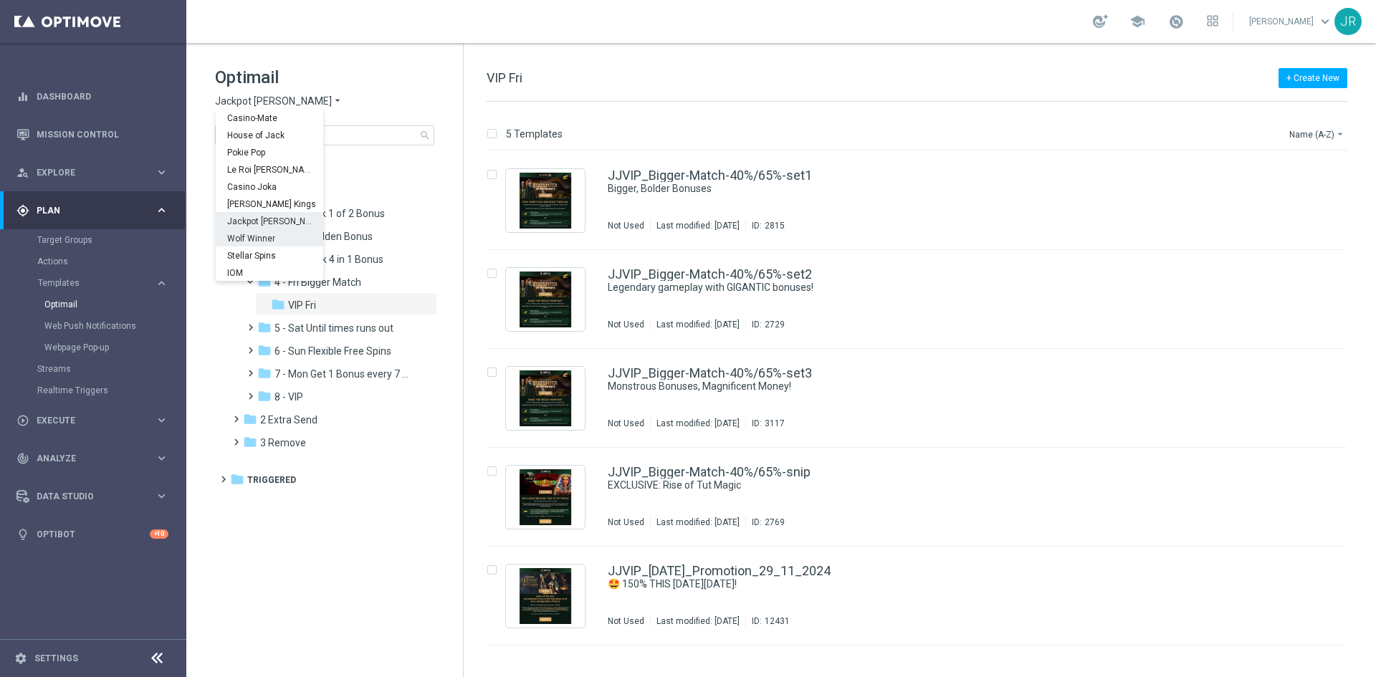
click at [0, 0] on span "Wolf Winner" at bounding box center [0, 0] width 0 height 0
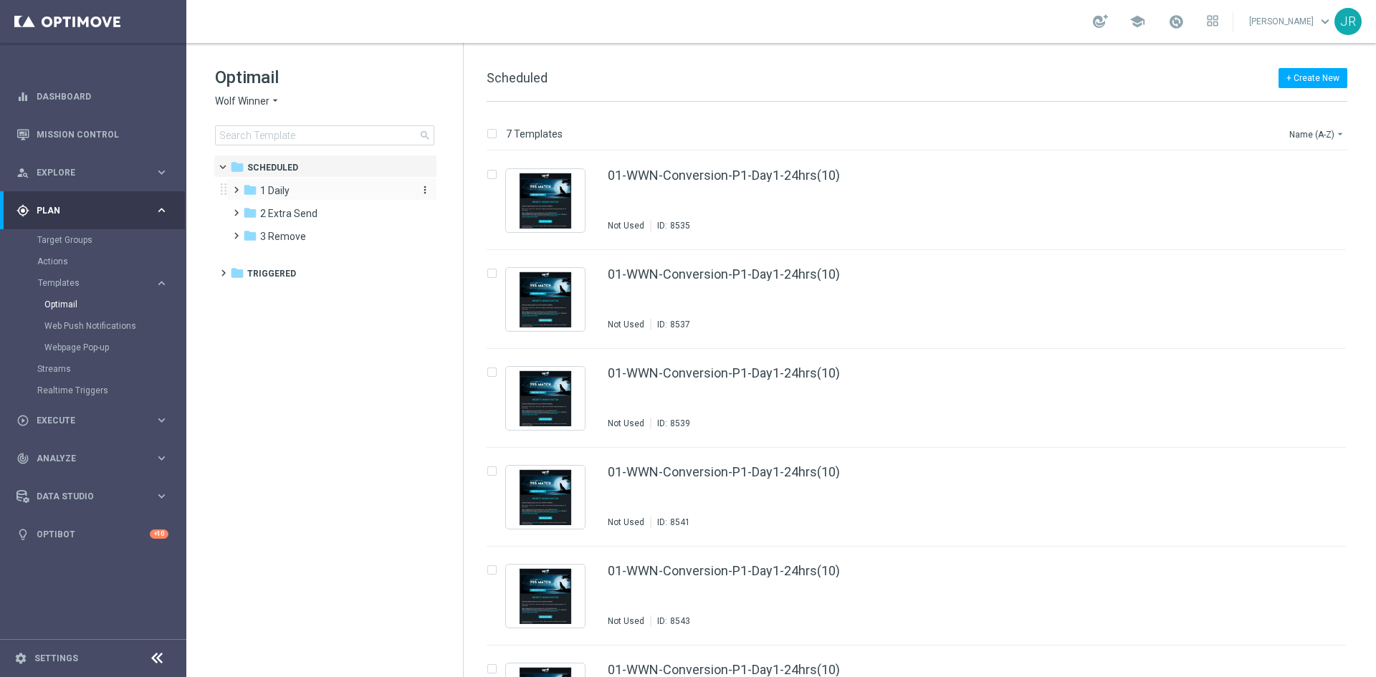
click at [274, 190] on span "1 Daily" at bounding box center [274, 190] width 29 height 13
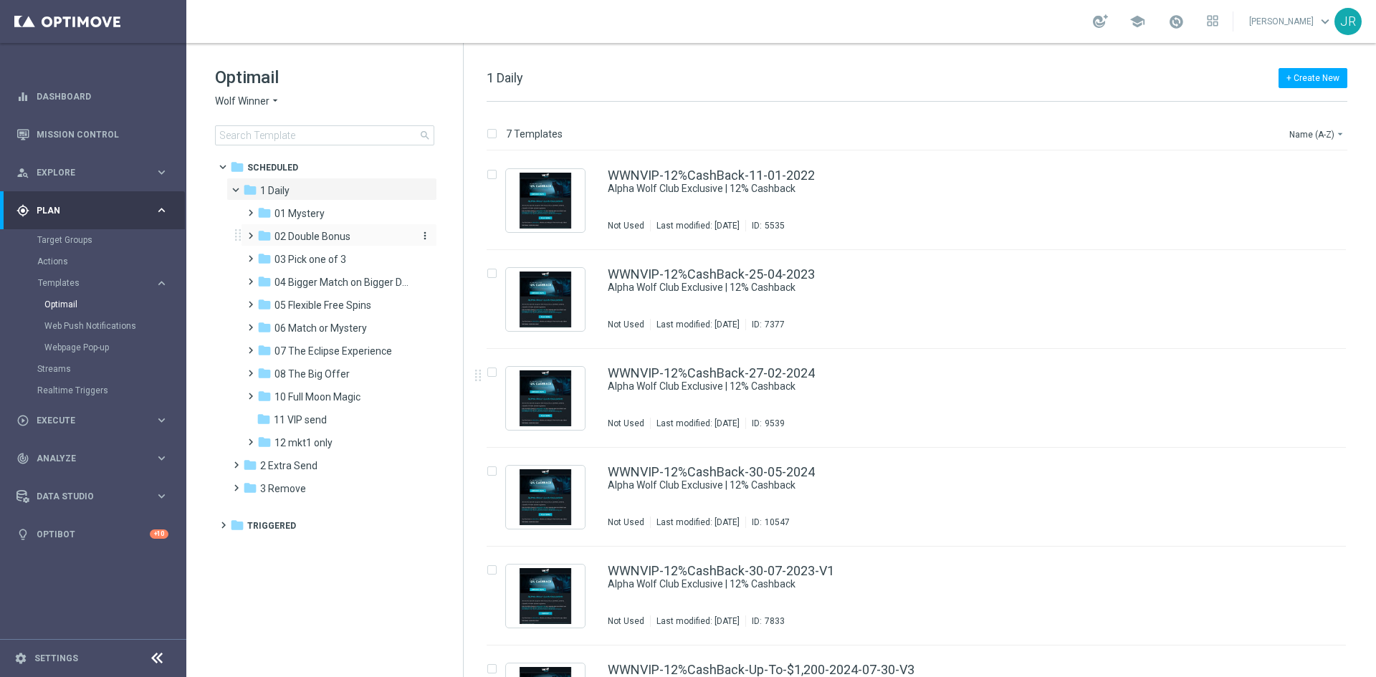
click at [326, 239] on span "02 Double Bonus" at bounding box center [312, 236] width 76 height 13
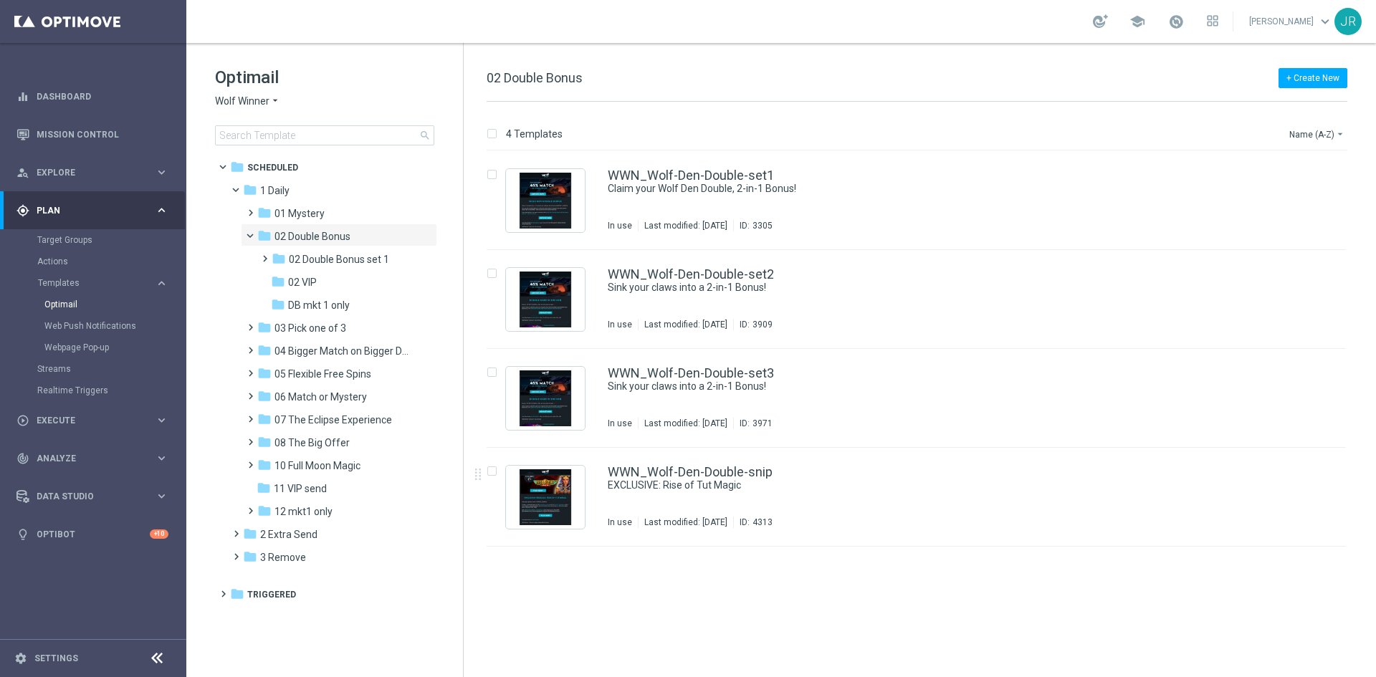
click at [666, 505] on div "WWN_Wolf-Den-Double-snip EXCLUSIVE: Rise of Tut Magic In use Last modified: Wed…" at bounding box center [947, 497] width 678 height 62
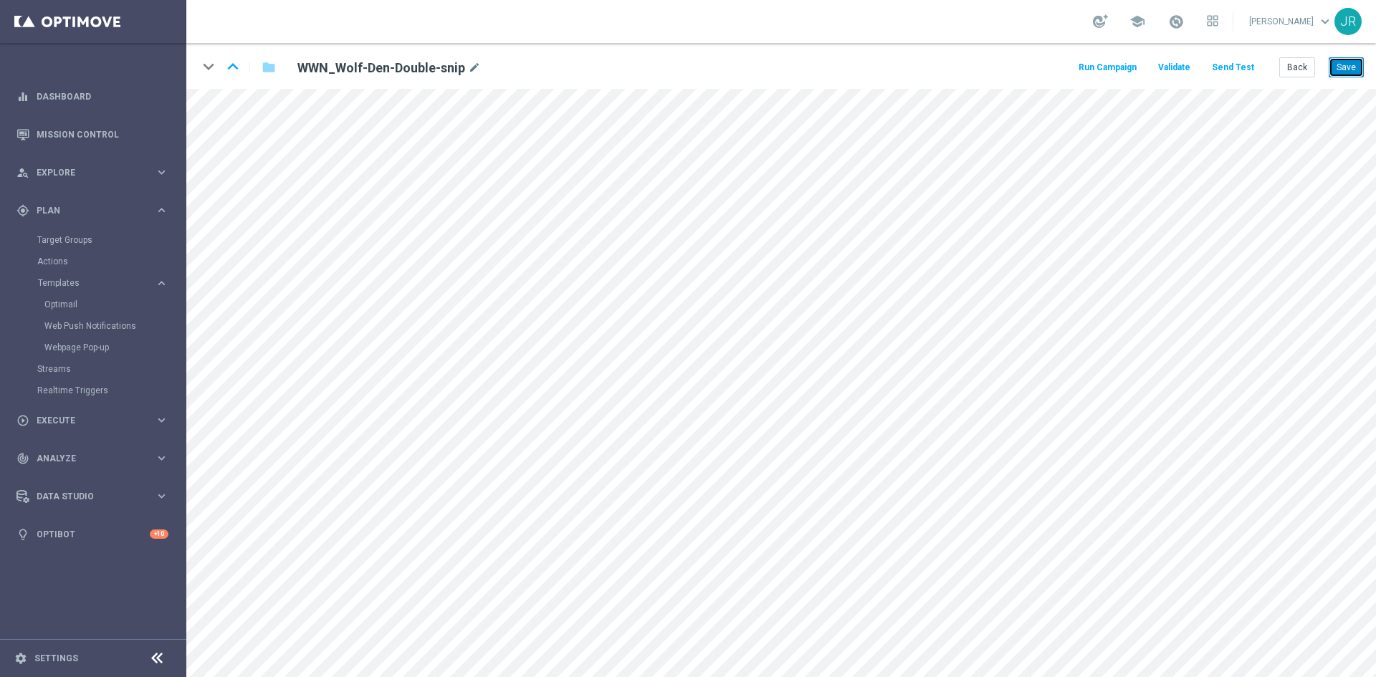
click at [1348, 70] on button "Save" at bounding box center [1345, 67] width 35 height 20
click at [1280, 63] on button "Back" at bounding box center [1297, 67] width 36 height 20
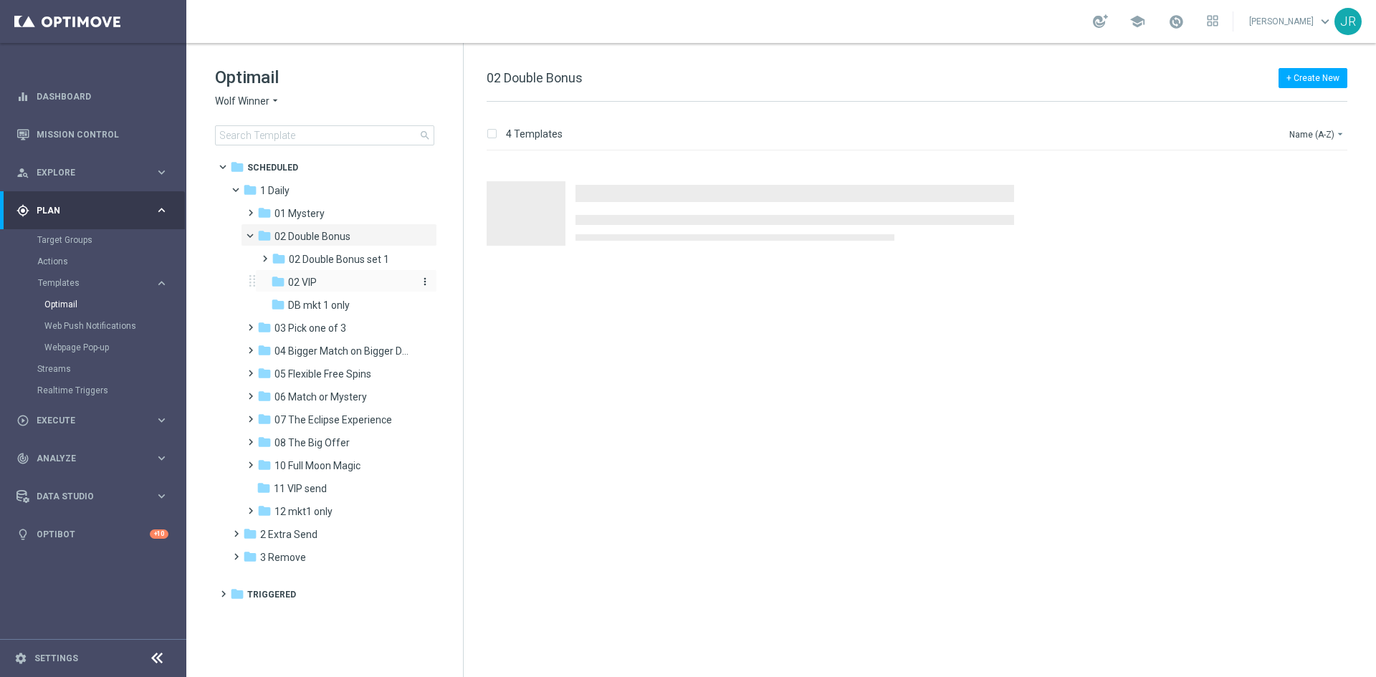
click at [300, 287] on span "02 VIP" at bounding box center [302, 282] width 29 height 13
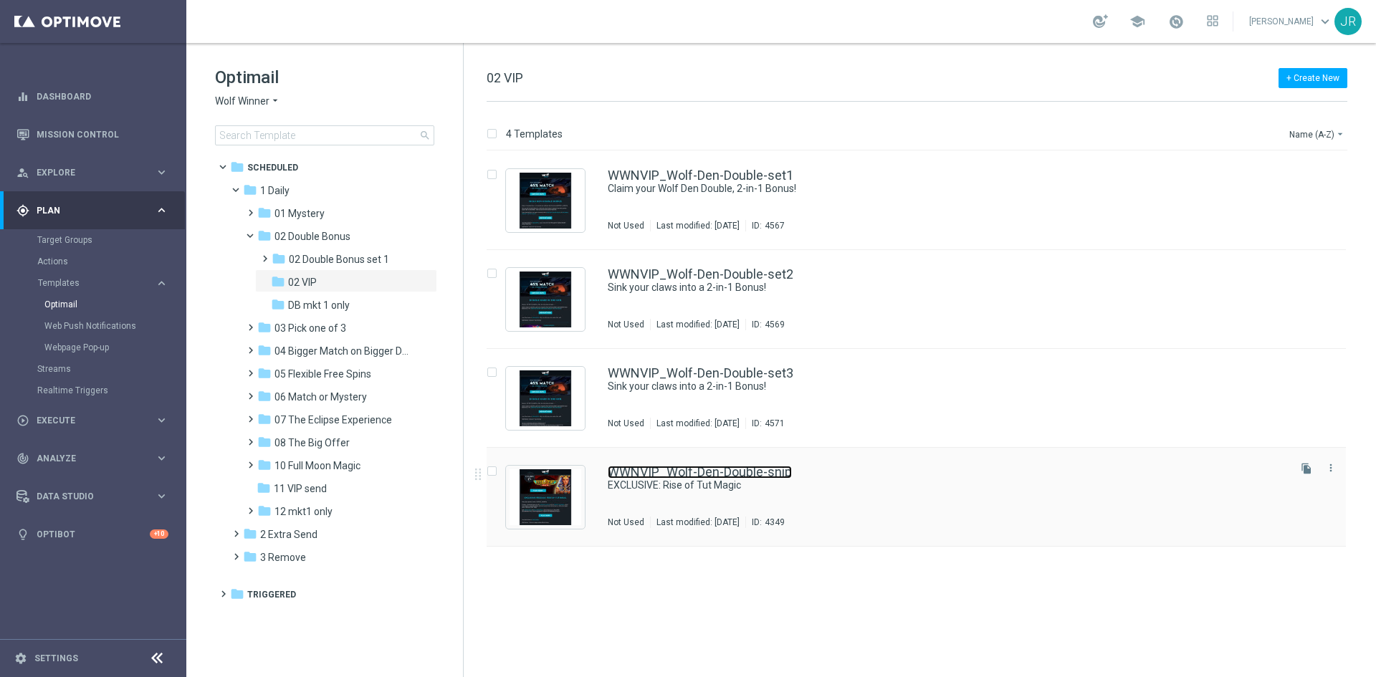
click at [761, 470] on link "WWNVIP_Wolf-Den-Double-snip" at bounding box center [700, 472] width 184 height 13
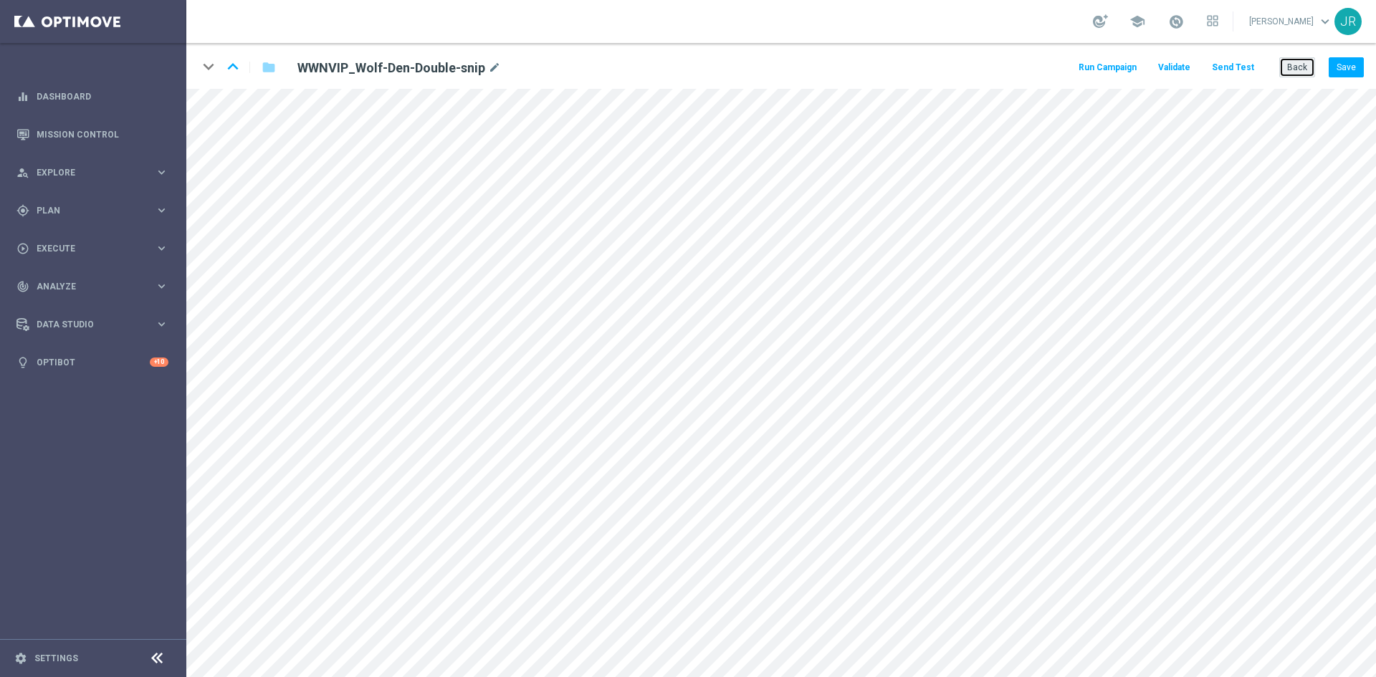
click at [1292, 77] on button "Back" at bounding box center [1297, 67] width 36 height 20
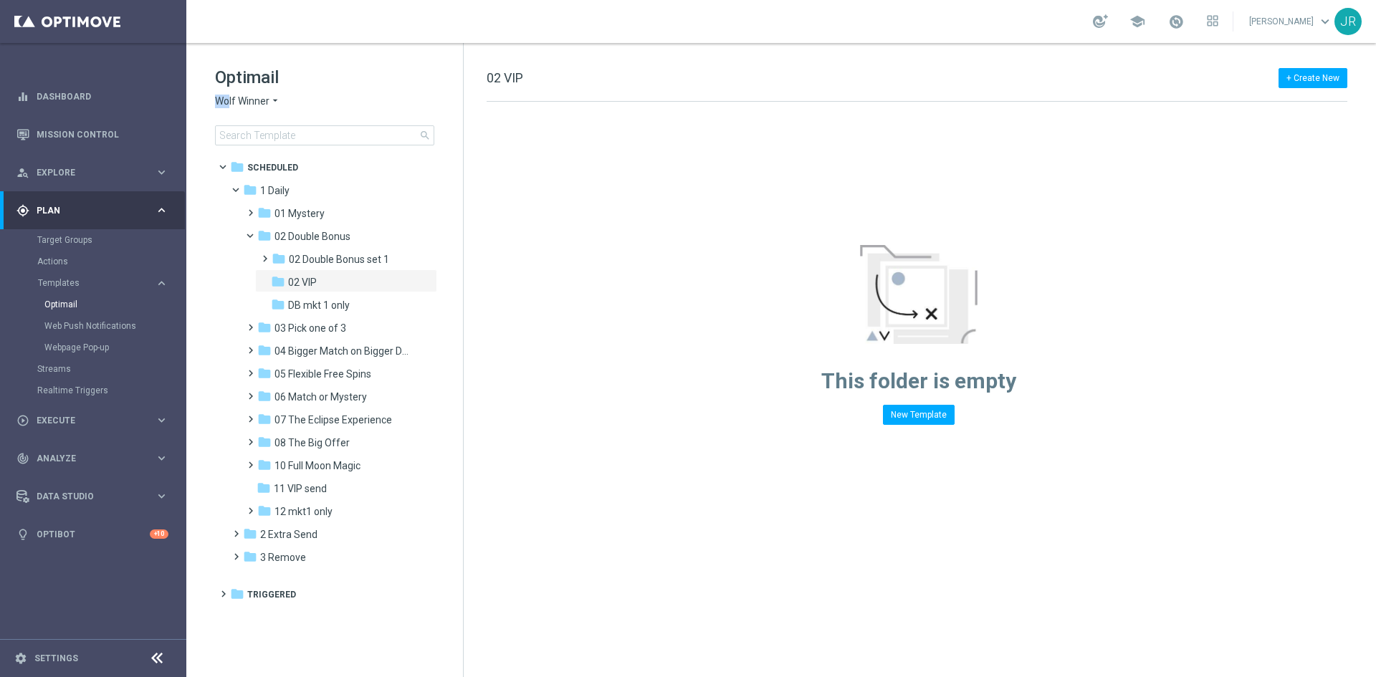
click at [228, 95] on div "Optimail Wolf Winner arrow_drop_down × Wolf Winner search" at bounding box center [339, 106] width 248 height 80
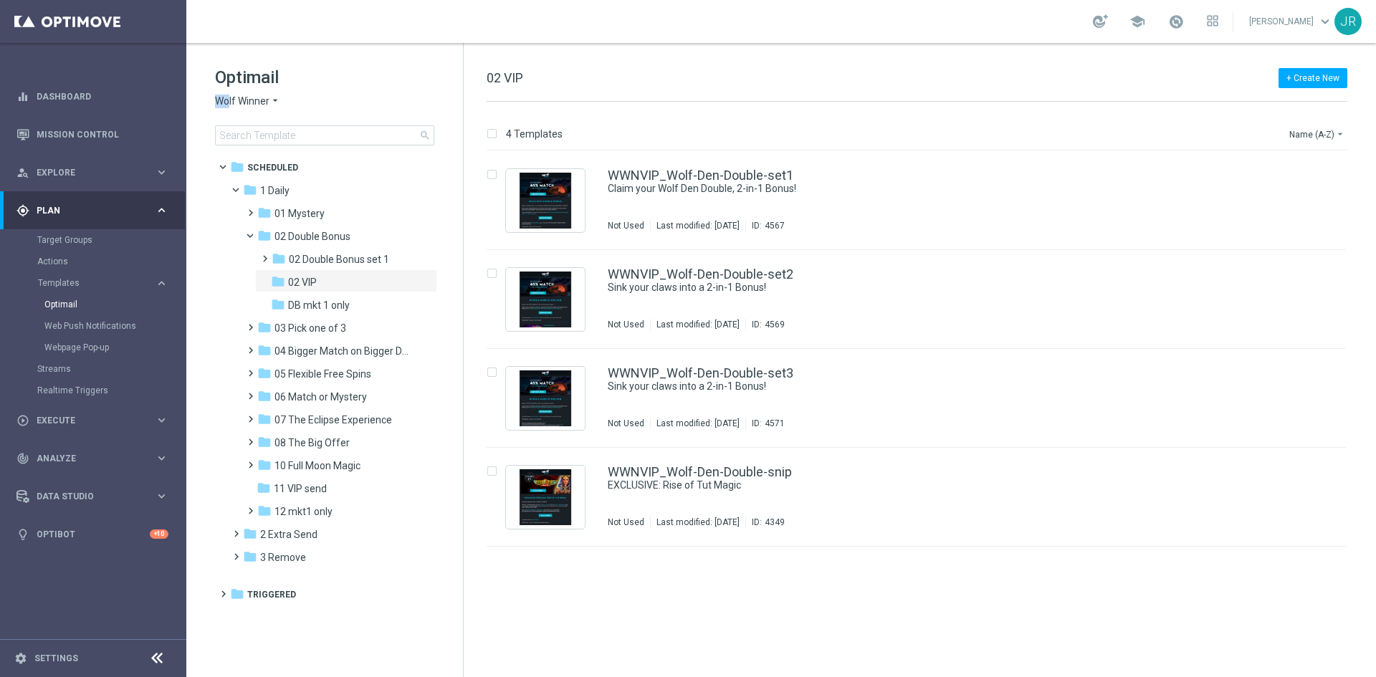
click at [239, 99] on span "Wolf Winner" at bounding box center [242, 102] width 54 height 14
click at [252, 250] on div "Stellar Spins" at bounding box center [269, 254] width 107 height 17
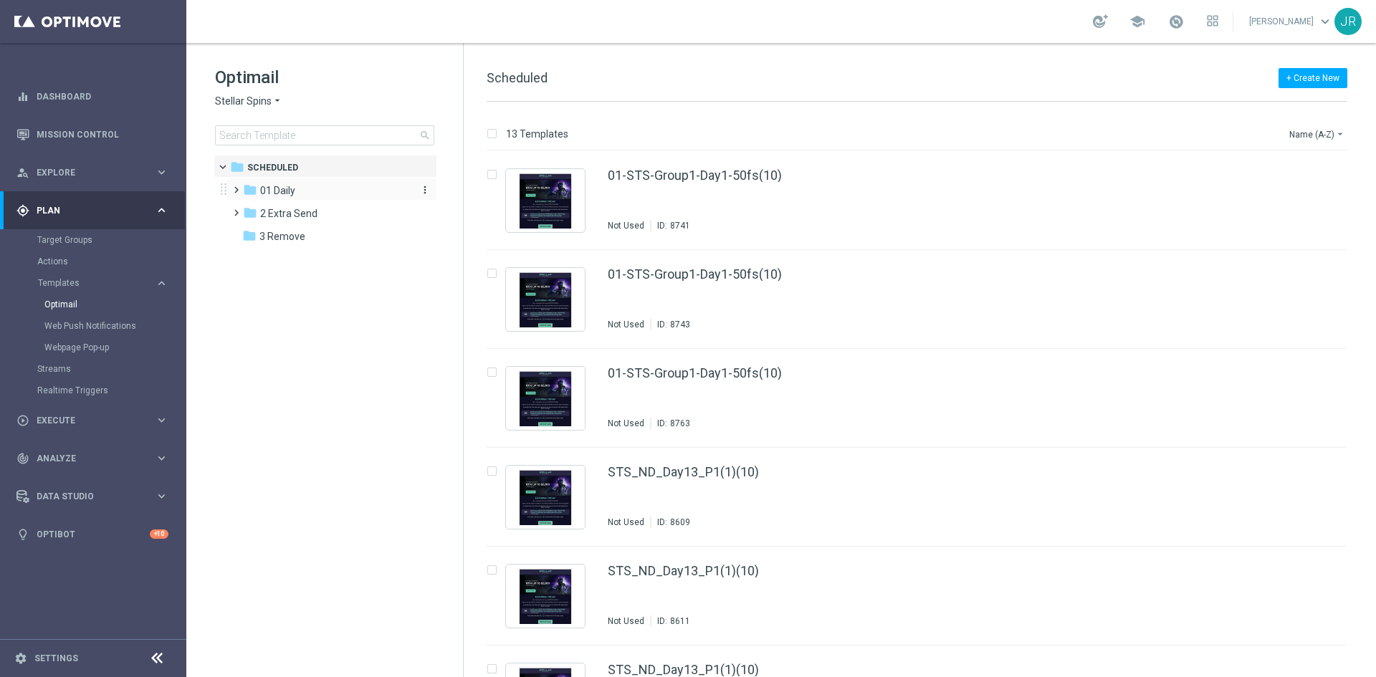
click at [259, 187] on div "folder 01 Daily" at bounding box center [325, 191] width 165 height 16
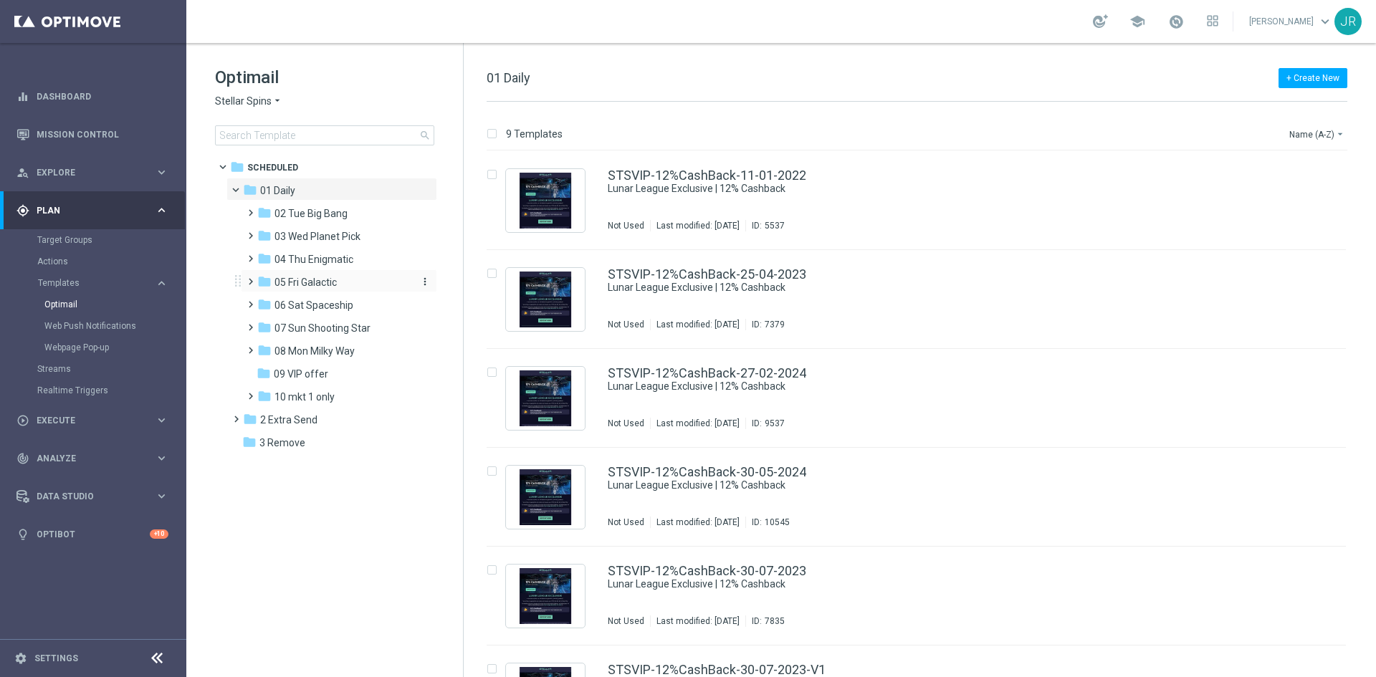
click at [305, 285] on span "05 Fri Galactic" at bounding box center [305, 282] width 62 height 13
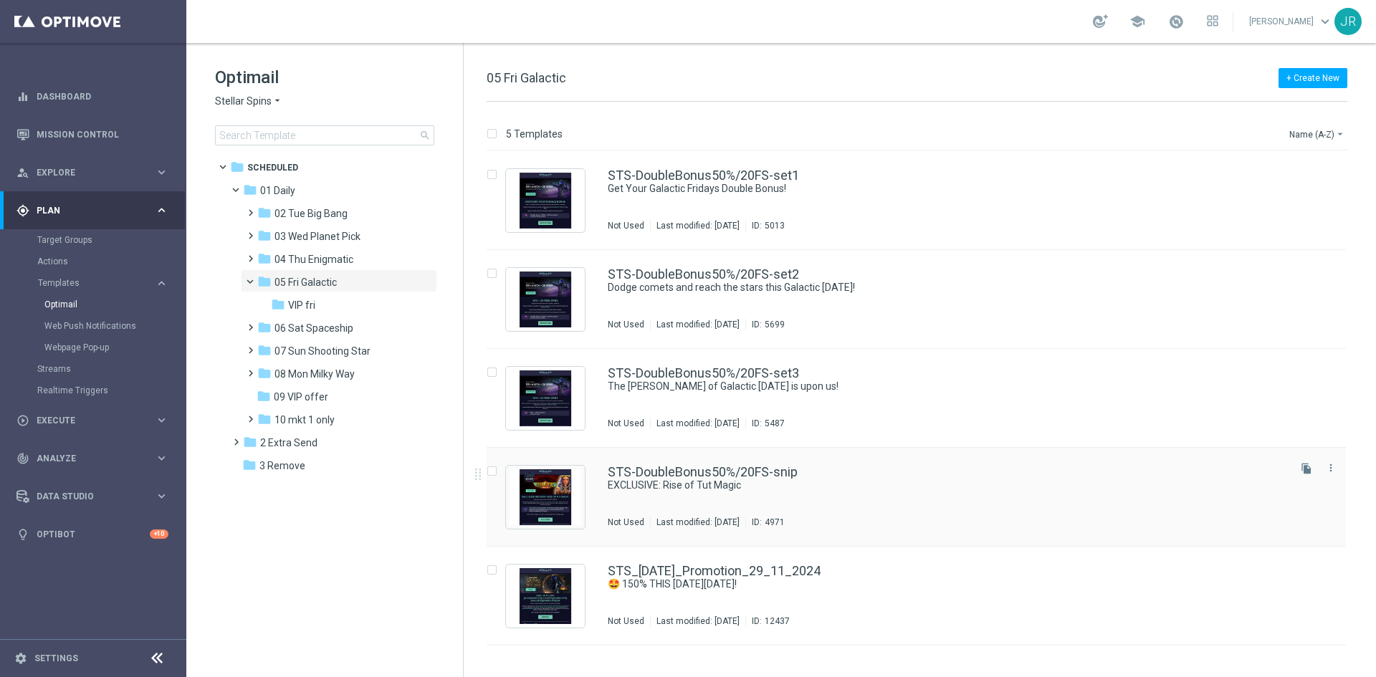
click at [621, 499] on div "STS-DoubleBonus50%/20FS-snip EXCLUSIVE: Rise of Tut Magic Not Used Last modifie…" at bounding box center [947, 497] width 678 height 62
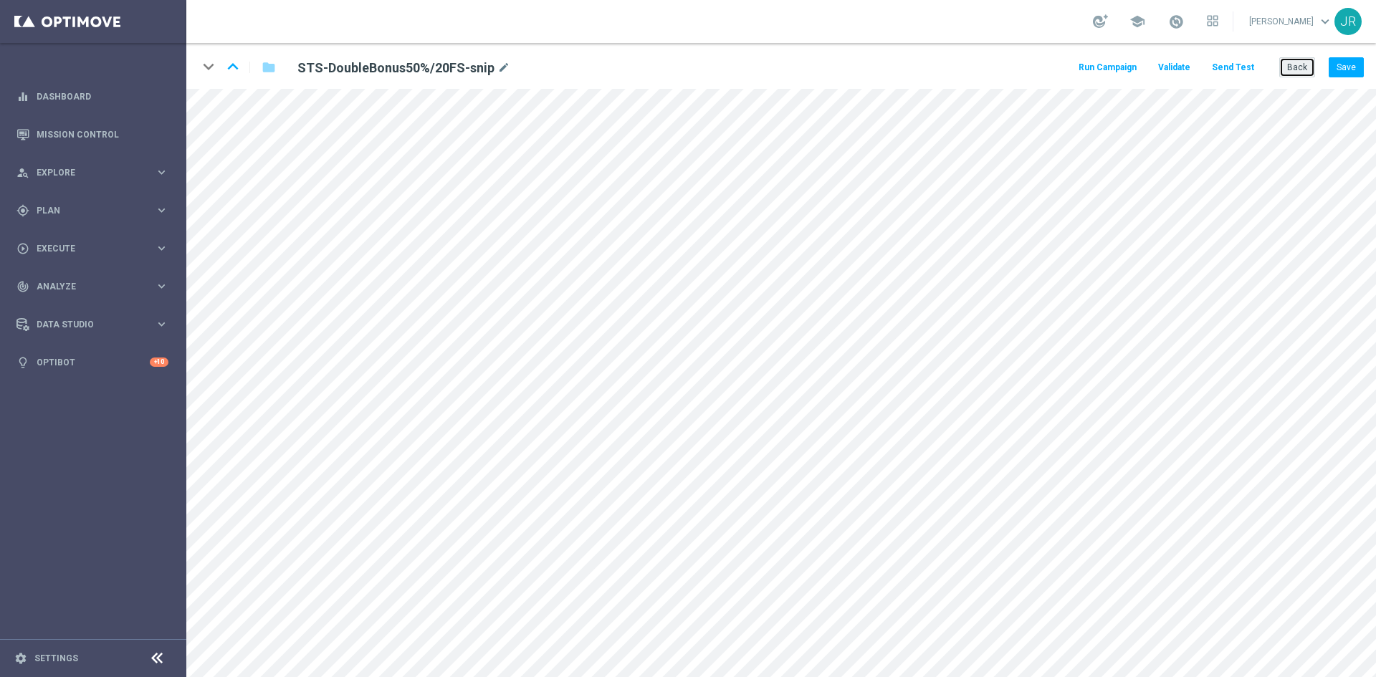
click at [1295, 72] on button "Back" at bounding box center [1297, 67] width 36 height 20
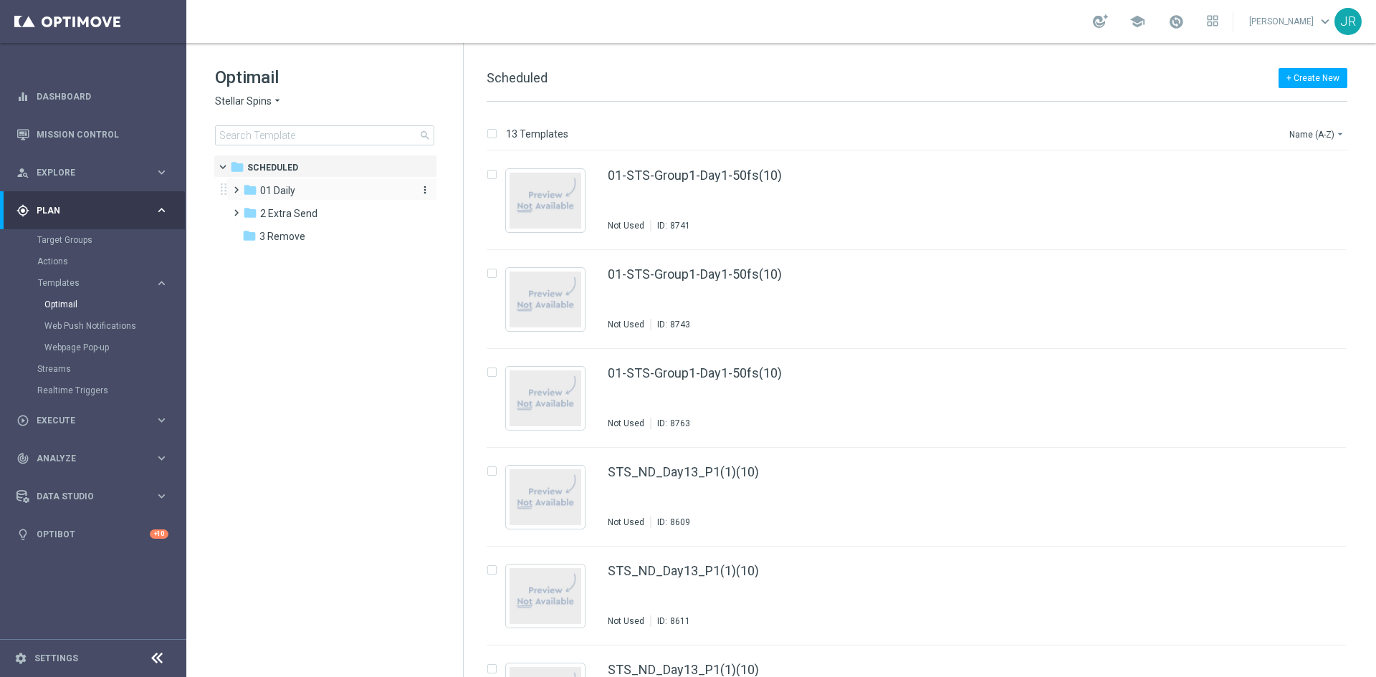
click at [320, 185] on div "folder 01 Daily" at bounding box center [325, 191] width 165 height 16
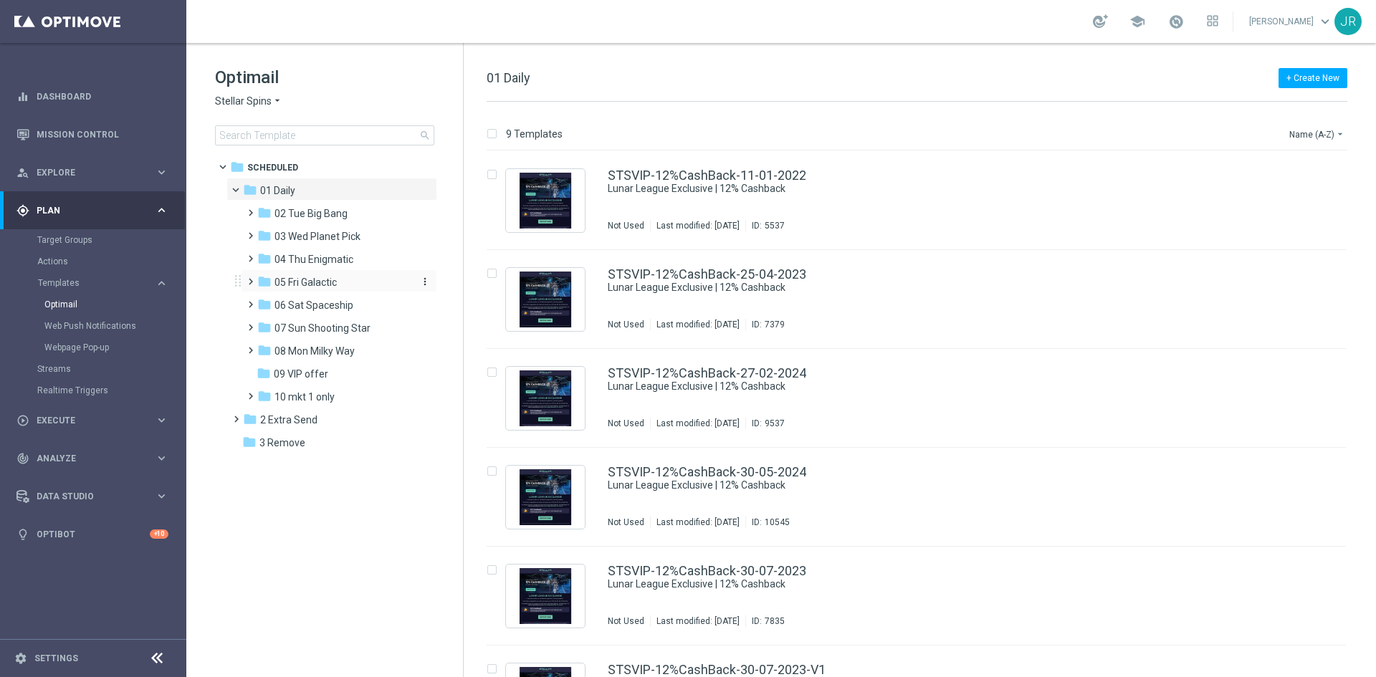
click at [329, 286] on span "05 Fri Galactic" at bounding box center [305, 282] width 62 height 13
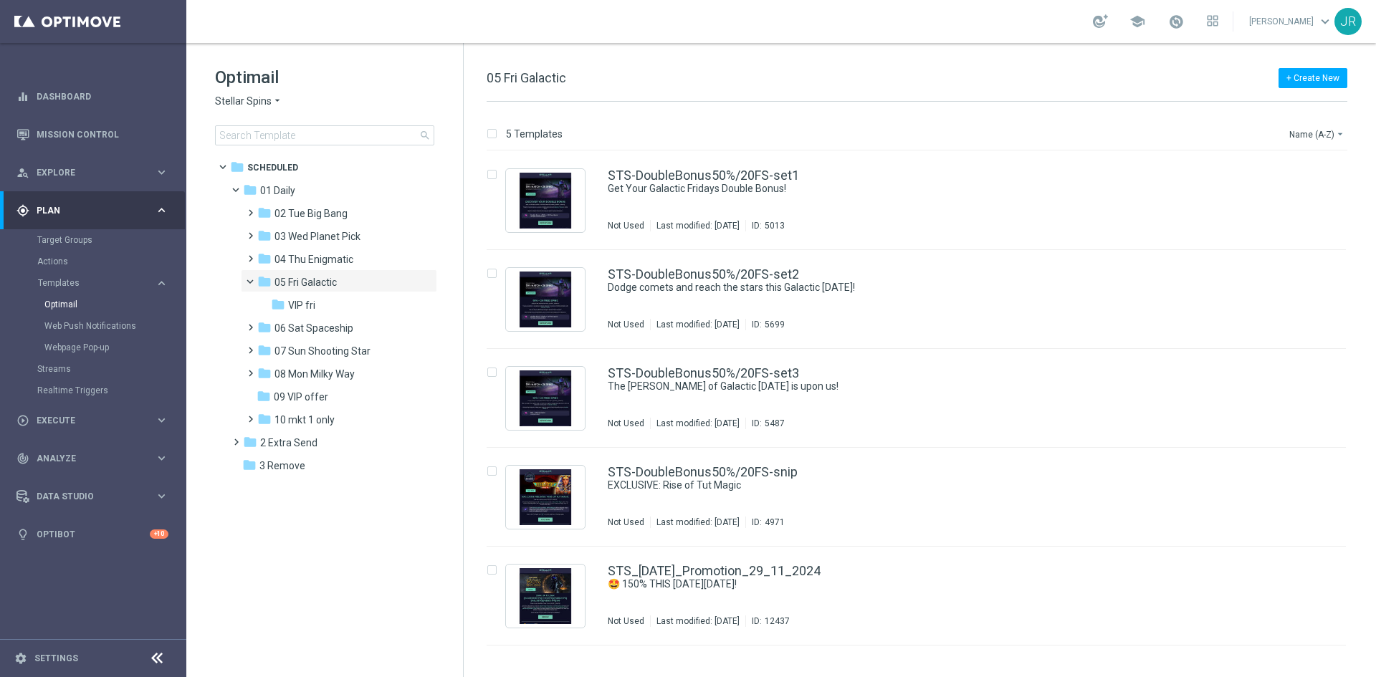
drag, startPoint x: 330, startPoint y: 300, endPoint x: 886, endPoint y: 314, distance: 556.9
click at [332, 304] on div "folder VIP fri" at bounding box center [341, 305] width 141 height 16
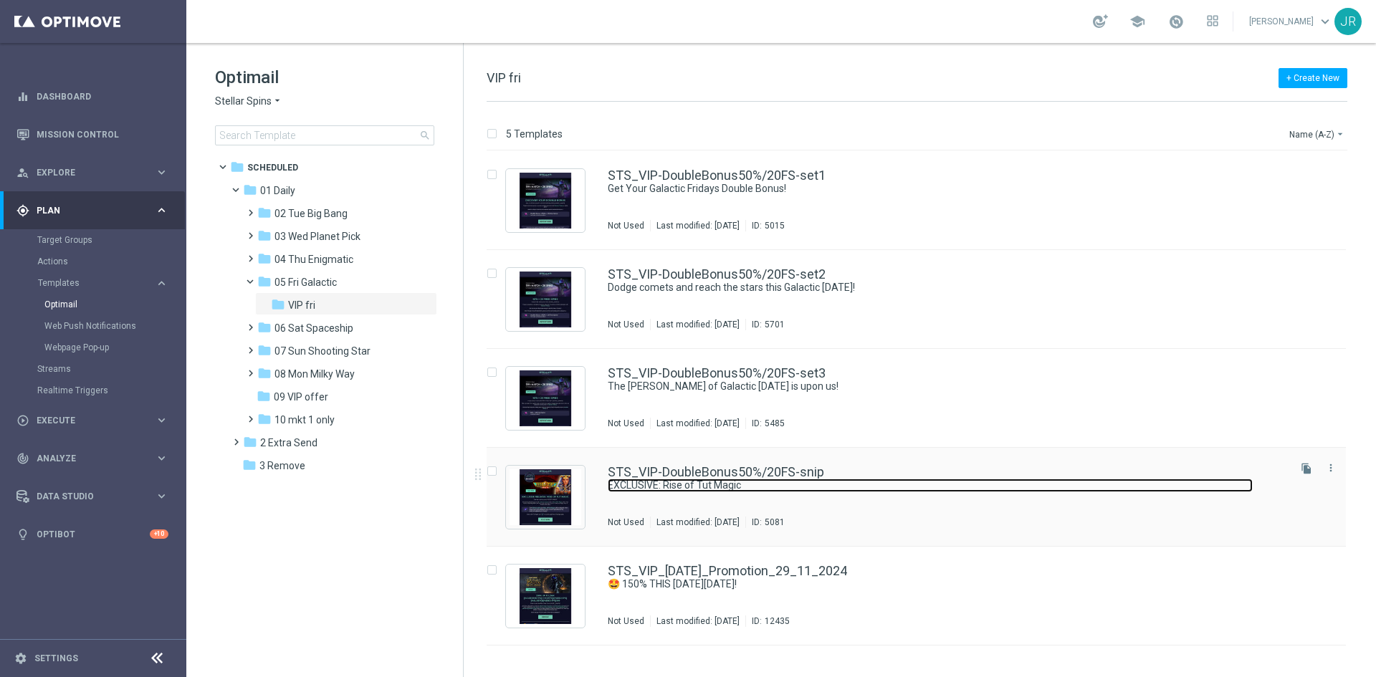
click at [643, 483] on link "EXCLUSIVE: Rise of Tut Magic" at bounding box center [930, 486] width 645 height 14
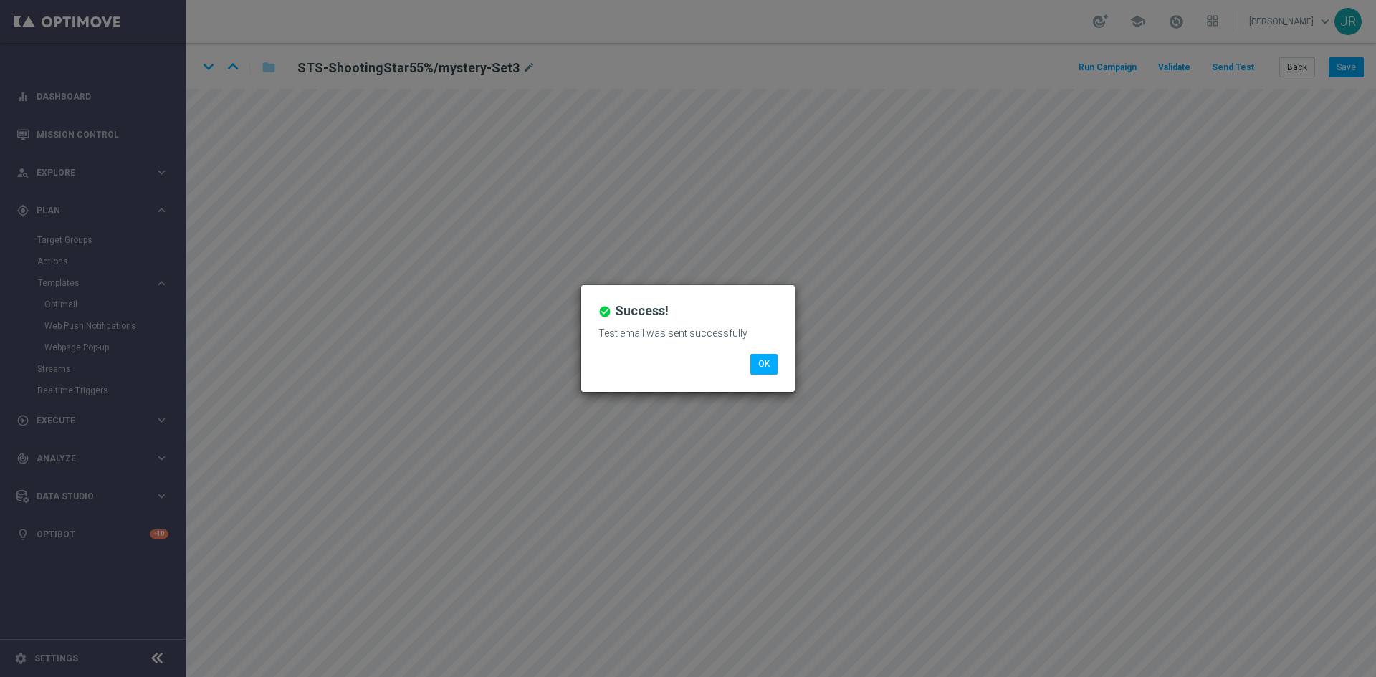
click at [771, 346] on div "Test email was sent successfully" at bounding box center [688, 338] width 201 height 31
click at [767, 356] on button "OK" at bounding box center [763, 364] width 27 height 20
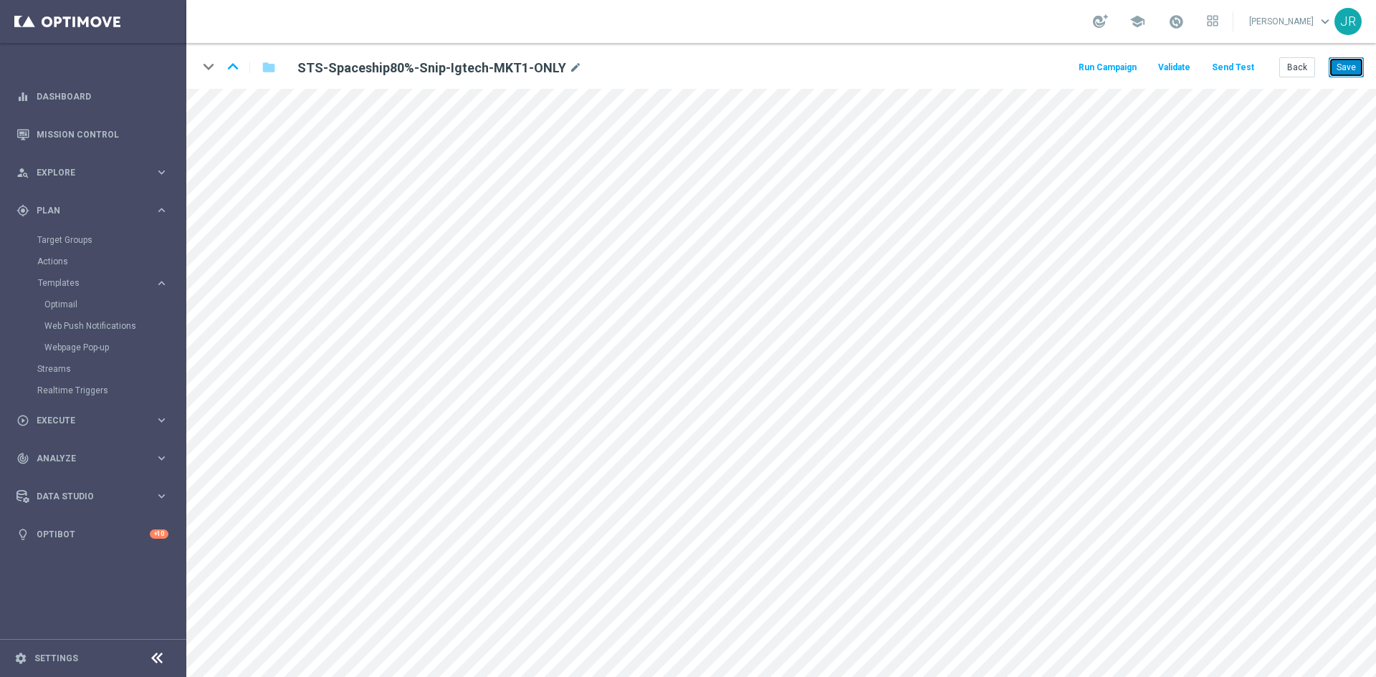
click at [1351, 69] on button "Save" at bounding box center [1345, 67] width 35 height 20
click at [1297, 71] on button "Back" at bounding box center [1297, 67] width 36 height 20
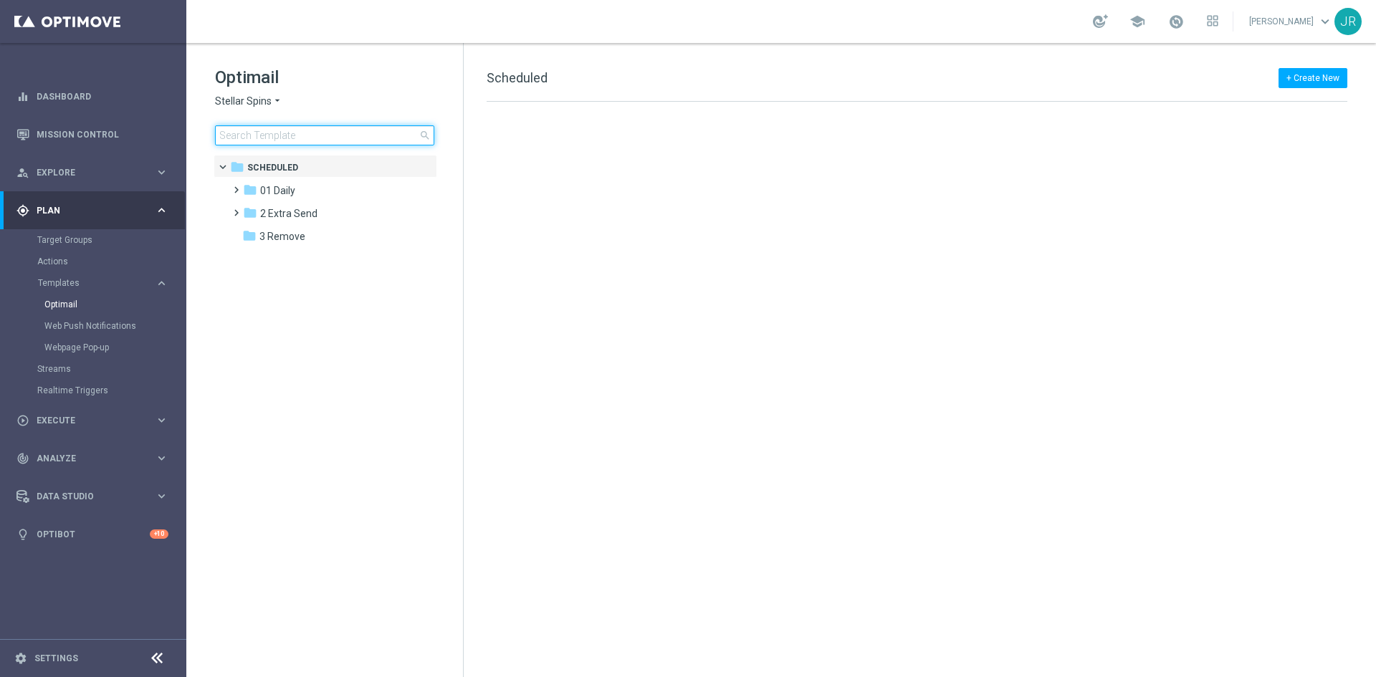
click at [232, 137] on input at bounding box center [324, 135] width 219 height 20
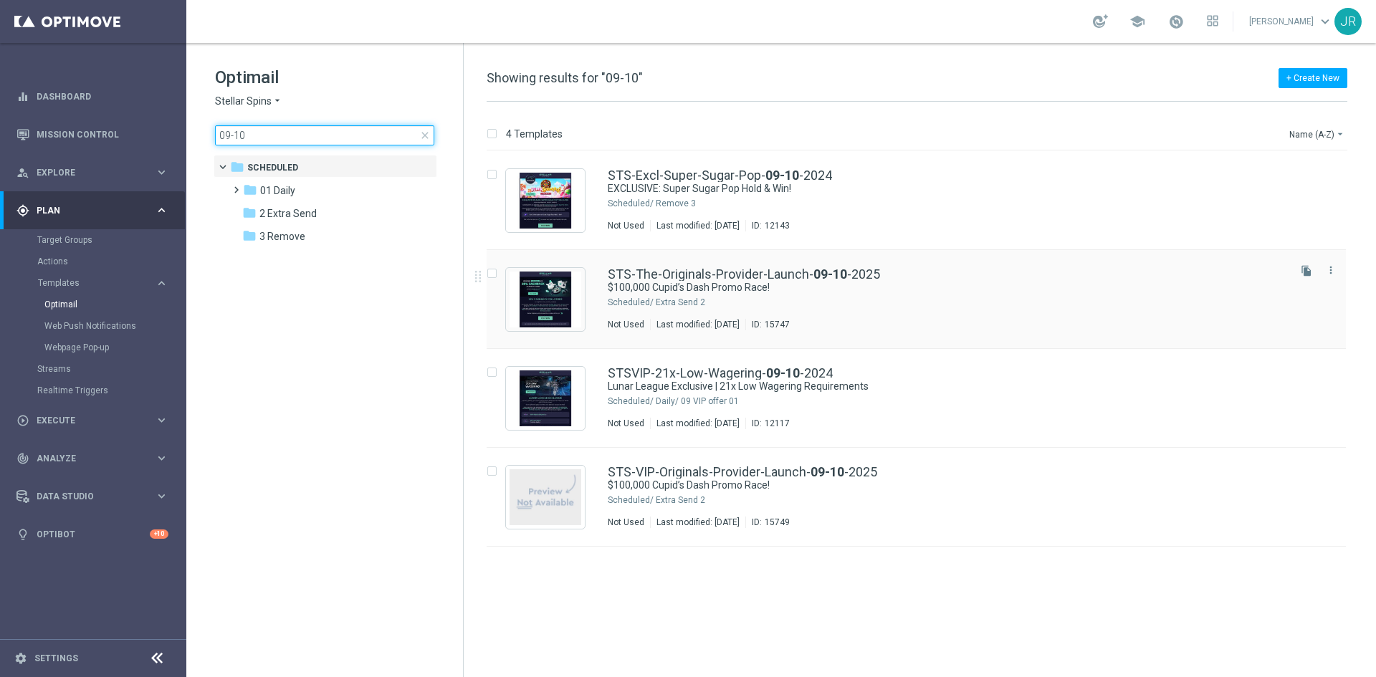
type input "09-10"
drag, startPoint x: 690, startPoint y: 306, endPoint x: 707, endPoint y: 333, distance: 32.2
click at [690, 306] on div "2 Extra Send" at bounding box center [971, 302] width 630 height 11
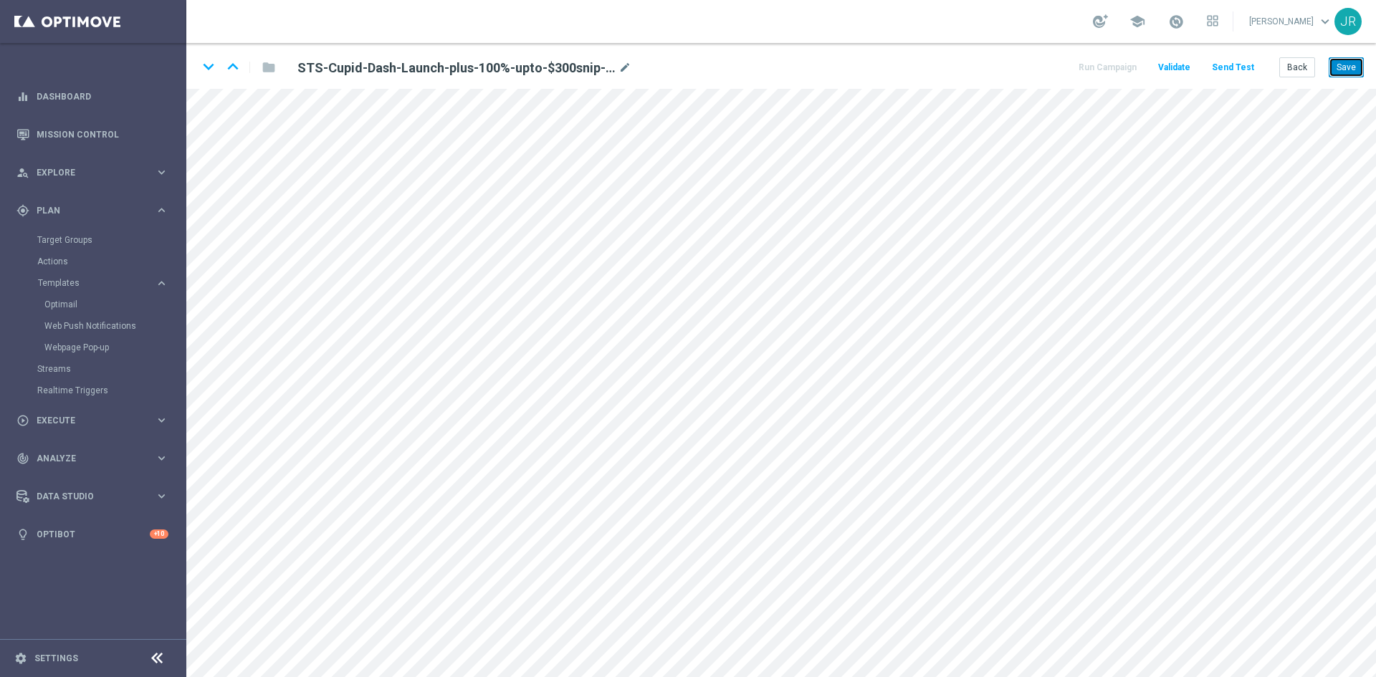
drag, startPoint x: 1351, startPoint y: 63, endPoint x: 1350, endPoint y: 82, distance: 18.6
click at [1350, 64] on button "Save" at bounding box center [1345, 67] width 35 height 20
click at [1355, 62] on button "Save" at bounding box center [1345, 67] width 35 height 20
click at [1341, 64] on button "Save" at bounding box center [1345, 67] width 35 height 20
click at [1349, 67] on button "Save" at bounding box center [1345, 67] width 35 height 20
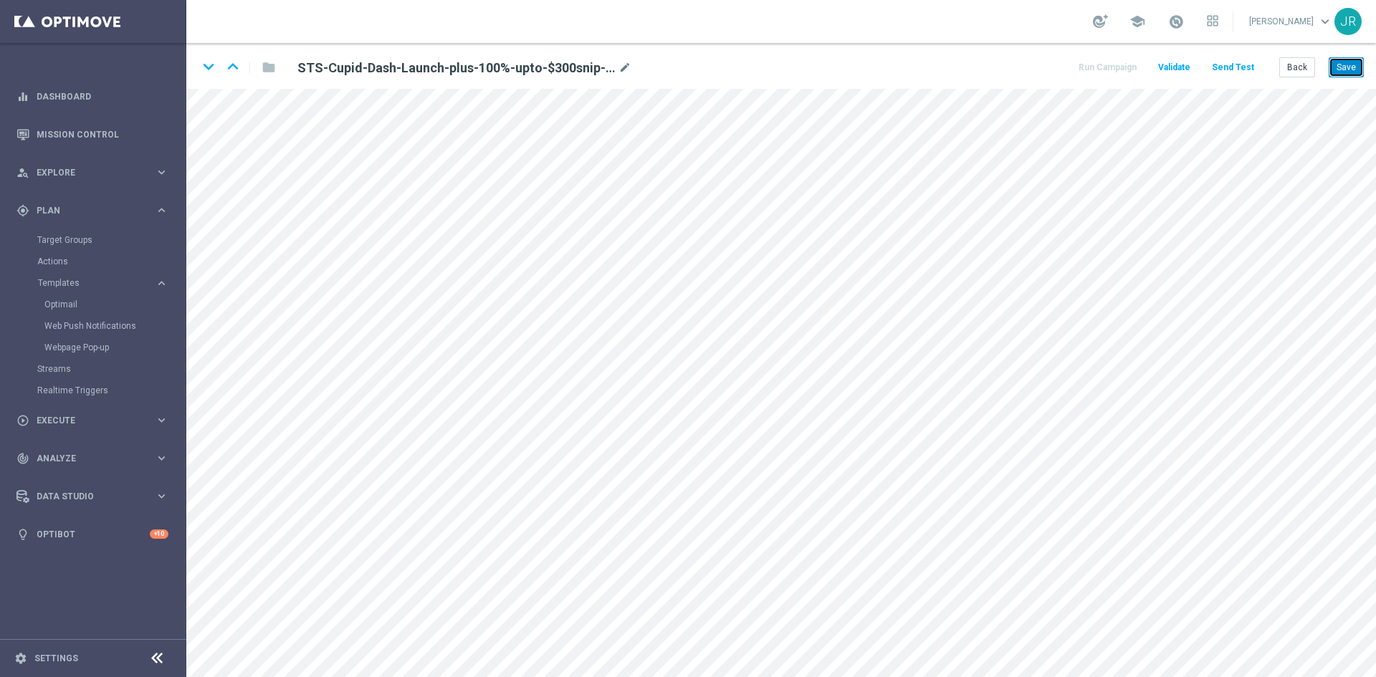
click at [1338, 73] on button "Save" at bounding box center [1345, 67] width 35 height 20
drag, startPoint x: 1346, startPoint y: 66, endPoint x: 1328, endPoint y: 85, distance: 26.3
click at [1346, 67] on button "Save" at bounding box center [1345, 67] width 35 height 20
click at [1335, 74] on button "Save" at bounding box center [1345, 67] width 35 height 20
click at [617, 63] on div "STS-Cupid-Dash-Launch-plus-100%-upto-$300snip-12-02-2025(1) mode_edit" at bounding box center [464, 67] width 334 height 17
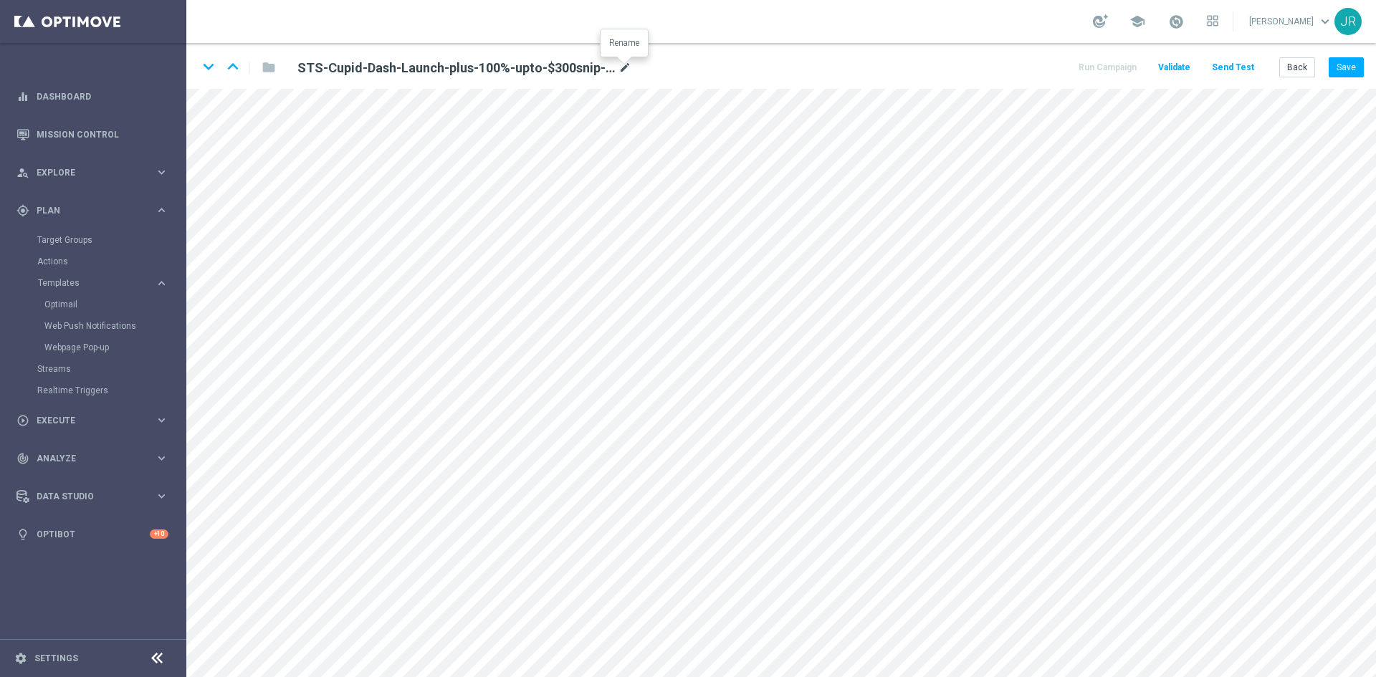
click at [620, 69] on icon "mode_edit" at bounding box center [624, 67] width 13 height 17
click at [590, 71] on input "STS-Cupid-Dash-Launch-plus-100%-upto-$300snip-12-02-2025(1)" at bounding box center [464, 67] width 355 height 20
drag, startPoint x: 464, startPoint y: 62, endPoint x: 241, endPoint y: 67, distance: 222.2
click at [241, 67] on div "keyboard_arrow_down keyboard_arrow_up folder STS-Cupid-Dash-Launch-plus-100%-up…" at bounding box center [426, 67] width 456 height 23
type input "STS-The-Originals-Provider-Launch-09-10-2025"
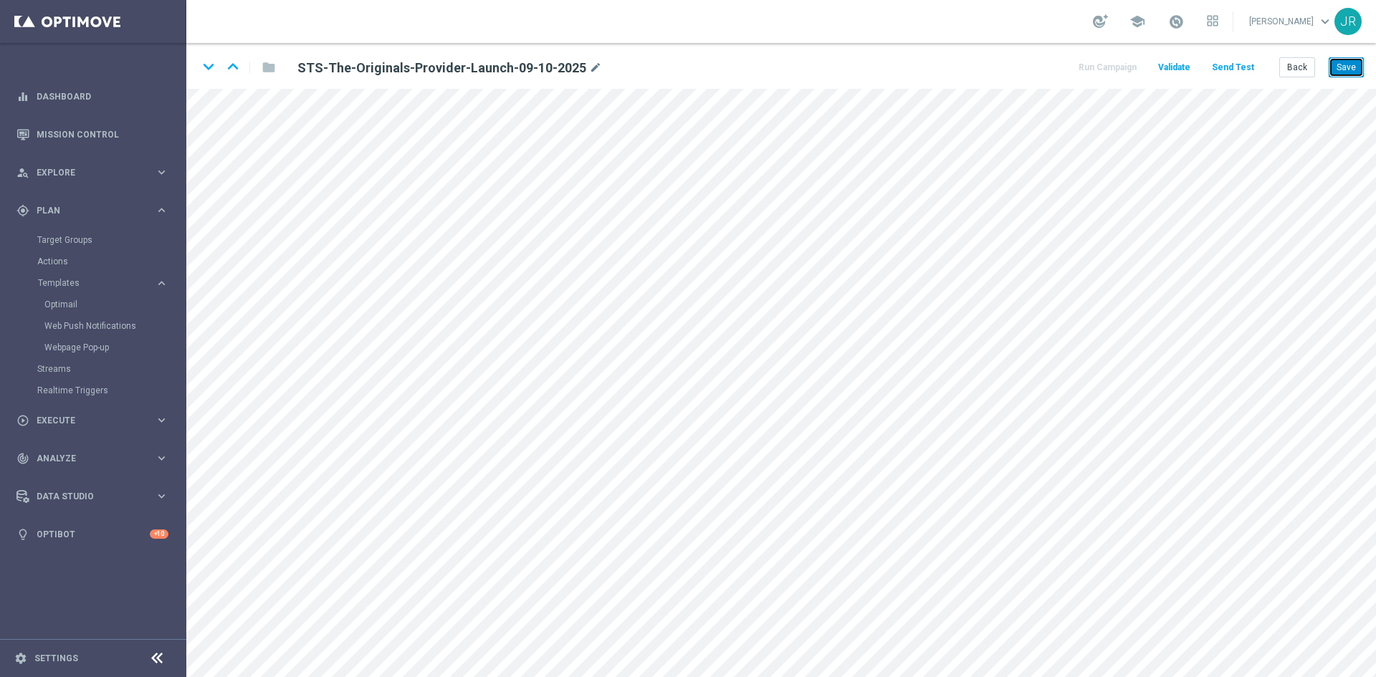
click at [1343, 60] on button "Save" at bounding box center [1345, 67] width 35 height 20
click at [1356, 63] on button "Save" at bounding box center [1345, 67] width 35 height 20
click at [1356, 60] on button "Save" at bounding box center [1345, 67] width 35 height 20
click at [1339, 68] on button "Save" at bounding box center [1345, 67] width 35 height 20
click at [1360, 66] on button "Save" at bounding box center [1345, 67] width 35 height 20
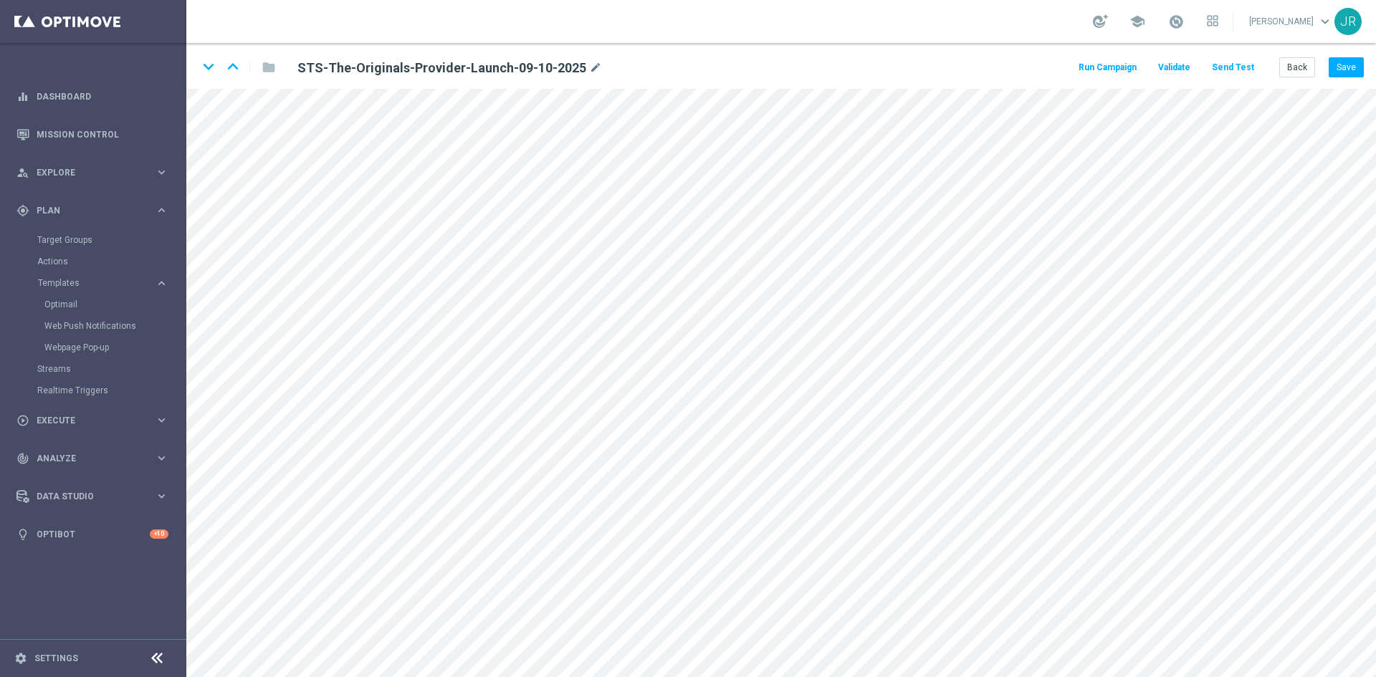
click at [1233, 73] on button "Send Test" at bounding box center [1232, 67] width 47 height 19
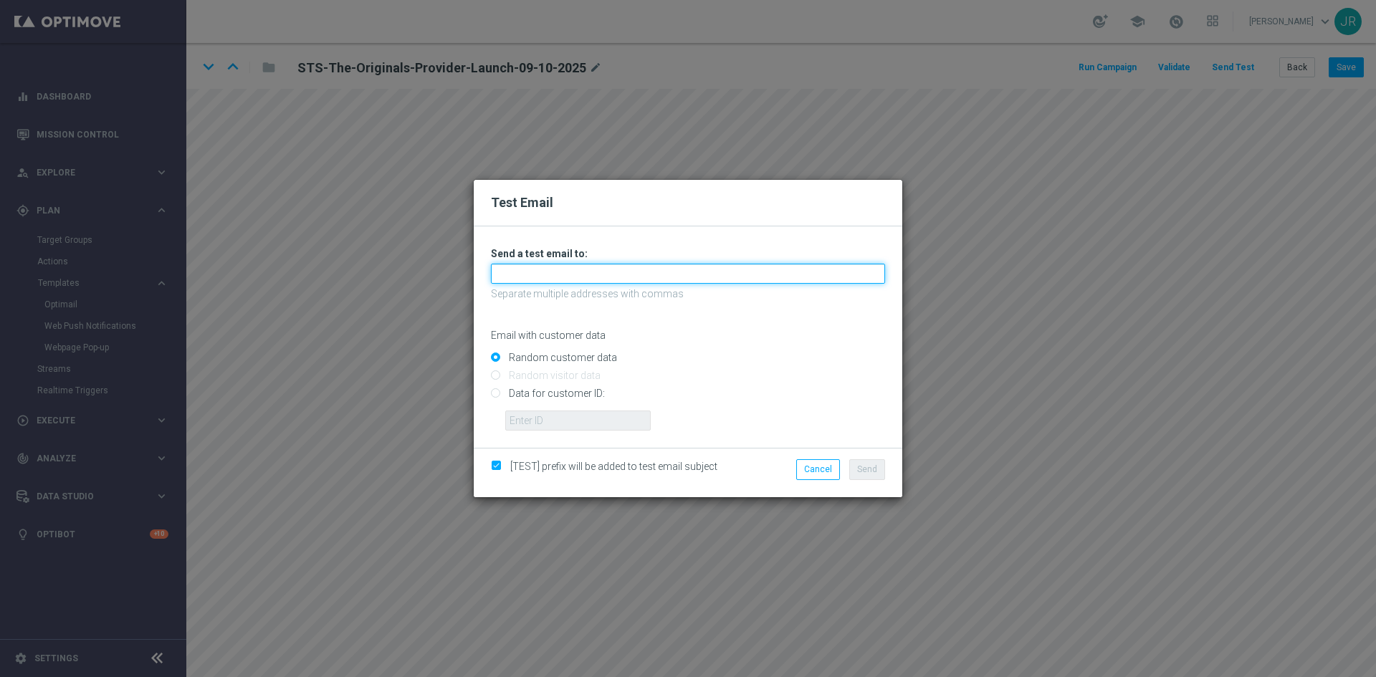
drag, startPoint x: 588, startPoint y: 281, endPoint x: 579, endPoint y: 283, distance: 8.9
click at [588, 281] on input "text" at bounding box center [688, 274] width 394 height 20
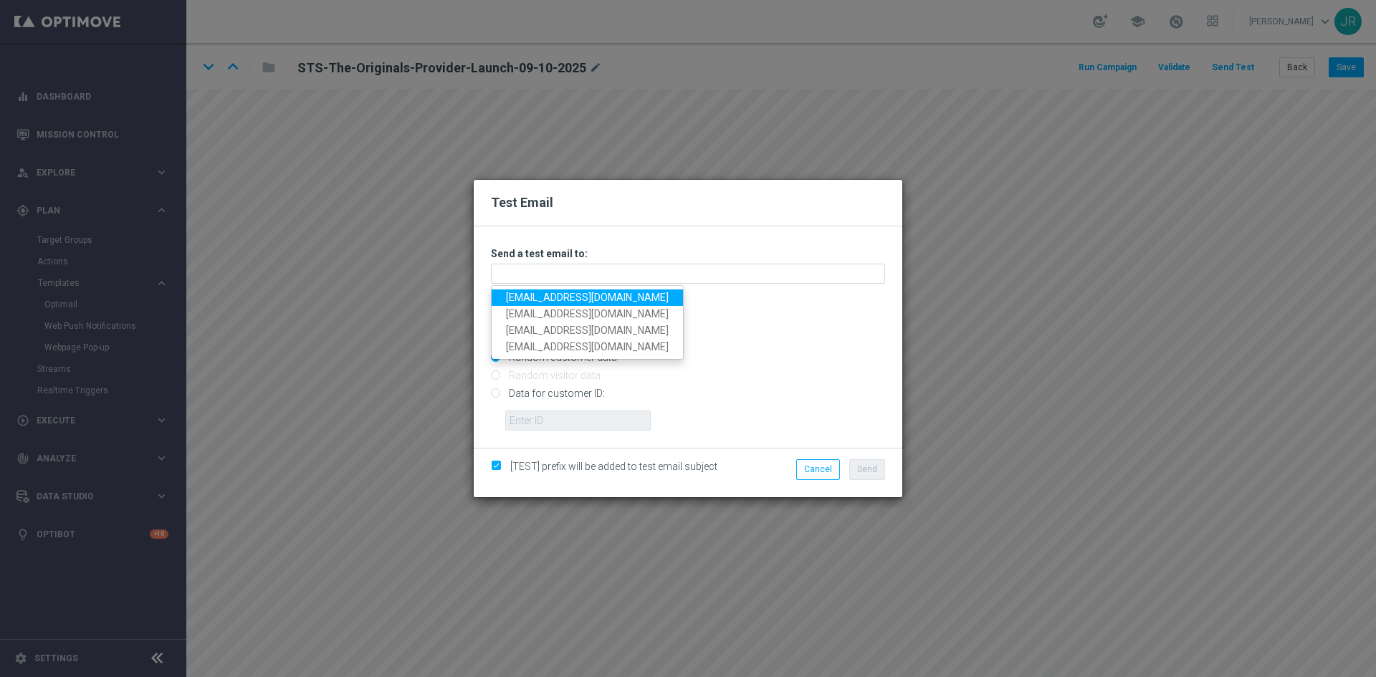
click at [523, 293] on link "testingalltesting@gmail.com" at bounding box center [587, 297] width 191 height 16
type input "testingalltesting@gmail.com"
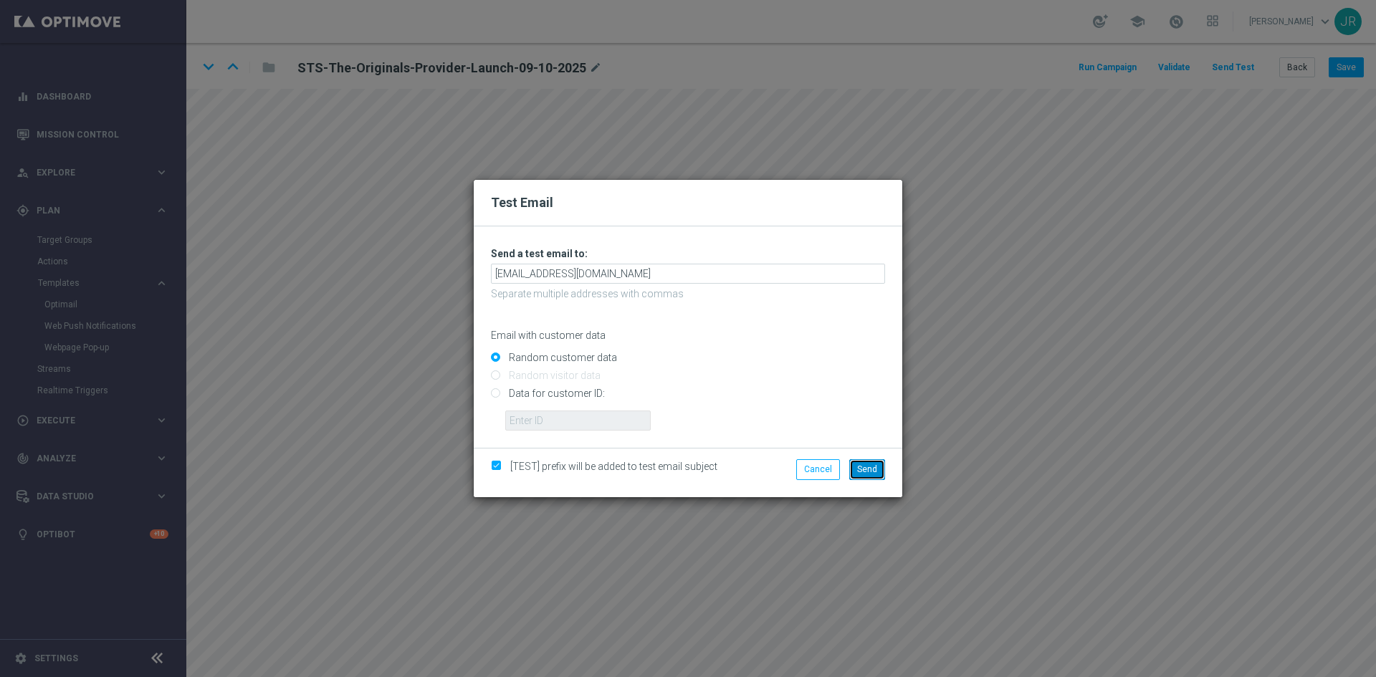
click at [875, 468] on span "Send" at bounding box center [867, 469] width 20 height 10
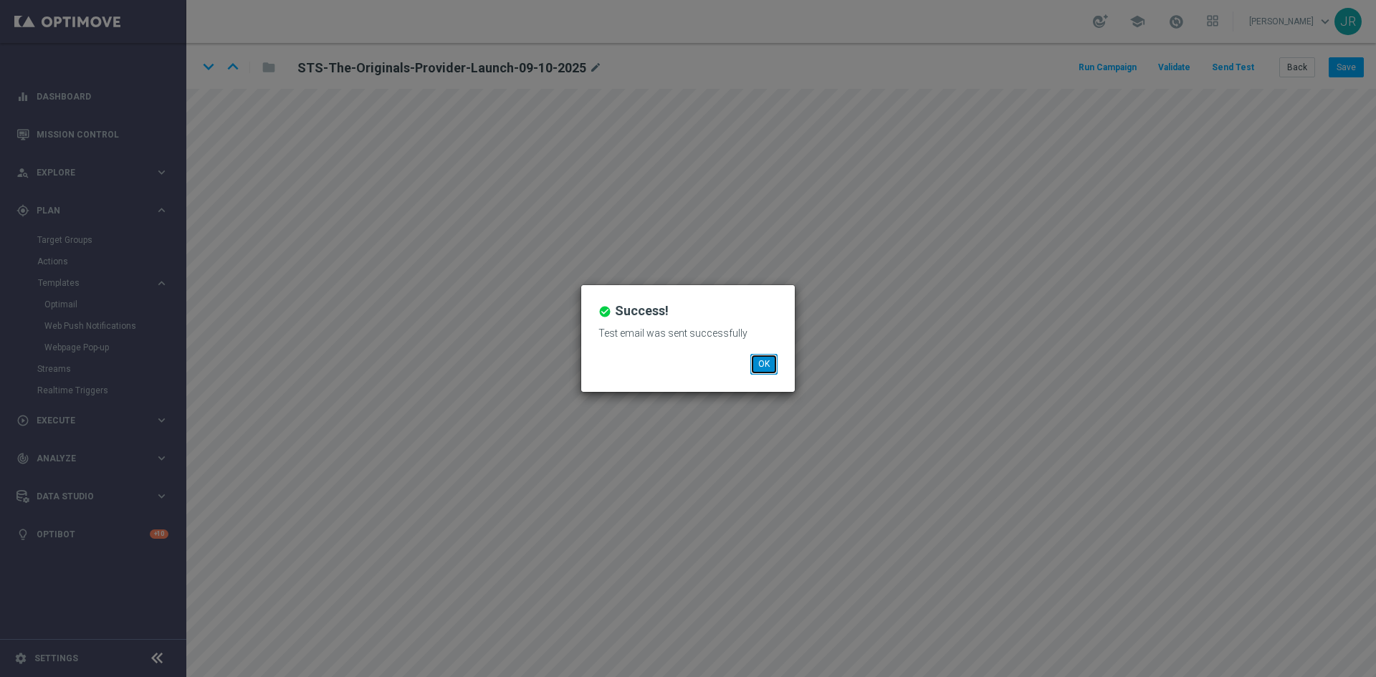
click at [761, 361] on button "OK" at bounding box center [763, 364] width 27 height 20
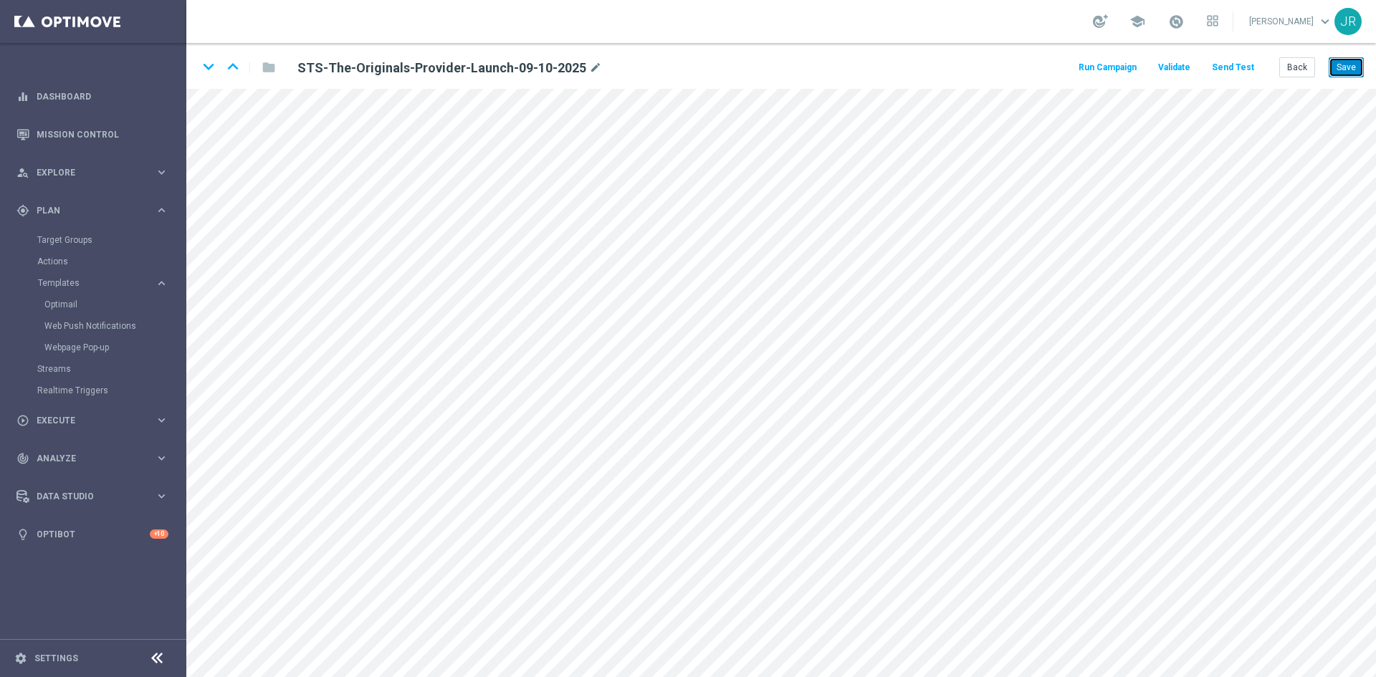
click at [1343, 59] on button "Save" at bounding box center [1345, 67] width 35 height 20
click at [1346, 71] on button "Save" at bounding box center [1345, 67] width 35 height 20
click at [1352, 74] on button "Save" at bounding box center [1345, 67] width 35 height 20
click at [1353, 65] on button "Save" at bounding box center [1345, 67] width 35 height 20
click at [1294, 61] on button "Back" at bounding box center [1297, 67] width 36 height 20
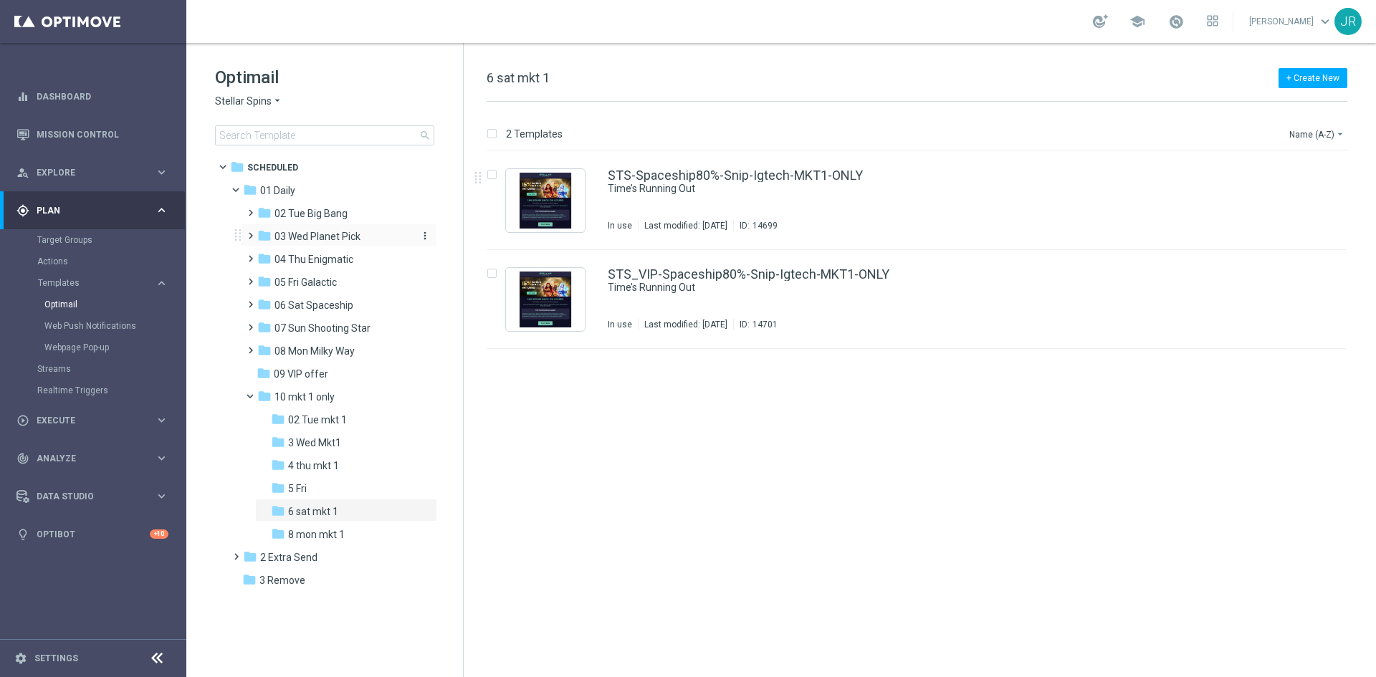
click at [281, 232] on span "03 Wed Planet Pick" at bounding box center [317, 236] width 86 height 13
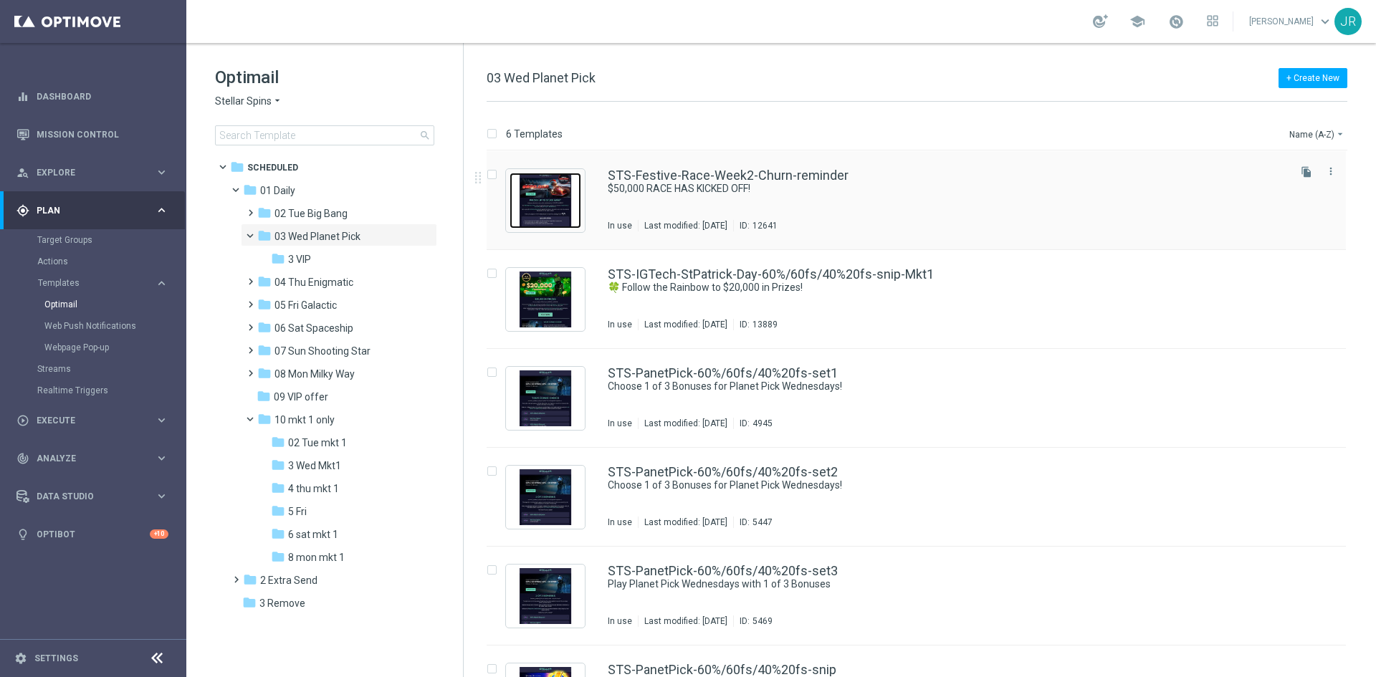
click at [554, 226] on img "Press SPACE to select this row." at bounding box center [545, 201] width 72 height 56
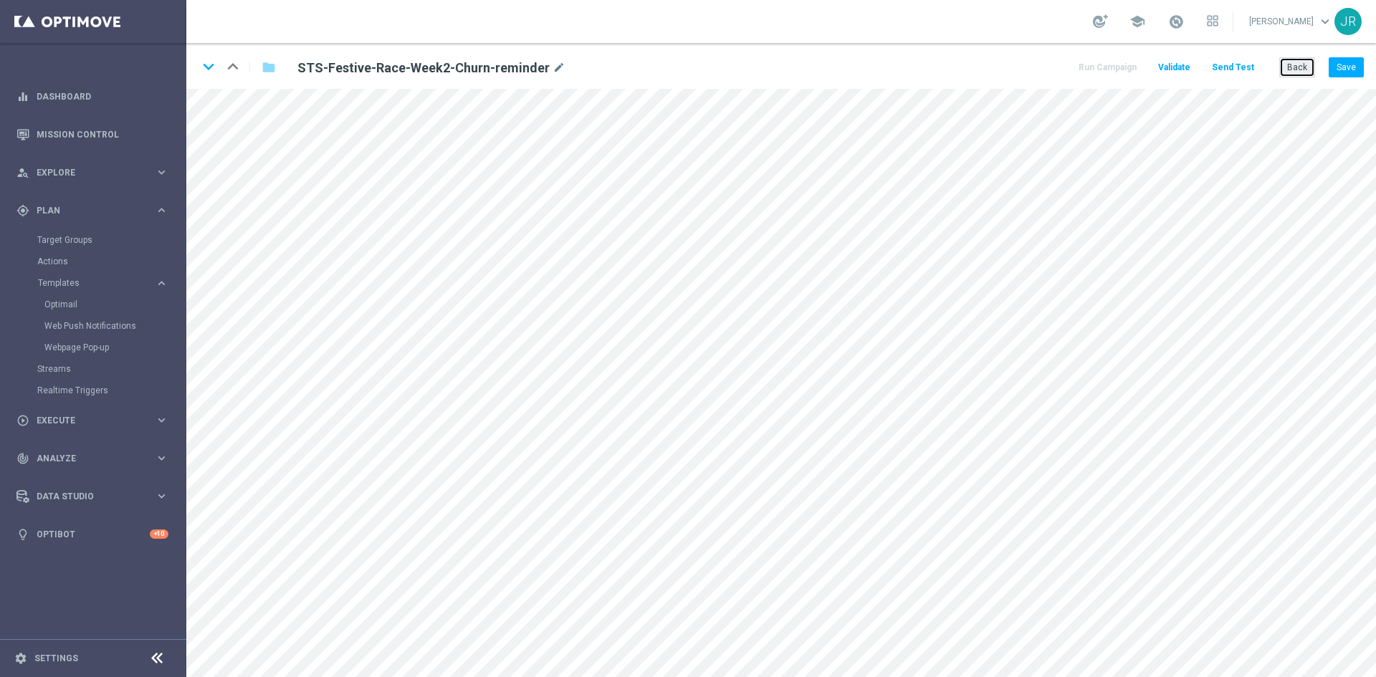
click at [1299, 62] on button "Back" at bounding box center [1297, 67] width 36 height 20
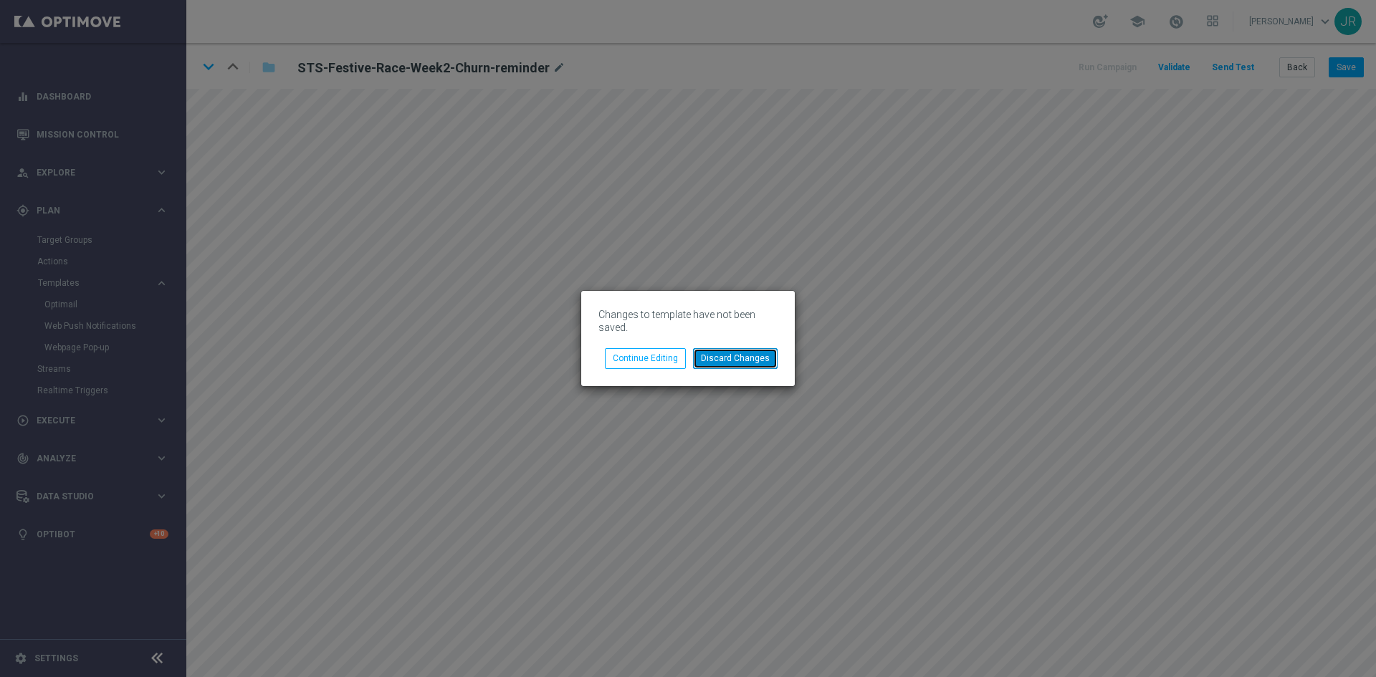
click at [732, 360] on button "Discard Changes" at bounding box center [735, 358] width 85 height 20
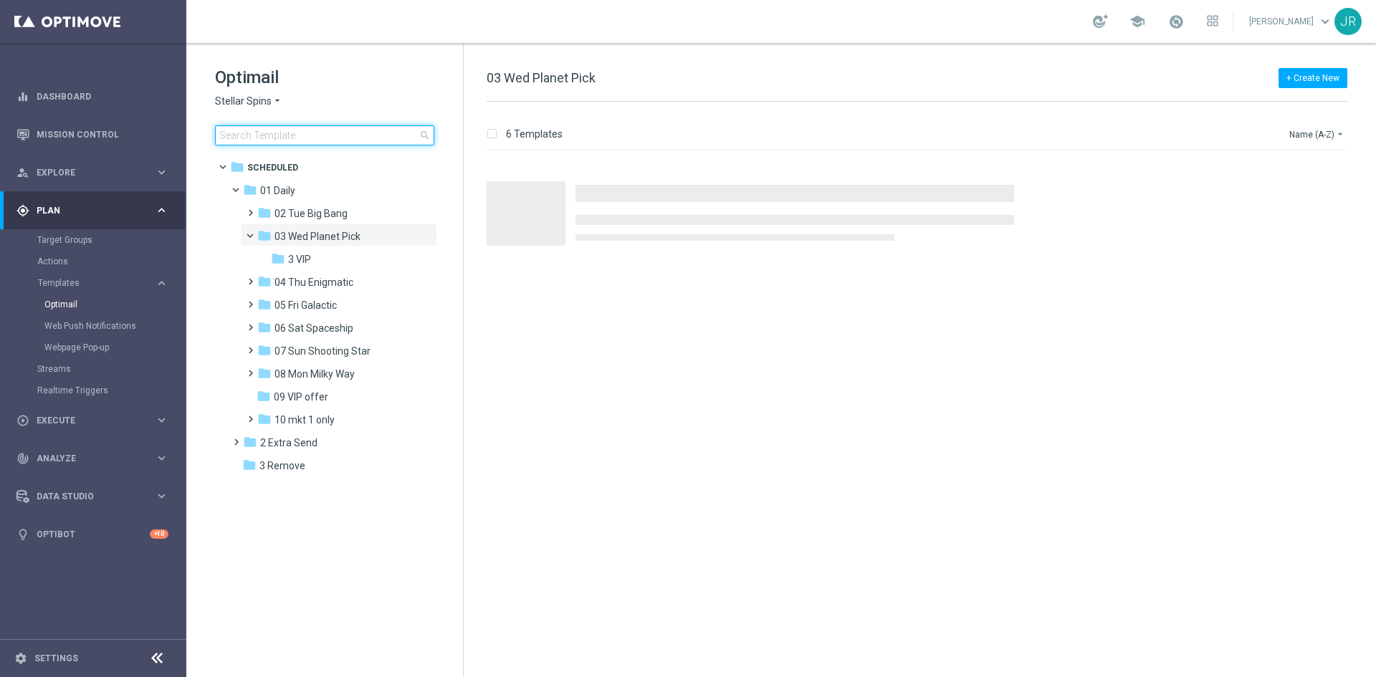
click at [274, 138] on input at bounding box center [324, 135] width 219 height 20
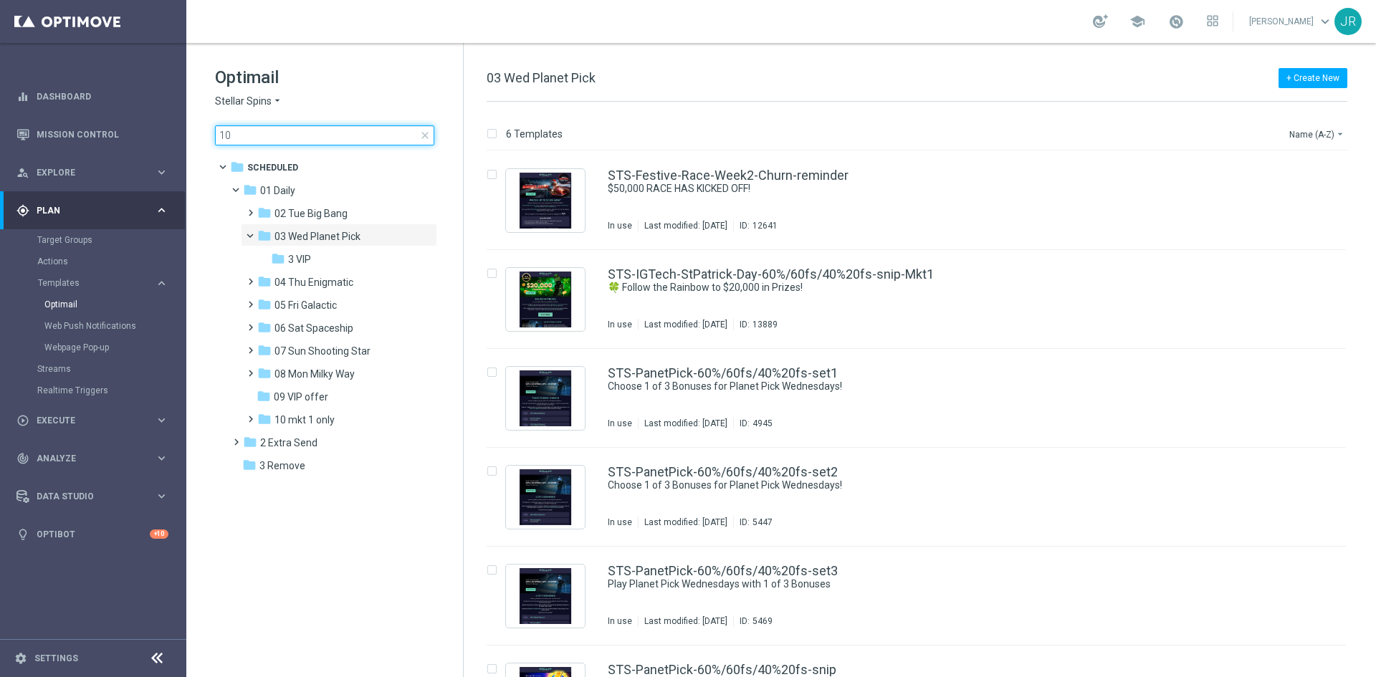
type input "1"
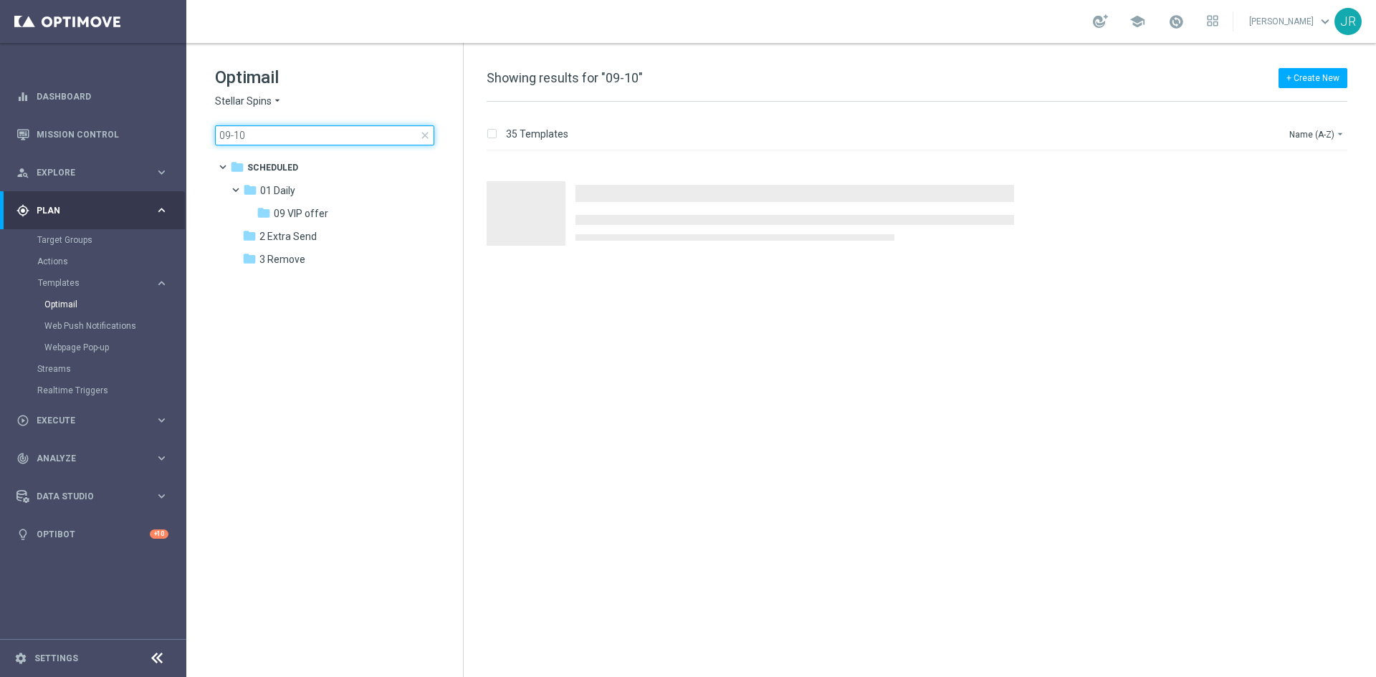
type input "09-10"
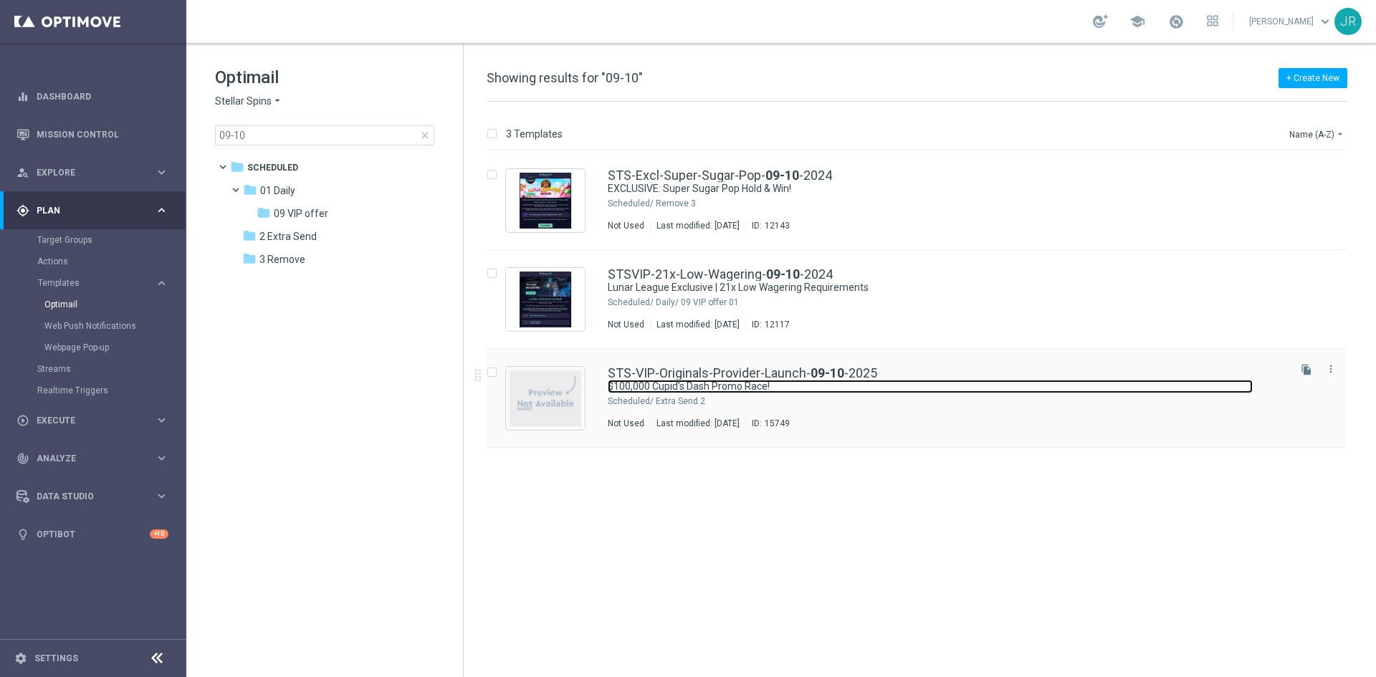
click at [756, 388] on link "$100,000 Cupid’s Dash Promo Race!" at bounding box center [930, 387] width 645 height 14
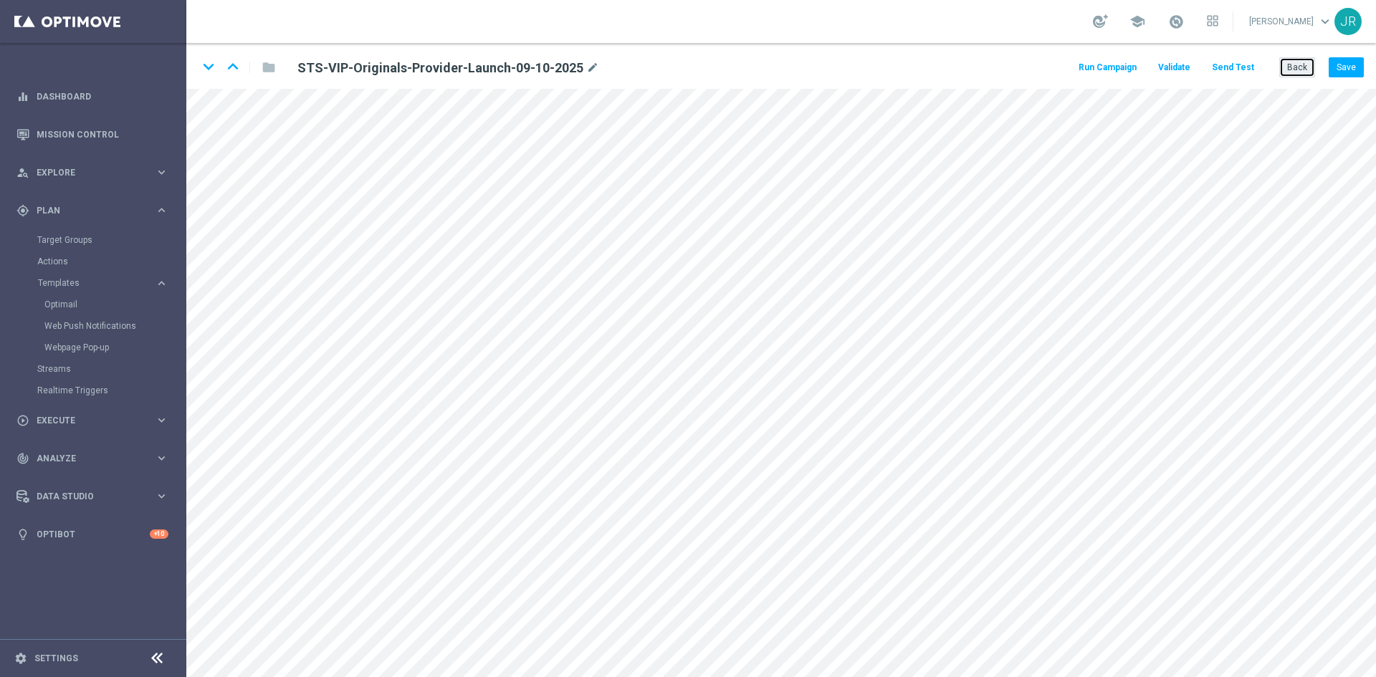
click at [1288, 71] on button "Back" at bounding box center [1297, 67] width 36 height 20
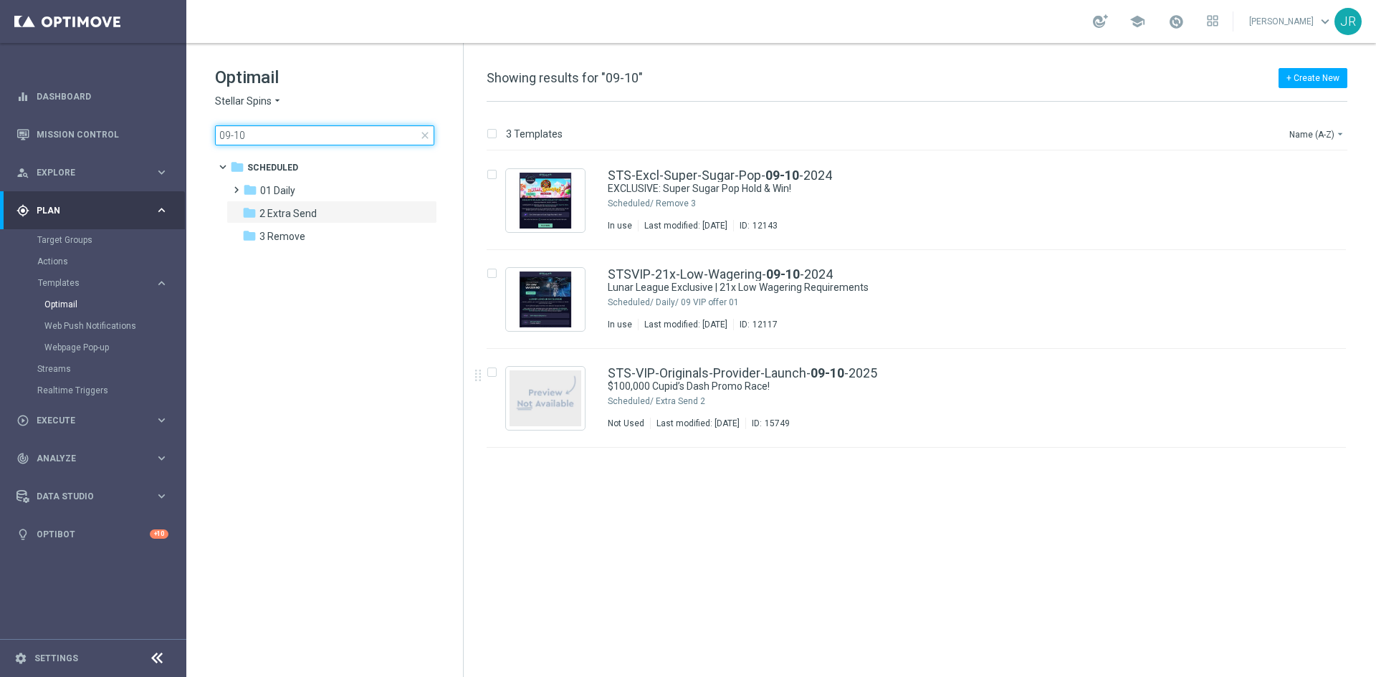
click at [270, 129] on input "09-10" at bounding box center [324, 135] width 219 height 20
click at [269, 137] on input "09-10" at bounding box center [324, 135] width 219 height 20
